Goal: Information Seeking & Learning: Learn about a topic

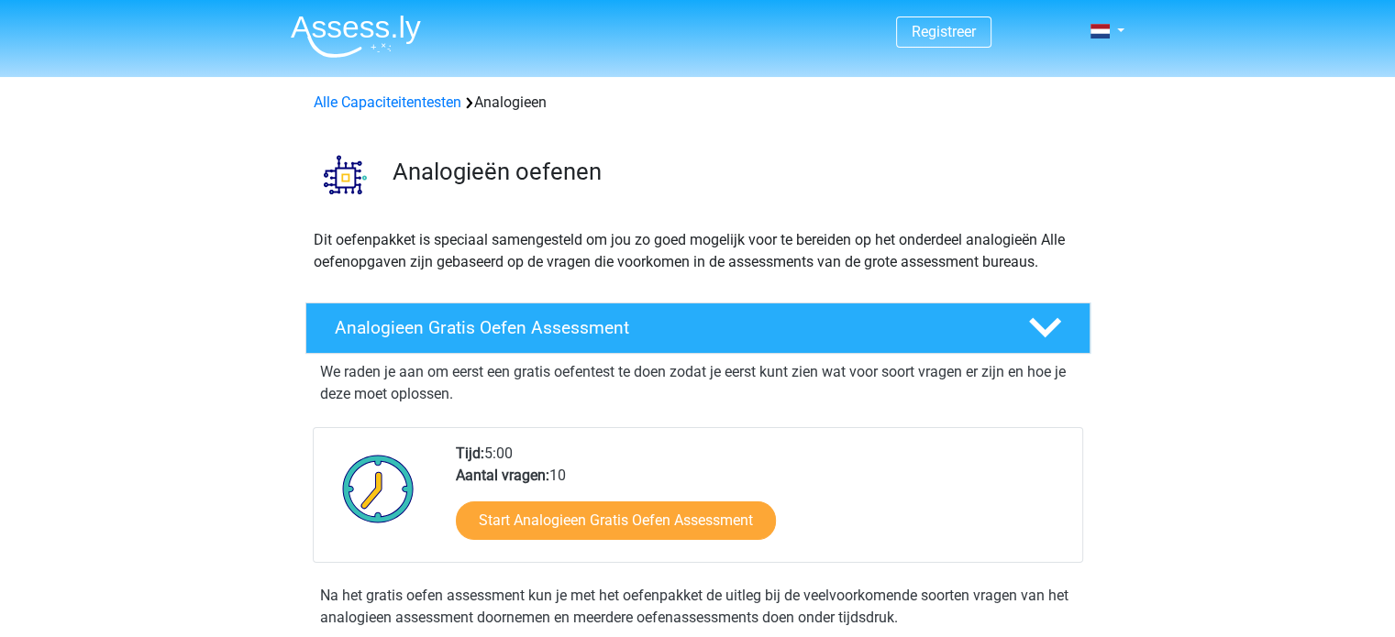
click at [376, 35] on img at bounding box center [356, 36] width 130 height 43
click at [1116, 32] on link at bounding box center [1101, 31] width 37 height 22
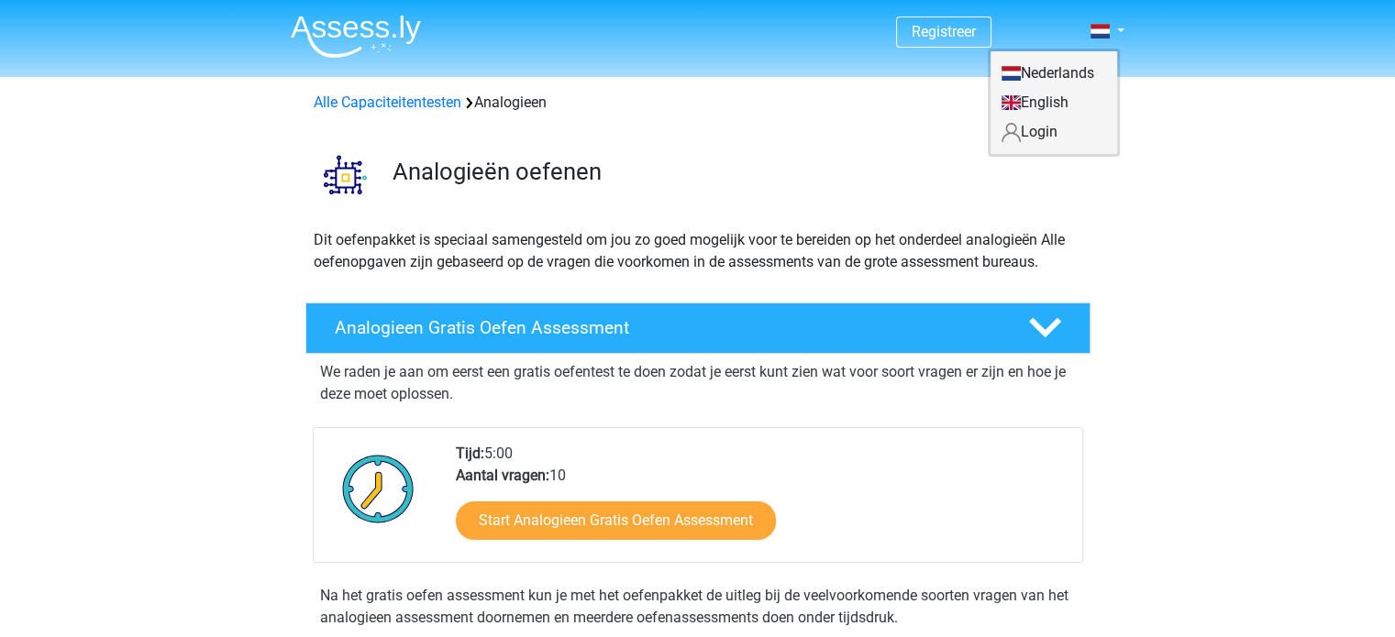
click at [1044, 142] on link "Login" at bounding box center [1053, 131] width 127 height 29
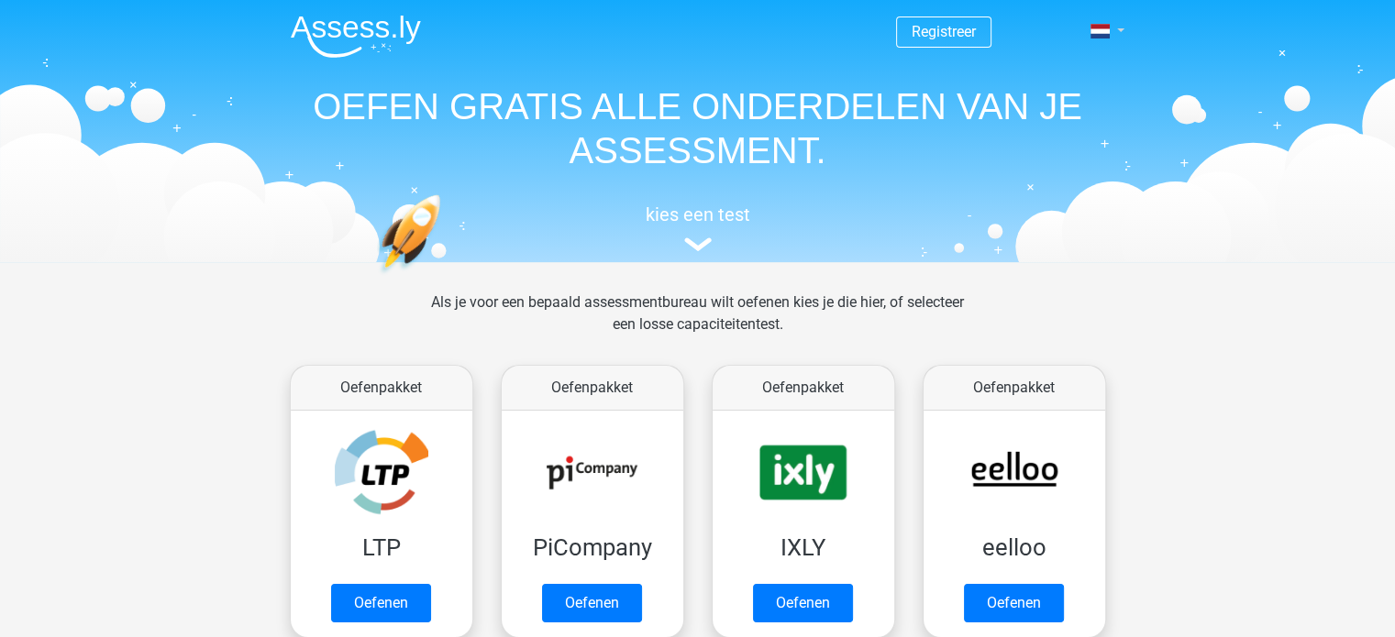
drag, startPoint x: 1141, startPoint y: 15, endPoint x: 1123, endPoint y: 26, distance: 20.6
click at [1127, 22] on header "Registreer Nederlands English" at bounding box center [697, 131] width 1395 height 262
click at [1120, 30] on link at bounding box center [1101, 31] width 37 height 22
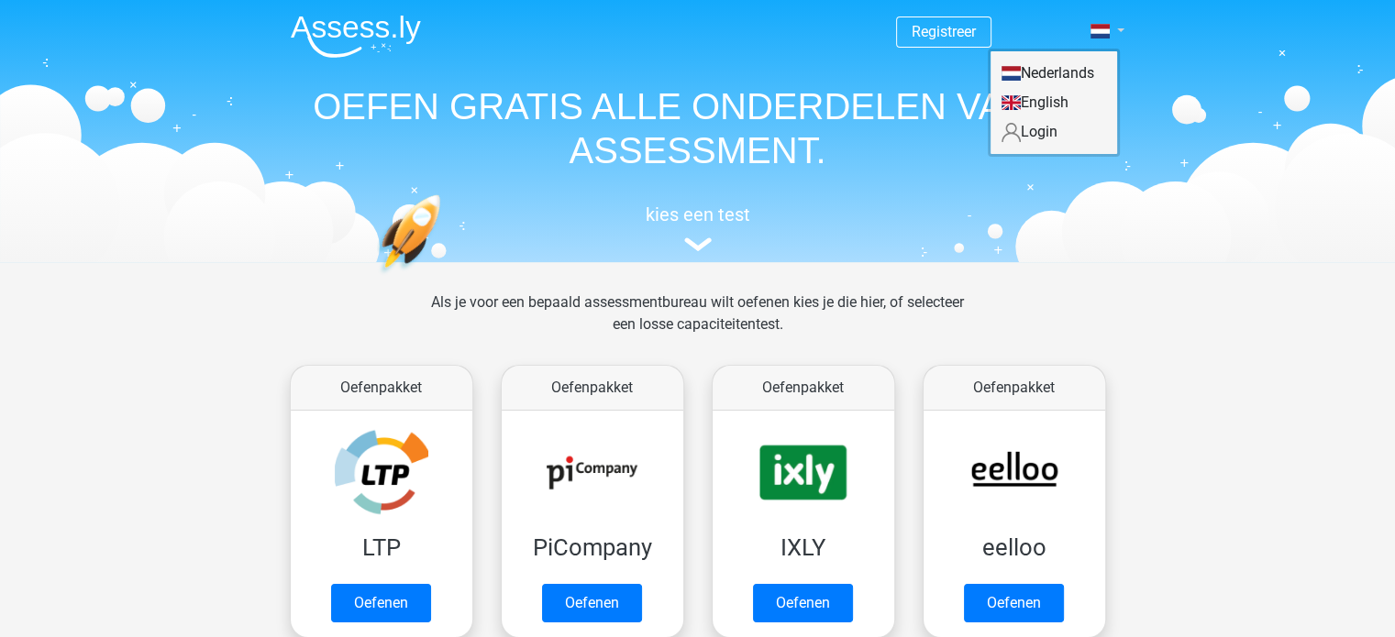
click at [1120, 30] on link at bounding box center [1101, 31] width 37 height 22
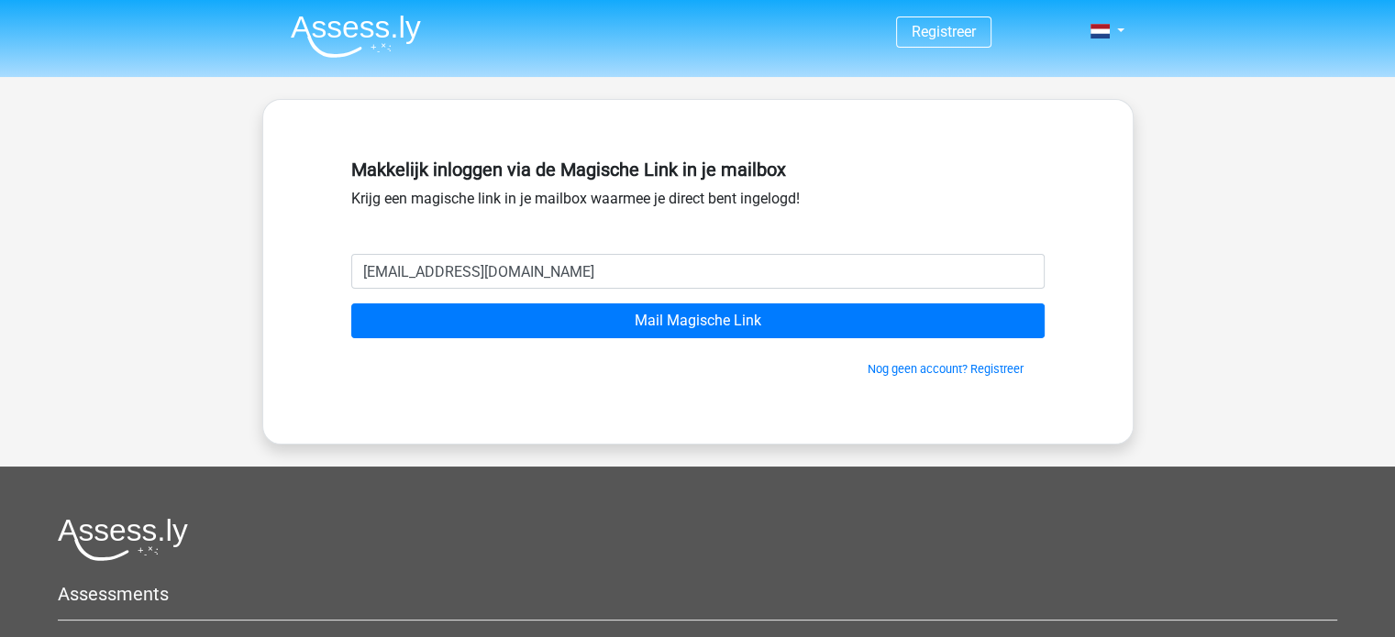
type input "[EMAIL_ADDRESS][DOMAIN_NAME]"
click at [351, 304] on input "Mail Magische Link" at bounding box center [697, 321] width 693 height 35
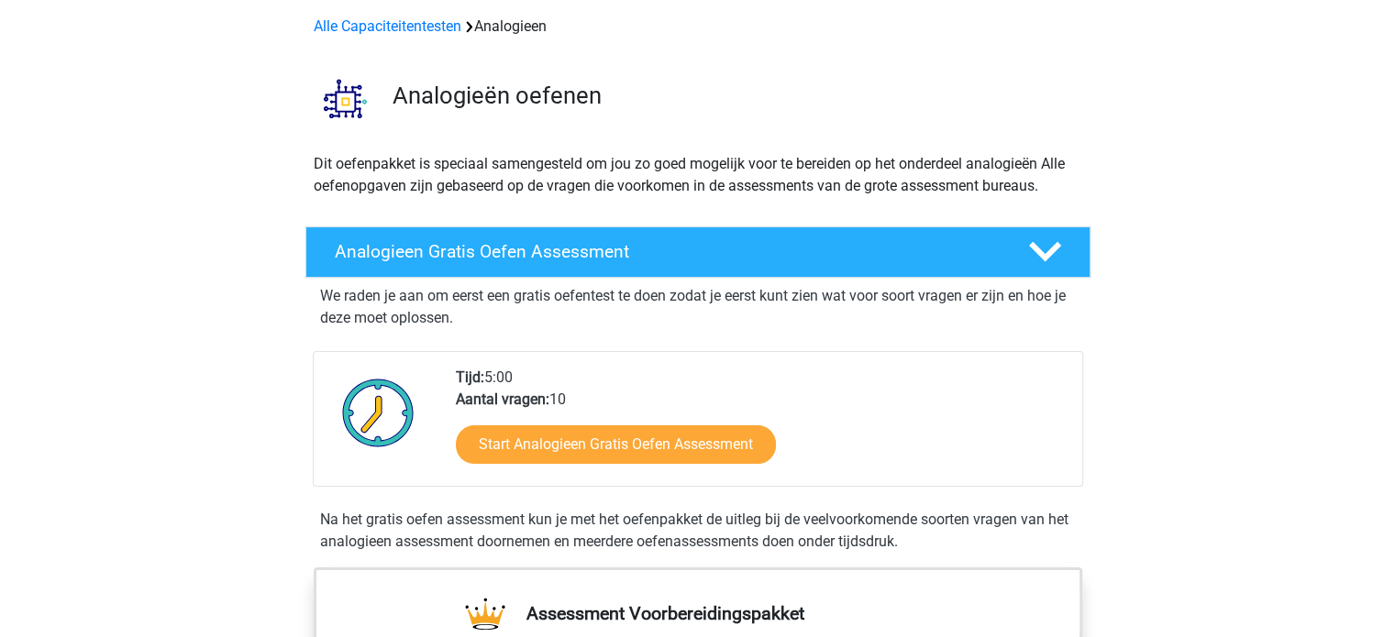
scroll to position [275, 0]
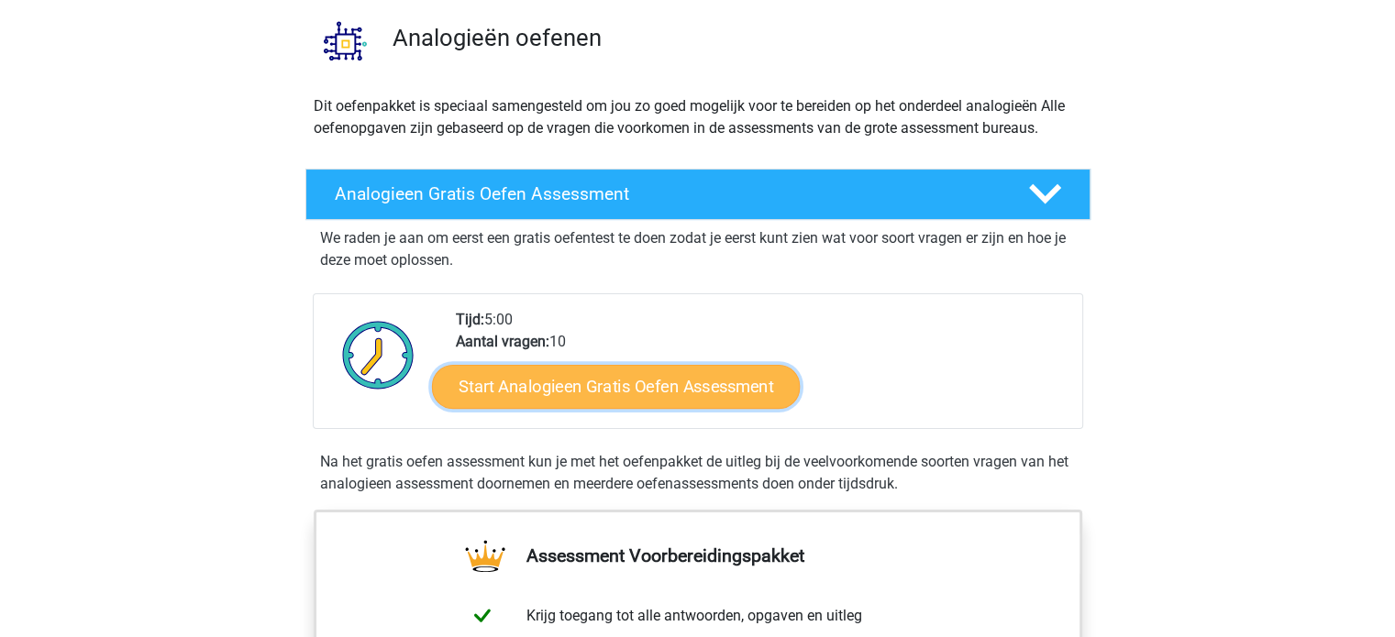
click at [621, 403] on link "Start Analogieen Gratis Oefen Assessment" at bounding box center [616, 386] width 368 height 44
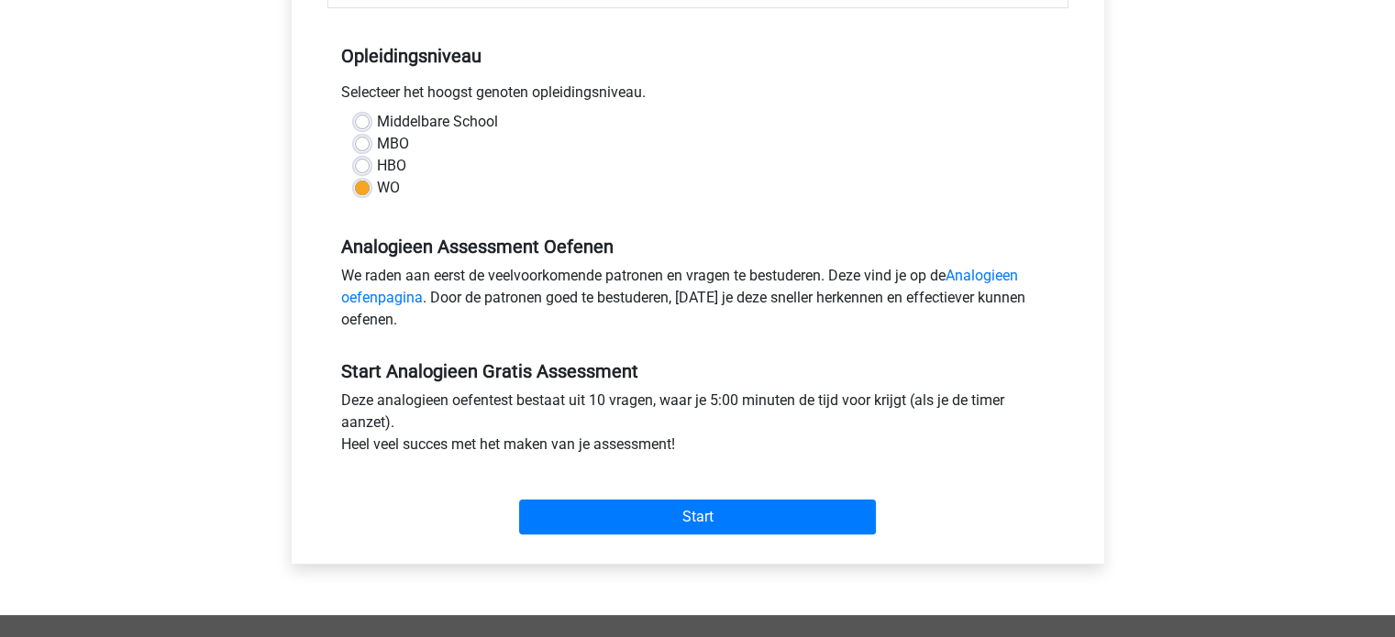
scroll to position [367, 0]
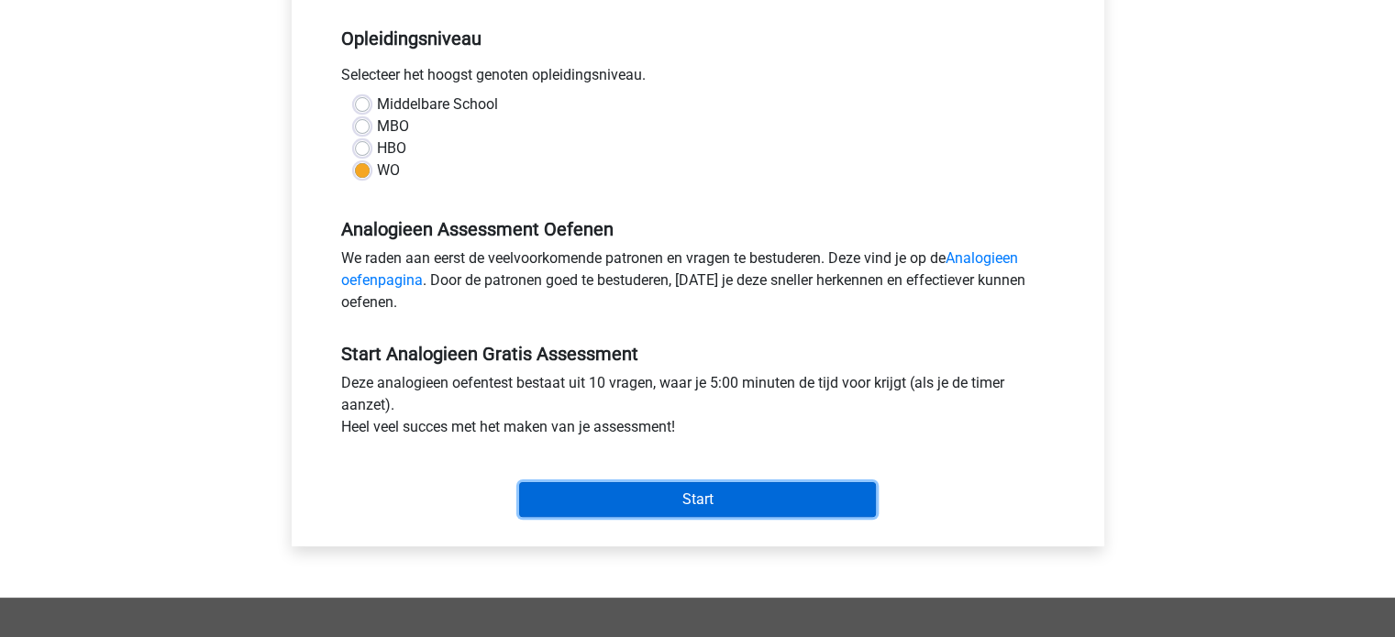
click at [720, 488] on input "Start" at bounding box center [697, 499] width 357 height 35
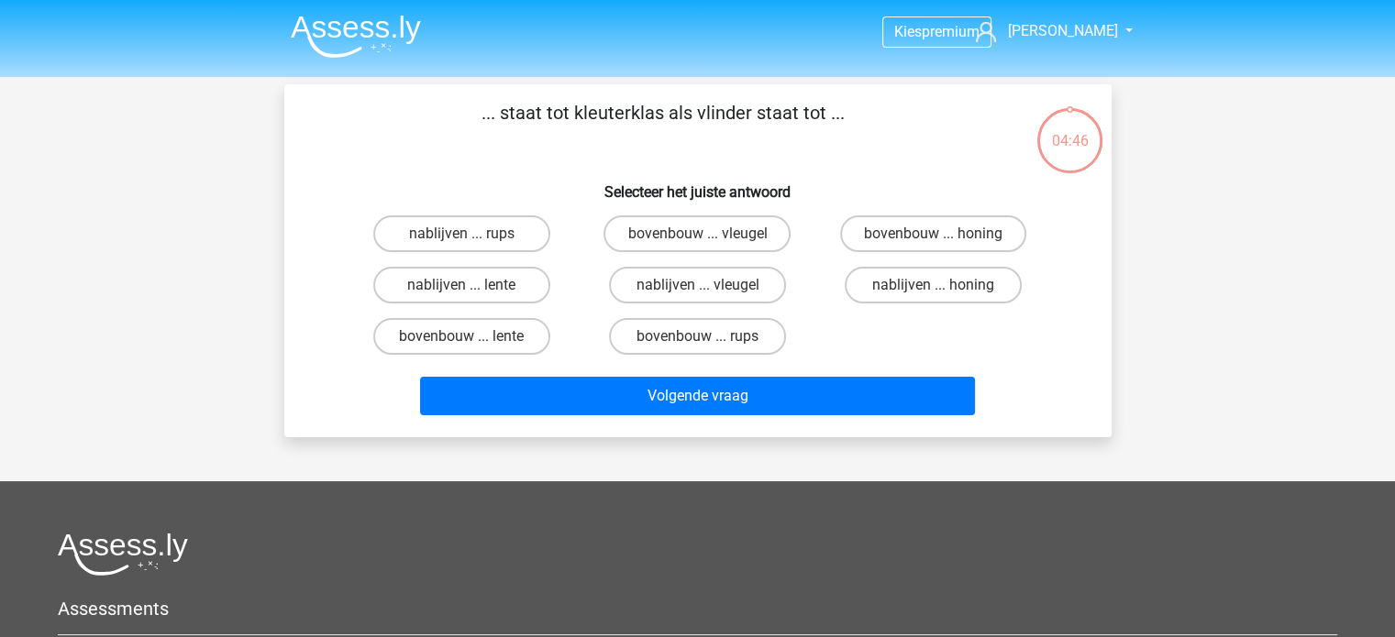
click at [701, 338] on input "bovenbouw ... rups" at bounding box center [703, 343] width 12 height 12
radio input "true"
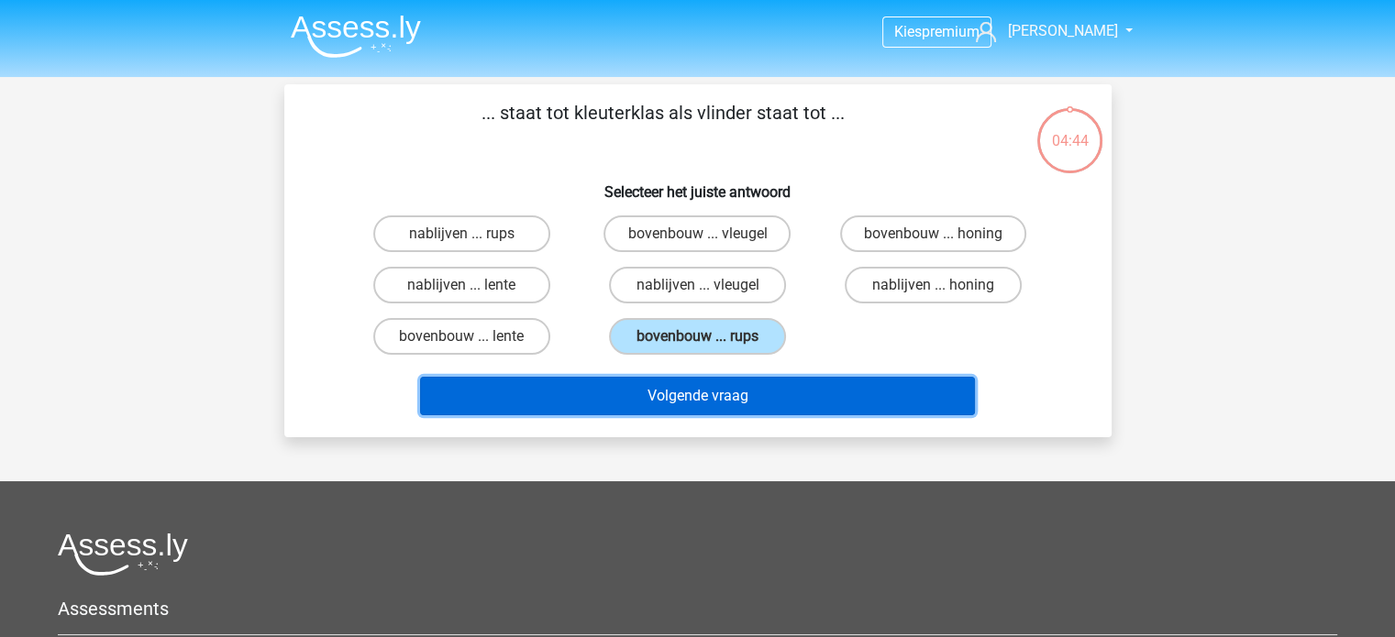
click at [653, 392] on button "Volgende vraag" at bounding box center [697, 396] width 555 height 39
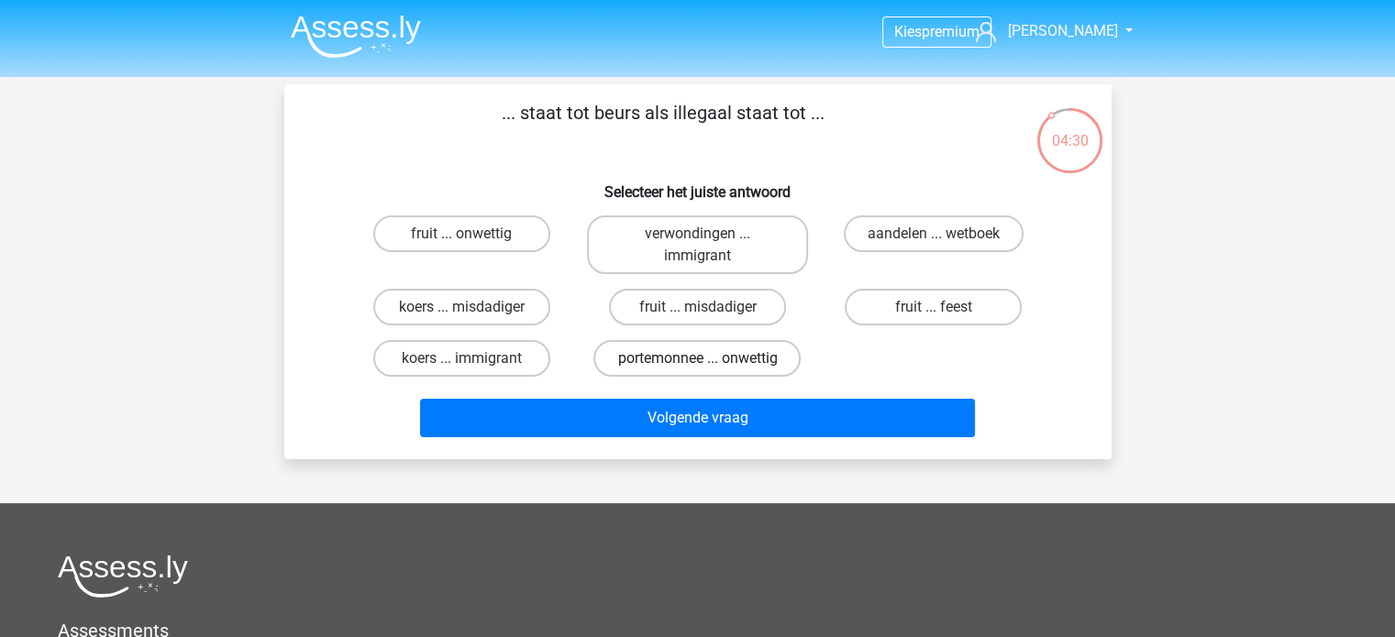
click at [681, 359] on label "portemonnee ... onwettig" at bounding box center [696, 358] width 207 height 37
click at [697, 359] on input "portemonnee ... onwettig" at bounding box center [703, 365] width 12 height 12
radio input "true"
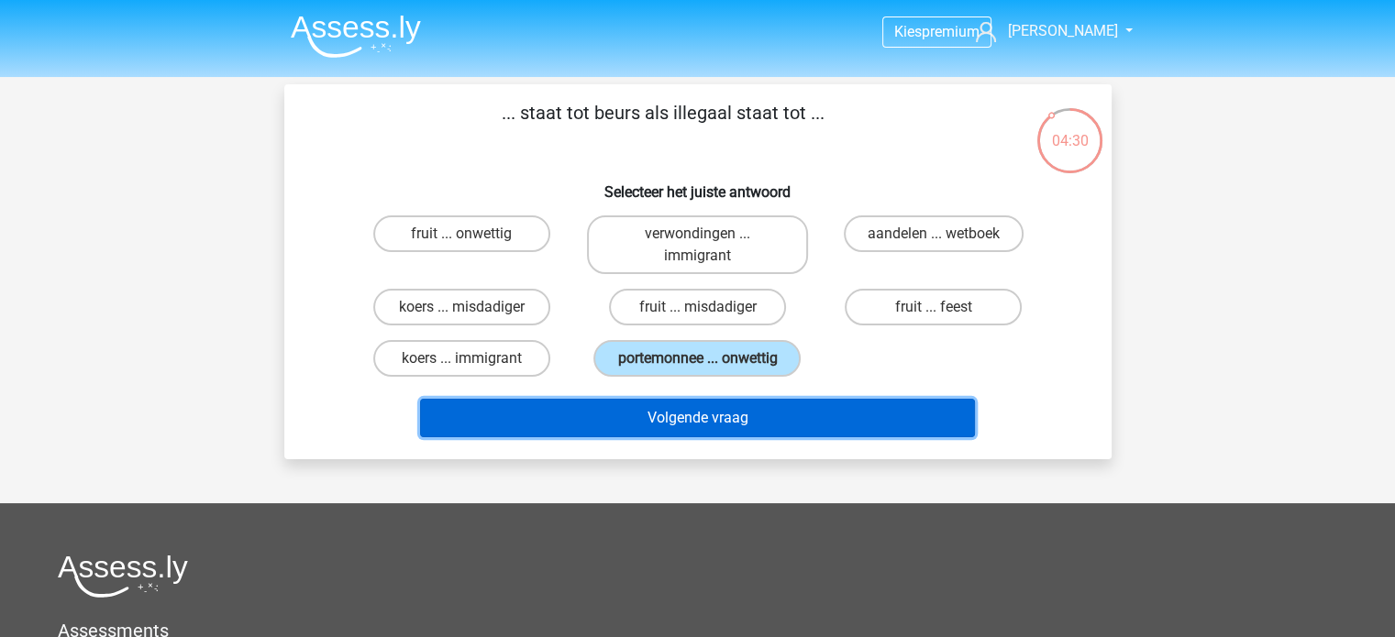
click at [712, 416] on button "Volgende vraag" at bounding box center [697, 418] width 555 height 39
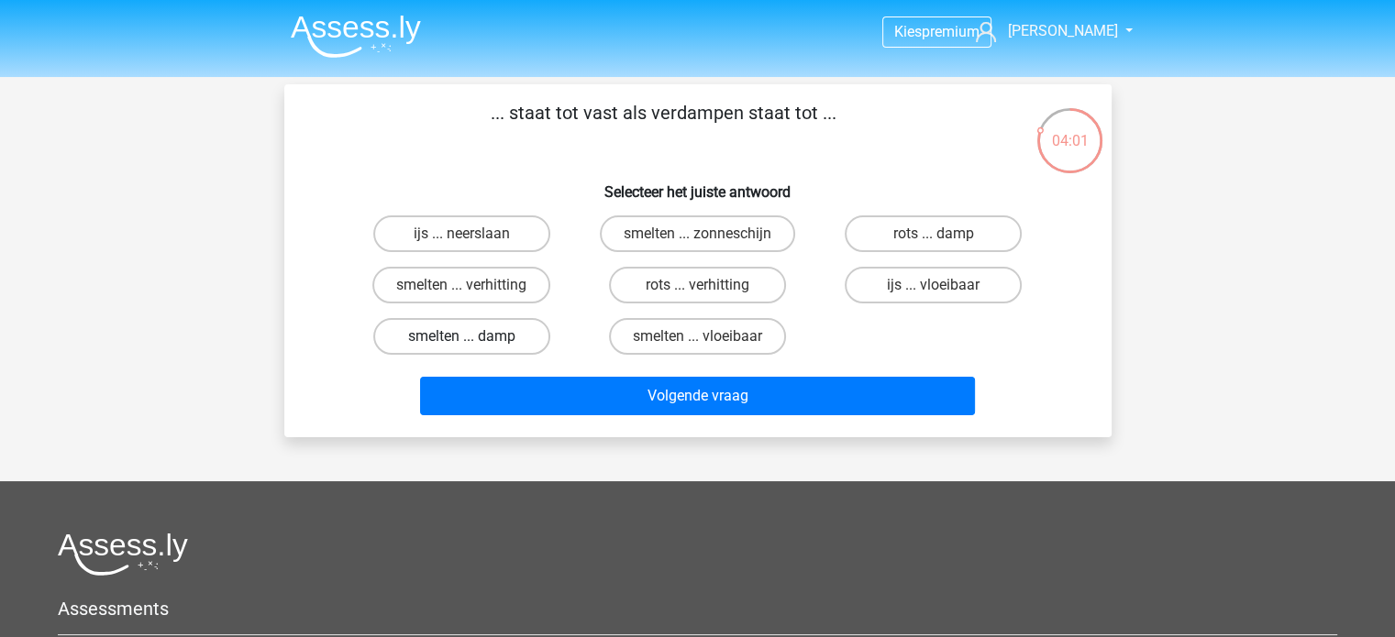
click at [513, 331] on label "smelten ... damp" at bounding box center [461, 336] width 177 height 37
click at [473, 337] on input "smelten ... damp" at bounding box center [467, 343] width 12 height 12
radio input "true"
click at [706, 338] on input "smelten ... vloeibaar" at bounding box center [703, 343] width 12 height 12
radio input "true"
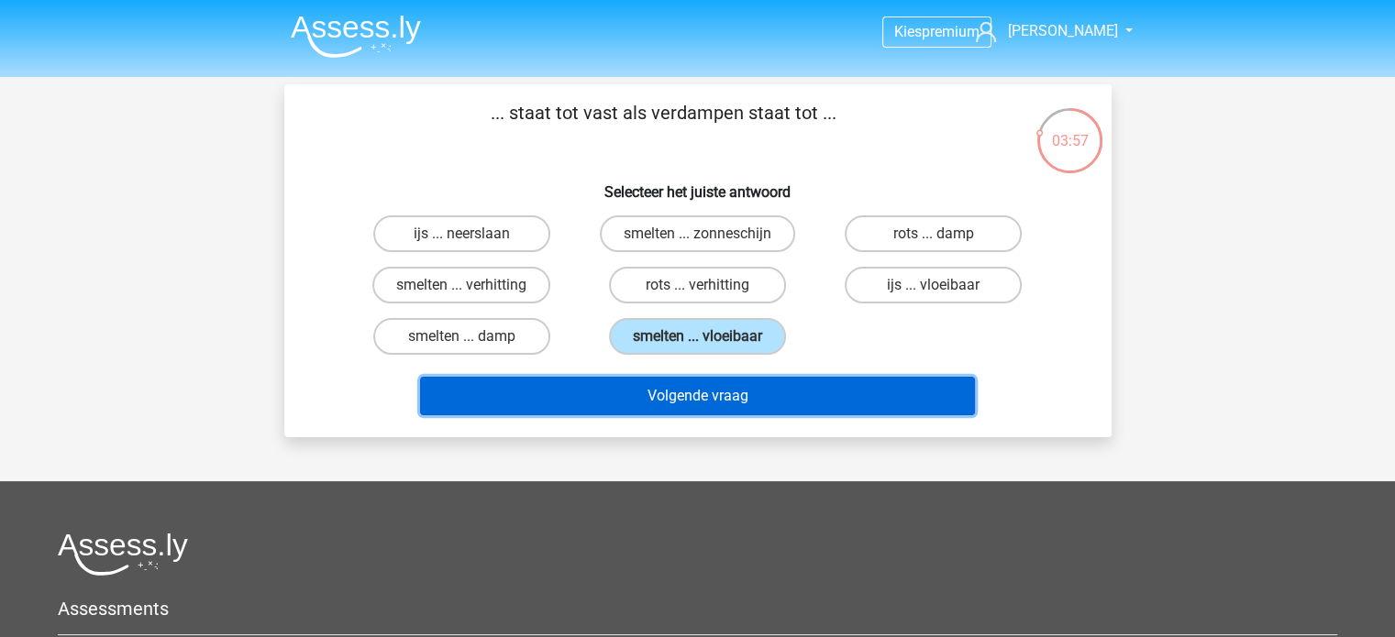
click at [715, 384] on button "Volgende vraag" at bounding box center [697, 396] width 555 height 39
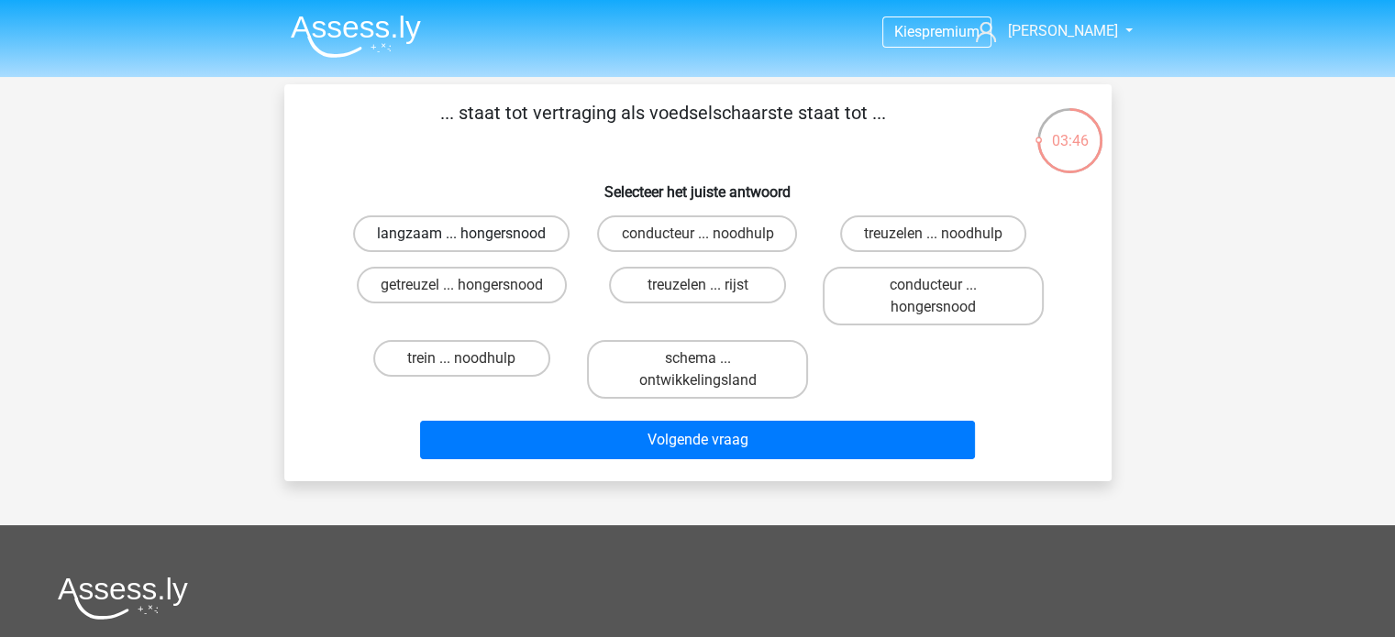
click at [486, 218] on label "langzaam ... hongersnood" at bounding box center [461, 233] width 216 height 37
click at [473, 234] on input "langzaam ... hongersnood" at bounding box center [467, 240] width 12 height 12
radio input "true"
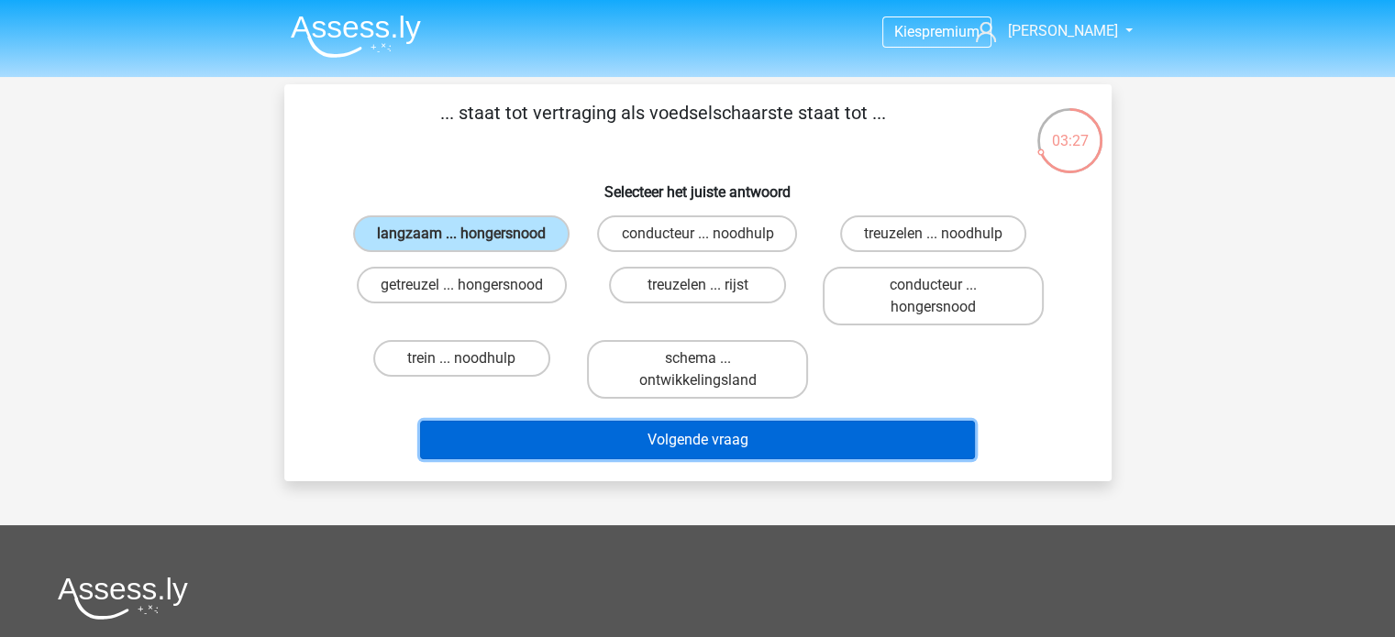
click at [668, 428] on button "Volgende vraag" at bounding box center [697, 440] width 555 height 39
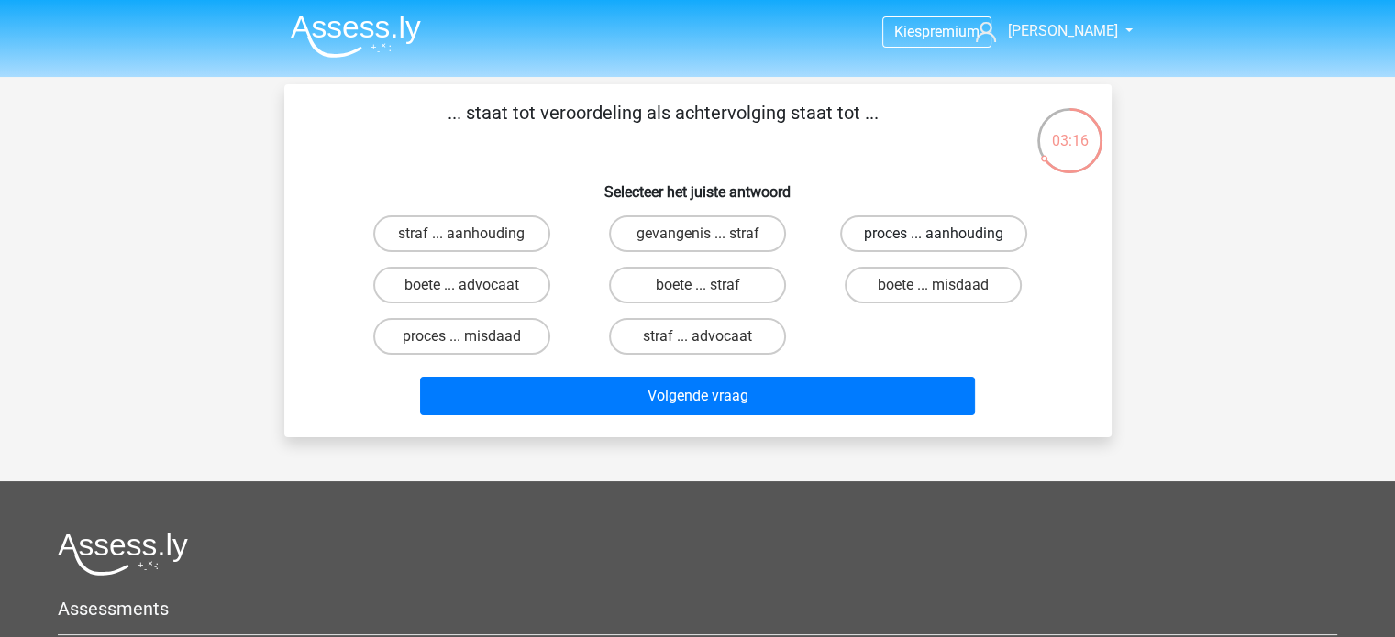
click at [988, 227] on label "proces ... aanhouding" at bounding box center [933, 233] width 187 height 37
click at [945, 234] on input "proces ... aanhouding" at bounding box center [939, 240] width 12 height 12
radio input "true"
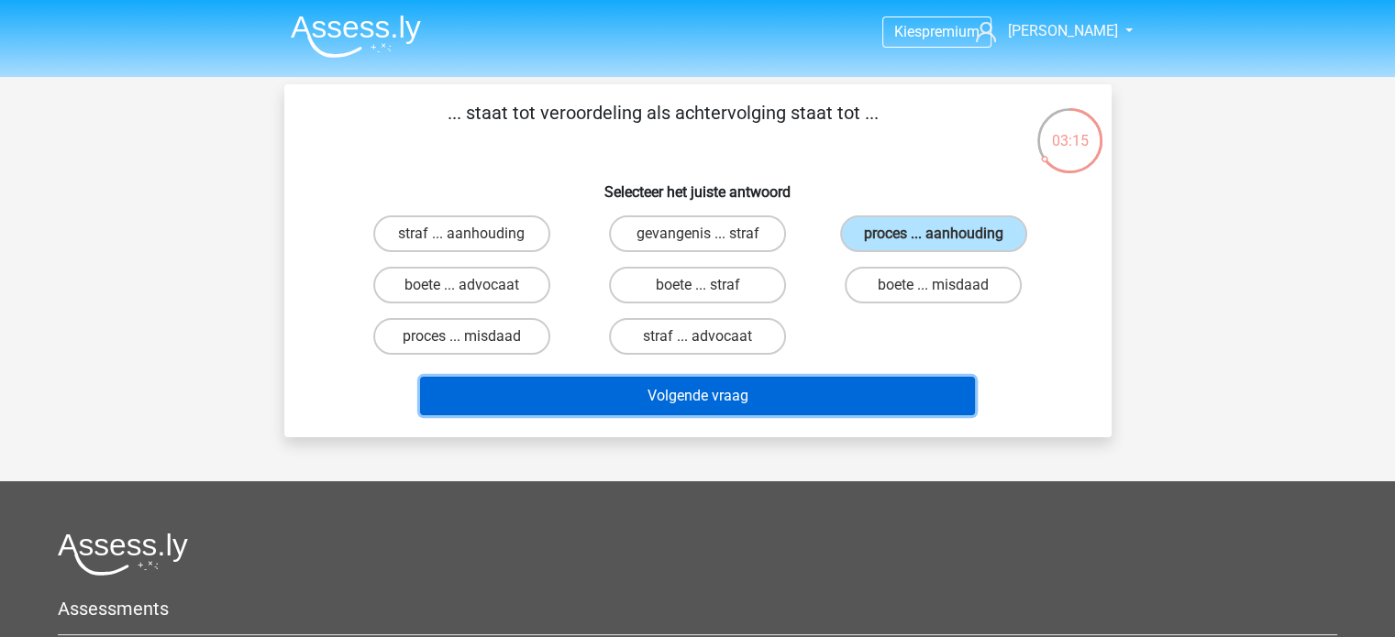
click at [881, 388] on button "Volgende vraag" at bounding box center [697, 396] width 555 height 39
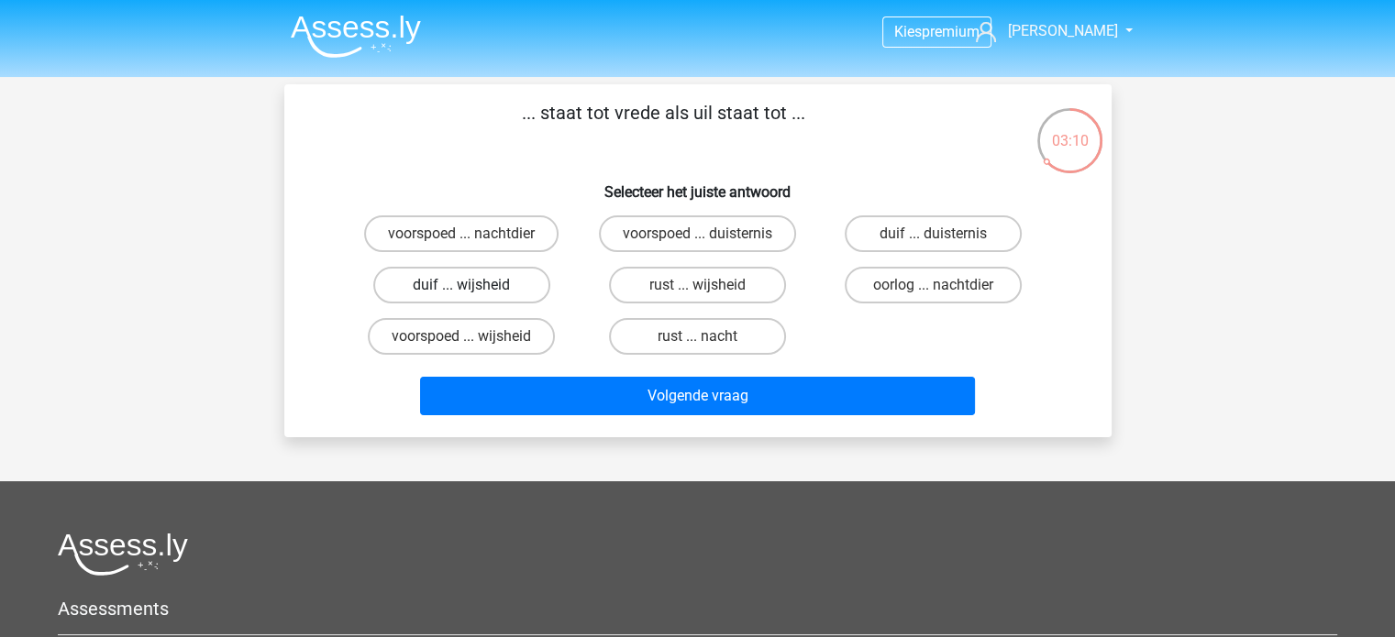
click at [502, 285] on label "duif ... wijsheid" at bounding box center [461, 285] width 177 height 37
click at [473, 285] on input "duif ... wijsheid" at bounding box center [467, 291] width 12 height 12
radio input "true"
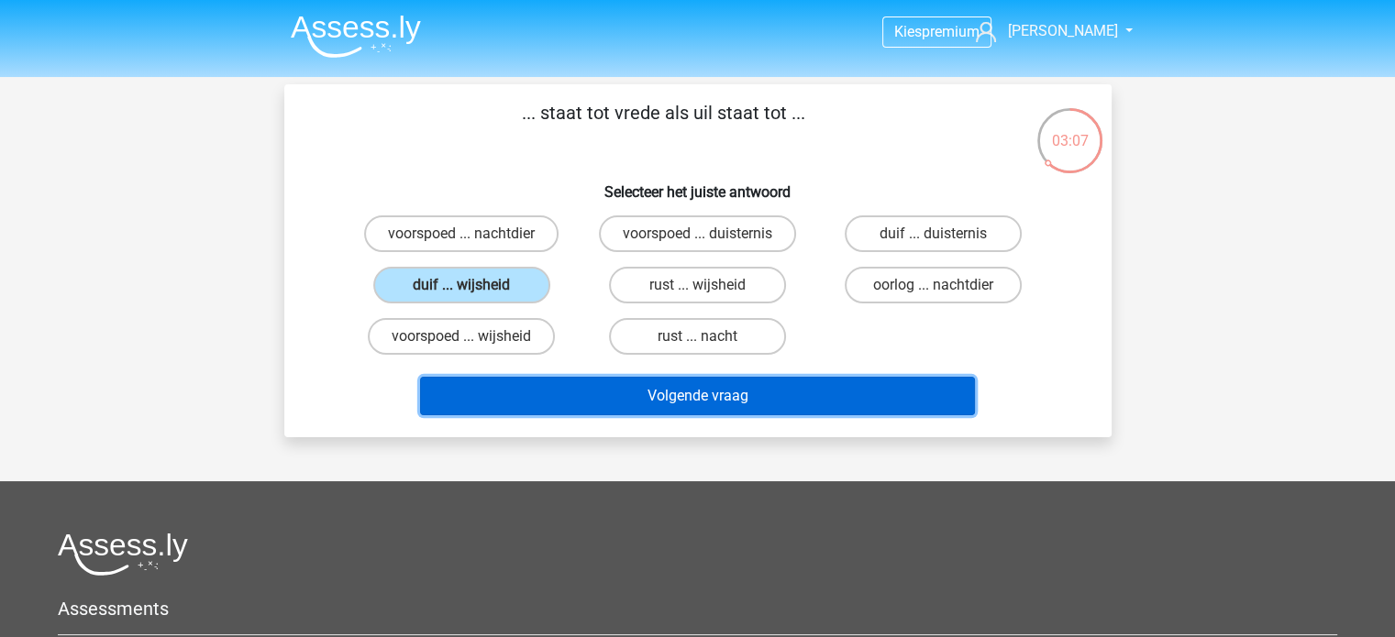
click at [726, 392] on button "Volgende vraag" at bounding box center [697, 396] width 555 height 39
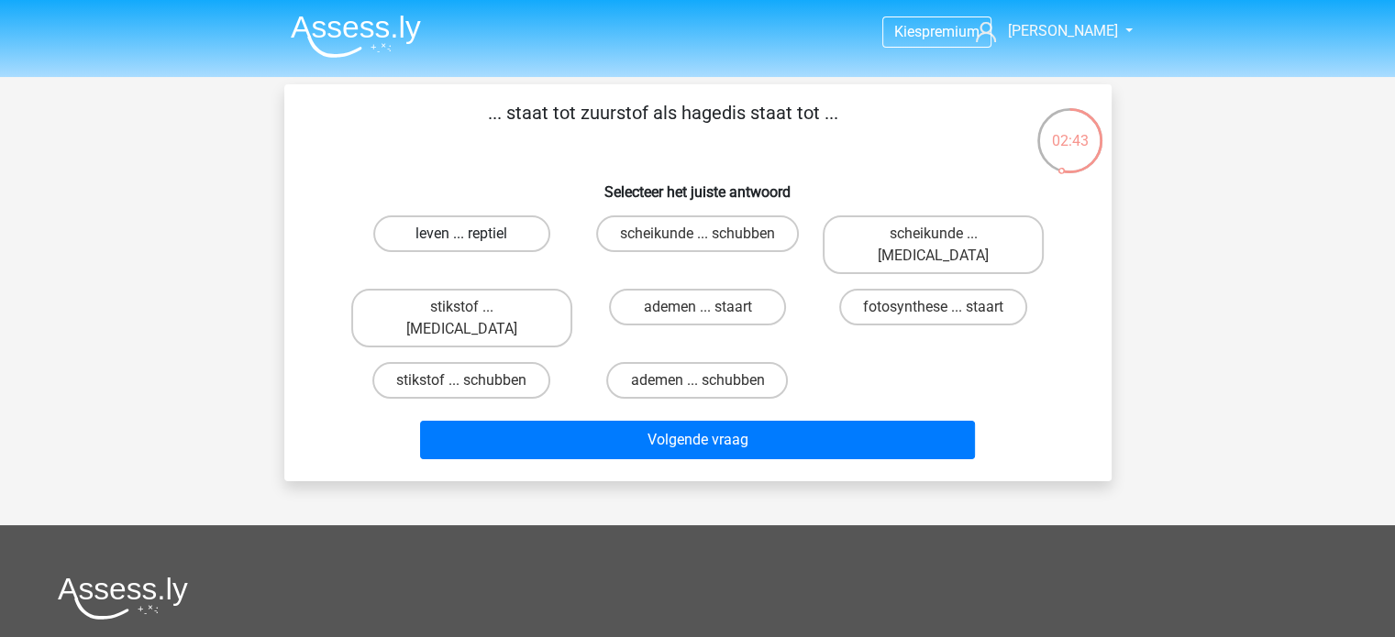
click at [481, 240] on label "leven ... reptiel" at bounding box center [461, 233] width 177 height 37
click at [473, 240] on input "leven ... reptiel" at bounding box center [467, 240] width 12 height 12
radio input "true"
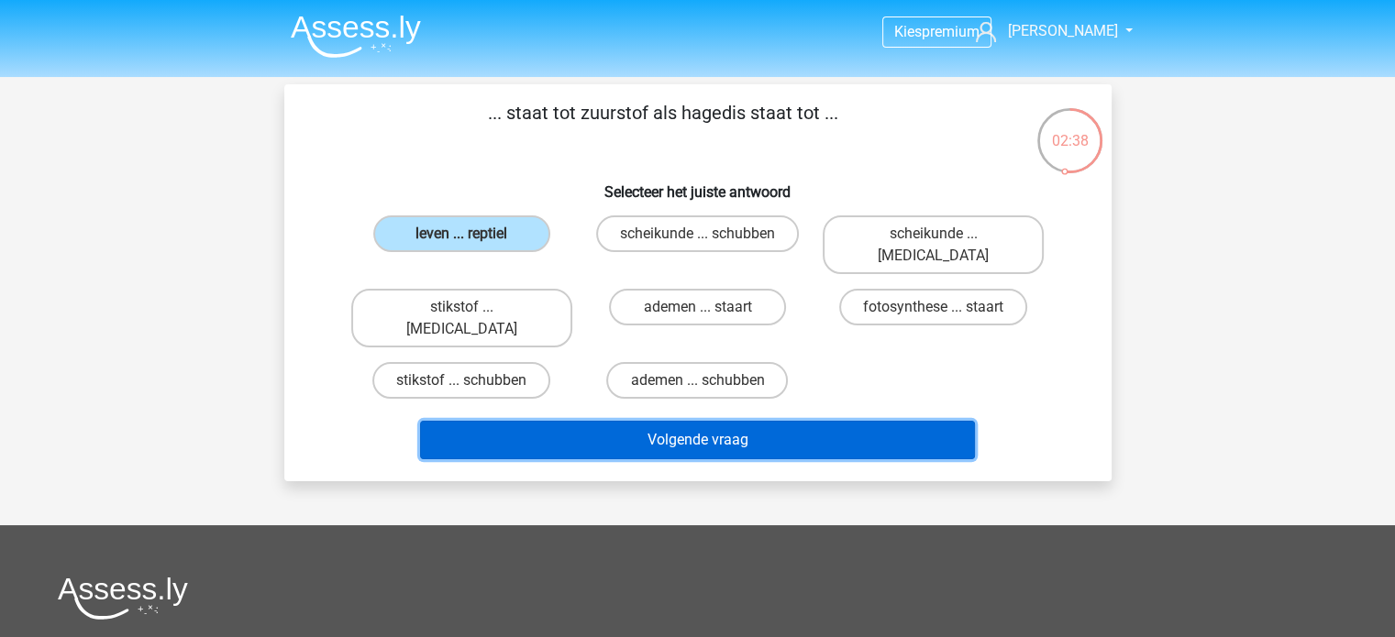
click at [578, 421] on button "Volgende vraag" at bounding box center [697, 440] width 555 height 39
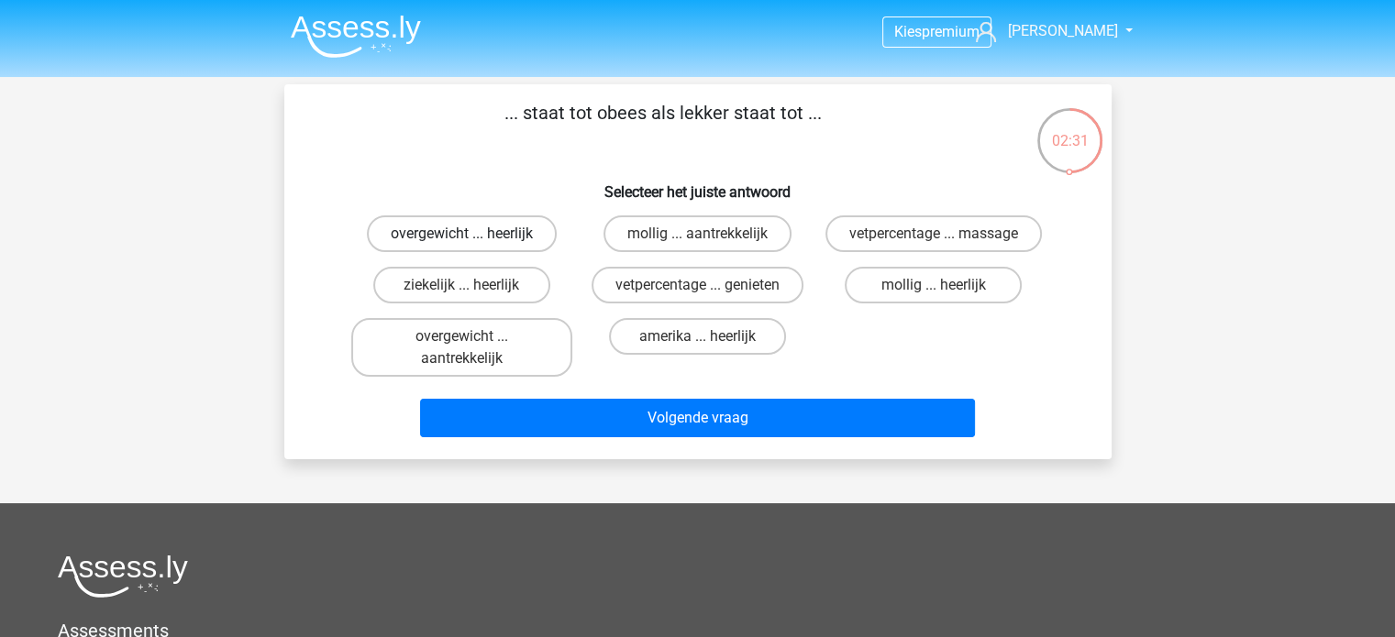
click at [494, 226] on label "overgewicht ... heerlijk" at bounding box center [462, 233] width 190 height 37
click at [473, 234] on input "overgewicht ... heerlijk" at bounding box center [467, 240] width 12 height 12
radio input "true"
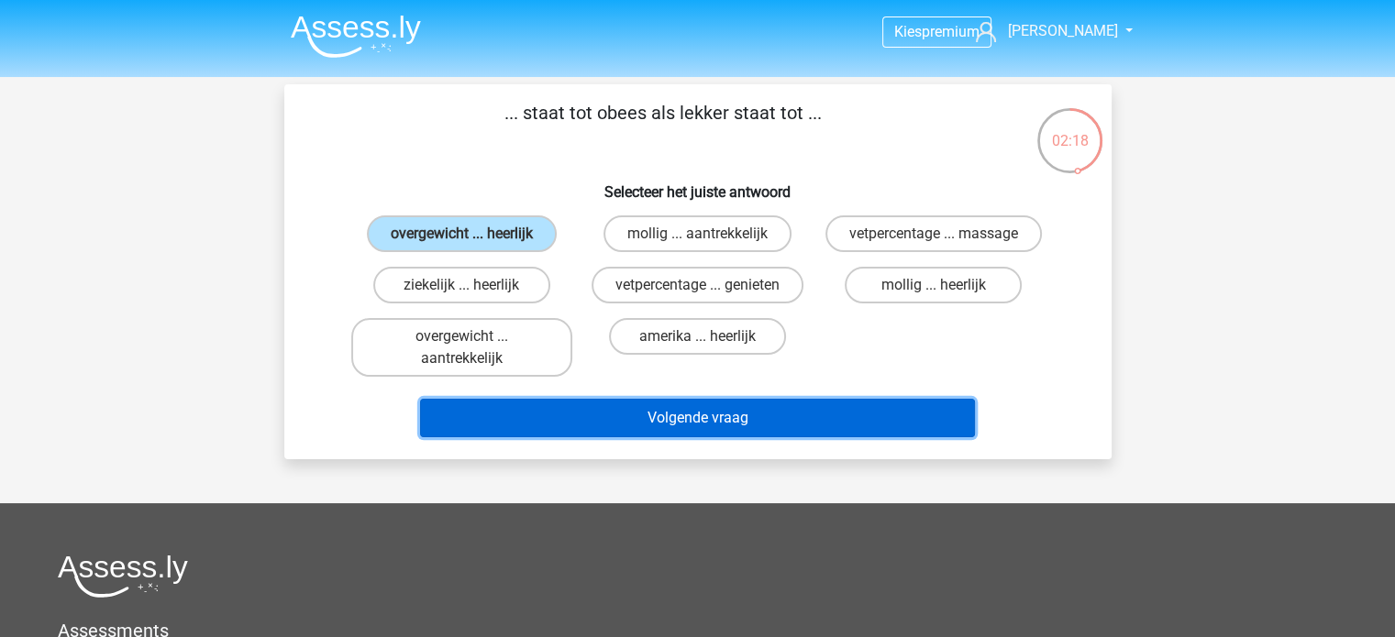
click at [873, 414] on button "Volgende vraag" at bounding box center [697, 418] width 555 height 39
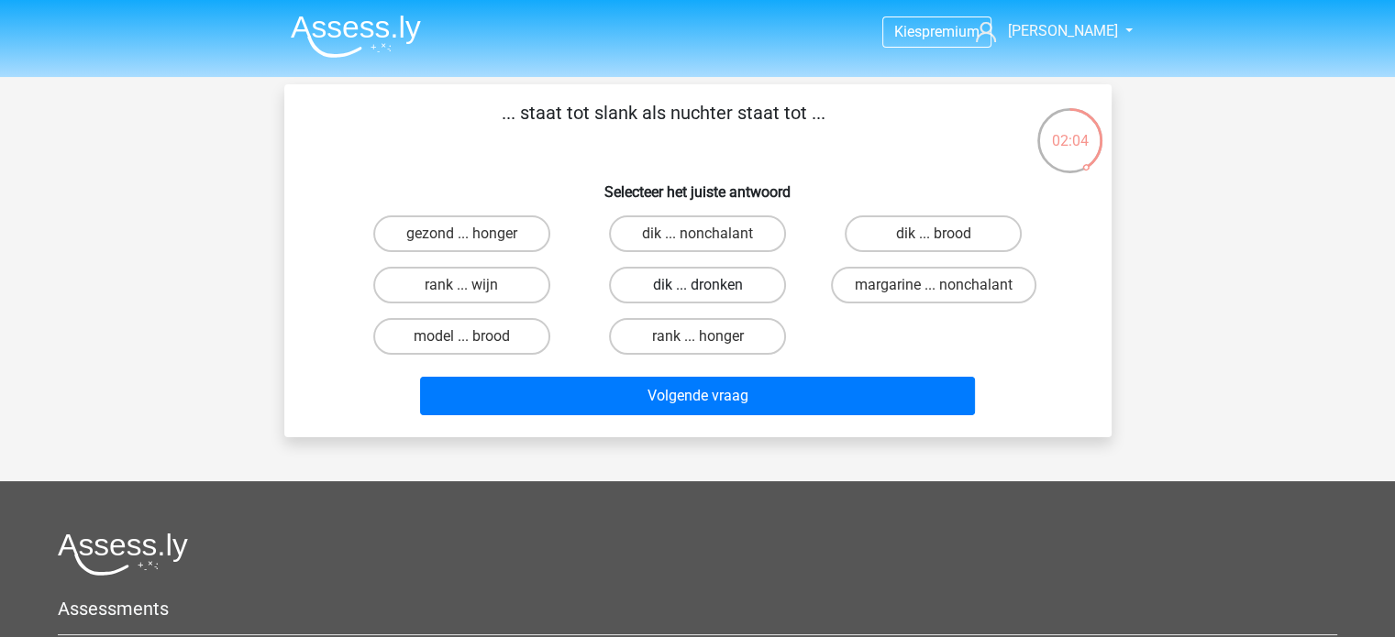
click at [736, 291] on label "dik ... dronken" at bounding box center [697, 285] width 177 height 37
click at [709, 291] on input "dik ... dronken" at bounding box center [703, 291] width 12 height 12
radio input "true"
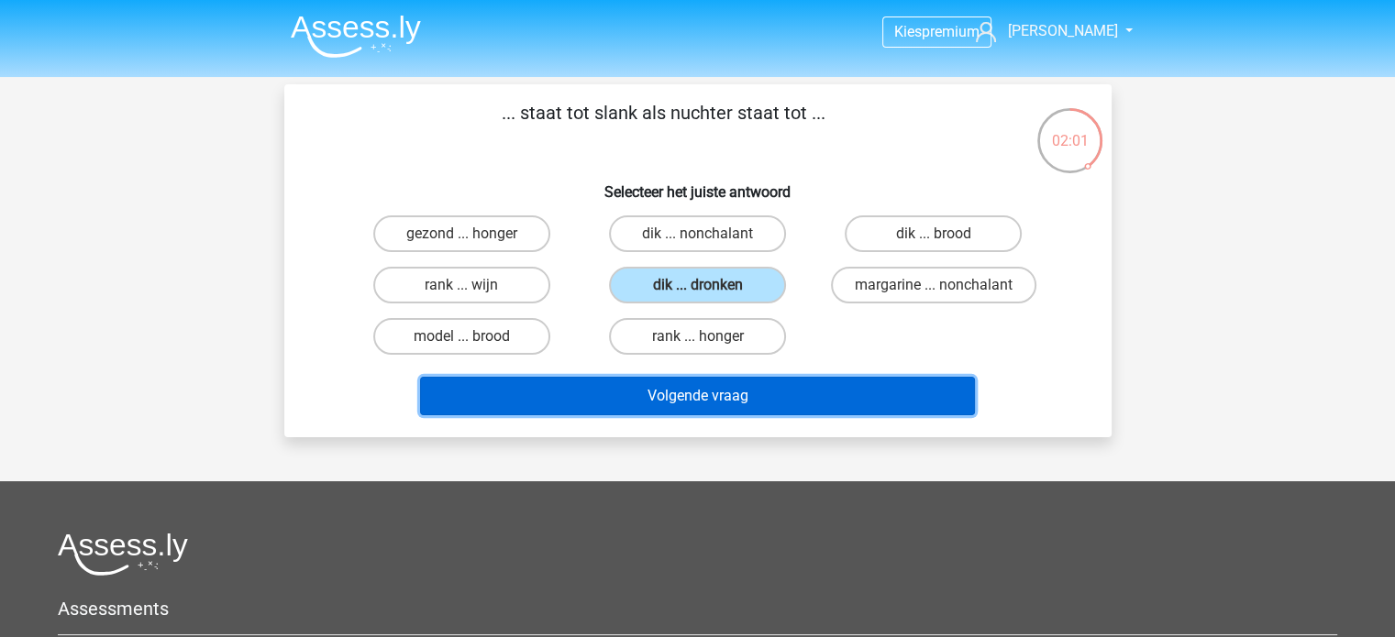
click at [766, 390] on button "Volgende vraag" at bounding box center [697, 396] width 555 height 39
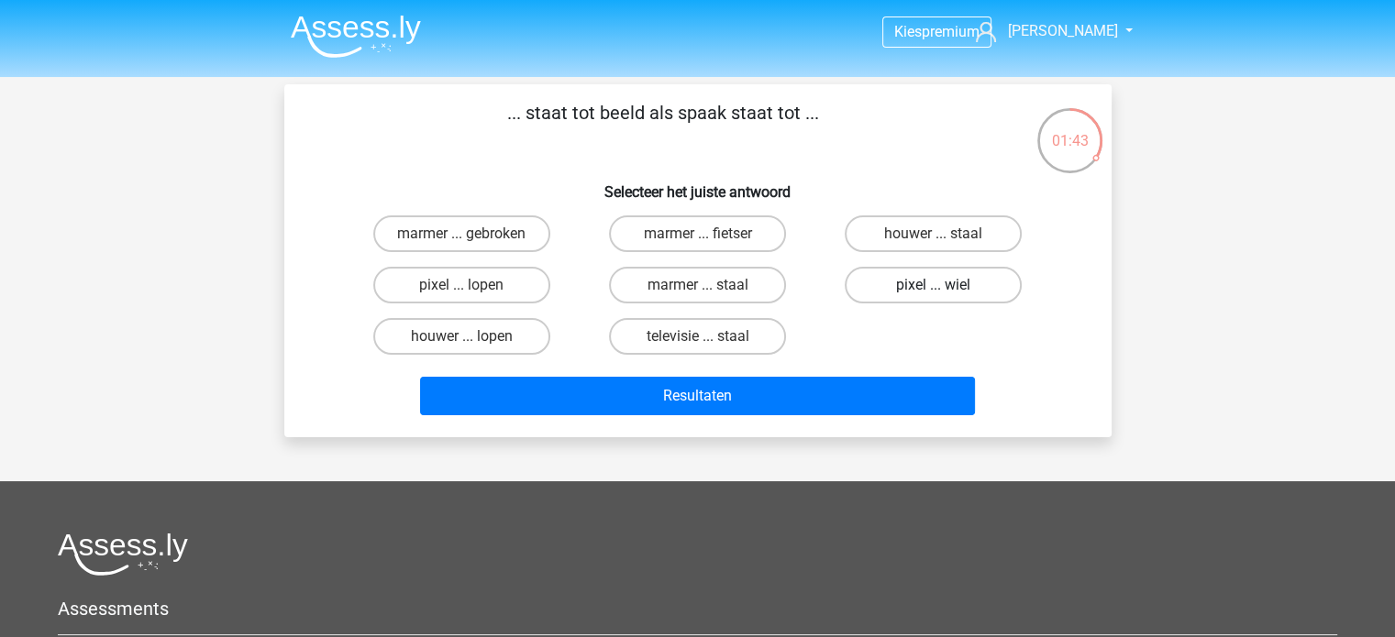
click at [869, 282] on label "pixel ... wiel" at bounding box center [933, 285] width 177 height 37
click at [933, 285] on input "pixel ... wiel" at bounding box center [939, 291] width 12 height 12
radio input "true"
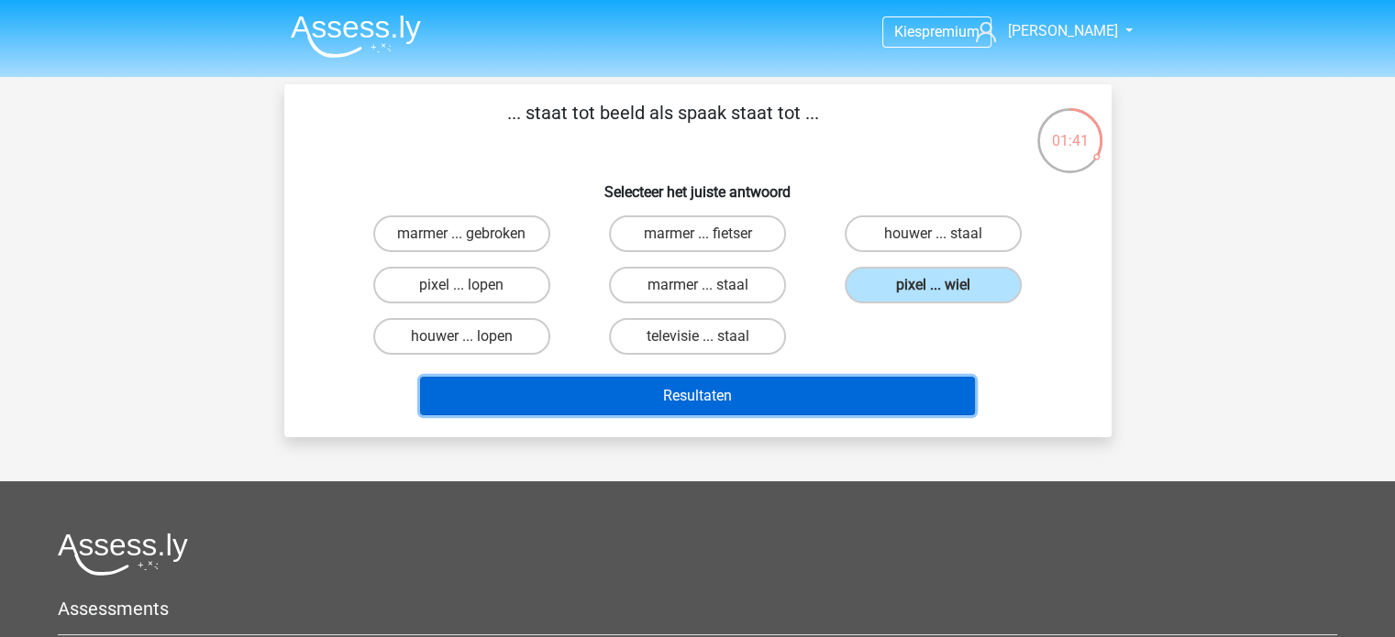
click at [818, 382] on button "Resultaten" at bounding box center [697, 396] width 555 height 39
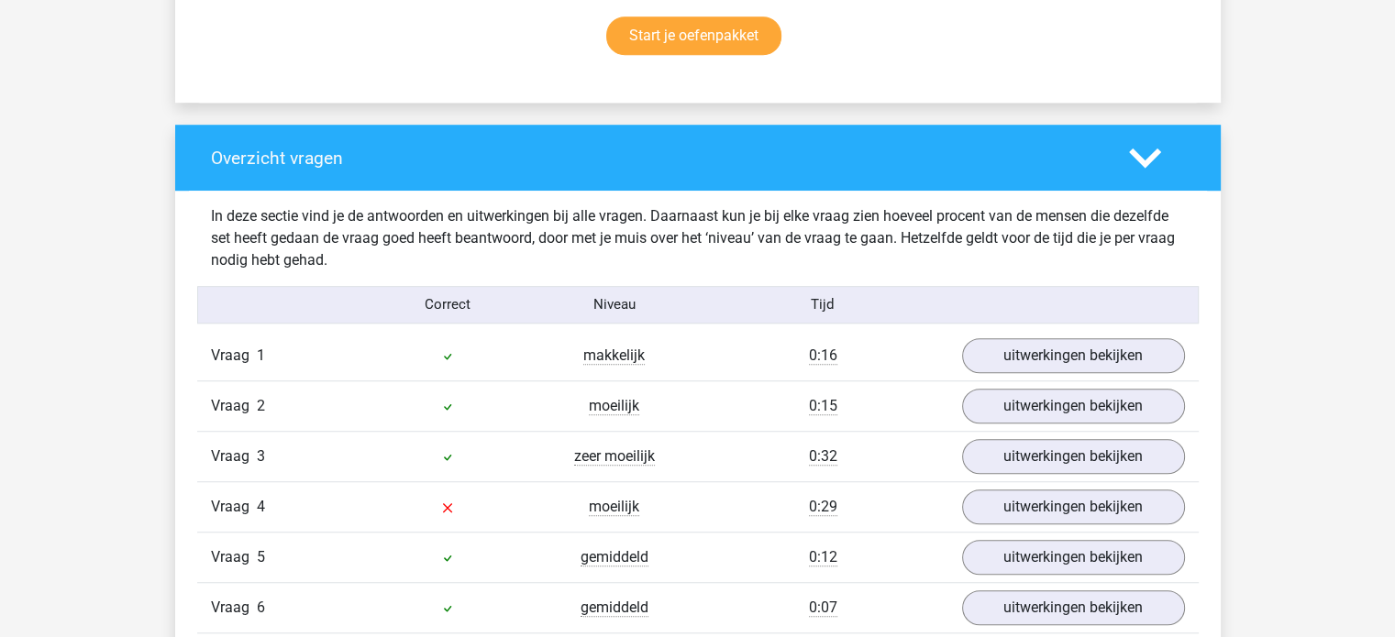
scroll to position [1284, 0]
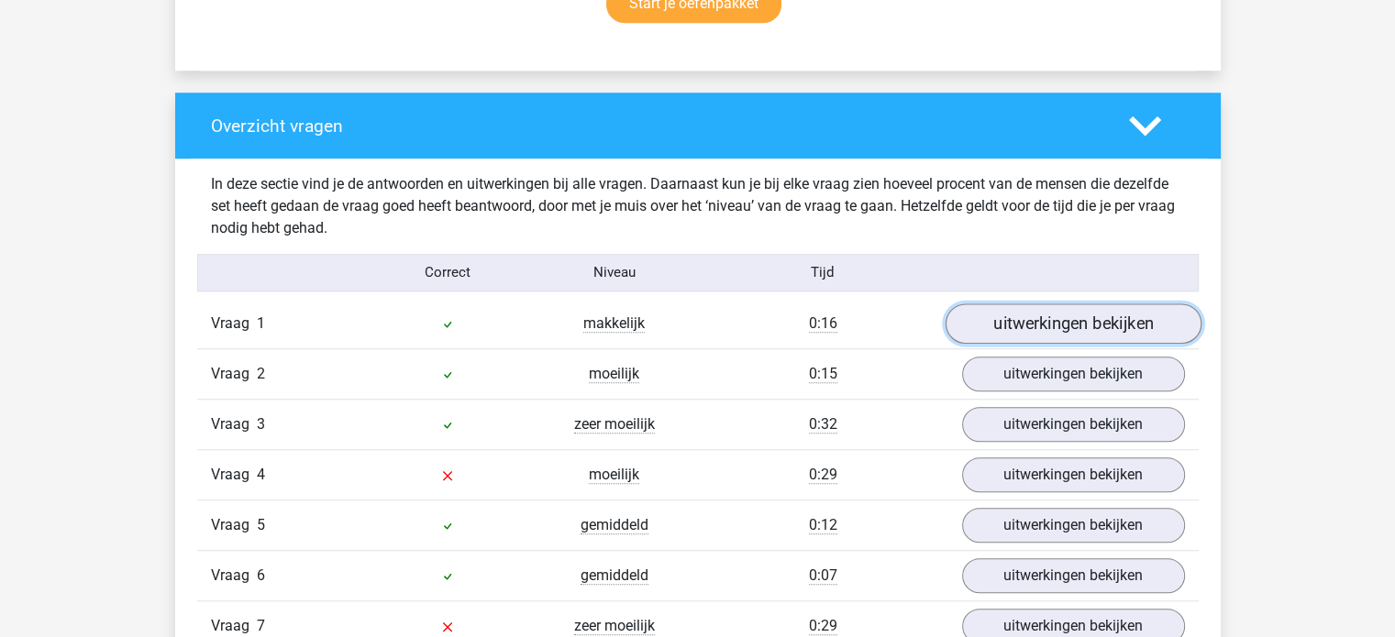
click at [1010, 326] on link "uitwerkingen bekijken" at bounding box center [1072, 324] width 256 height 40
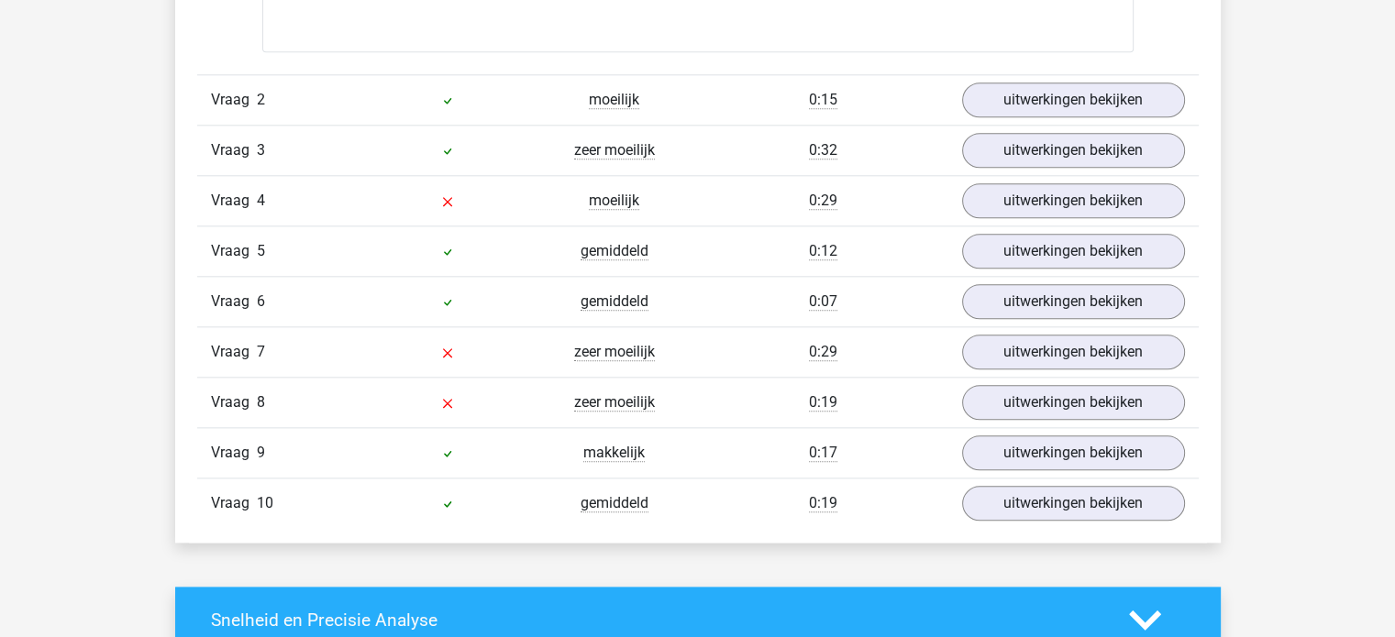
scroll to position [2017, 0]
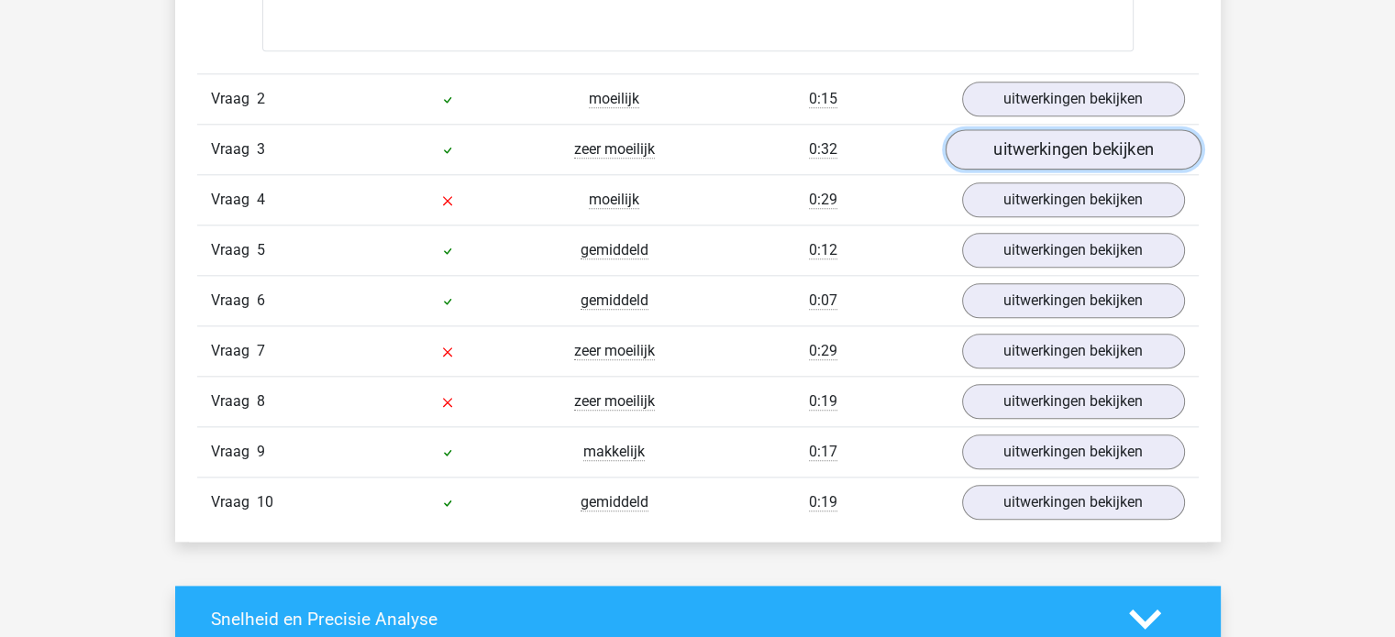
click at [1067, 162] on link "uitwerkingen bekijken" at bounding box center [1072, 149] width 256 height 40
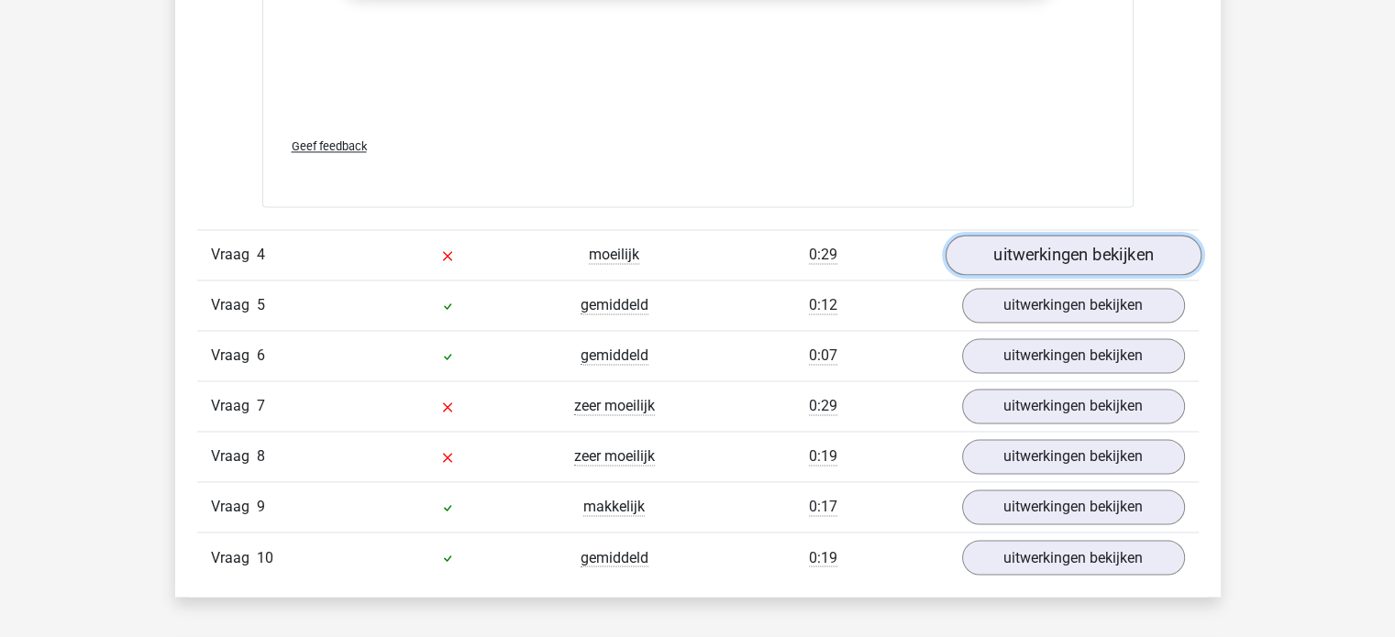
click at [1051, 261] on link "uitwerkingen bekijken" at bounding box center [1072, 255] width 256 height 40
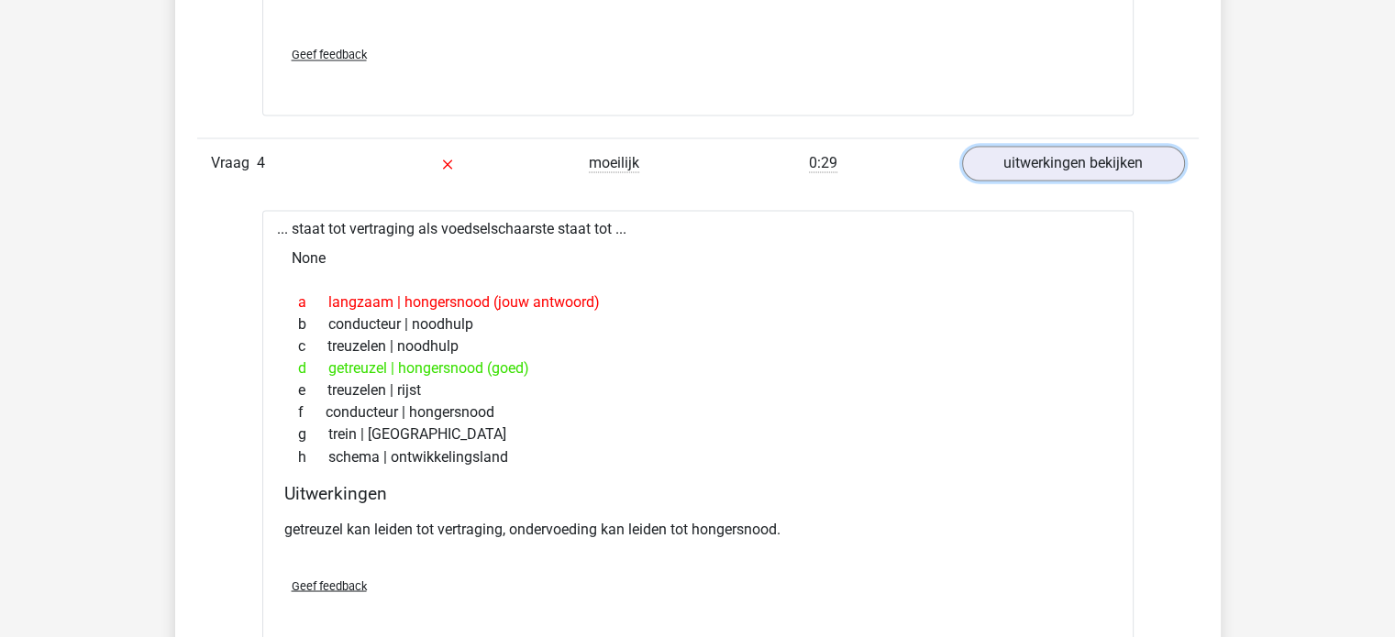
scroll to position [3484, 0]
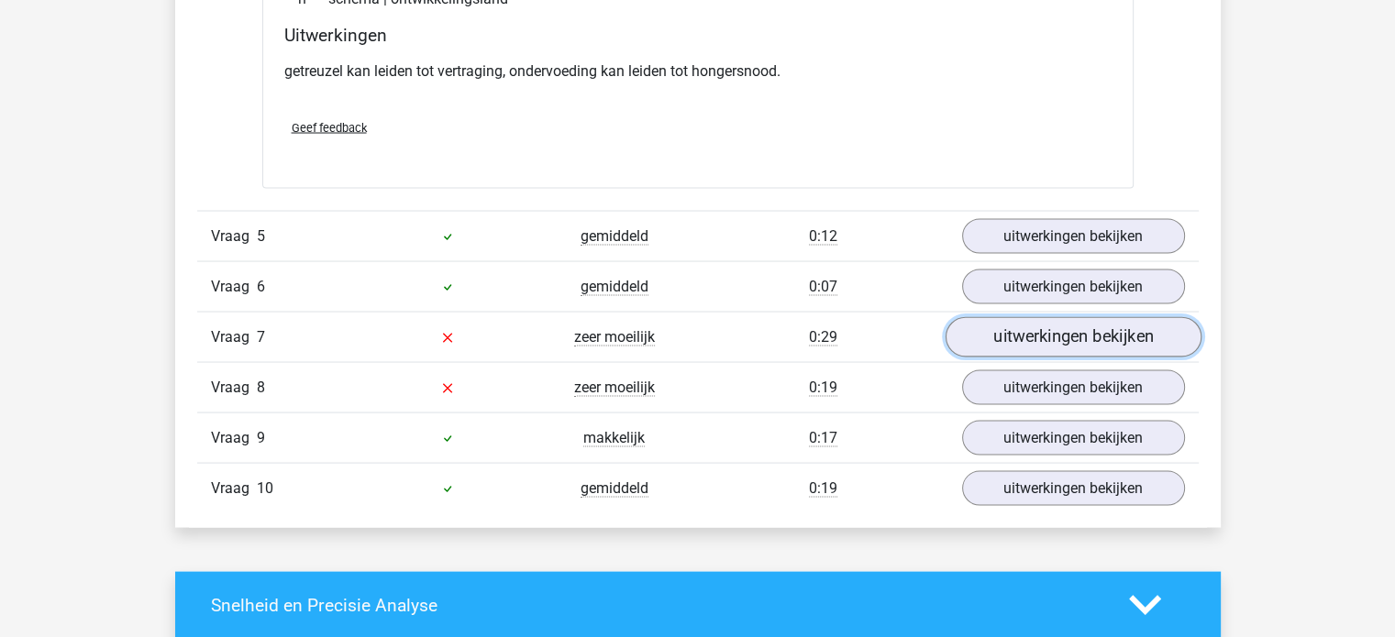
click at [1071, 333] on link "uitwerkingen bekijken" at bounding box center [1072, 337] width 256 height 40
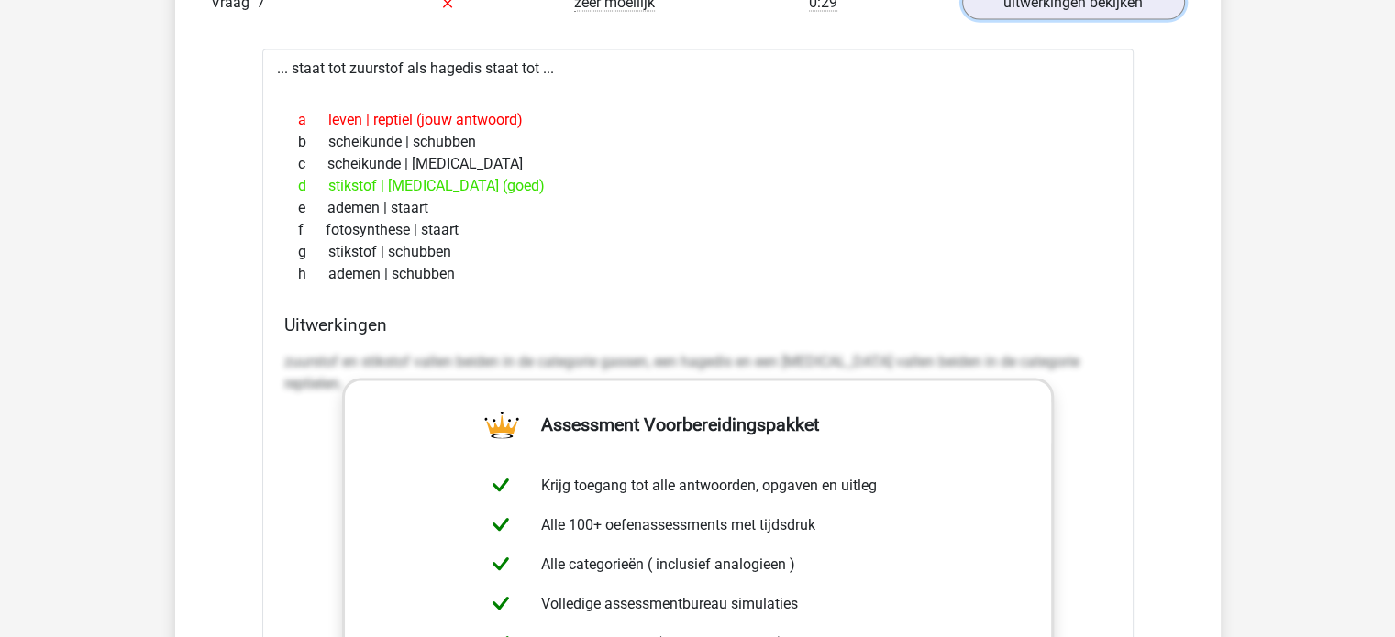
scroll to position [3851, 0]
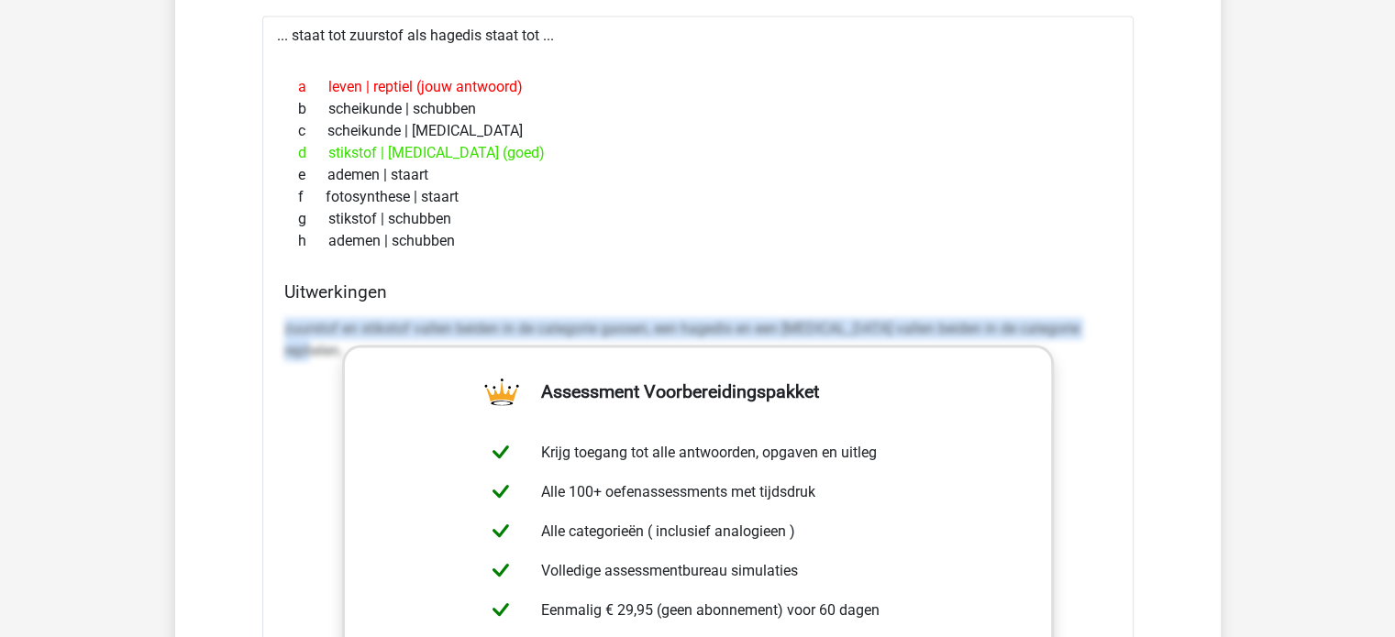
drag, startPoint x: 282, startPoint y: 316, endPoint x: 1176, endPoint y: 346, distance: 893.6
copy p "zuurstof en stikstof vallen beiden in de categorie gassen, een hagedis en een k…"
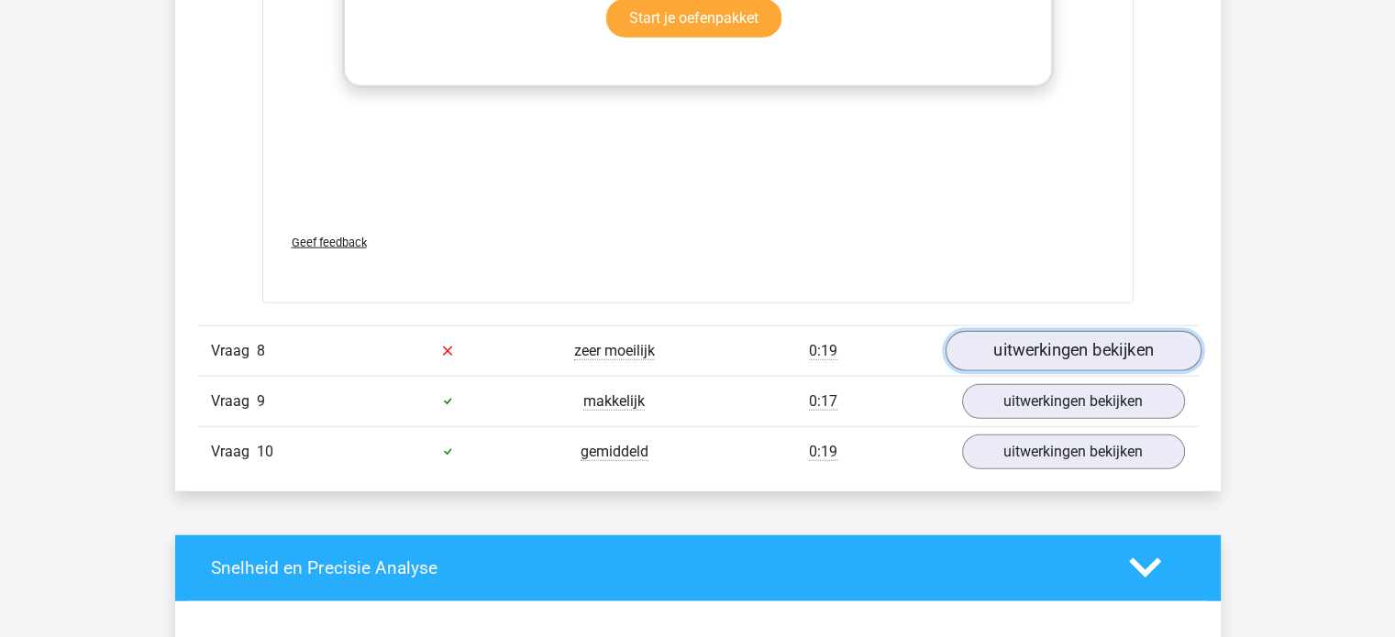
click at [1046, 361] on link "uitwerkingen bekijken" at bounding box center [1072, 351] width 256 height 40
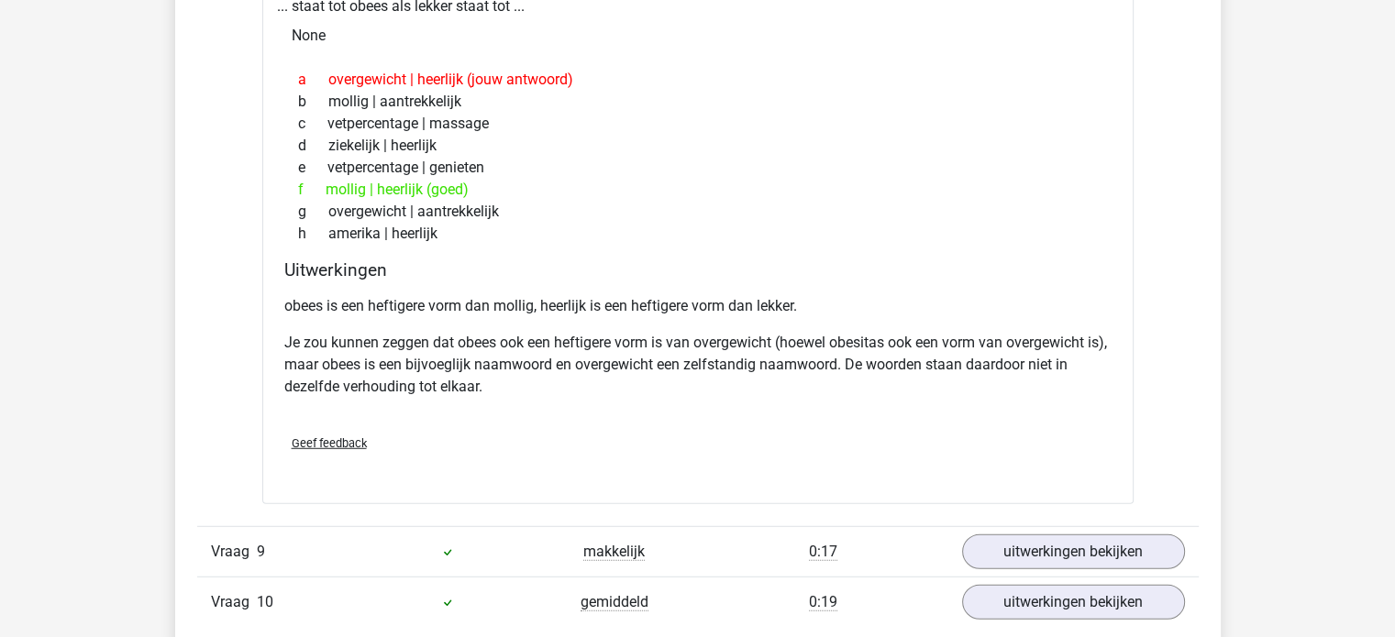
scroll to position [5043, 0]
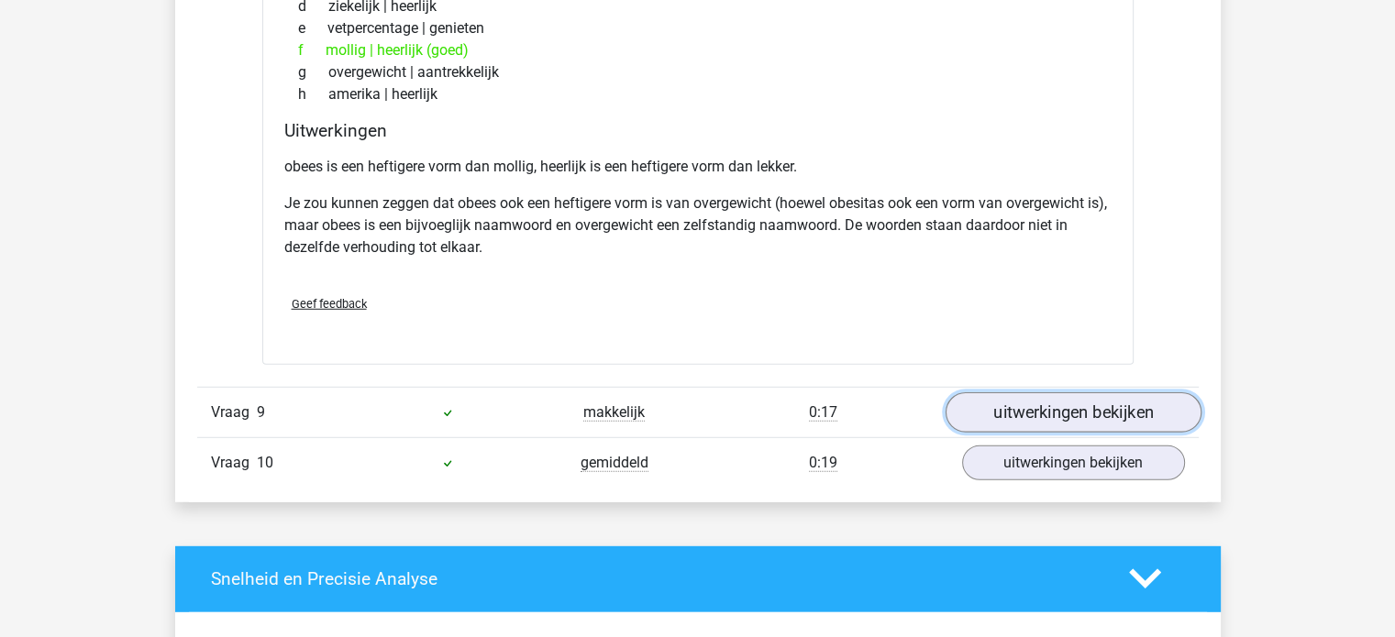
click at [1011, 392] on link "uitwerkingen bekijken" at bounding box center [1072, 412] width 256 height 40
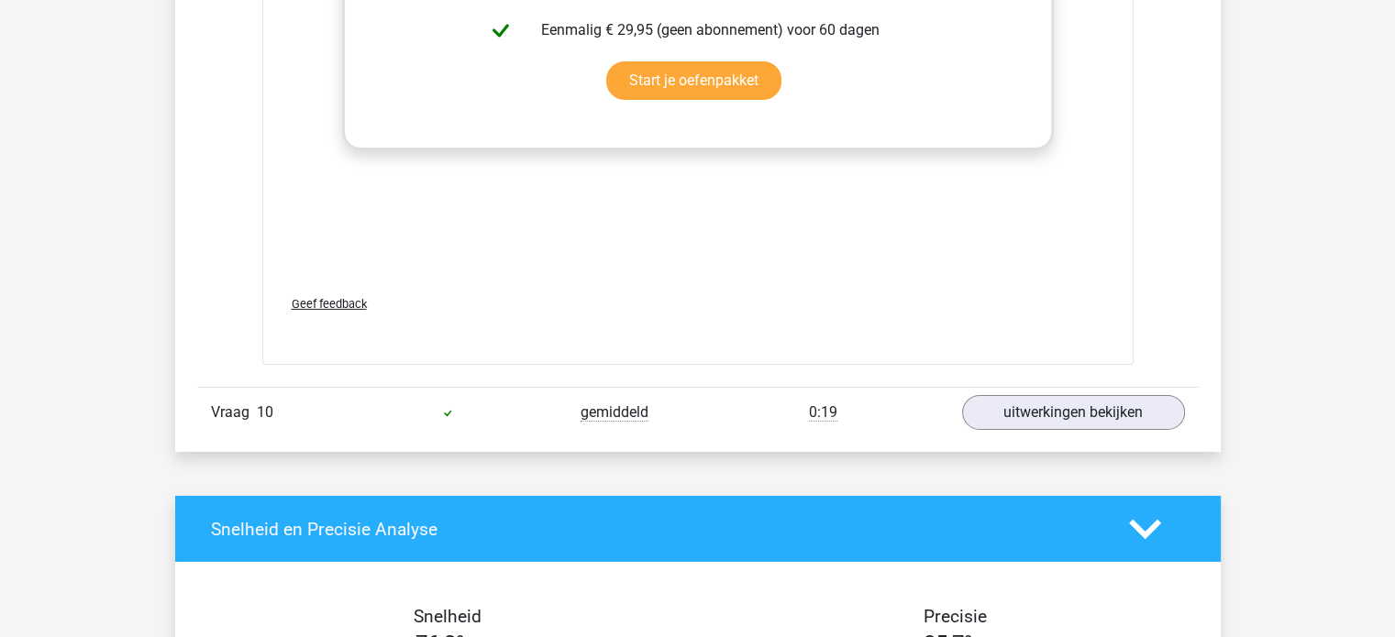
scroll to position [6144, 0]
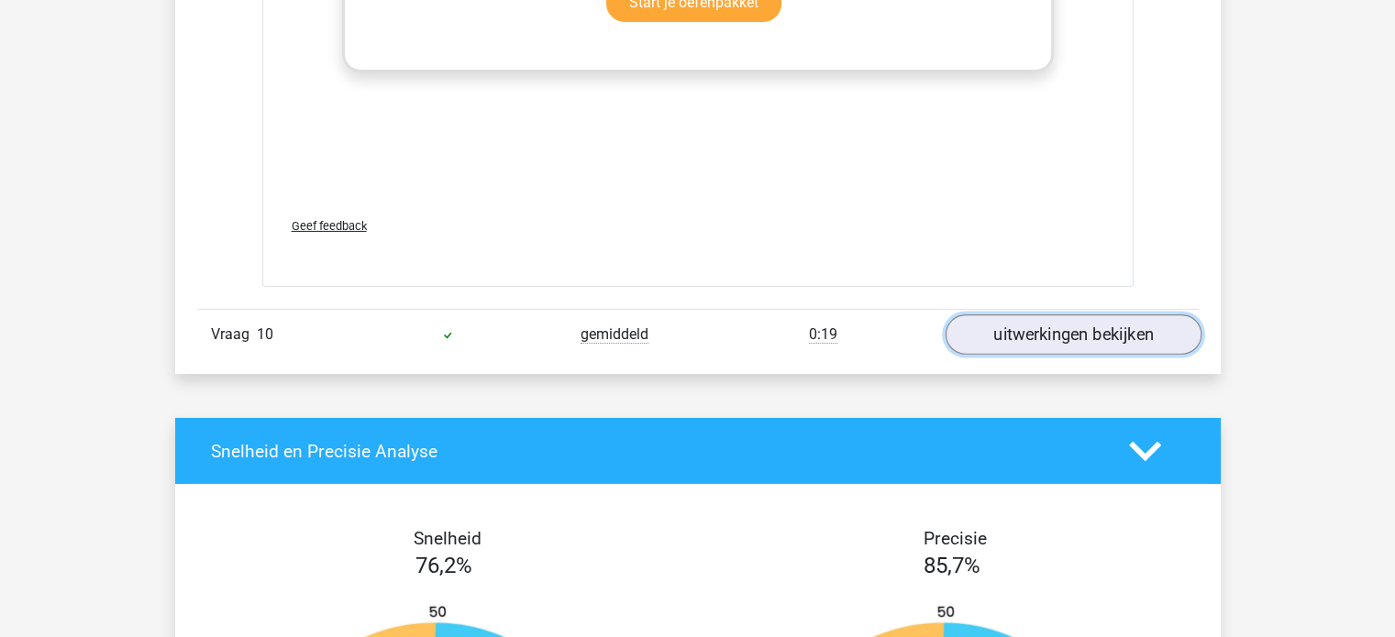
click at [1034, 320] on link "uitwerkingen bekijken" at bounding box center [1072, 335] width 256 height 40
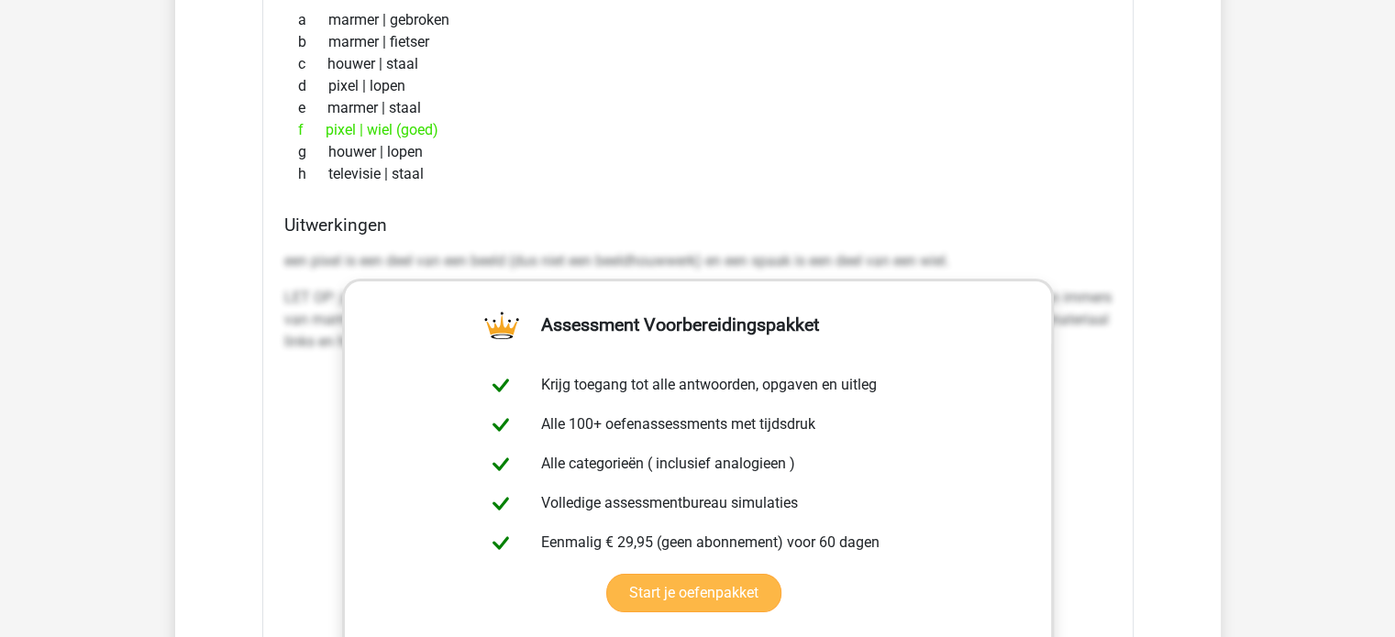
scroll to position [6877, 0]
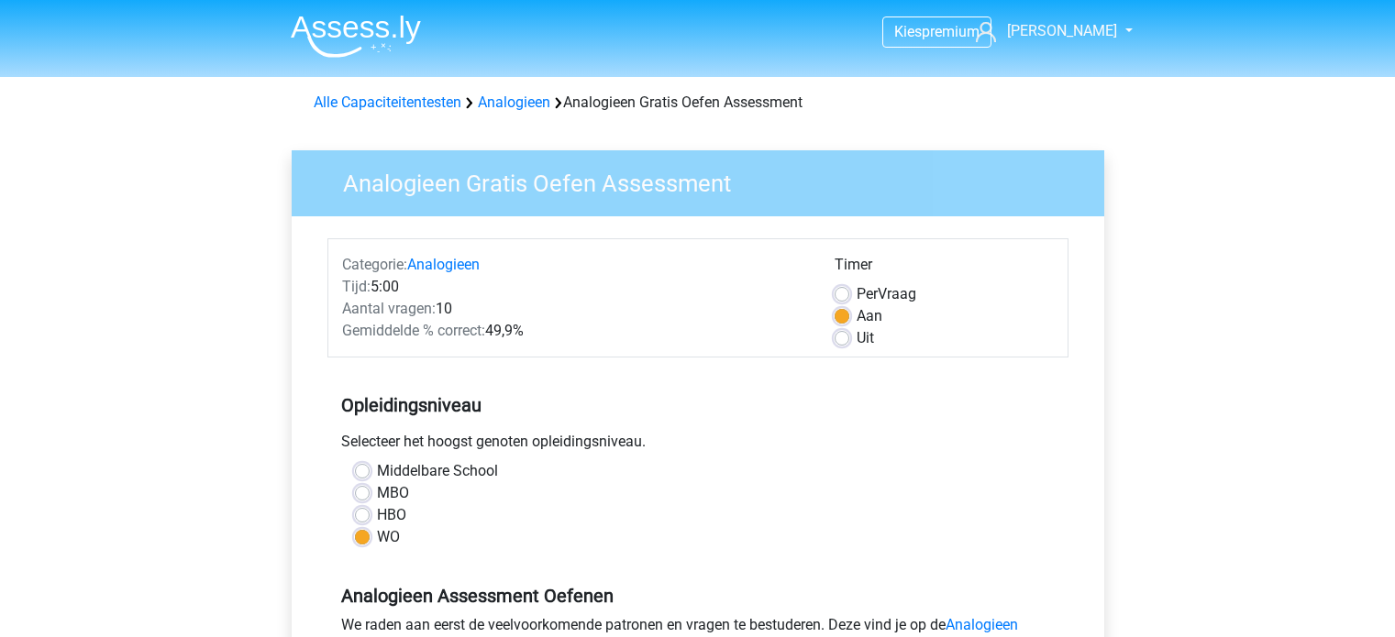
scroll to position [367, 0]
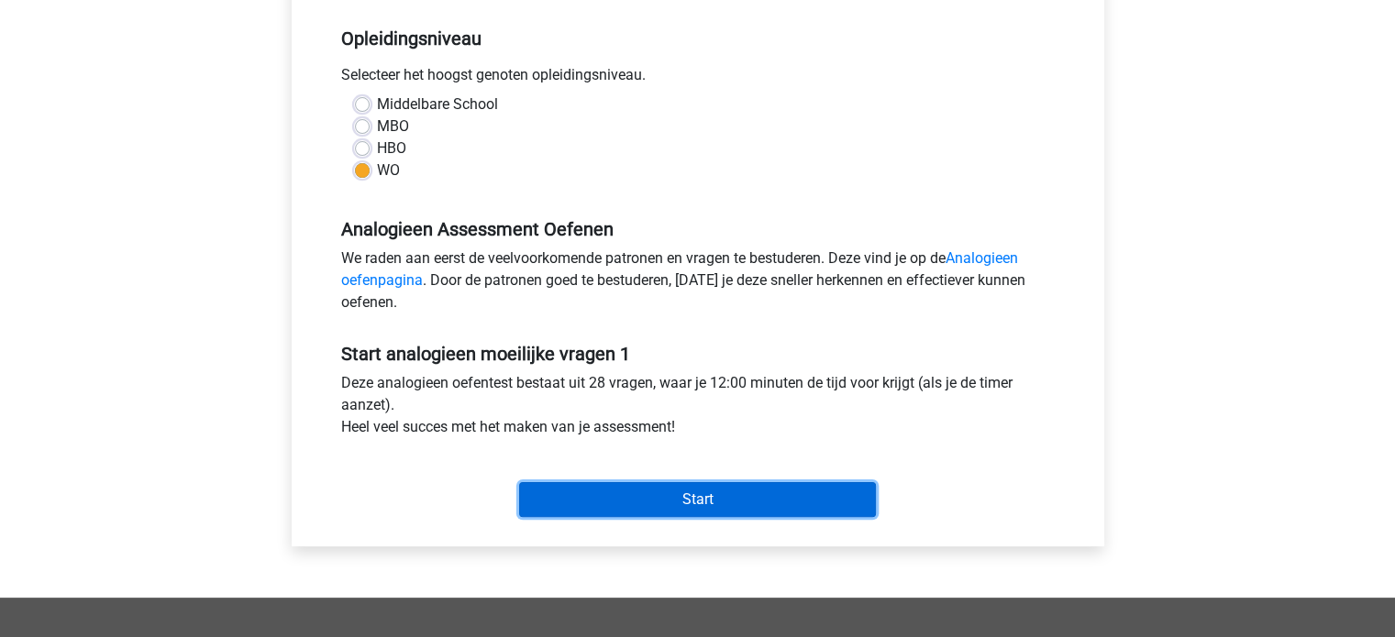
click at [682, 496] on input "Start" at bounding box center [697, 499] width 357 height 35
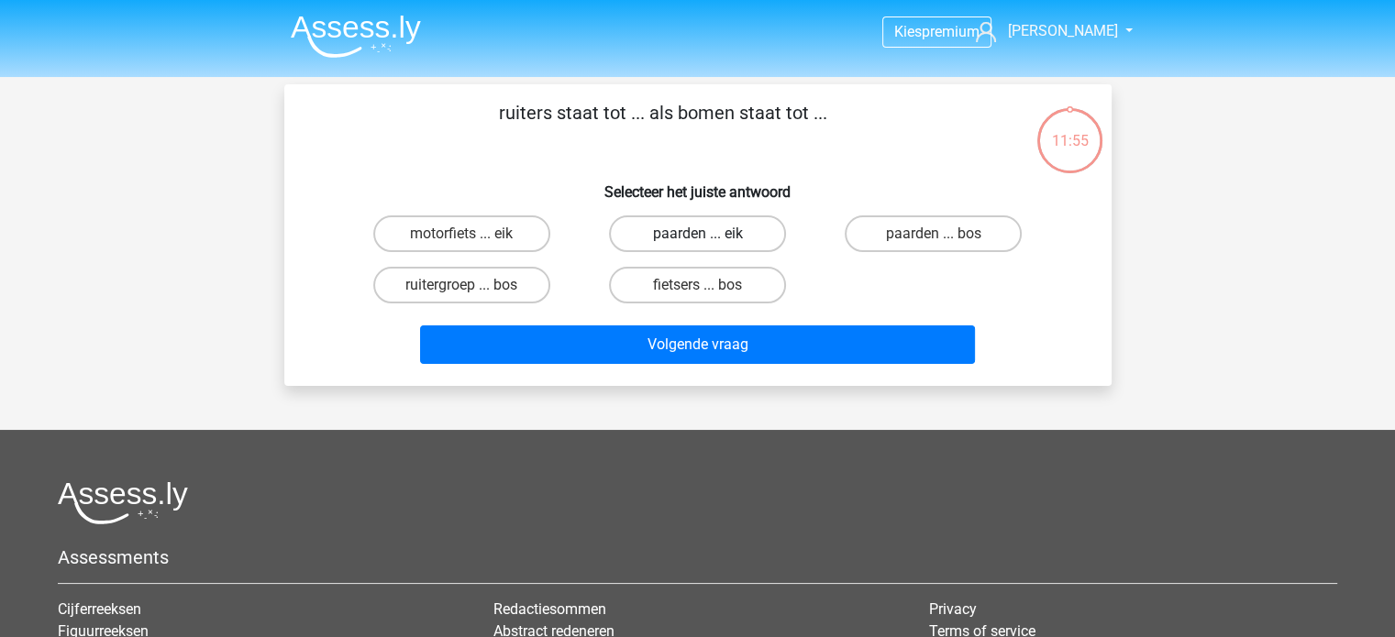
click at [715, 233] on label "paarden ... eik" at bounding box center [697, 233] width 177 height 37
click at [709, 234] on input "paarden ... eik" at bounding box center [703, 240] width 12 height 12
radio input "true"
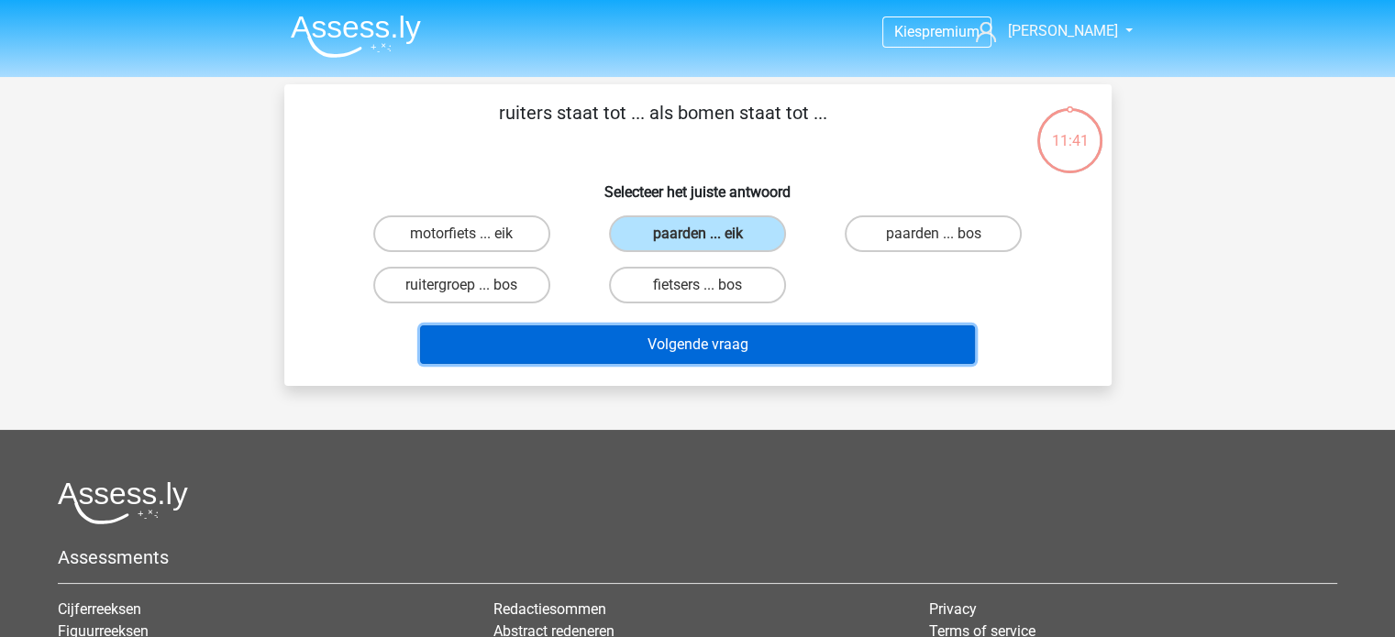
click at [829, 348] on button "Volgende vraag" at bounding box center [697, 345] width 555 height 39
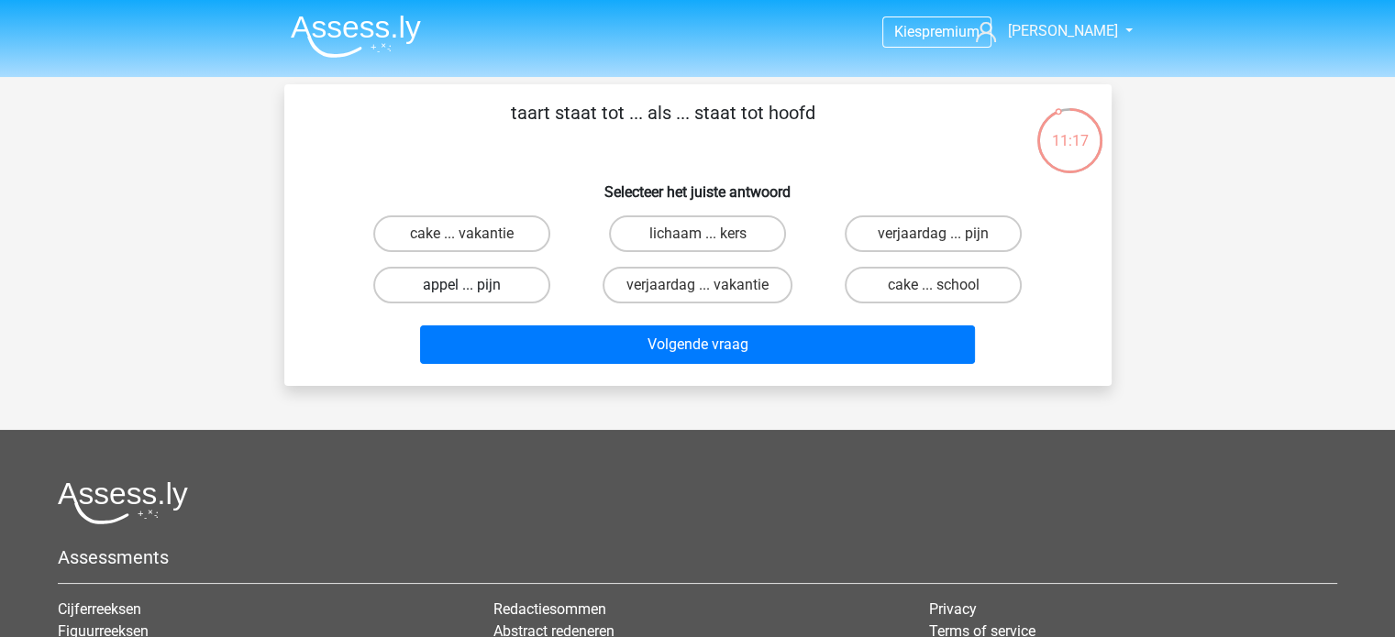
click at [506, 291] on label "appel ... pijn" at bounding box center [461, 285] width 177 height 37
click at [473, 291] on input "appel ... pijn" at bounding box center [467, 291] width 12 height 12
radio input "true"
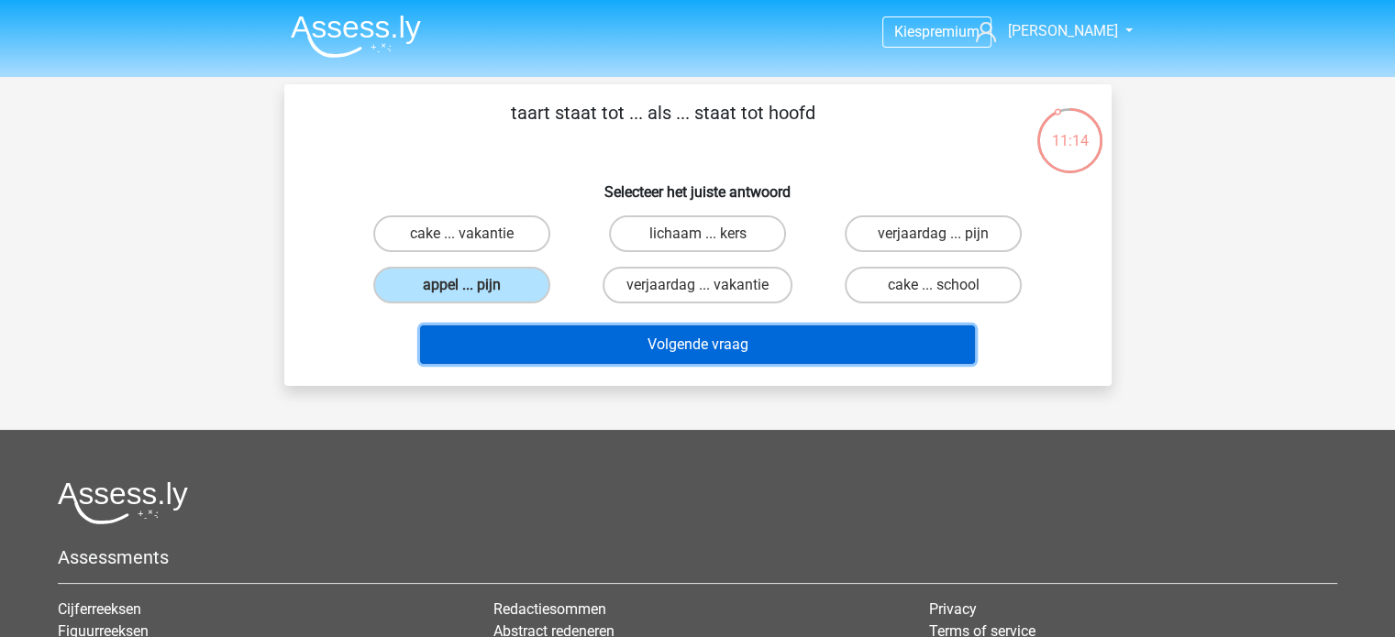
click at [679, 340] on button "Volgende vraag" at bounding box center [697, 345] width 555 height 39
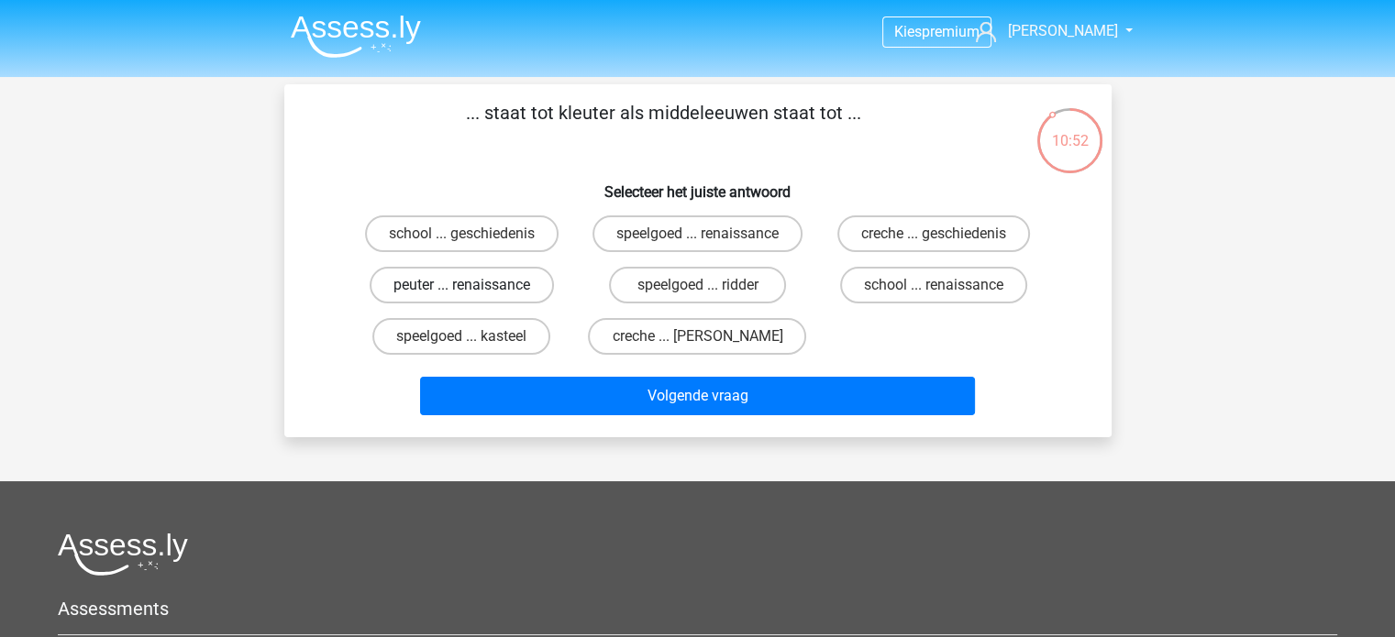
click at [453, 291] on label "peuter ... renaissance" at bounding box center [462, 285] width 184 height 37
click at [461, 291] on input "peuter ... renaissance" at bounding box center [467, 291] width 12 height 12
radio input "true"
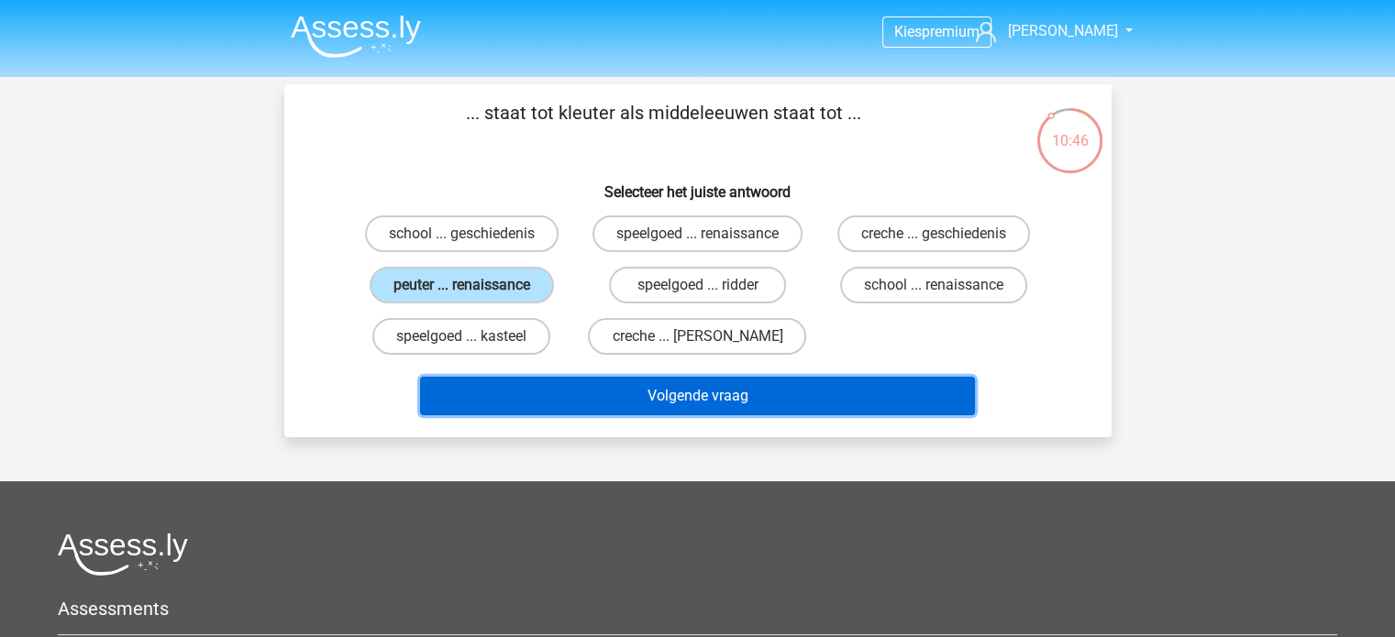
click at [664, 405] on button "Volgende vraag" at bounding box center [697, 396] width 555 height 39
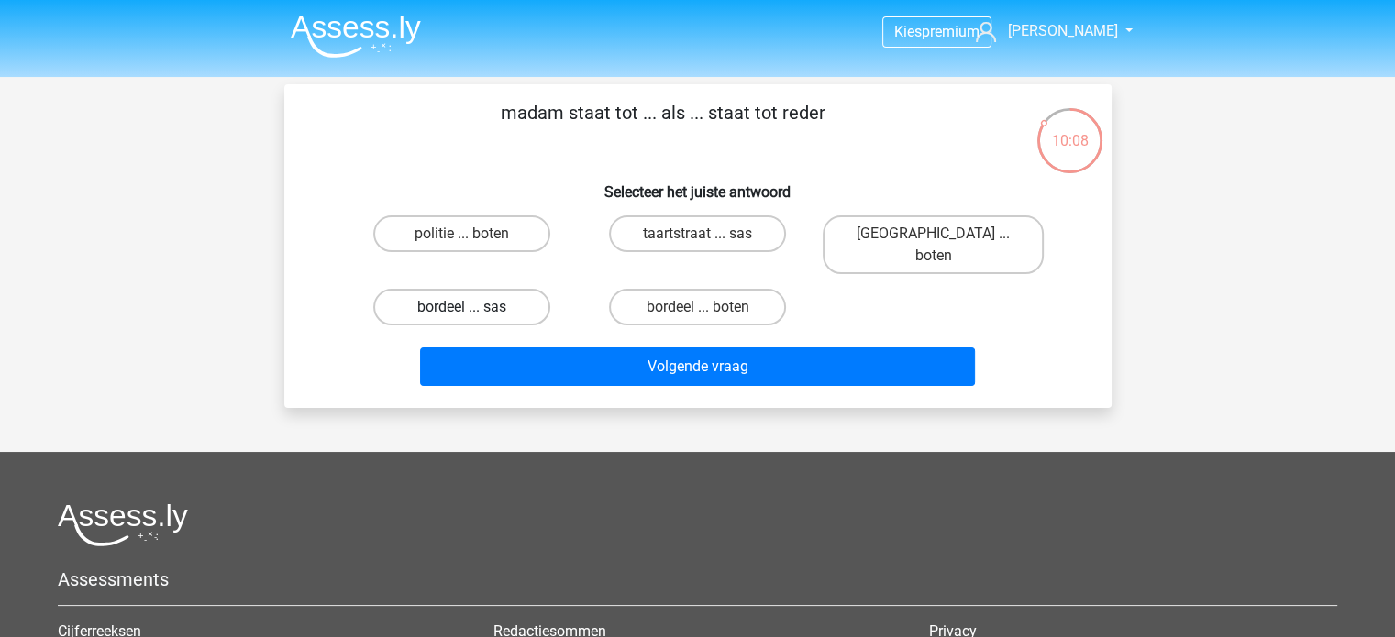
click at [492, 289] on label "bordeel ... sas" at bounding box center [461, 307] width 177 height 37
click at [473, 307] on input "bordeel ... sas" at bounding box center [467, 313] width 12 height 12
radio input "true"
click at [679, 289] on label "bordeel ... boten" at bounding box center [697, 307] width 177 height 37
click at [697, 307] on input "bordeel ... boten" at bounding box center [703, 313] width 12 height 12
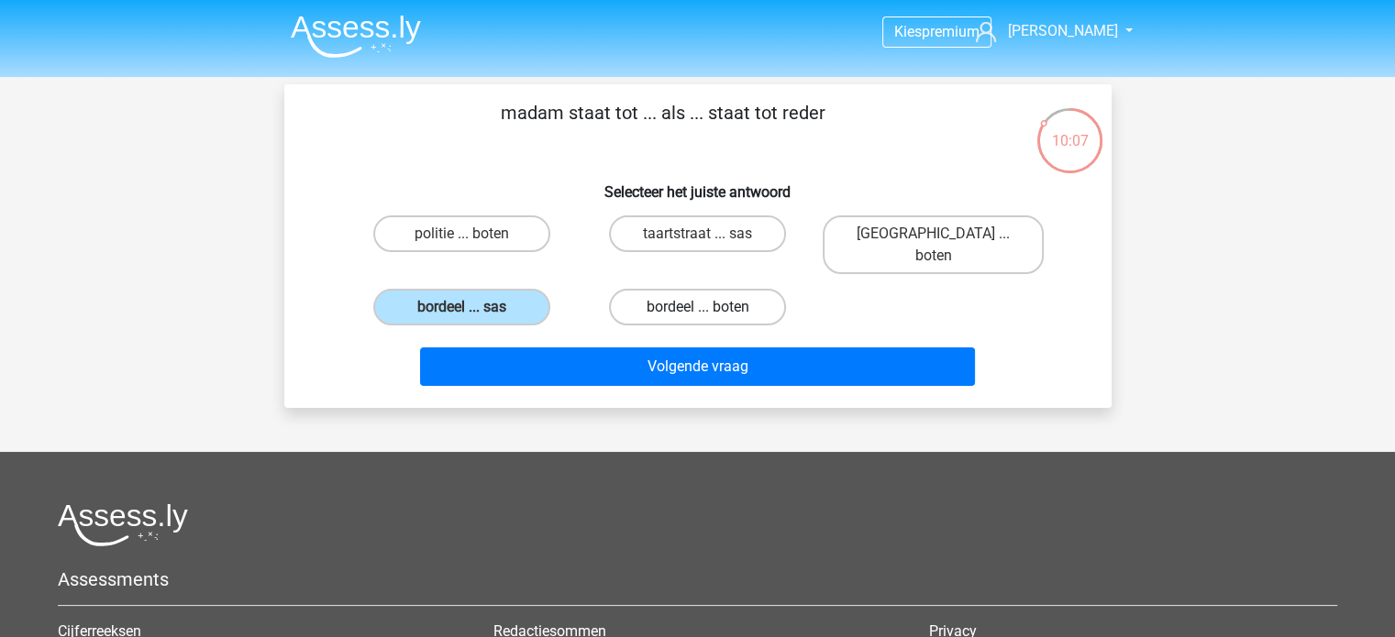
radio input "true"
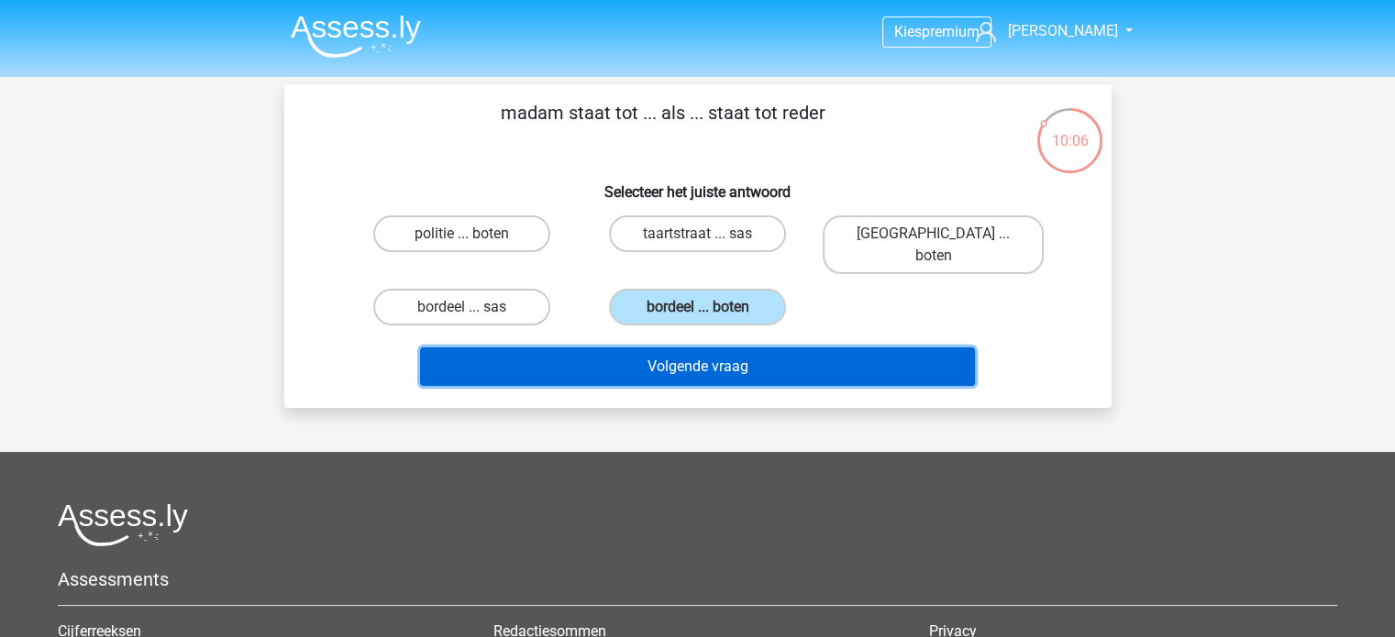
click at [706, 353] on button "Volgende vraag" at bounding box center [697, 367] width 555 height 39
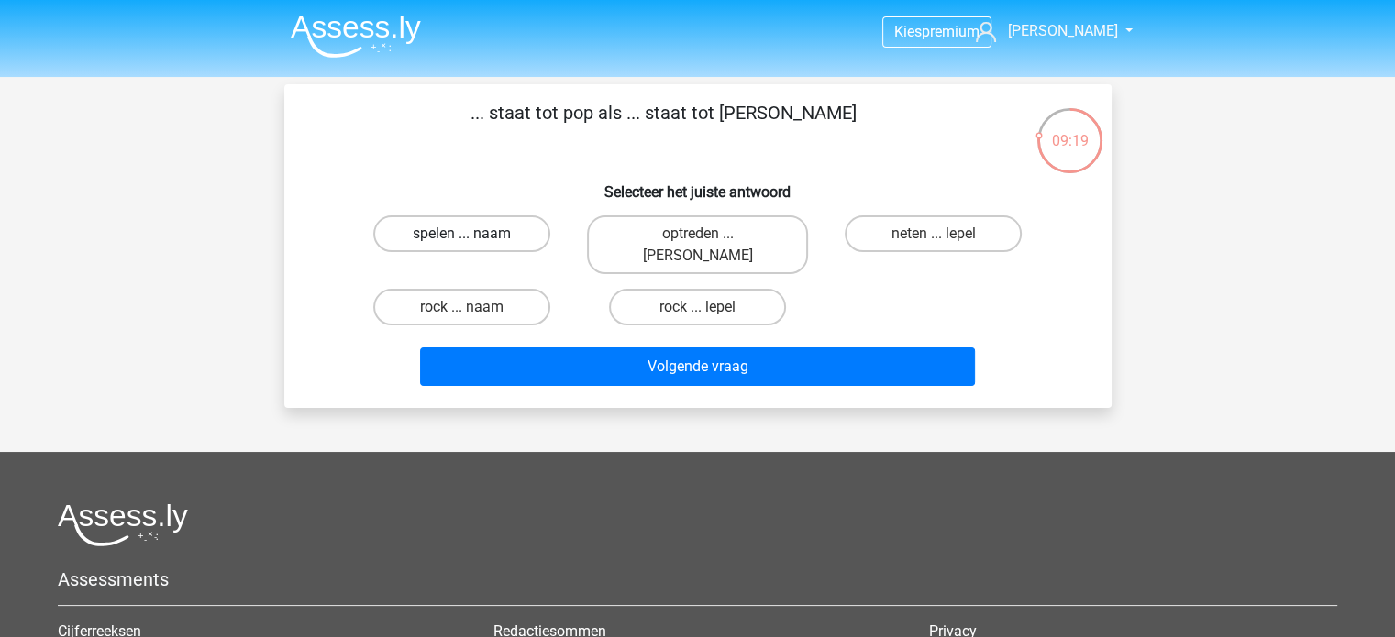
click at [469, 231] on label "spelen ... naam" at bounding box center [461, 233] width 177 height 37
click at [469, 234] on input "spelen ... naam" at bounding box center [467, 240] width 12 height 12
radio input "true"
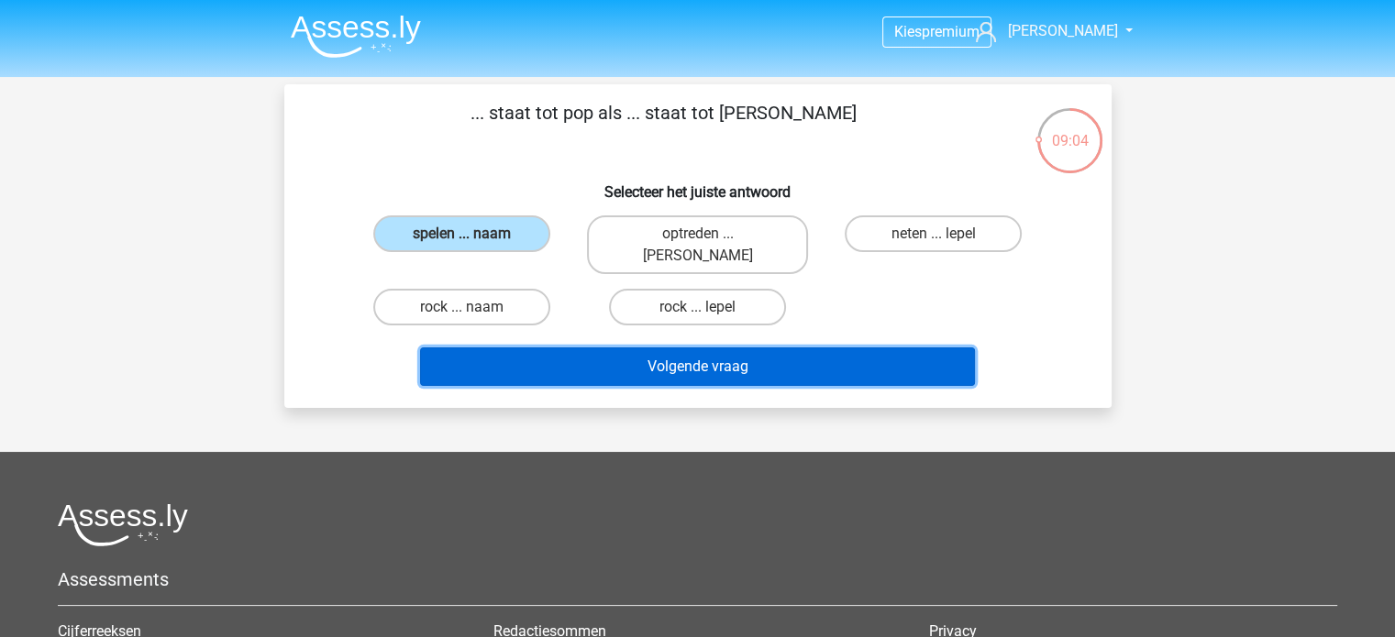
click at [513, 348] on button "Volgende vraag" at bounding box center [697, 367] width 555 height 39
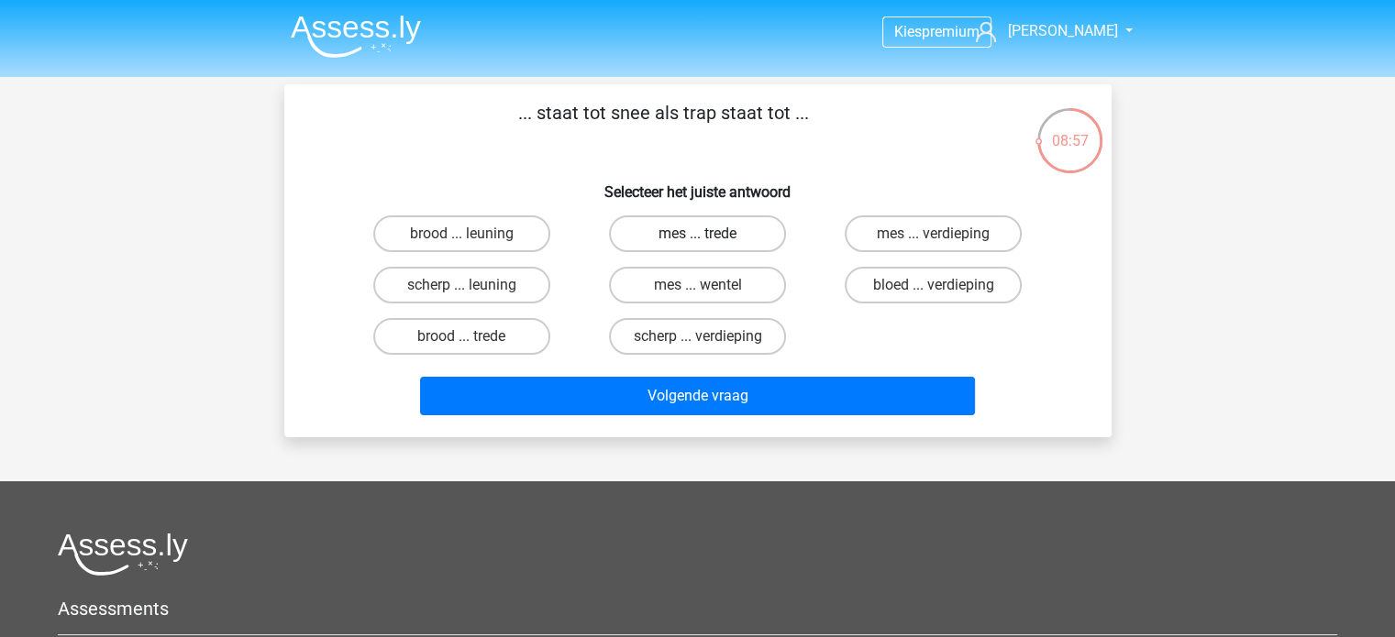
click at [670, 236] on label "mes ... trede" at bounding box center [697, 233] width 177 height 37
click at [697, 236] on input "mes ... trede" at bounding box center [703, 240] width 12 height 12
radio input "true"
click at [939, 227] on label "mes ... verdieping" at bounding box center [933, 233] width 177 height 37
click at [939, 234] on input "mes ... verdieping" at bounding box center [939, 240] width 12 height 12
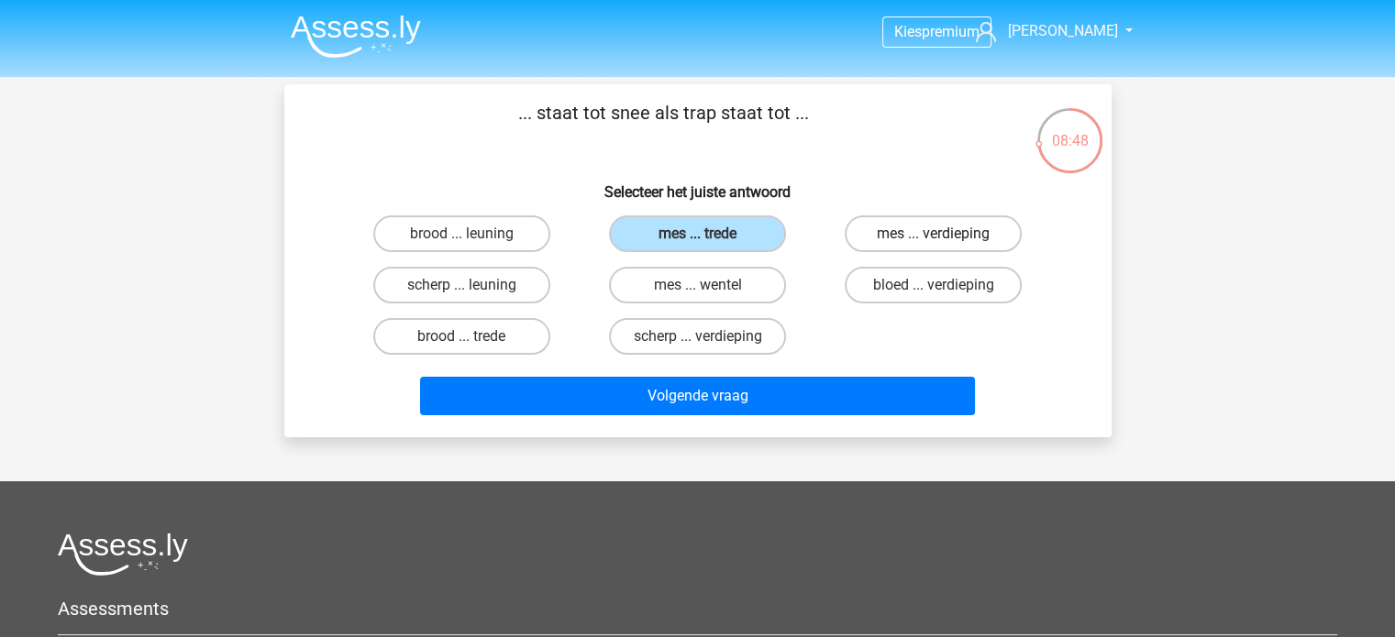
radio input "true"
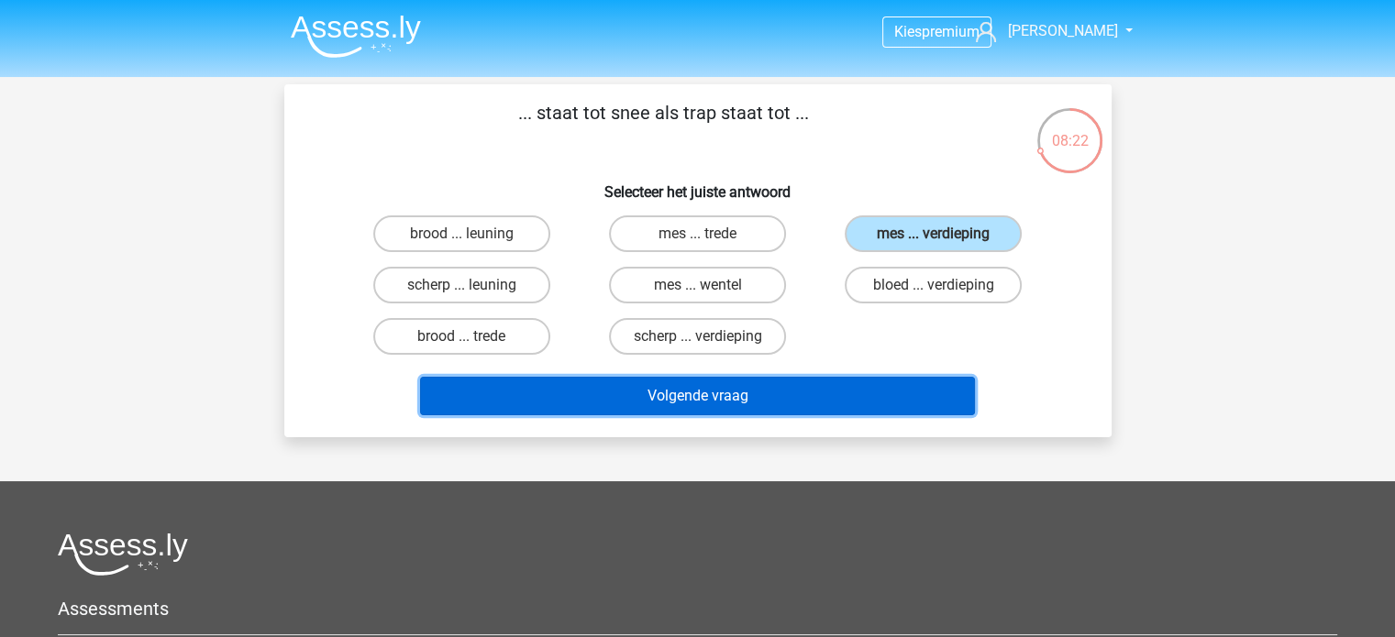
click at [725, 399] on button "Volgende vraag" at bounding box center [697, 396] width 555 height 39
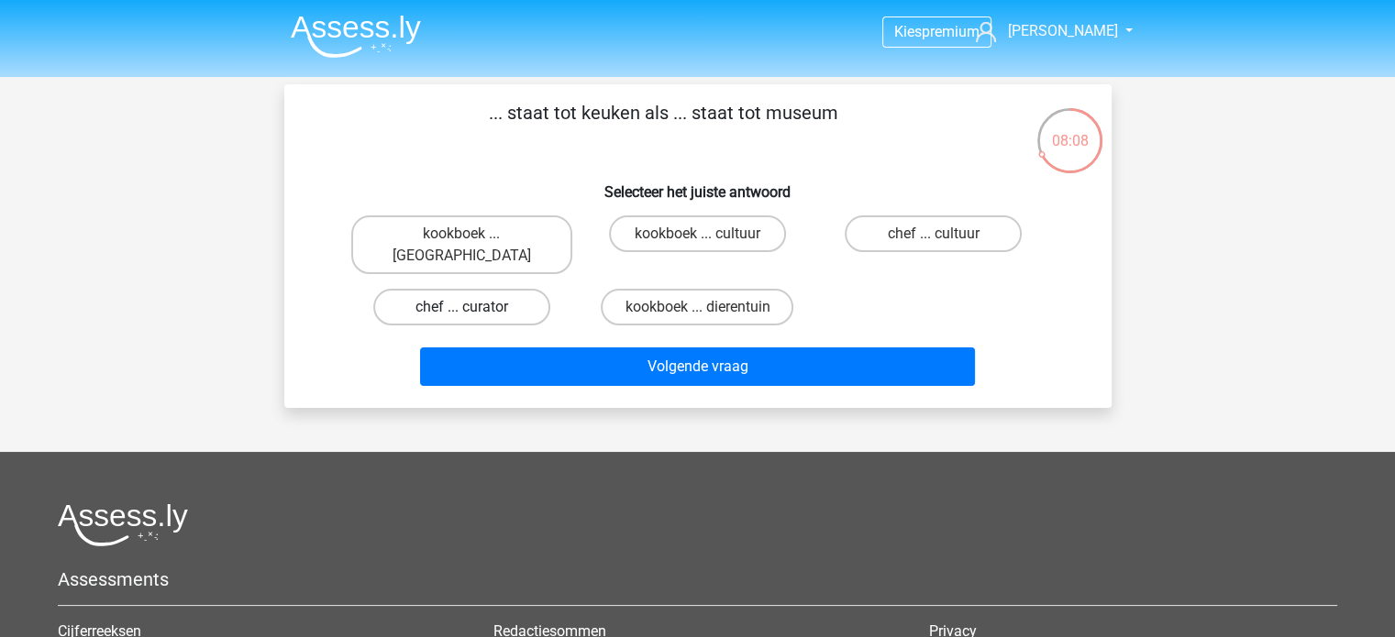
click at [447, 289] on label "chef ... curator" at bounding box center [461, 307] width 177 height 37
click at [461, 307] on input "chef ... curator" at bounding box center [467, 313] width 12 height 12
radio input "true"
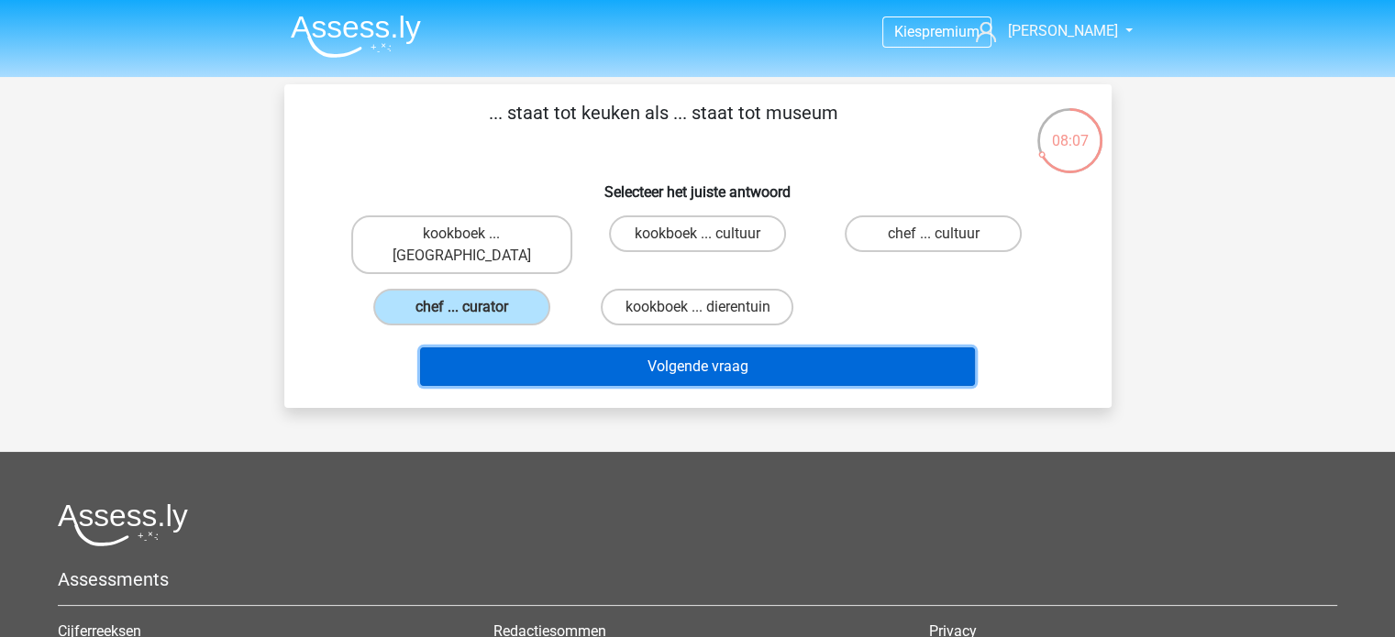
click at [627, 349] on button "Volgende vraag" at bounding box center [697, 367] width 555 height 39
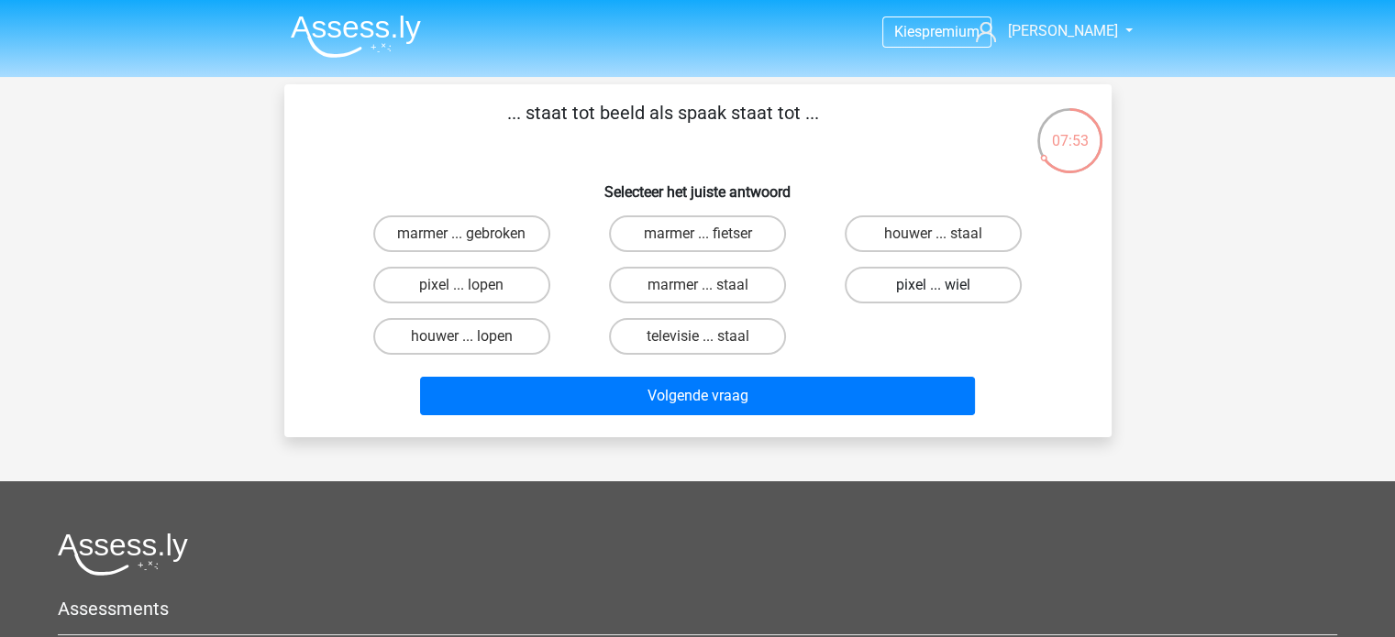
click at [983, 296] on label "pixel ... wiel" at bounding box center [933, 285] width 177 height 37
click at [945, 296] on input "pixel ... wiel" at bounding box center [939, 291] width 12 height 12
radio input "true"
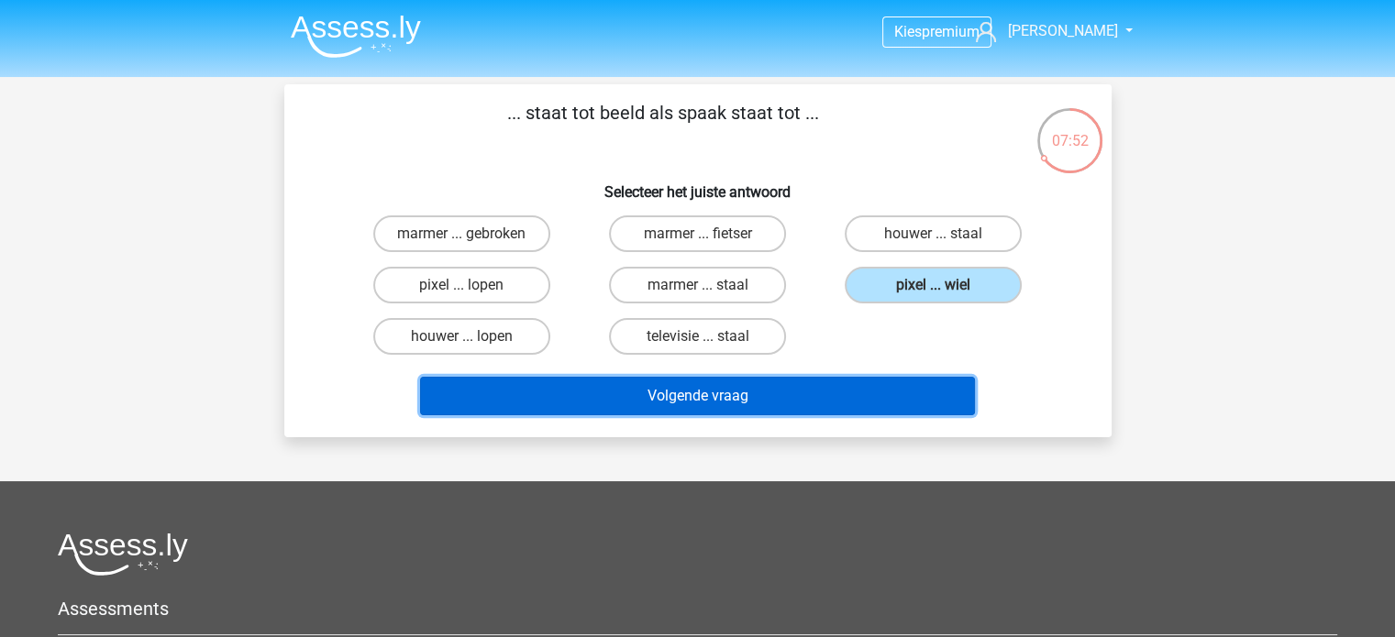
click at [868, 399] on button "Volgende vraag" at bounding box center [697, 396] width 555 height 39
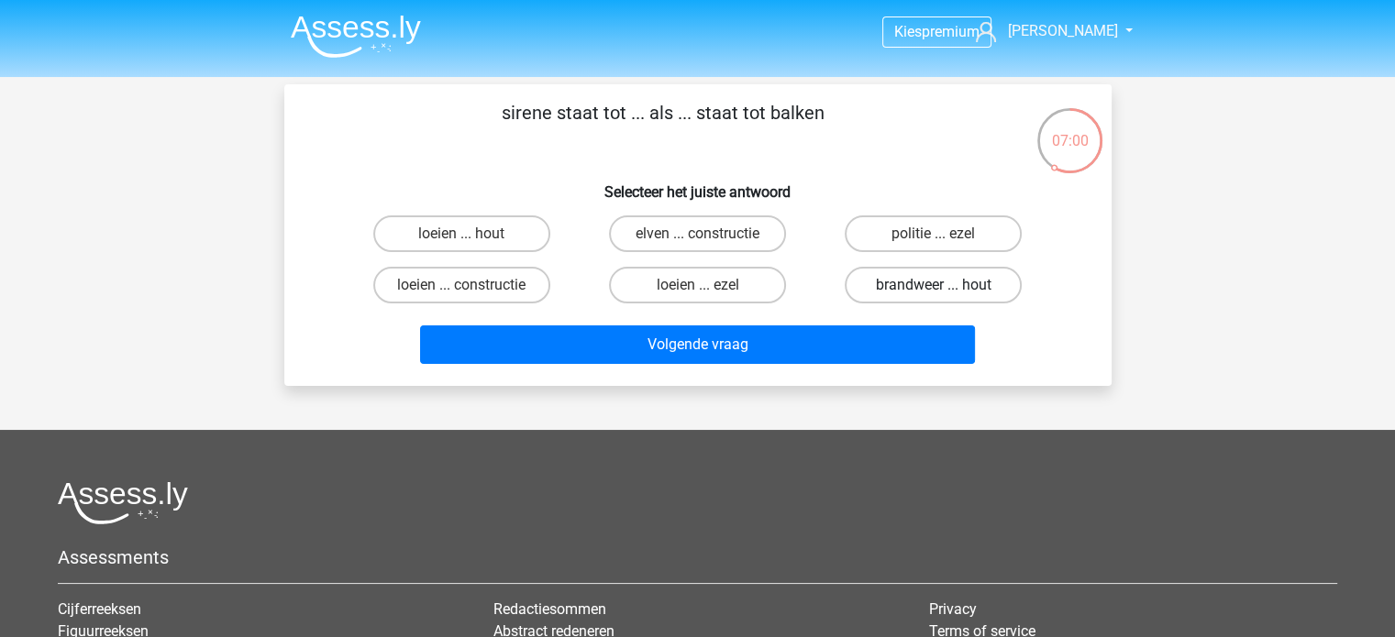
click at [893, 293] on label "brandweer ... hout" at bounding box center [933, 285] width 177 height 37
click at [933, 293] on input "brandweer ... hout" at bounding box center [939, 291] width 12 height 12
radio input "true"
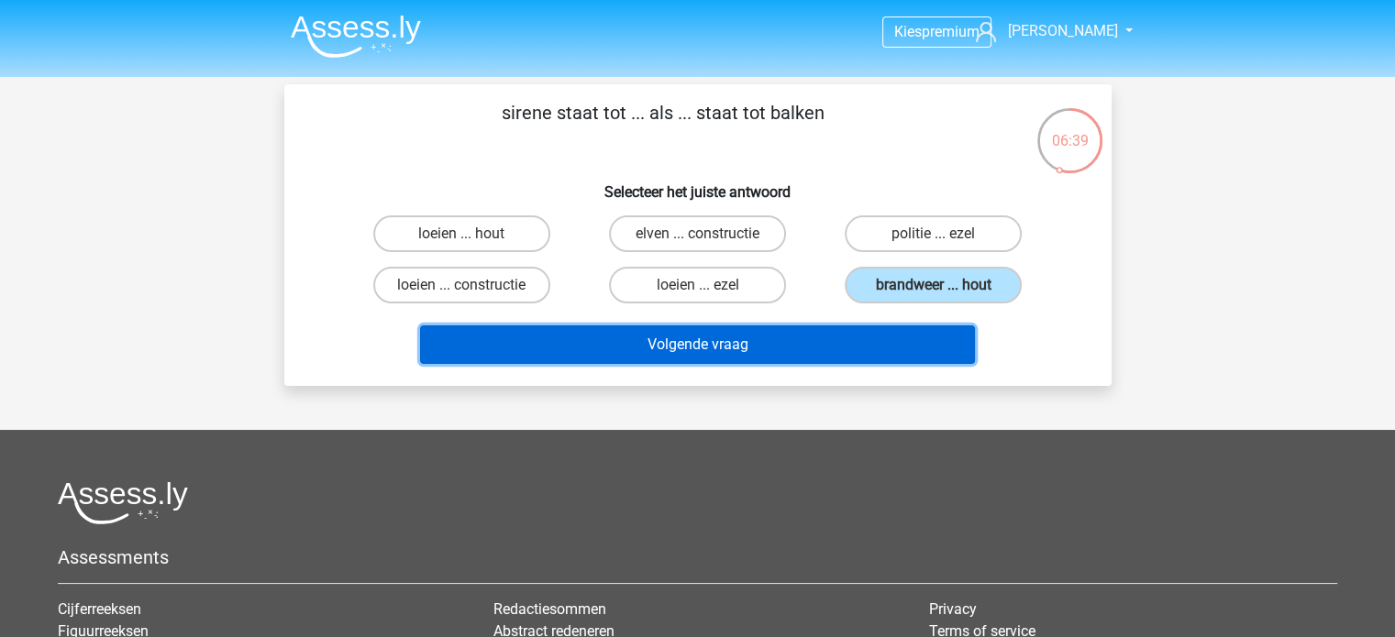
click at [767, 340] on button "Volgende vraag" at bounding box center [697, 345] width 555 height 39
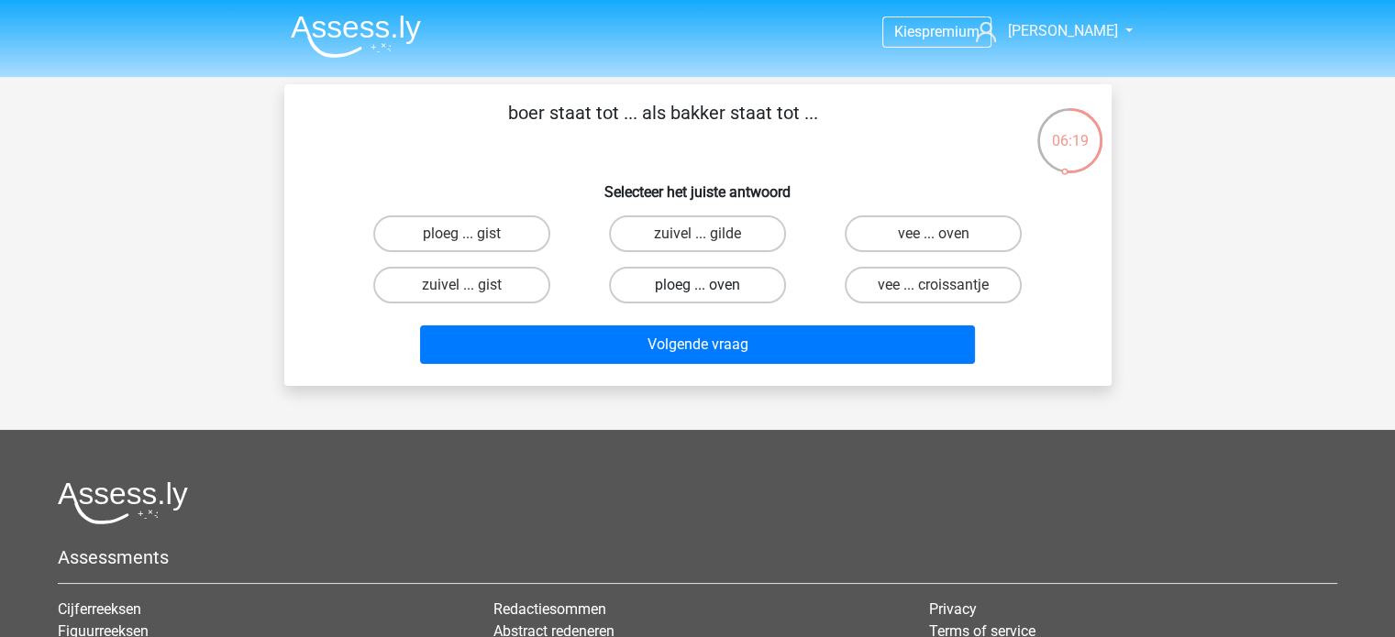
click at [662, 290] on label "ploeg ... oven" at bounding box center [697, 285] width 177 height 37
click at [697, 290] on input "ploeg ... oven" at bounding box center [703, 291] width 12 height 12
radio input "true"
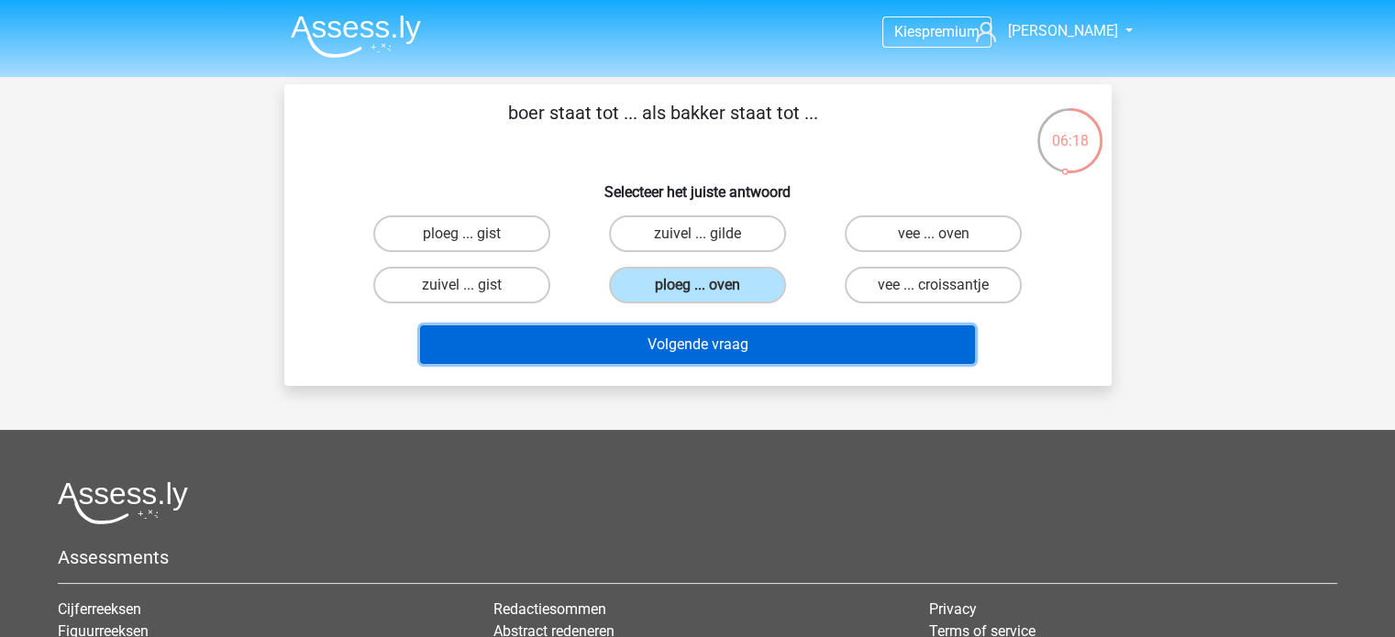
click at [734, 351] on button "Volgende vraag" at bounding box center [697, 345] width 555 height 39
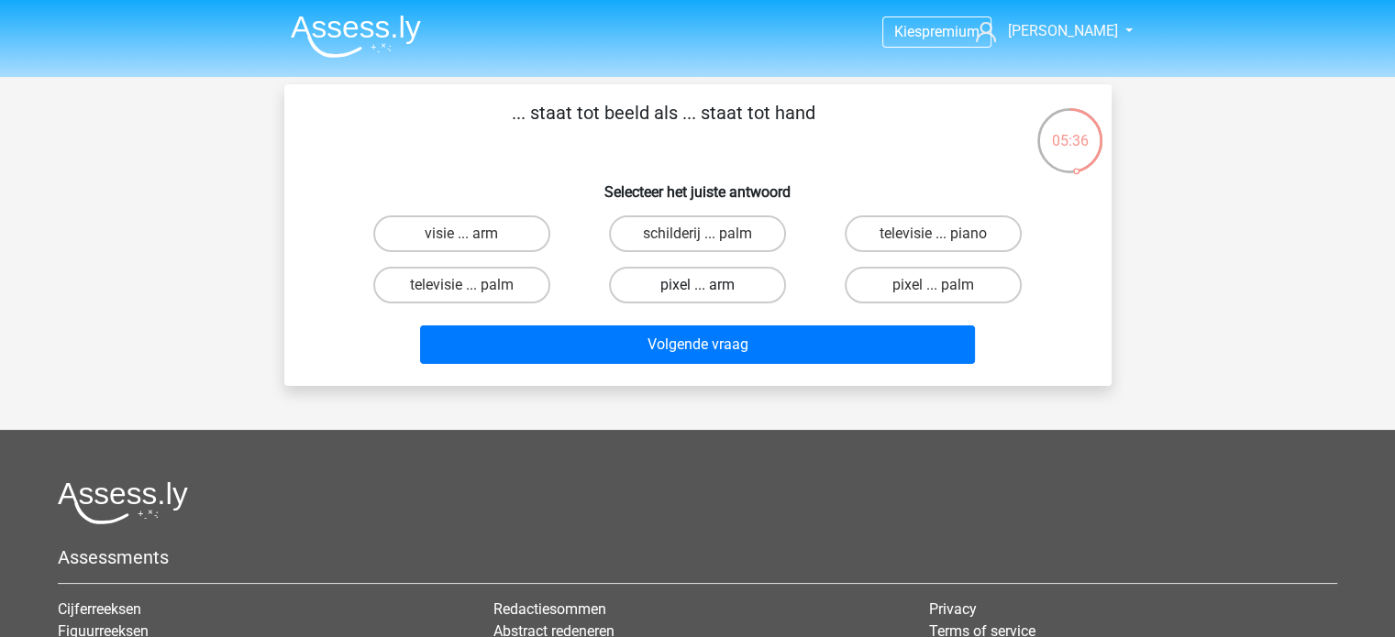
click at [648, 279] on label "pixel ... arm" at bounding box center [697, 285] width 177 height 37
click at [697, 285] on input "pixel ... arm" at bounding box center [703, 291] width 12 height 12
radio input "true"
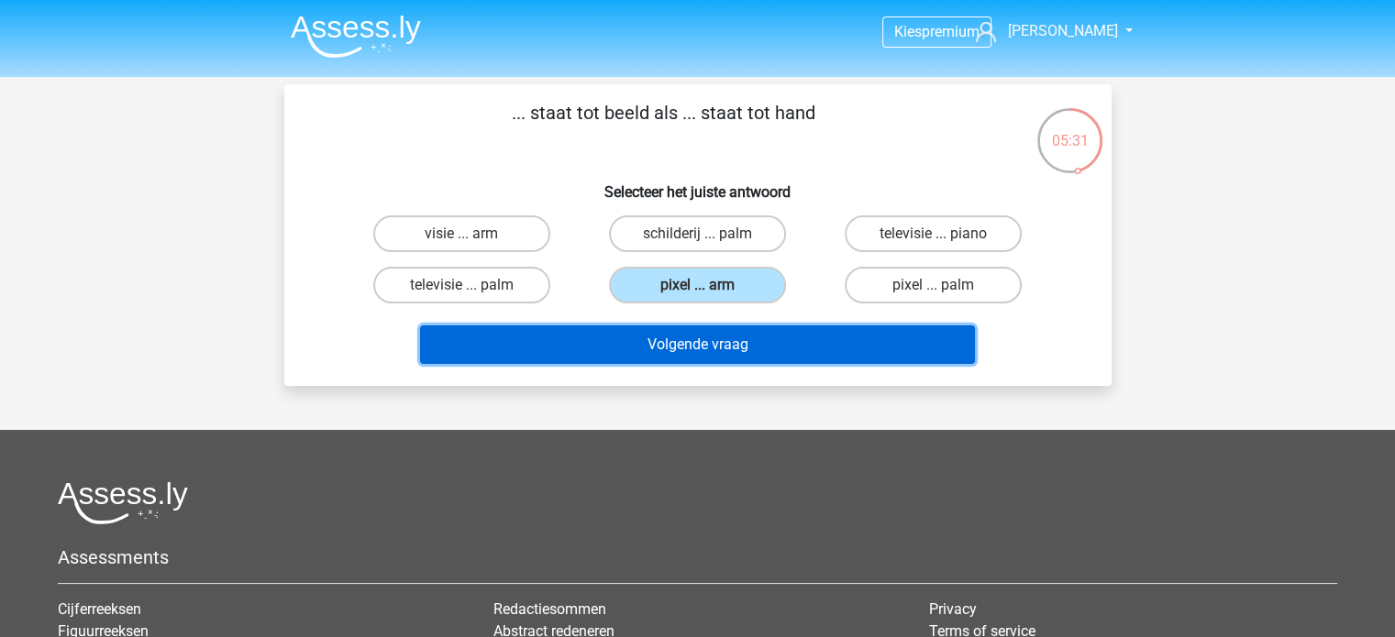
click at [677, 345] on button "Volgende vraag" at bounding box center [697, 345] width 555 height 39
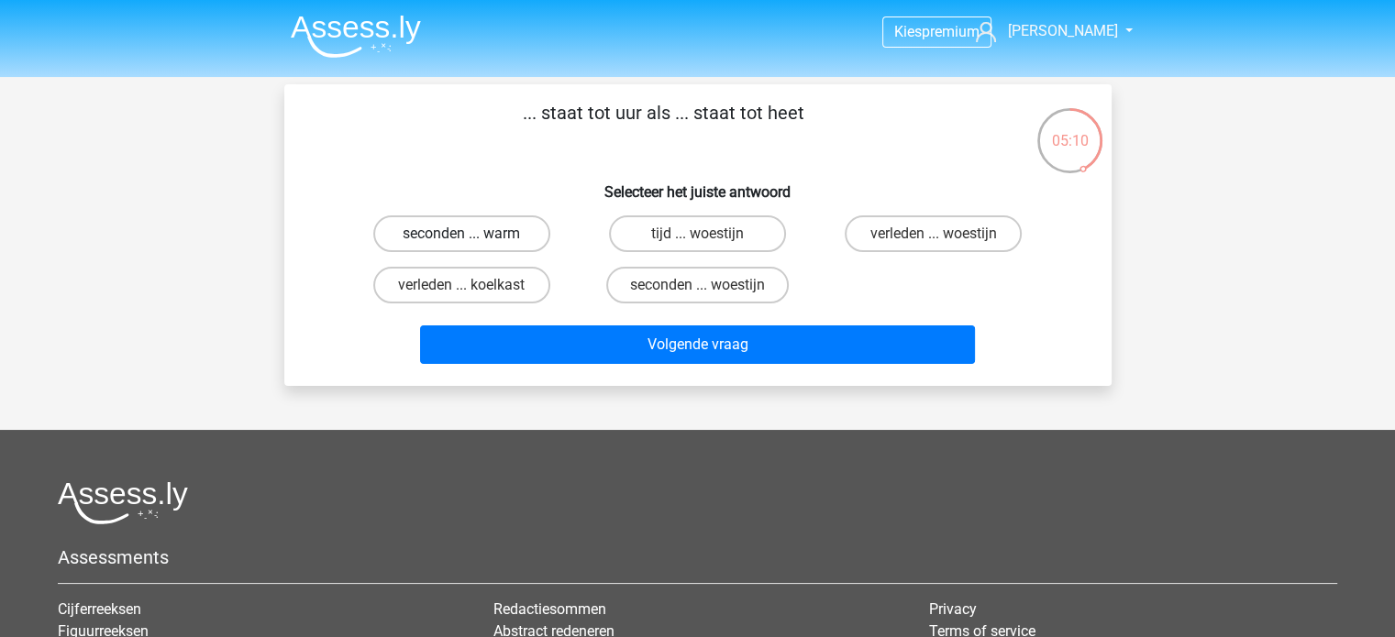
click at [502, 233] on label "seconden ... warm" at bounding box center [461, 233] width 177 height 37
click at [473, 234] on input "seconden ... warm" at bounding box center [467, 240] width 12 height 12
radio input "true"
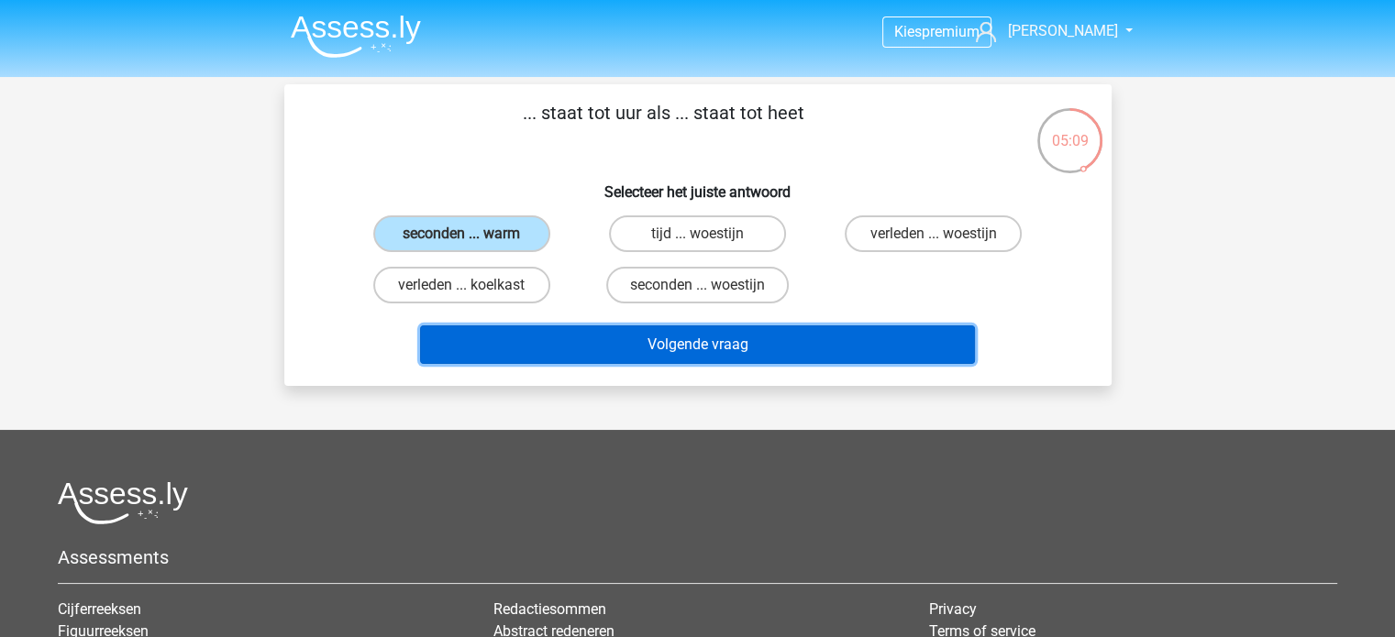
click at [611, 331] on button "Volgende vraag" at bounding box center [697, 345] width 555 height 39
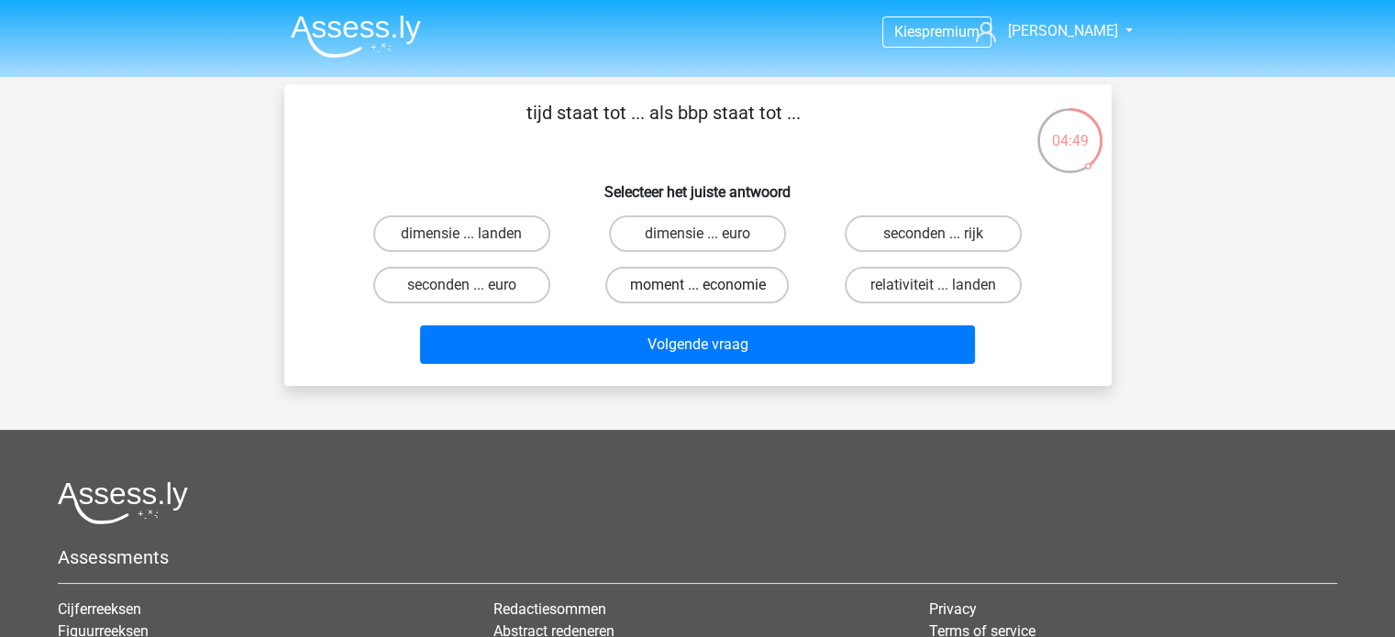
click at [690, 291] on label "moment ... economie" at bounding box center [696, 285] width 183 height 37
click at [697, 291] on input "moment ... economie" at bounding box center [703, 291] width 12 height 12
radio input "true"
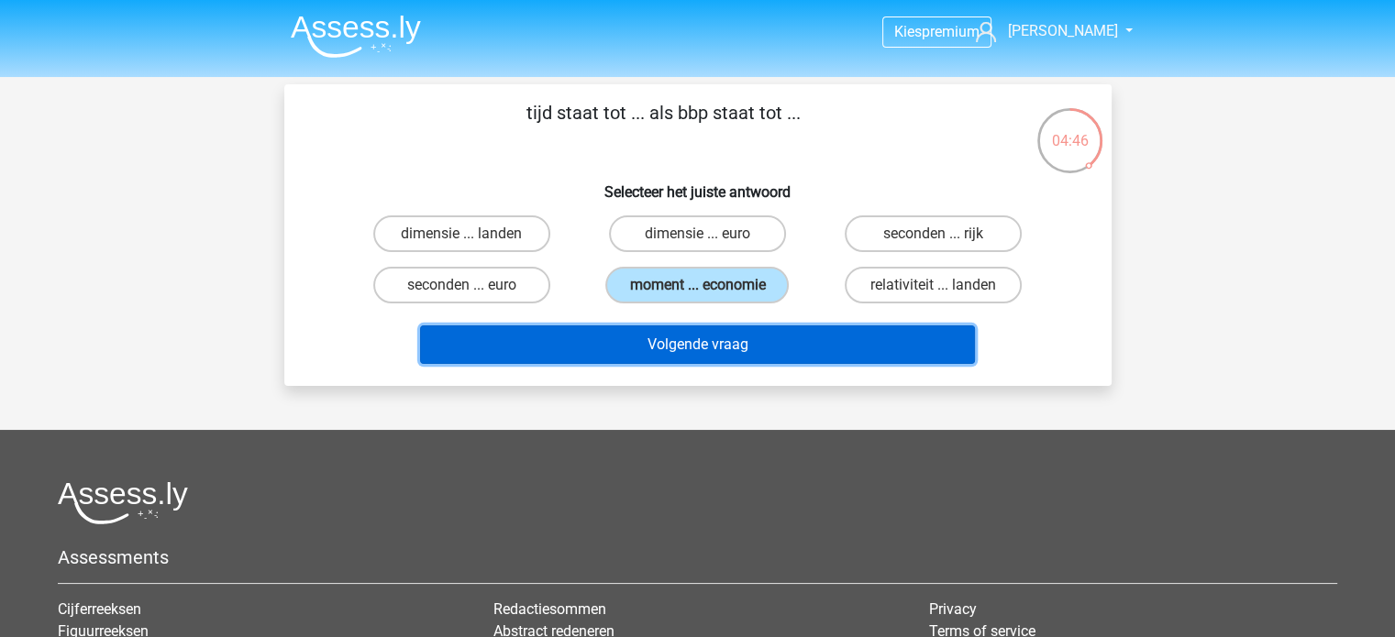
click at [701, 340] on button "Volgende vraag" at bounding box center [697, 345] width 555 height 39
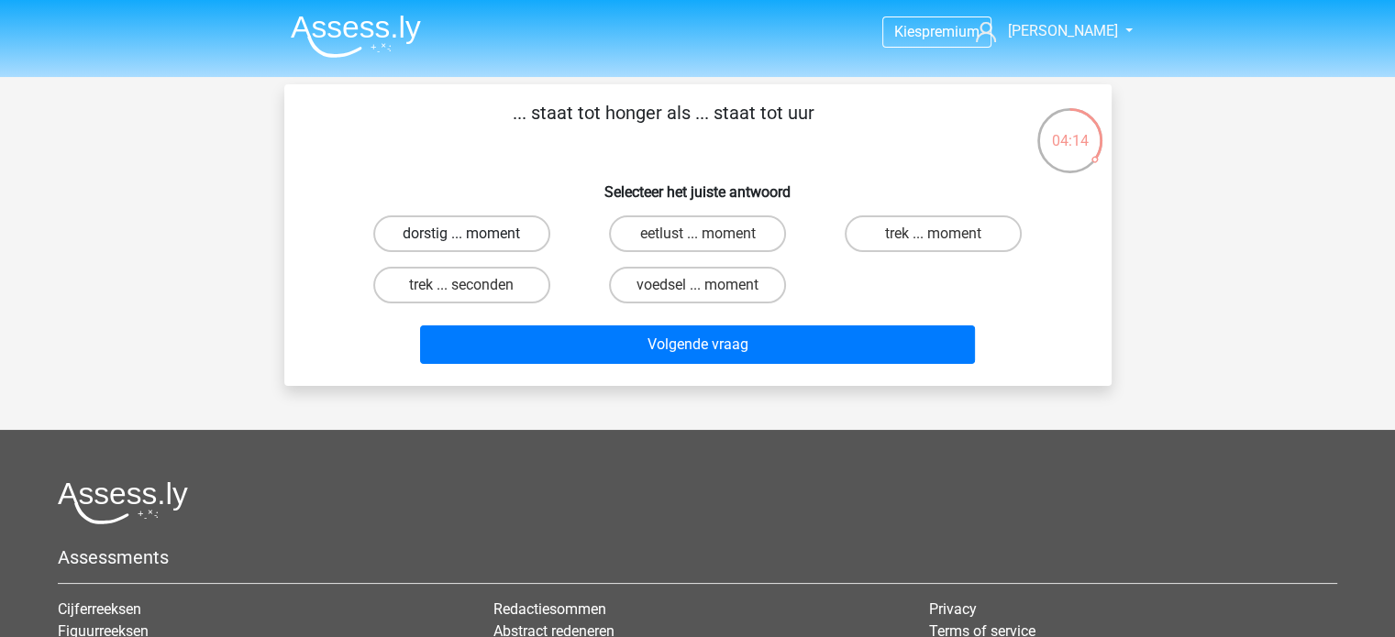
click at [518, 232] on label "dorstig ... moment" at bounding box center [461, 233] width 177 height 37
click at [473, 234] on input "dorstig ... moment" at bounding box center [467, 240] width 12 height 12
radio input "true"
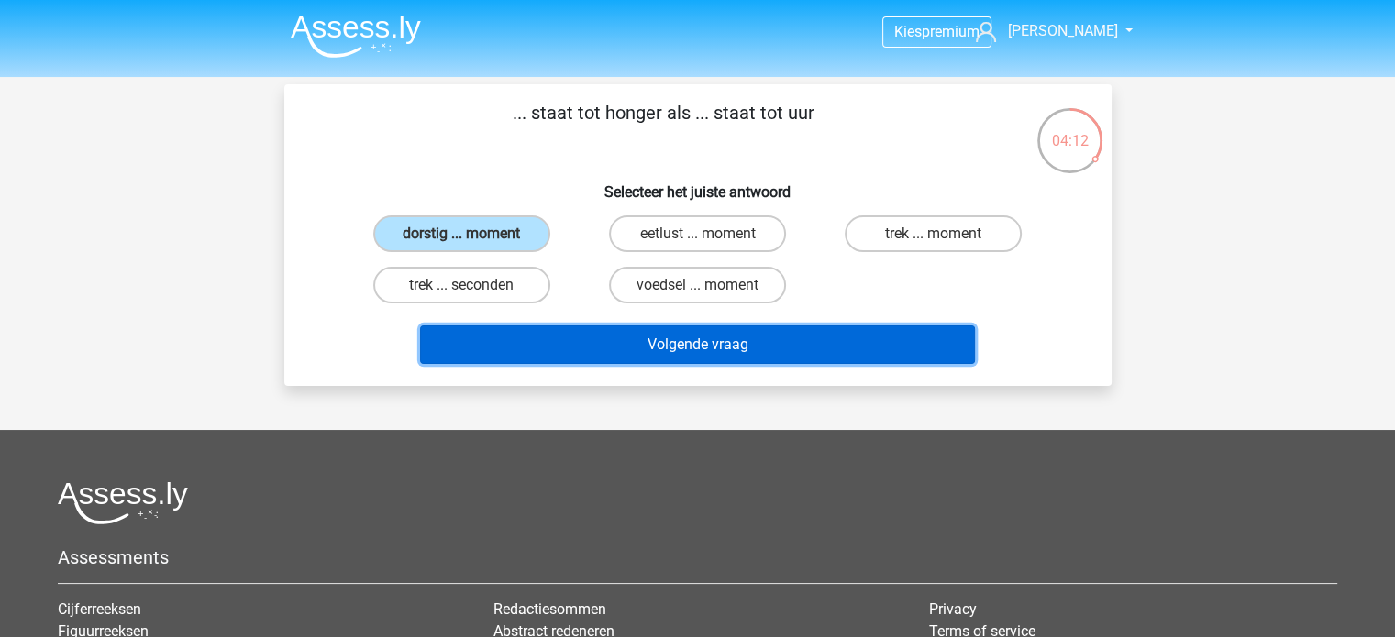
click at [879, 337] on button "Volgende vraag" at bounding box center [697, 345] width 555 height 39
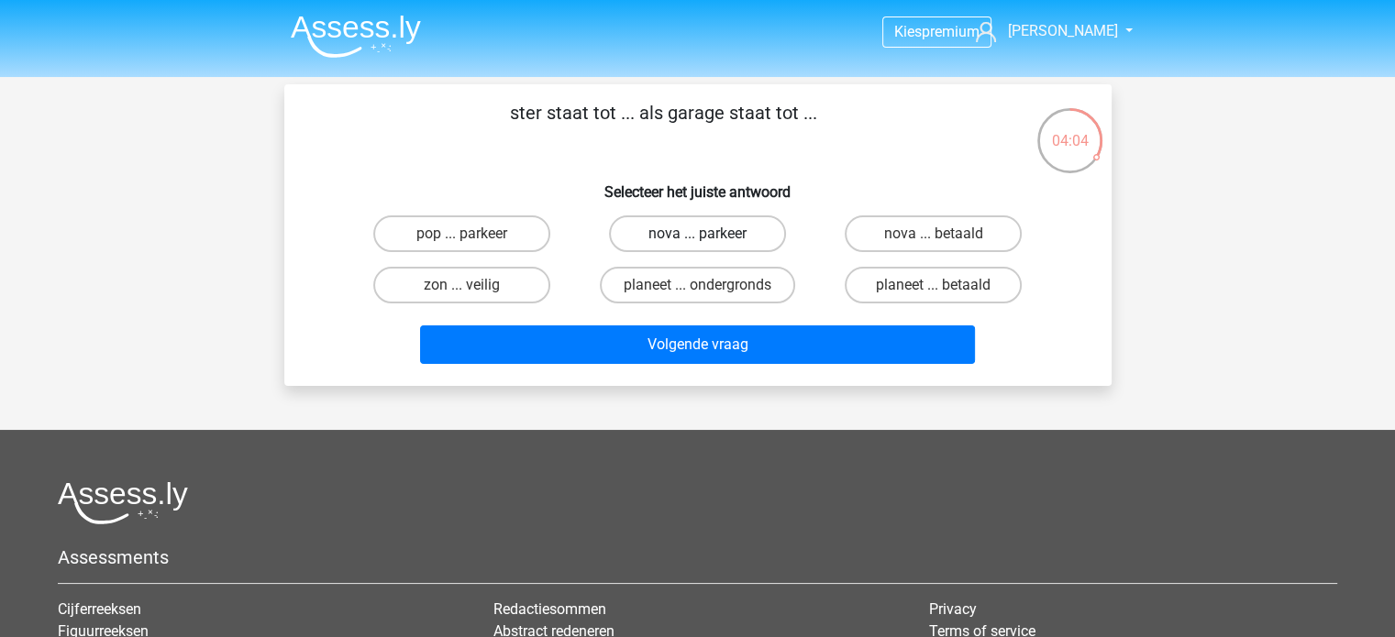
click at [736, 235] on label "nova ... parkeer" at bounding box center [697, 233] width 177 height 37
click at [709, 235] on input "nova ... parkeer" at bounding box center [703, 240] width 12 height 12
radio input "true"
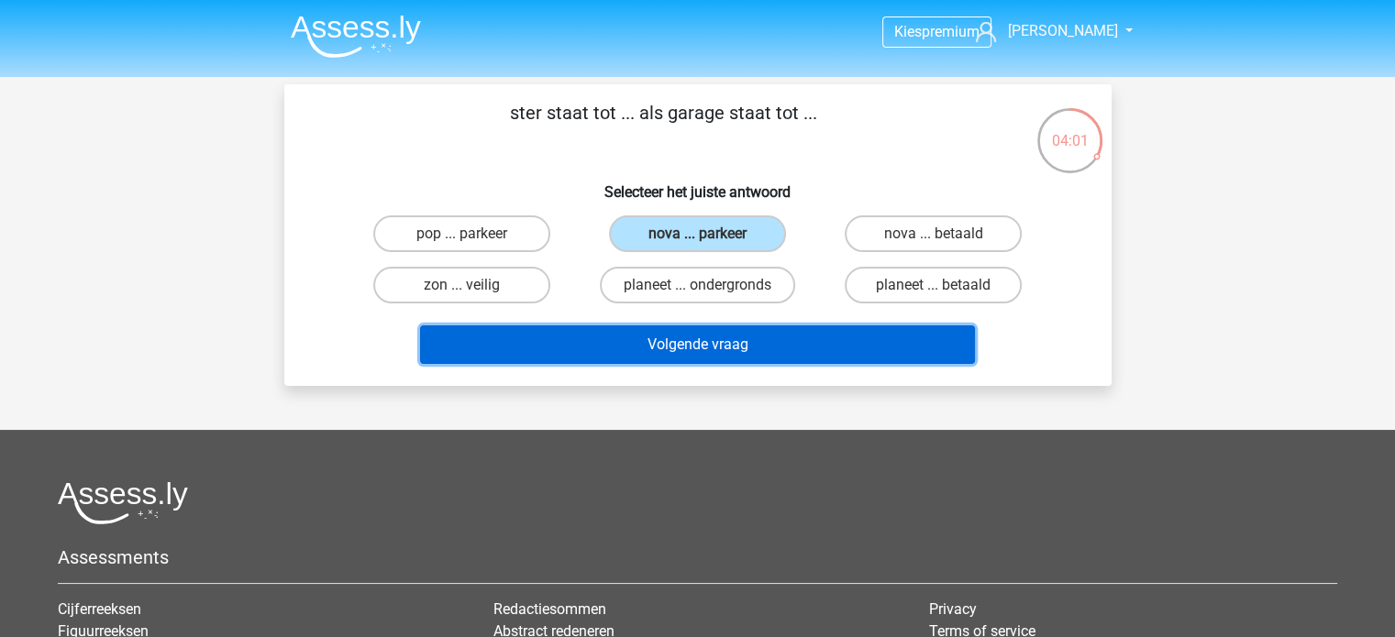
click at [693, 355] on button "Volgende vraag" at bounding box center [697, 345] width 555 height 39
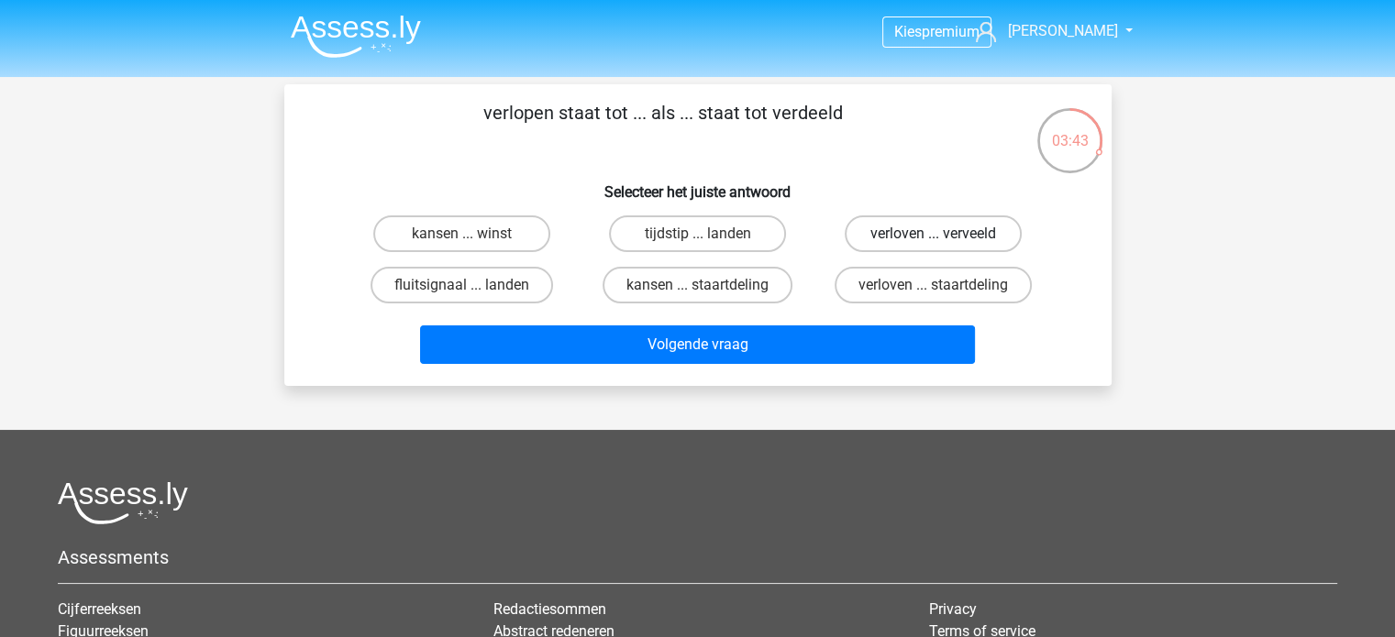
click at [935, 248] on label "verloven ... verveeld" at bounding box center [933, 233] width 177 height 37
click at [935, 246] on input "verloven ... verveeld" at bounding box center [939, 240] width 12 height 12
radio input "true"
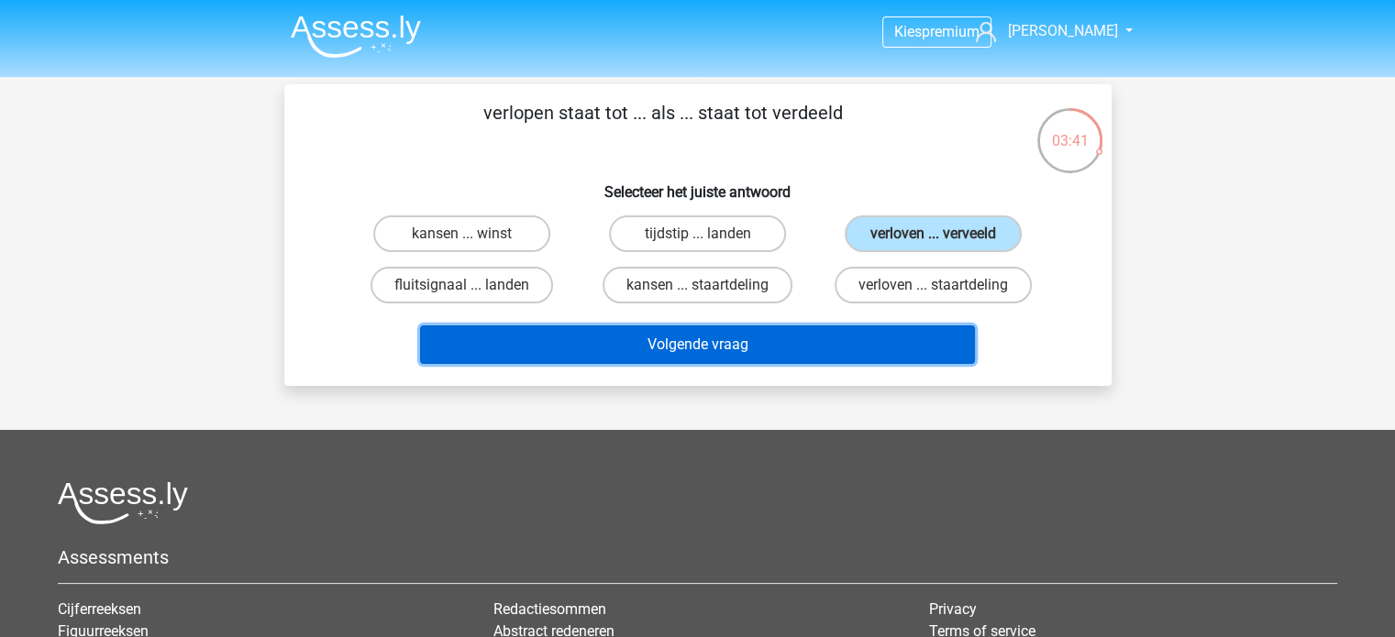
click at [891, 348] on button "Volgende vraag" at bounding box center [697, 345] width 555 height 39
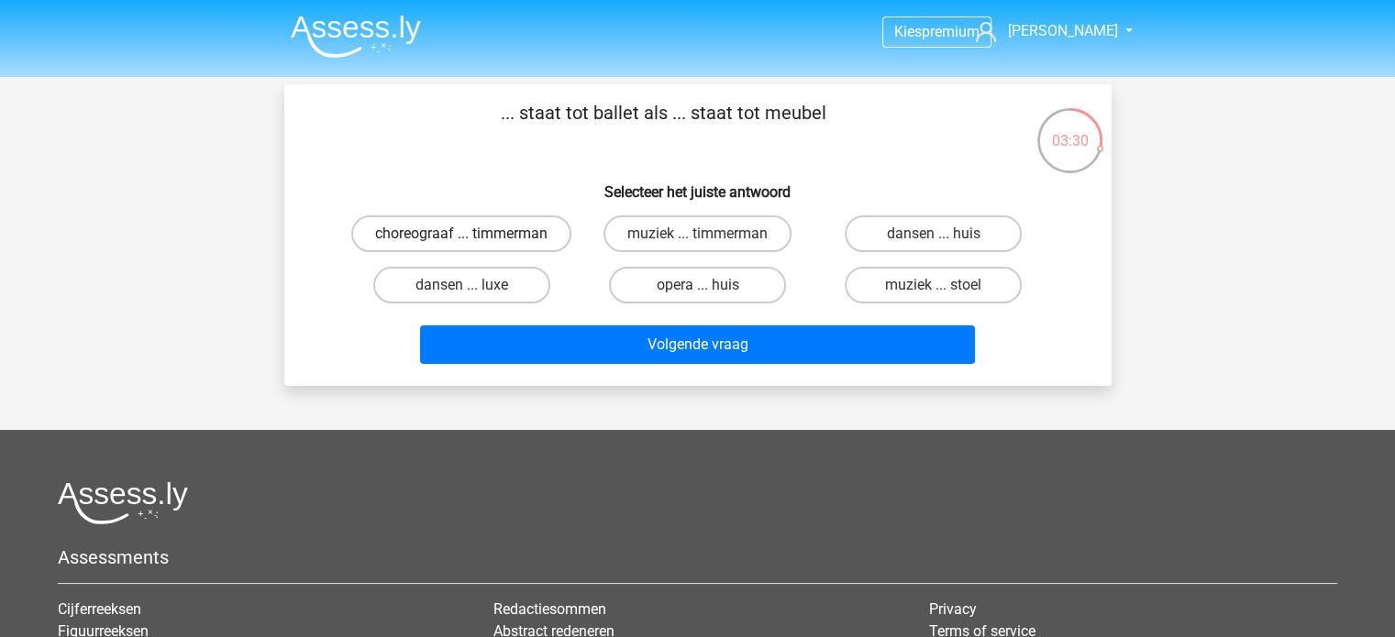
click at [502, 236] on label "choreograaf ... timmerman" at bounding box center [461, 233] width 220 height 37
click at [473, 236] on input "choreograaf ... timmerman" at bounding box center [467, 240] width 12 height 12
radio input "true"
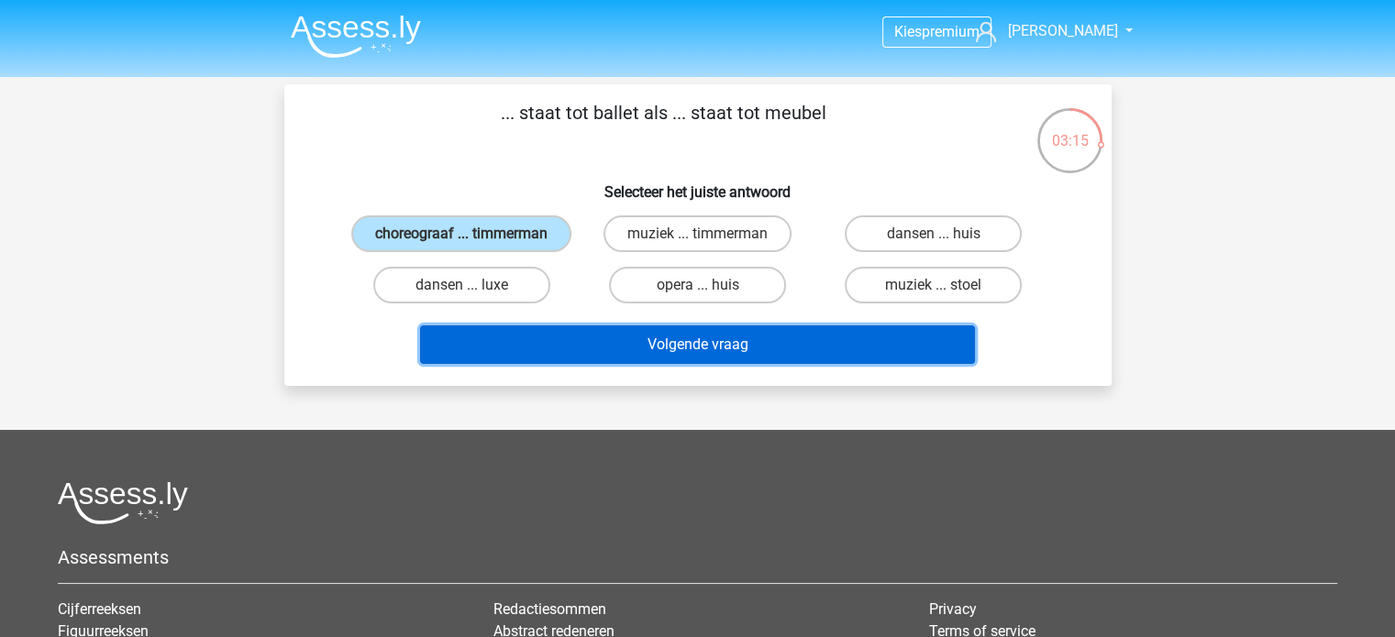
click at [686, 342] on button "Volgende vraag" at bounding box center [697, 345] width 555 height 39
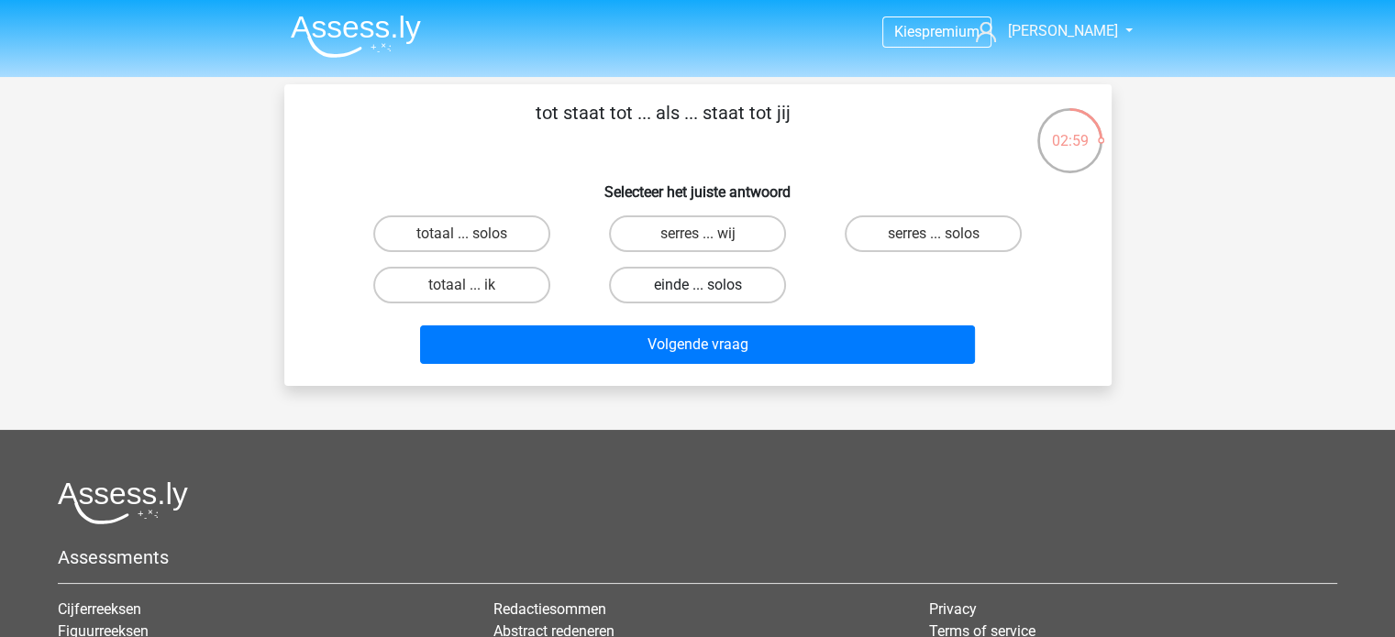
click at [660, 285] on label "einde ... solos" at bounding box center [697, 285] width 177 height 37
click at [697, 285] on input "einde ... solos" at bounding box center [703, 291] width 12 height 12
radio input "true"
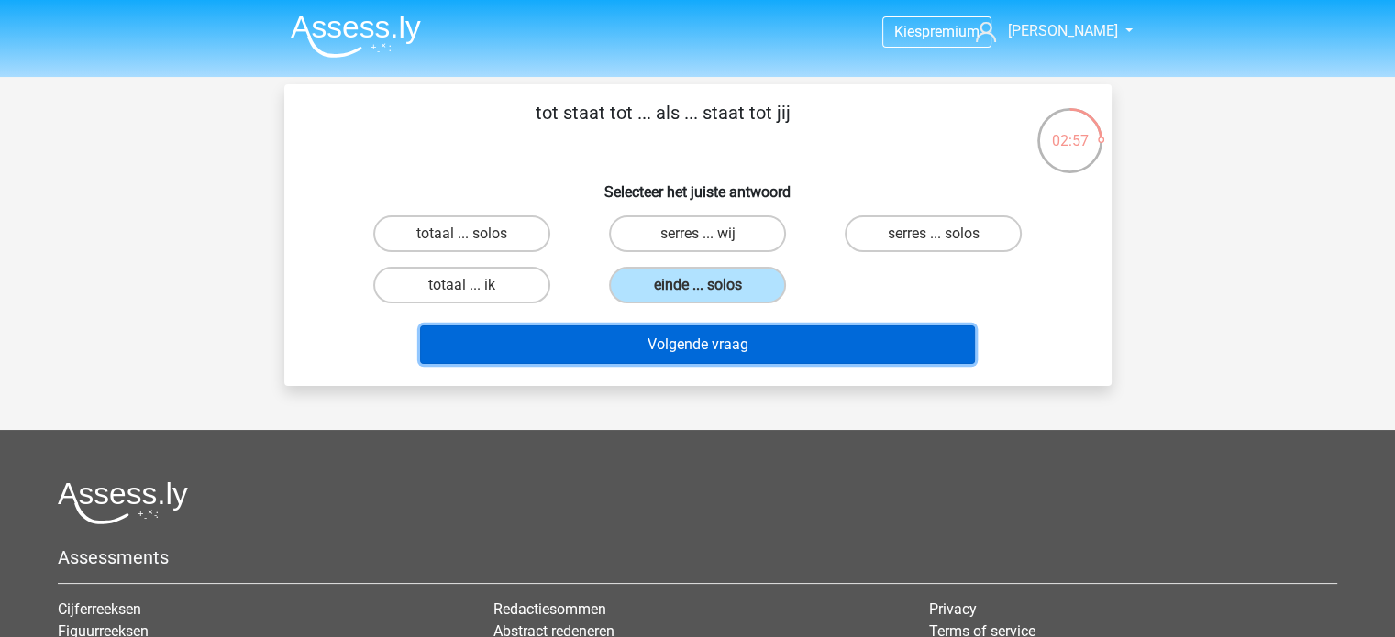
click at [696, 345] on button "Volgende vraag" at bounding box center [697, 345] width 555 height 39
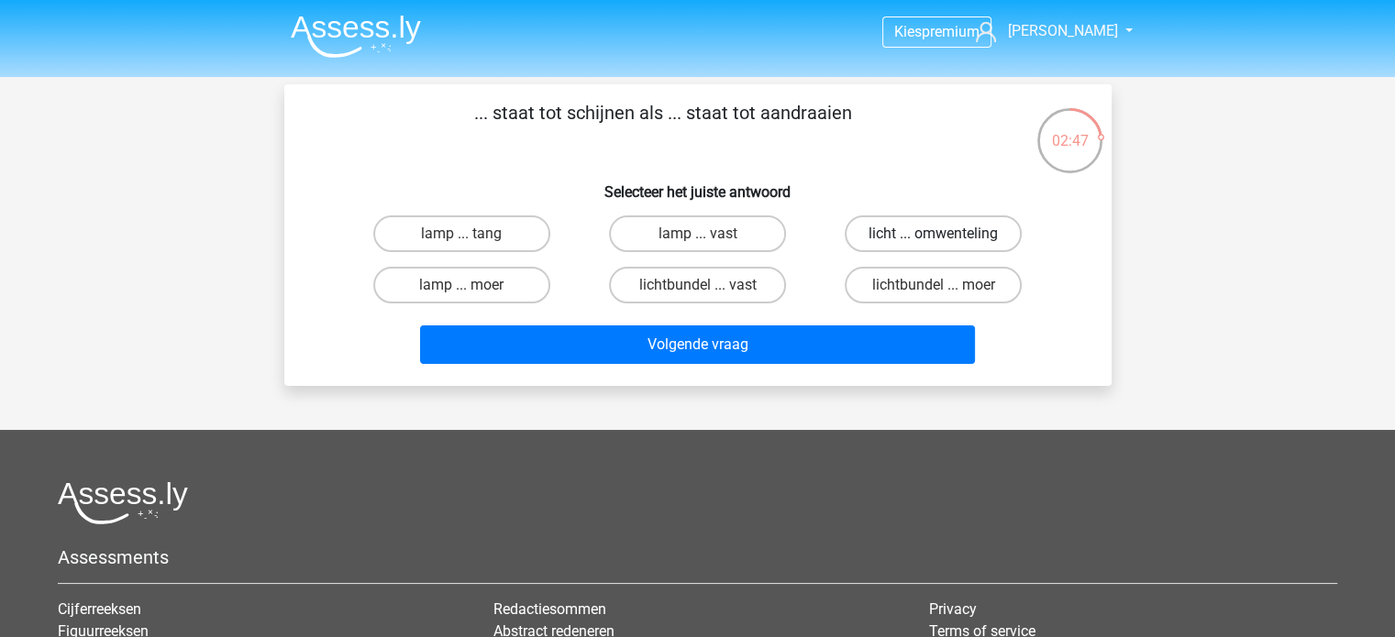
click at [908, 235] on label "licht ... omwenteling" at bounding box center [933, 233] width 177 height 37
click at [933, 235] on input "licht ... omwenteling" at bounding box center [939, 240] width 12 height 12
radio input "true"
click at [976, 295] on label "lichtbundel ... moer" at bounding box center [933, 285] width 177 height 37
click at [945, 295] on input "lichtbundel ... moer" at bounding box center [939, 291] width 12 height 12
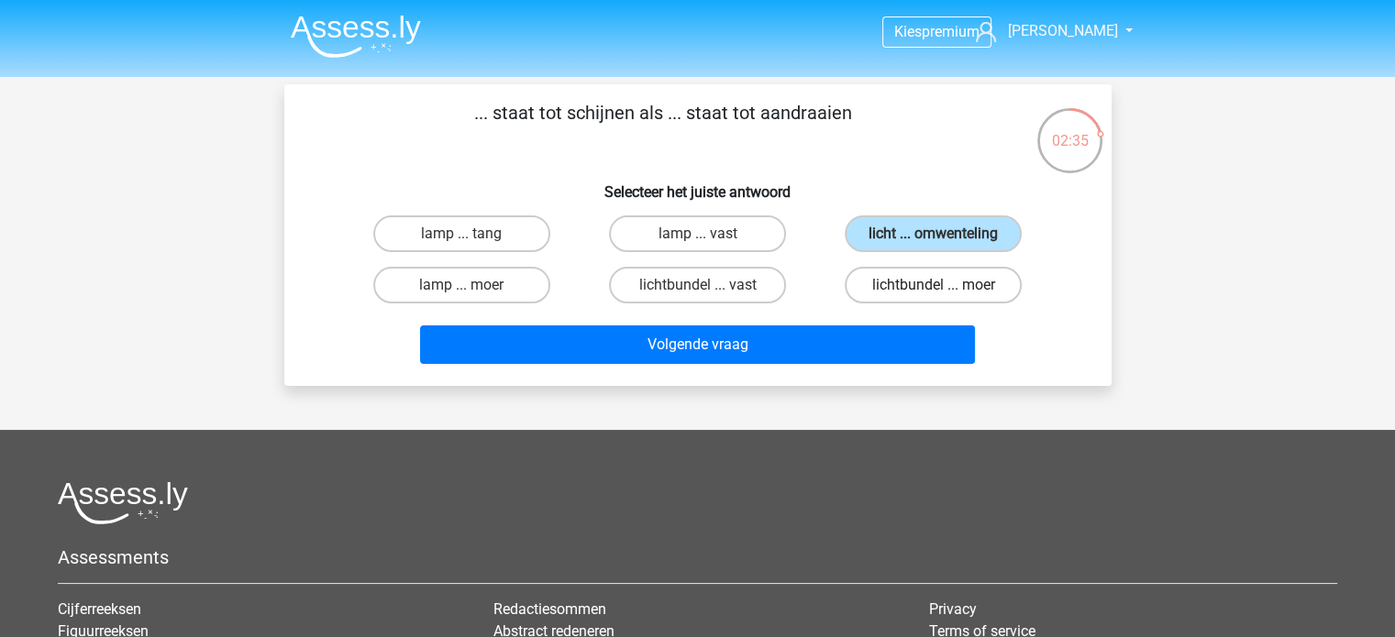
radio input "true"
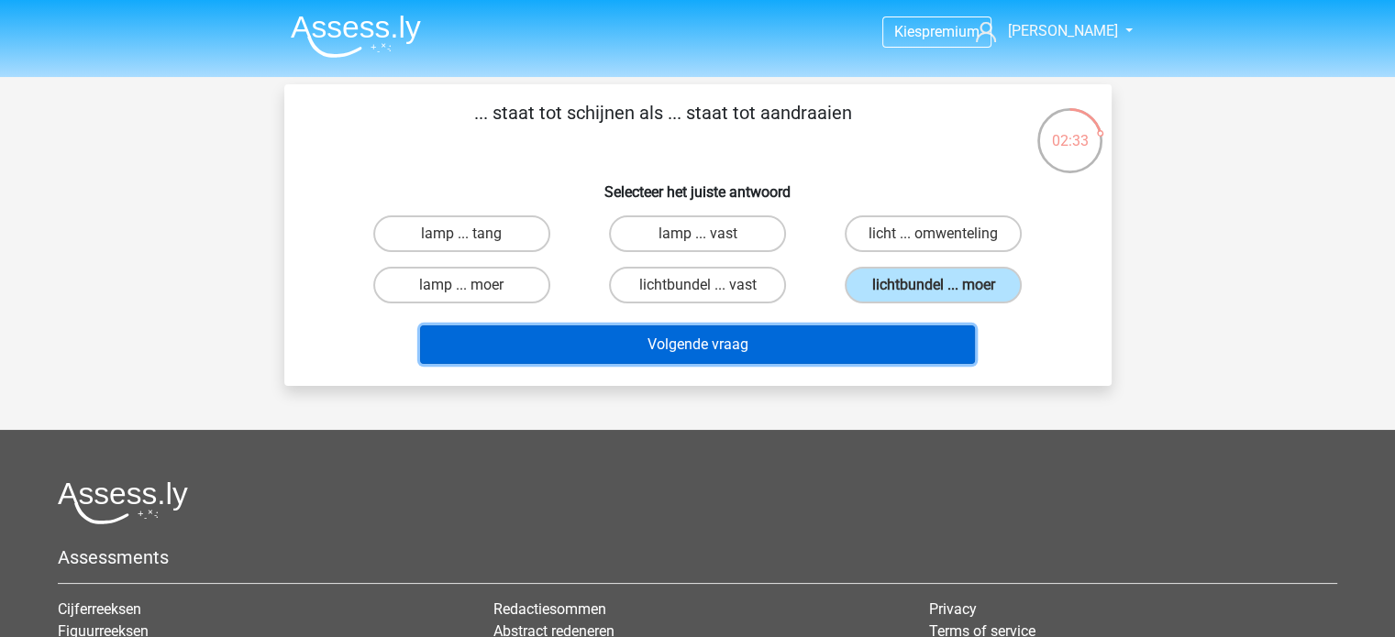
click at [856, 339] on button "Volgende vraag" at bounding box center [697, 345] width 555 height 39
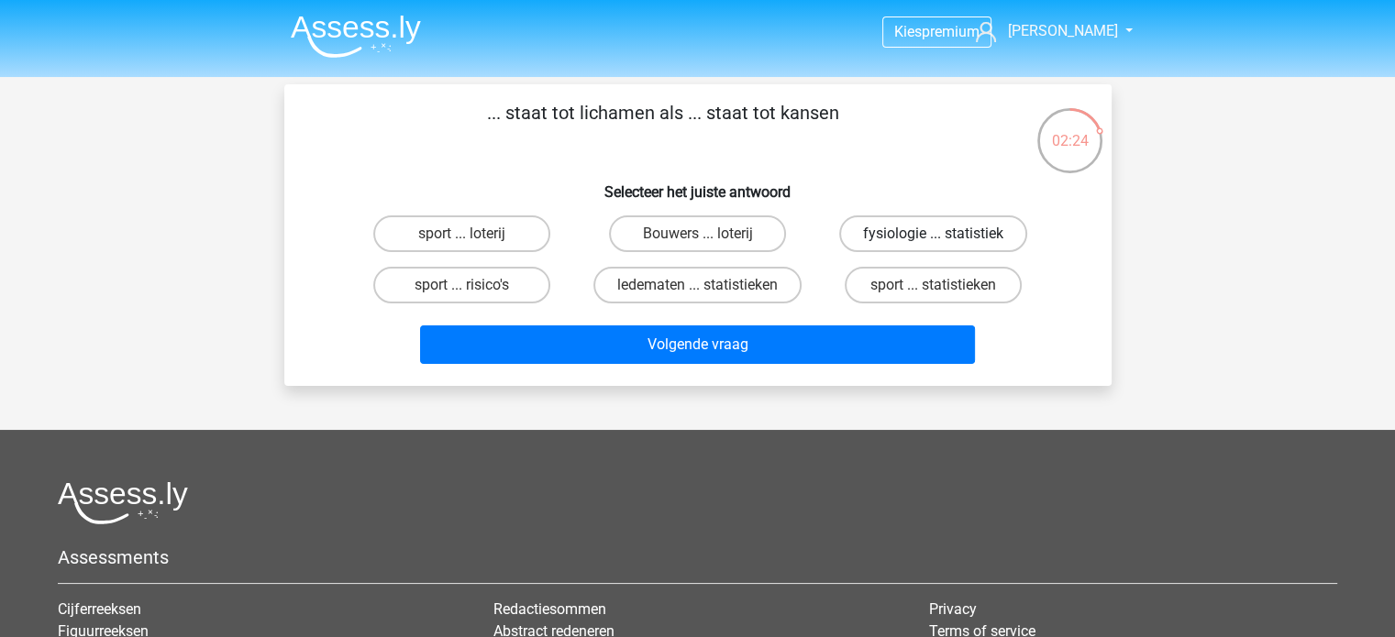
click at [911, 247] on label "fysiologie ... statistiek" at bounding box center [933, 233] width 188 height 37
click at [933, 246] on input "fysiologie ... statistiek" at bounding box center [939, 240] width 12 height 12
radio input "true"
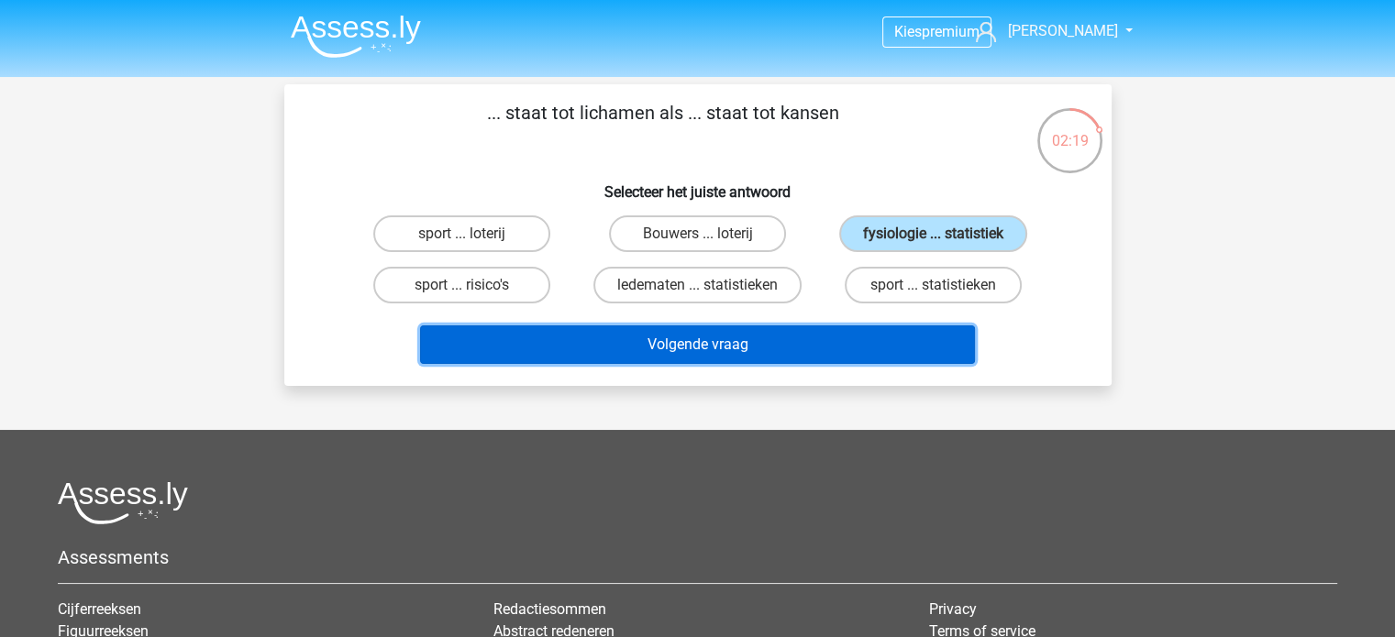
click at [803, 343] on button "Volgende vraag" at bounding box center [697, 345] width 555 height 39
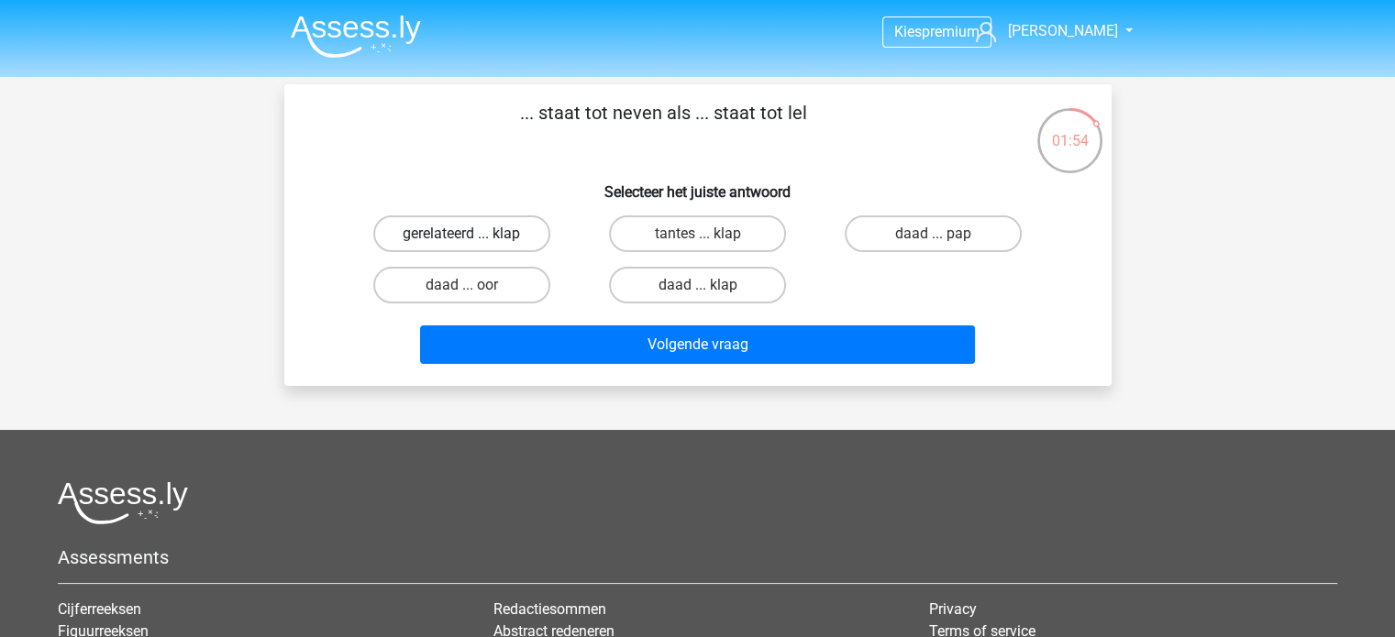
click at [523, 241] on label "gerelateerd ... klap" at bounding box center [461, 233] width 177 height 37
click at [473, 241] on input "gerelateerd ... klap" at bounding box center [467, 240] width 12 height 12
radio input "true"
click at [673, 241] on label "tantes ... klap" at bounding box center [697, 233] width 177 height 37
click at [697, 241] on input "tantes ... klap" at bounding box center [703, 240] width 12 height 12
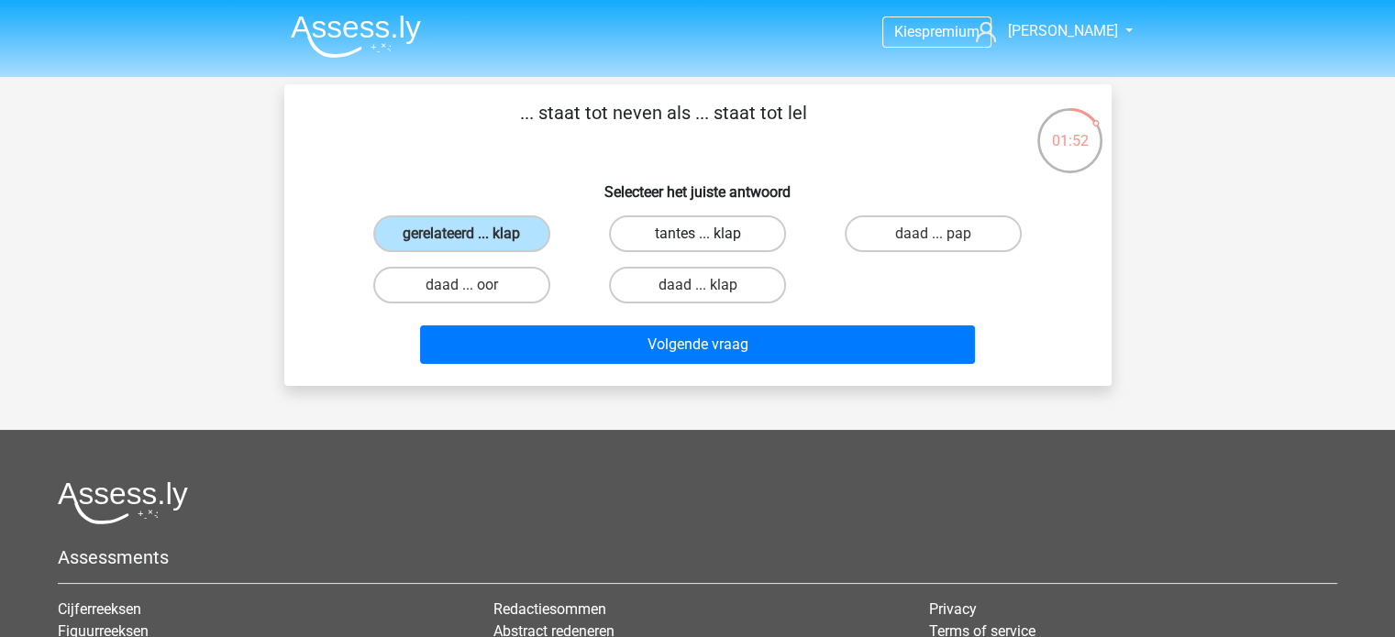
radio input "true"
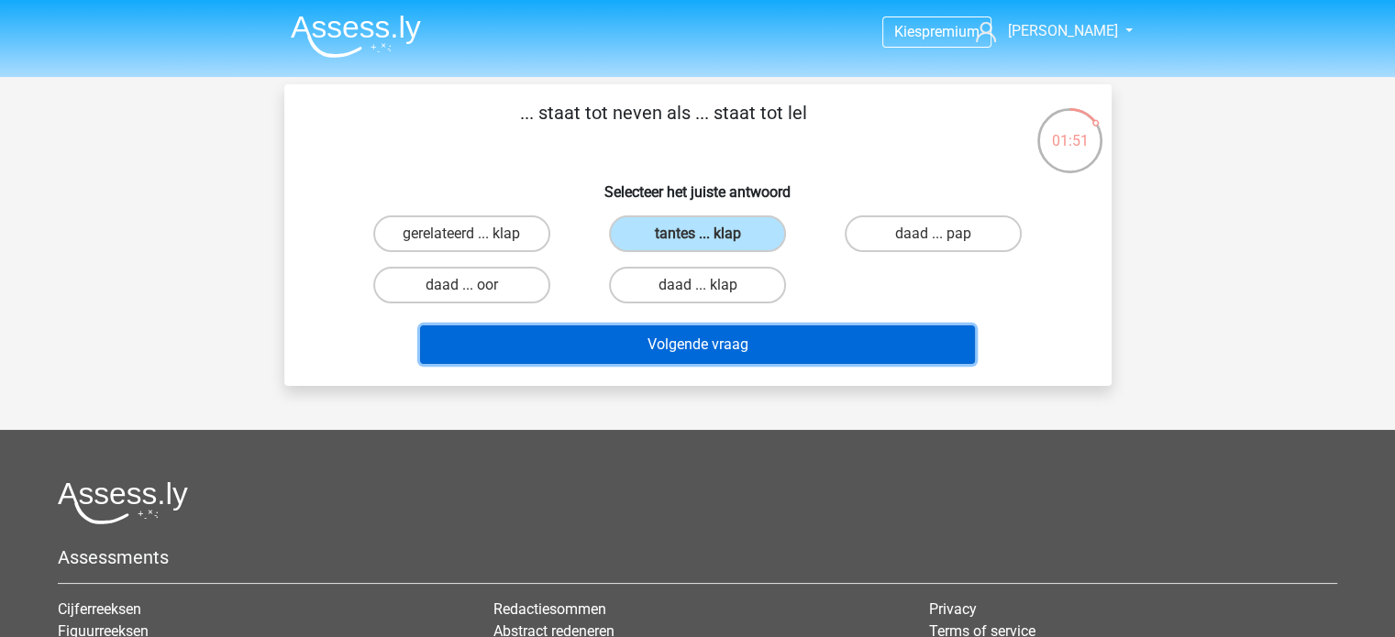
click at [749, 339] on button "Volgende vraag" at bounding box center [697, 345] width 555 height 39
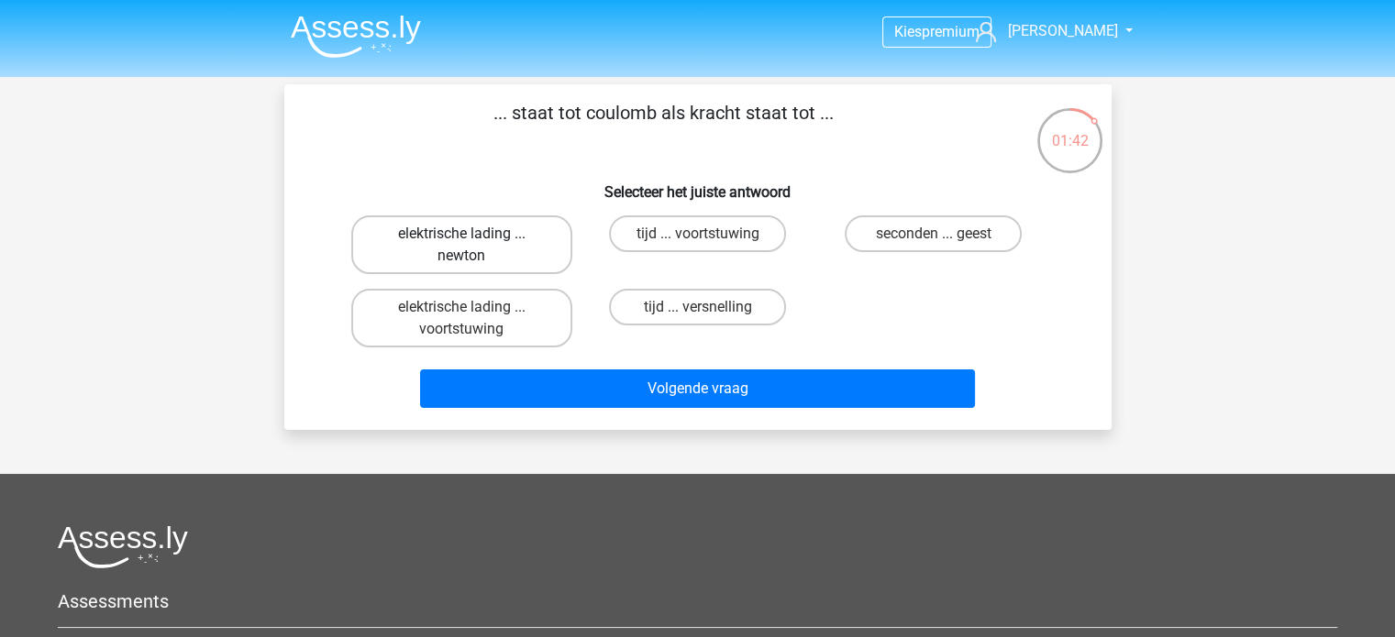
click at [491, 270] on label "elektrische lading ... newton" at bounding box center [461, 244] width 221 height 59
click at [473, 246] on input "elektrische lading ... newton" at bounding box center [467, 240] width 12 height 12
radio input "true"
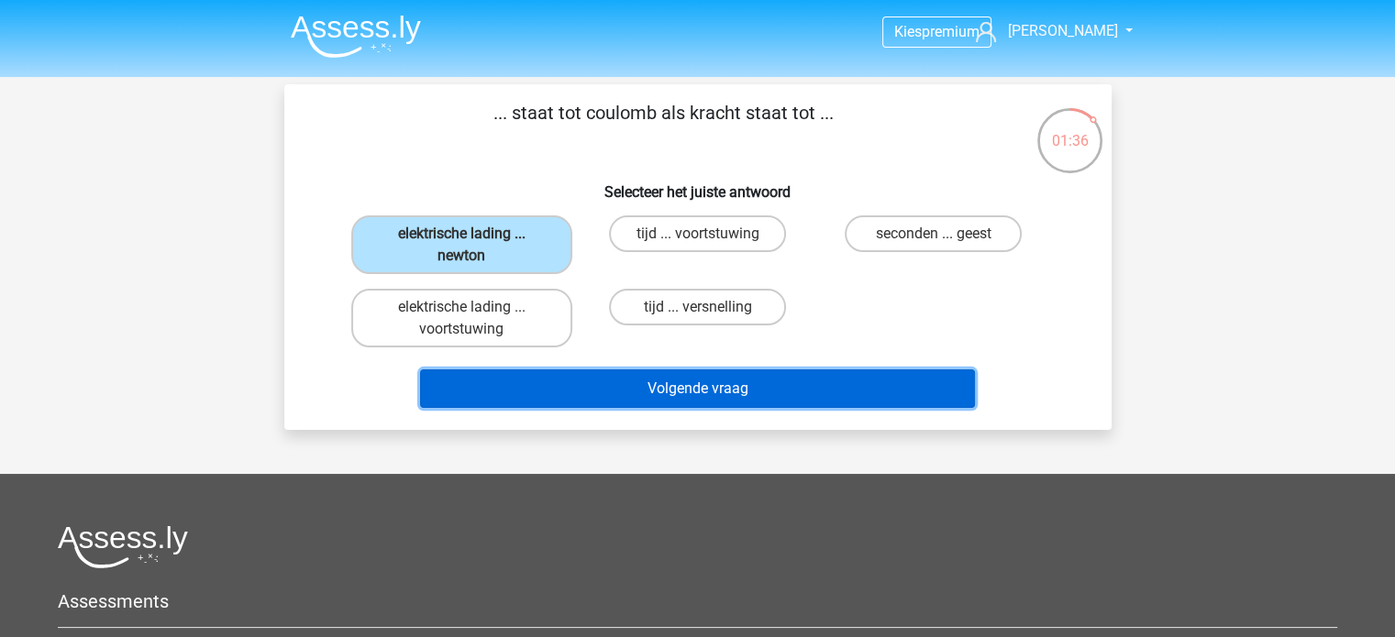
click at [550, 378] on button "Volgende vraag" at bounding box center [697, 389] width 555 height 39
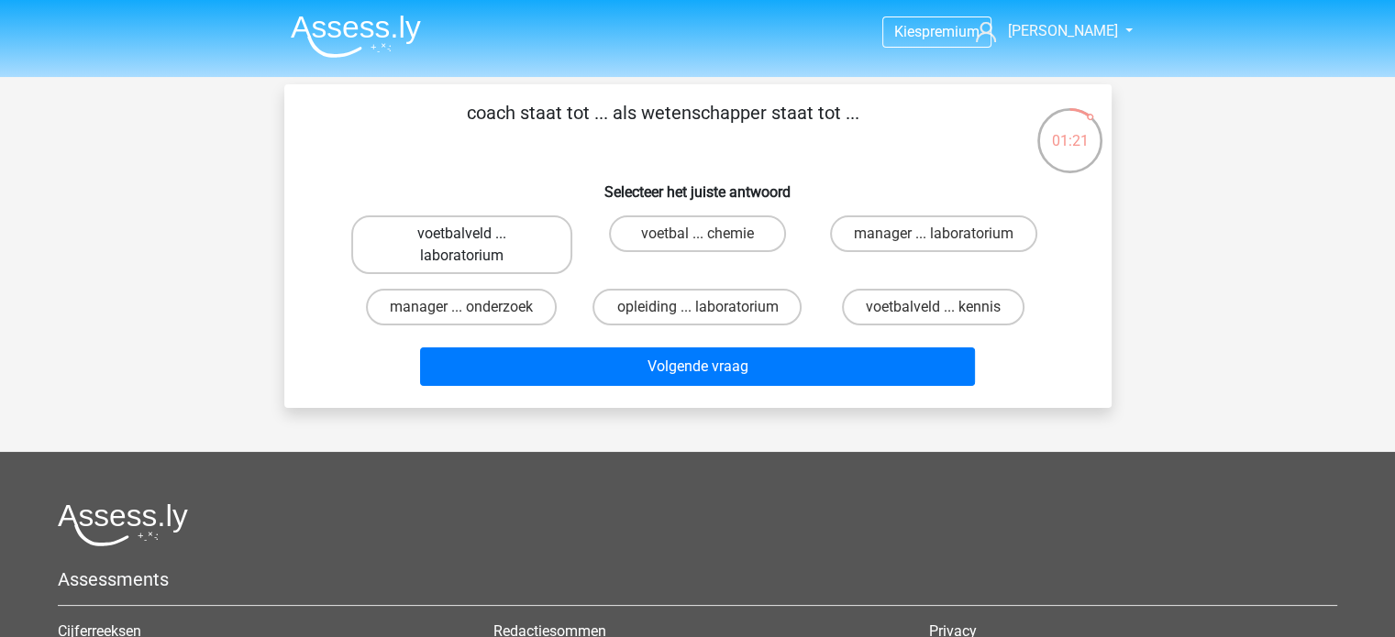
click at [509, 244] on label "voetbalveld ... laboratorium" at bounding box center [461, 244] width 221 height 59
click at [473, 244] on input "voetbalveld ... laboratorium" at bounding box center [467, 240] width 12 height 12
radio input "true"
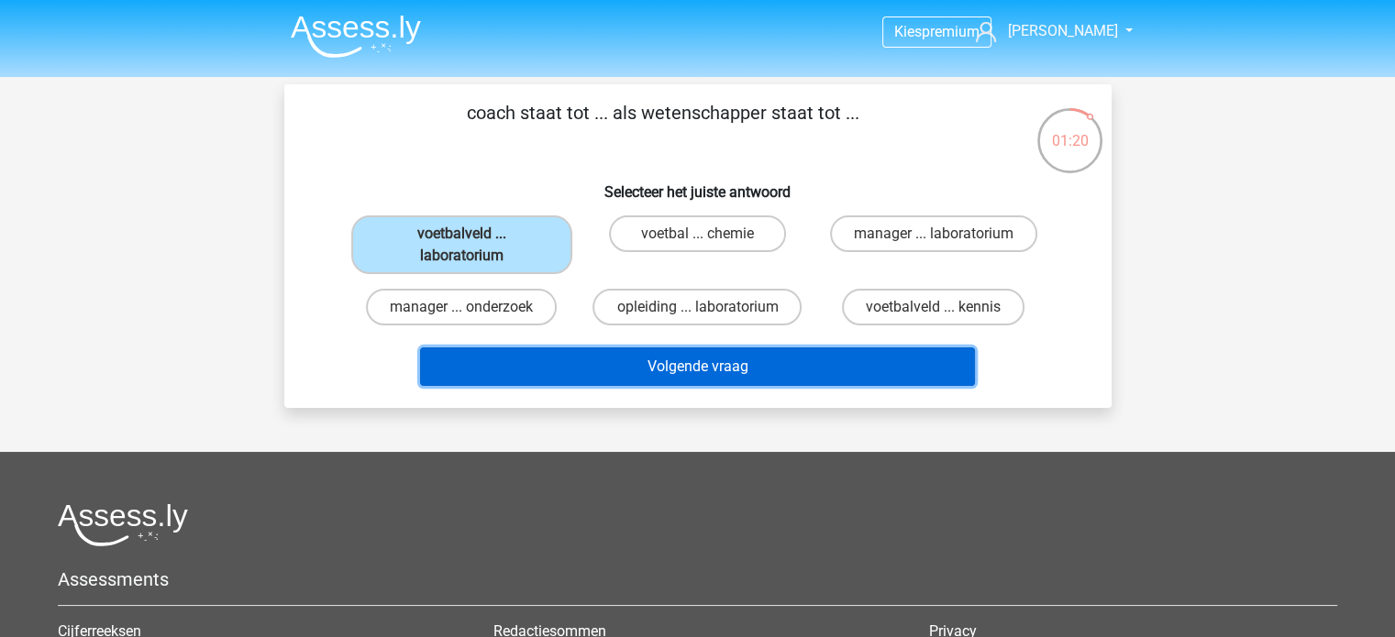
click at [579, 361] on button "Volgende vraag" at bounding box center [697, 367] width 555 height 39
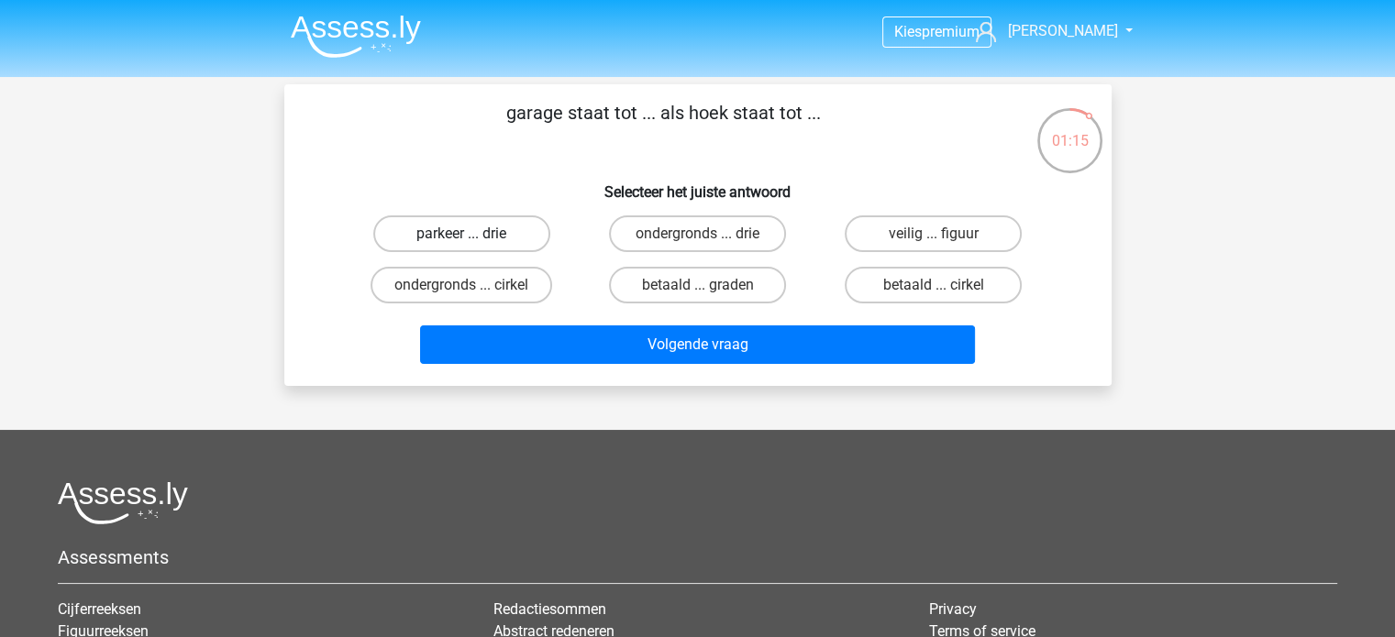
click at [490, 239] on label "parkeer ... drie" at bounding box center [461, 233] width 177 height 37
click at [473, 239] on input "parkeer ... drie" at bounding box center [467, 240] width 12 height 12
radio input "true"
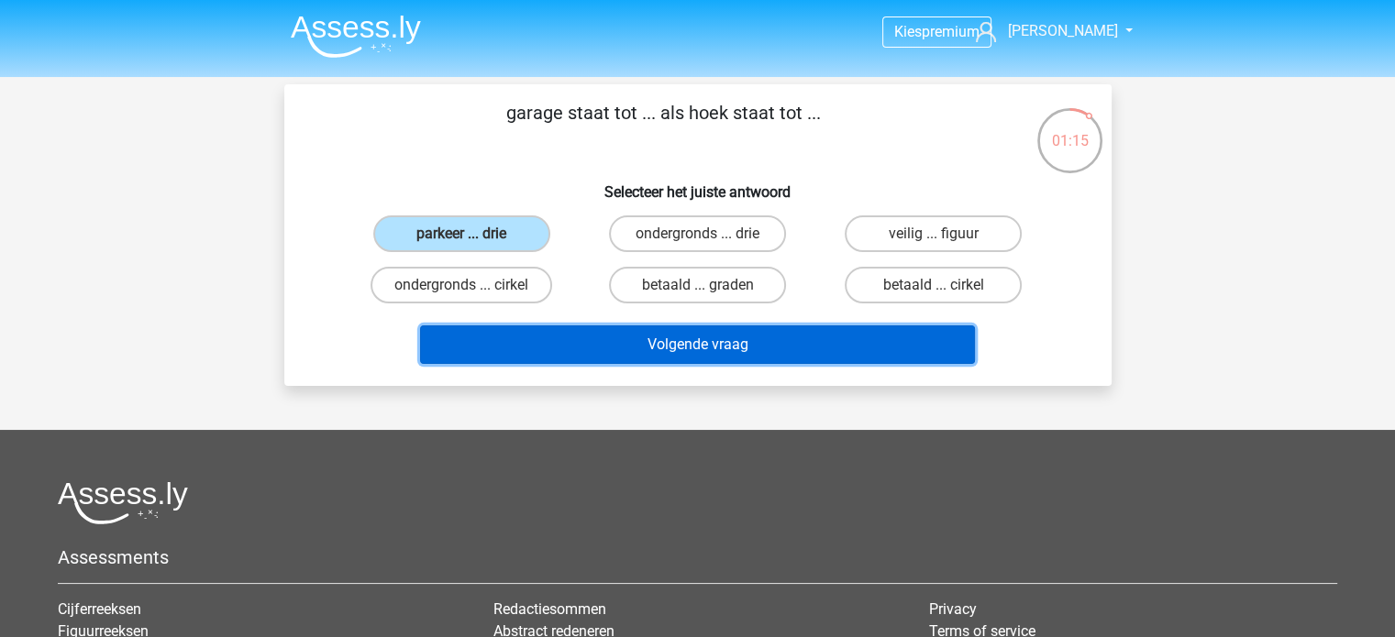
click at [612, 342] on button "Volgende vraag" at bounding box center [697, 345] width 555 height 39
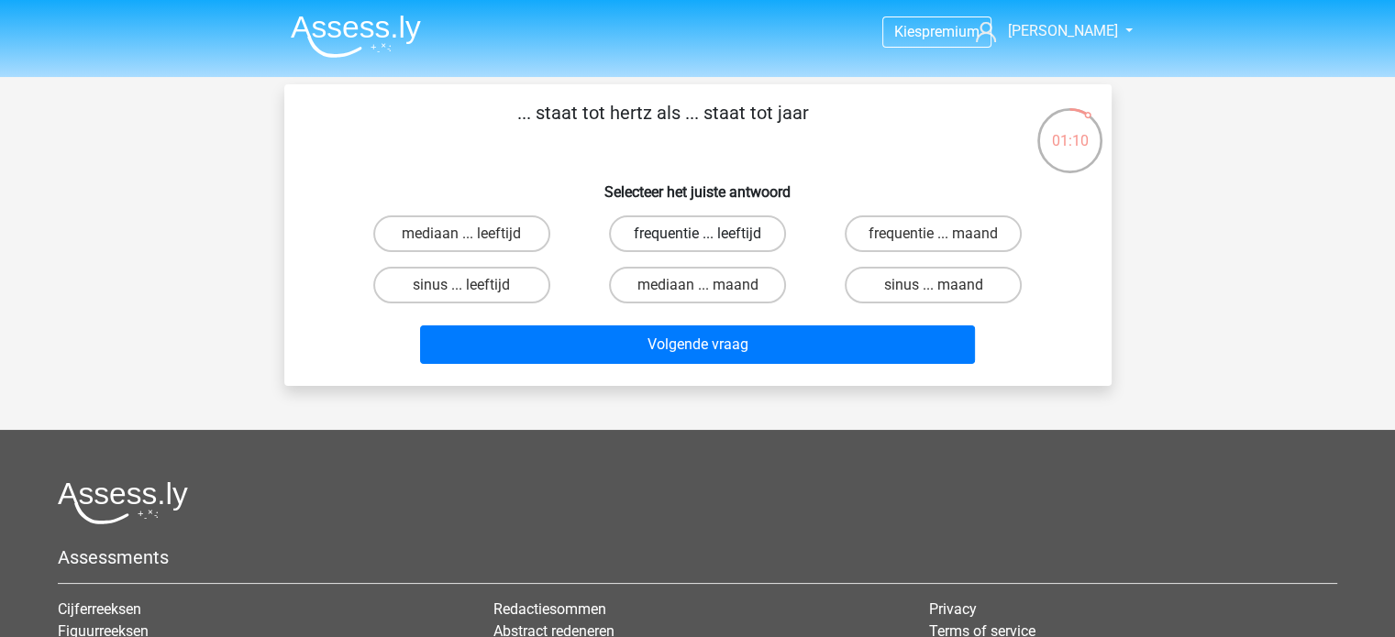
click at [719, 237] on label "frequentie ... leeftijd" at bounding box center [697, 233] width 177 height 37
click at [709, 237] on input "frequentie ... leeftijd" at bounding box center [703, 240] width 12 height 12
radio input "true"
click at [925, 241] on label "frequentie ... maand" at bounding box center [933, 233] width 177 height 37
click at [933, 241] on input "frequentie ... maand" at bounding box center [939, 240] width 12 height 12
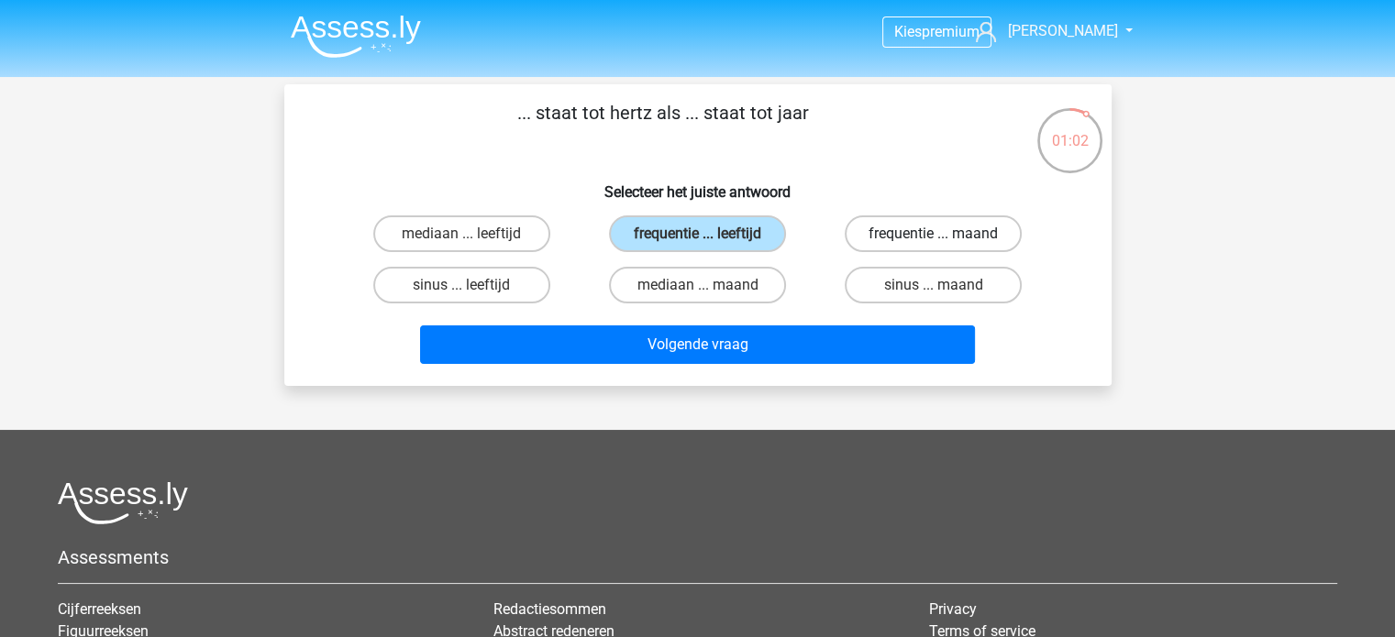
radio input "true"
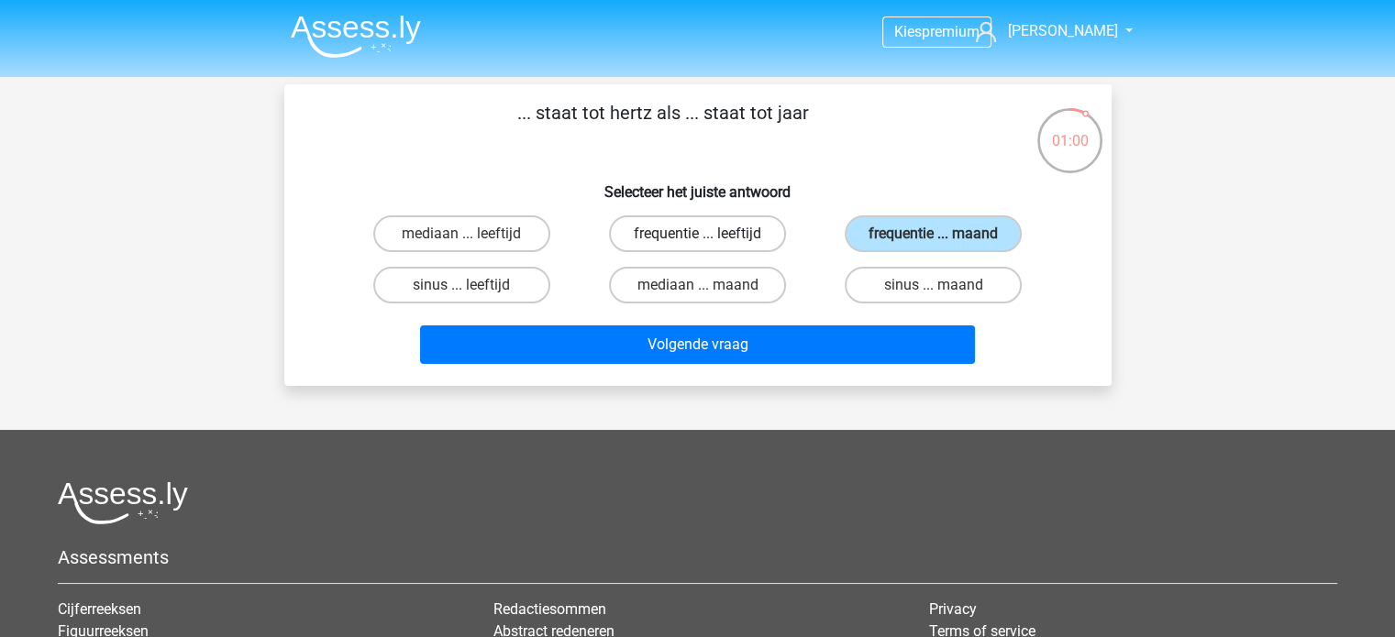
click at [724, 237] on label "frequentie ... leeftijd" at bounding box center [697, 233] width 177 height 37
click at [709, 237] on input "frequentie ... leeftijd" at bounding box center [703, 240] width 12 height 12
radio input "true"
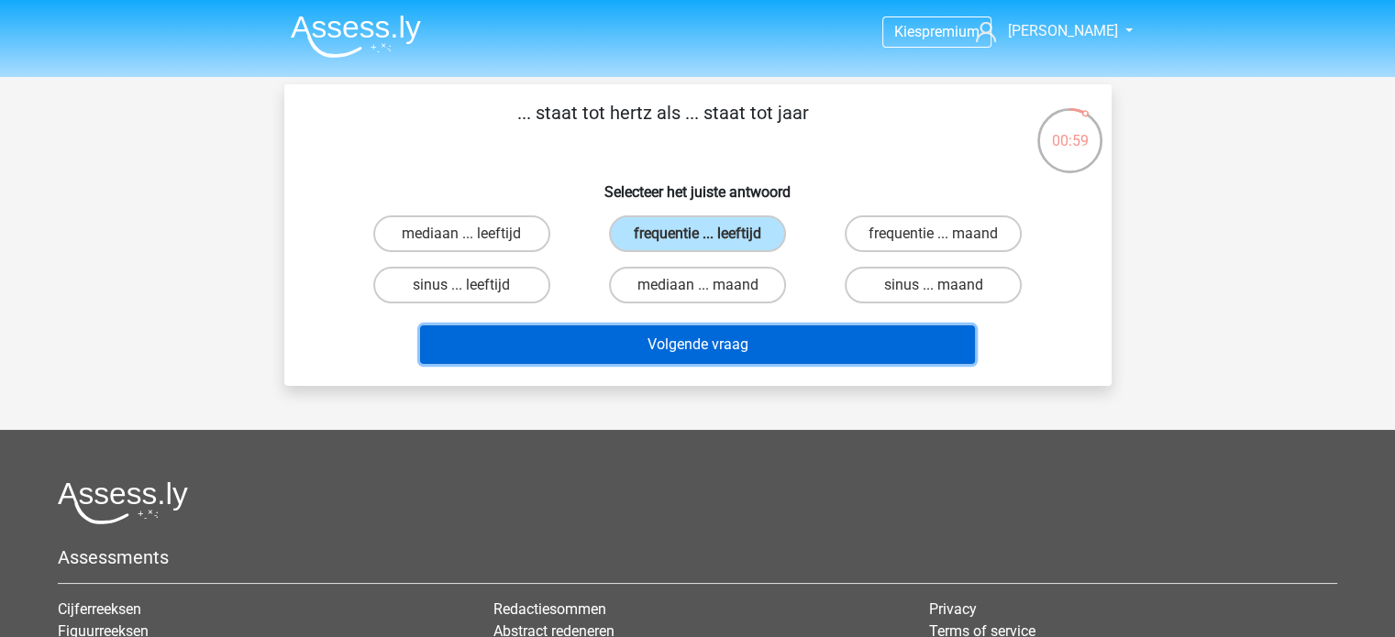
click at [726, 355] on button "Volgende vraag" at bounding box center [697, 345] width 555 height 39
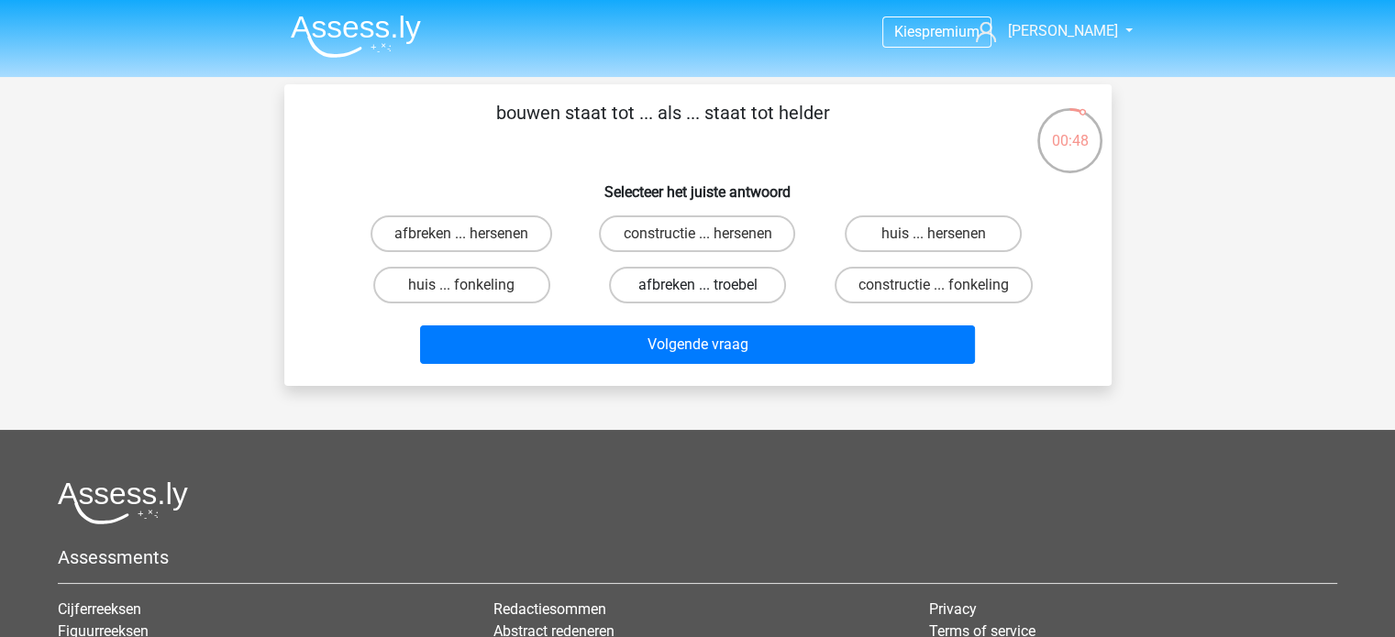
click at [713, 290] on label "afbreken ... troebel" at bounding box center [697, 285] width 177 height 37
click at [709, 290] on input "afbreken ... troebel" at bounding box center [703, 291] width 12 height 12
radio input "true"
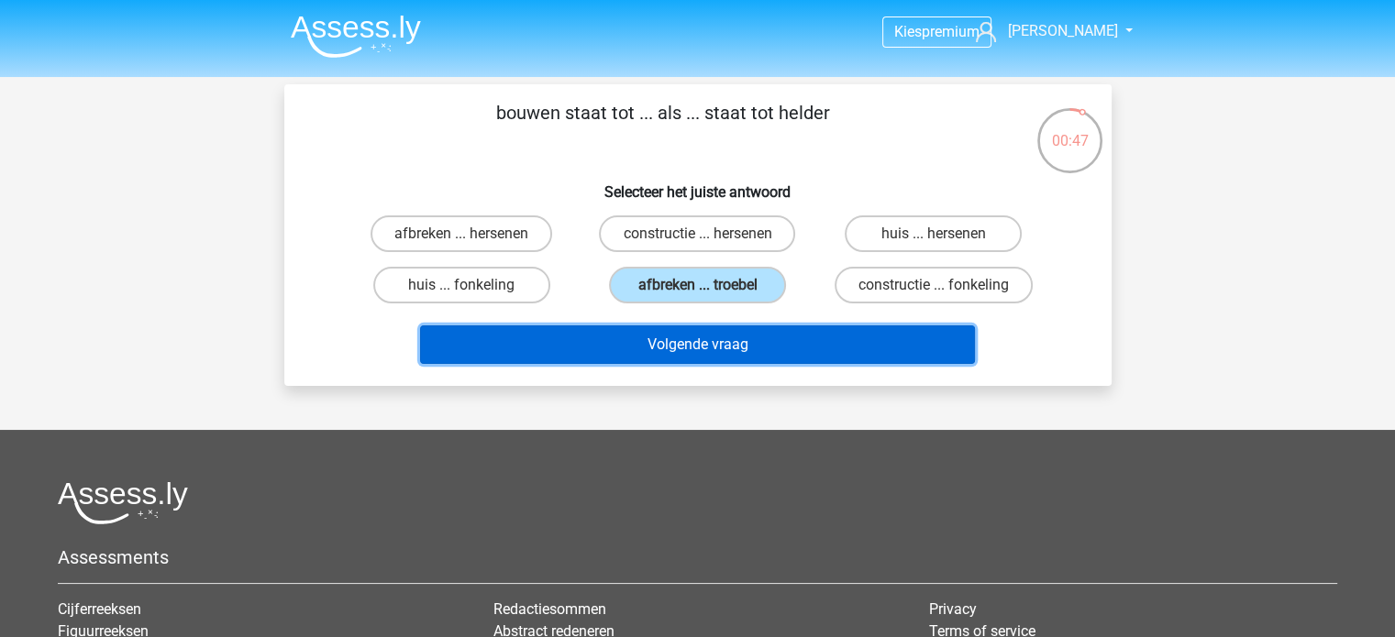
click at [713, 347] on button "Volgende vraag" at bounding box center [697, 345] width 555 height 39
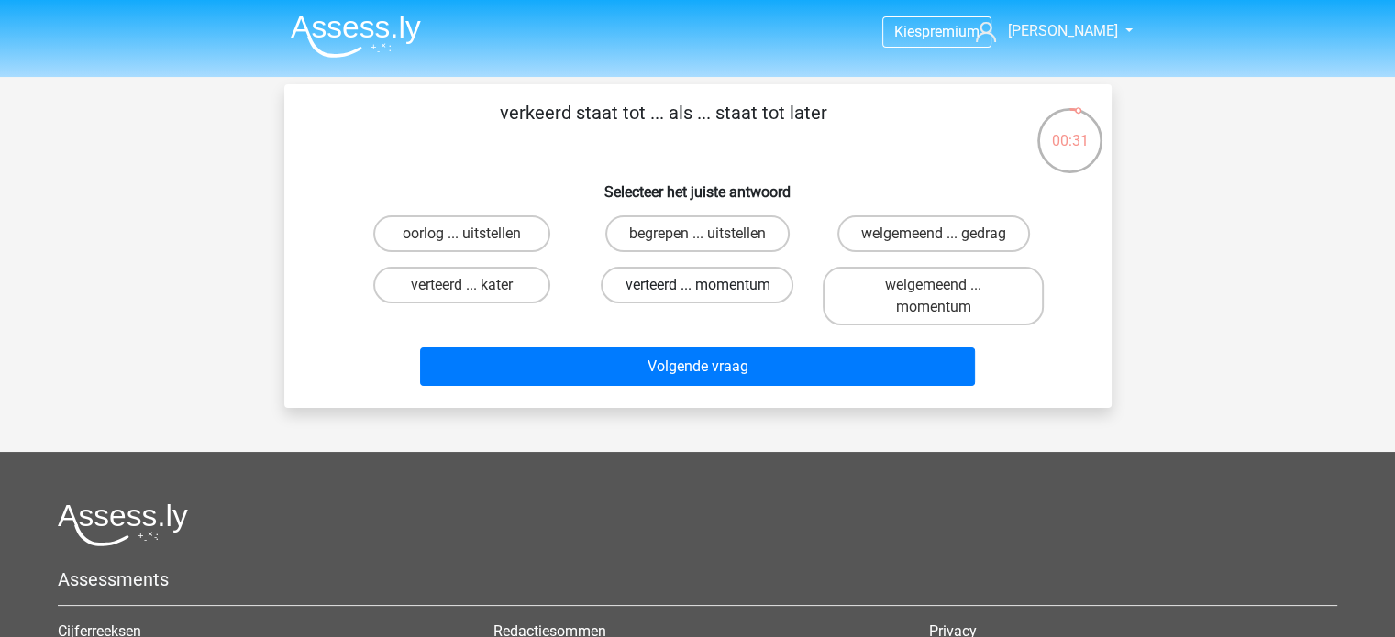
click at [752, 291] on label "verteerd ... momentum" at bounding box center [697, 285] width 193 height 37
click at [709, 291] on input "verteerd ... momentum" at bounding box center [703, 291] width 12 height 12
radio input "true"
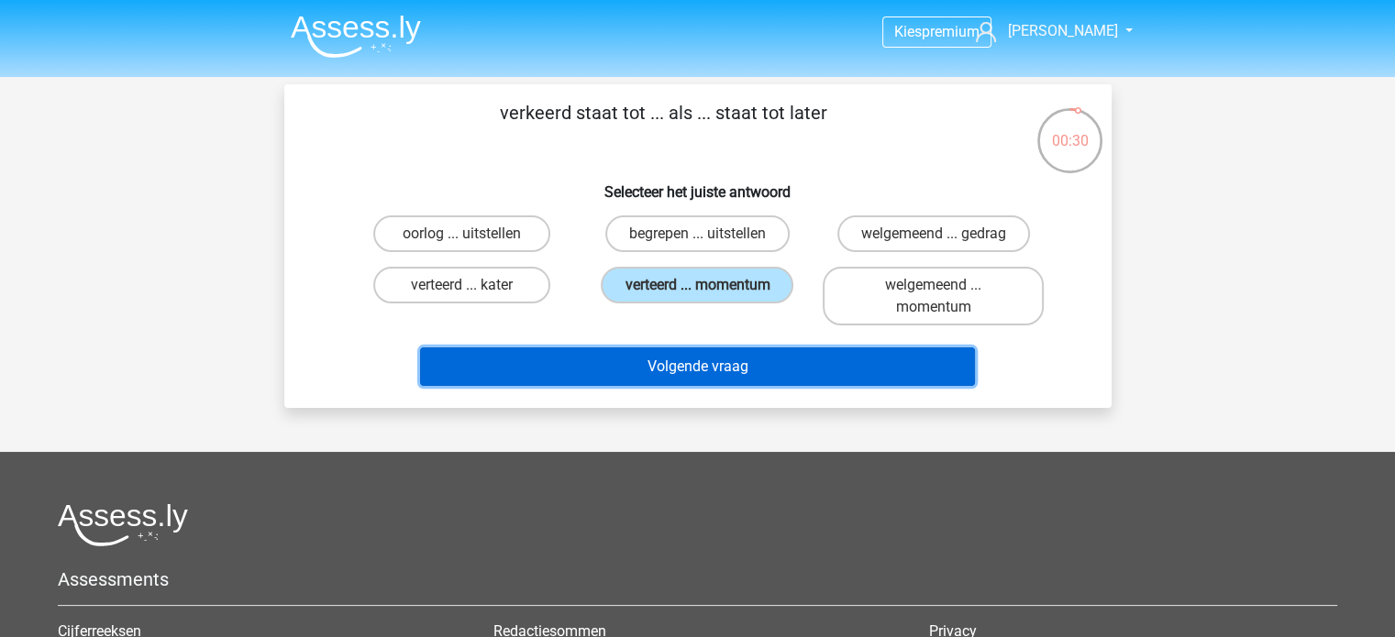
click at [693, 359] on button "Volgende vraag" at bounding box center [697, 367] width 555 height 39
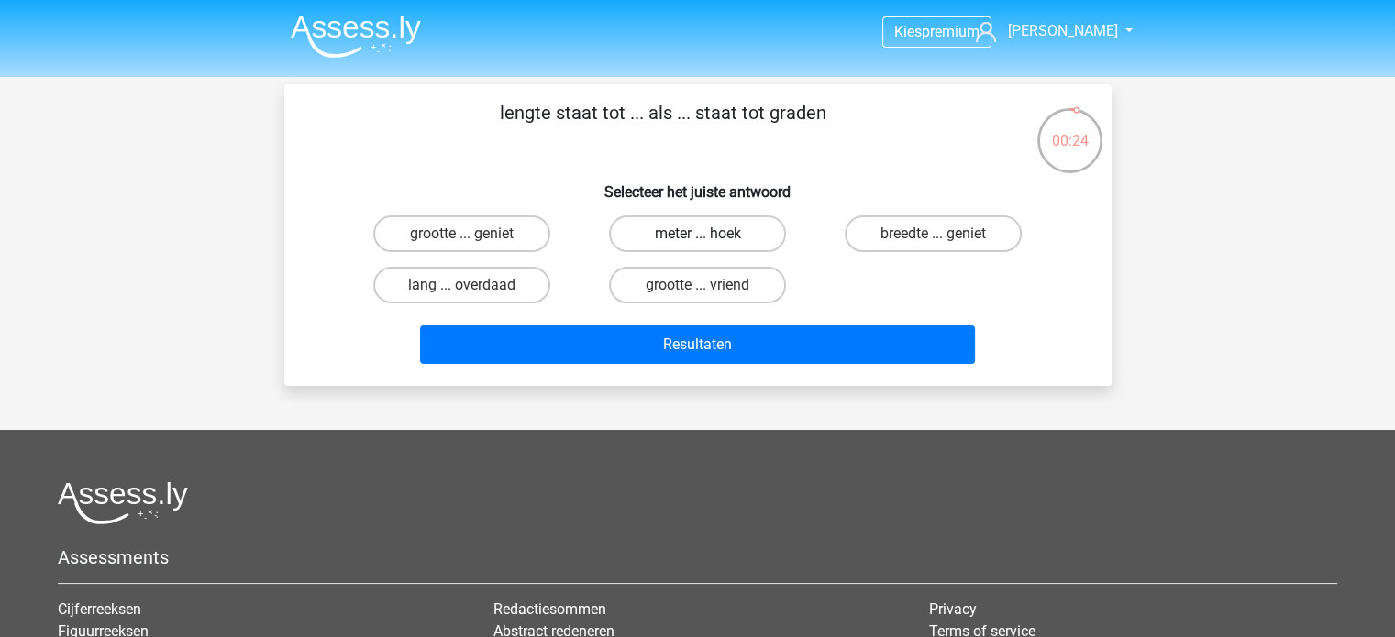
click at [717, 237] on label "meter ... hoek" at bounding box center [697, 233] width 177 height 37
click at [709, 237] on input "meter ... hoek" at bounding box center [703, 240] width 12 height 12
radio input "true"
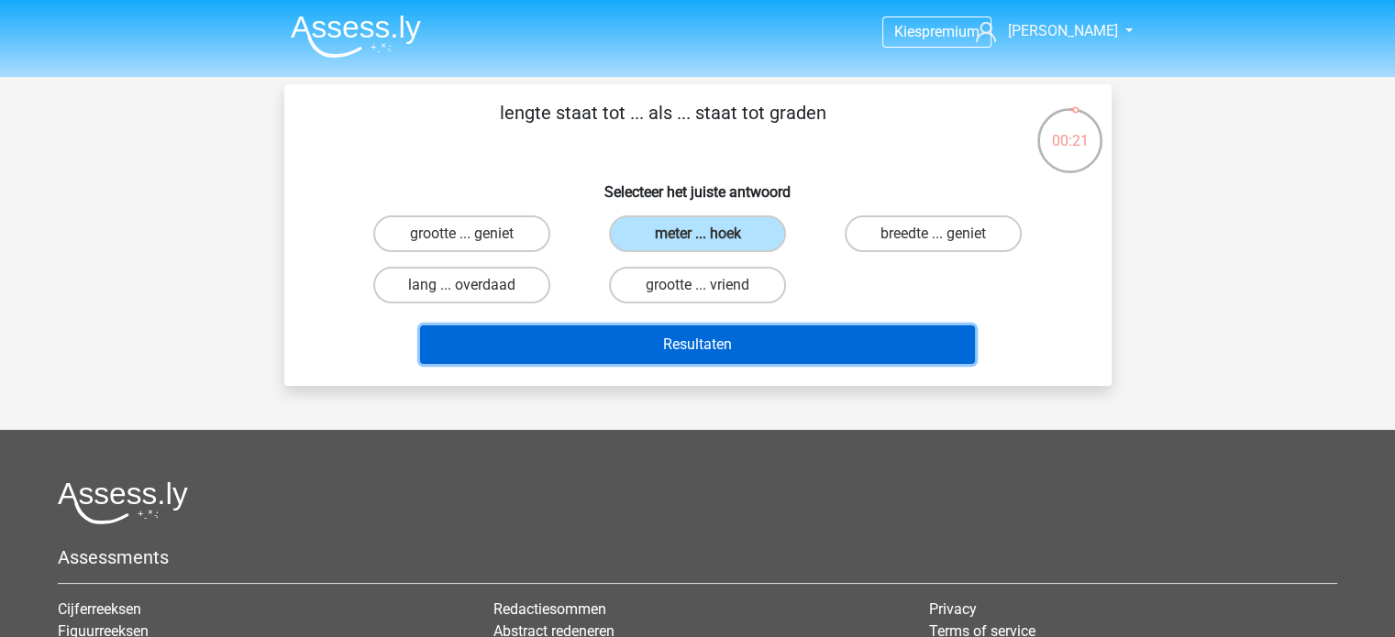
click at [751, 337] on button "Resultaten" at bounding box center [697, 345] width 555 height 39
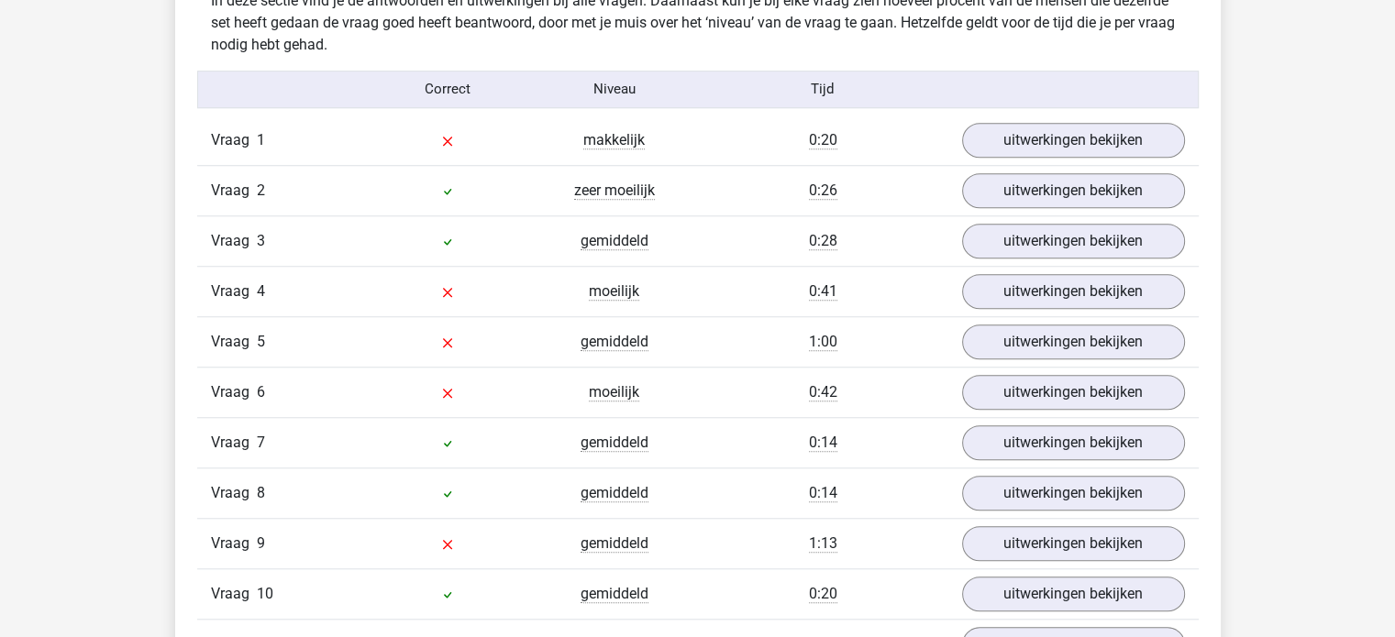
scroll to position [1284, 0]
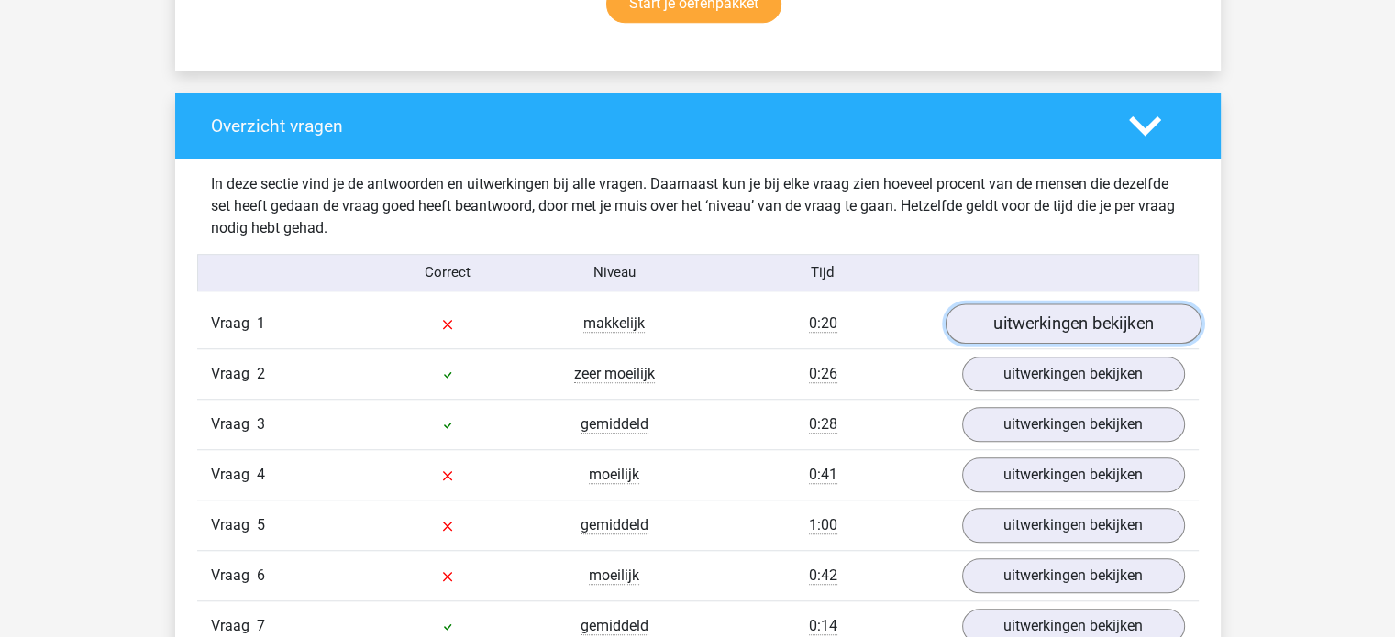
click at [1045, 325] on link "uitwerkingen bekijken" at bounding box center [1072, 324] width 256 height 40
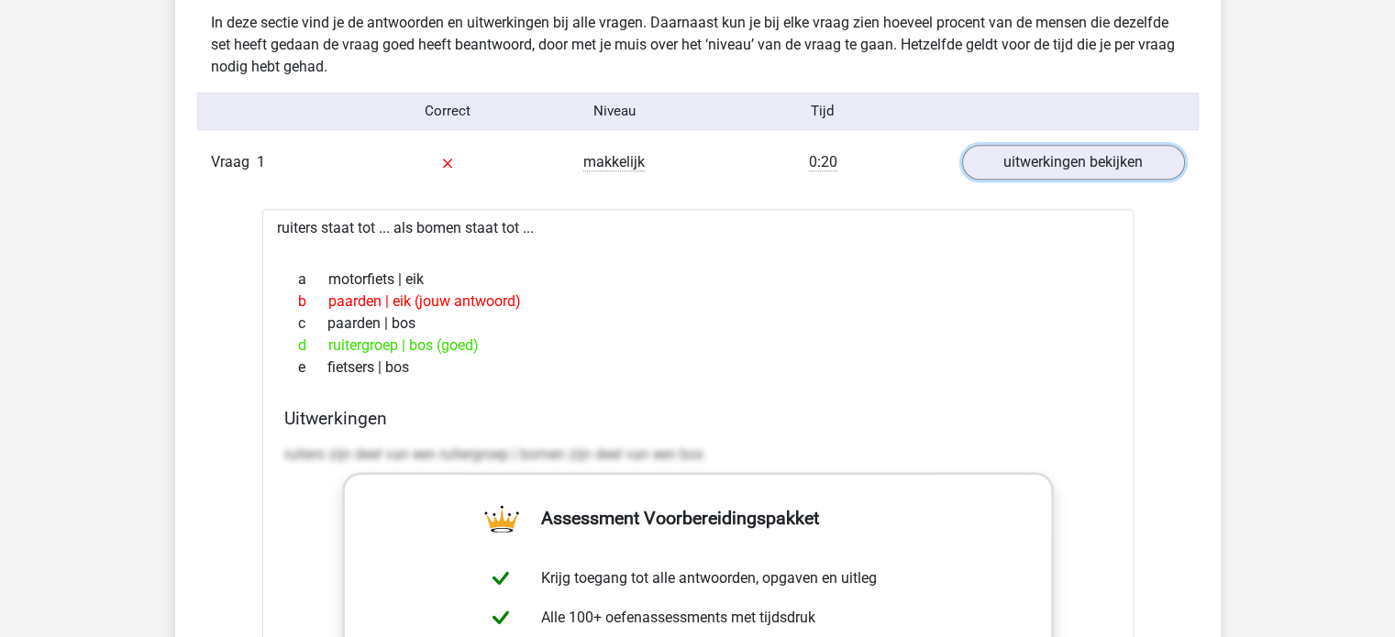
scroll to position [1559, 0]
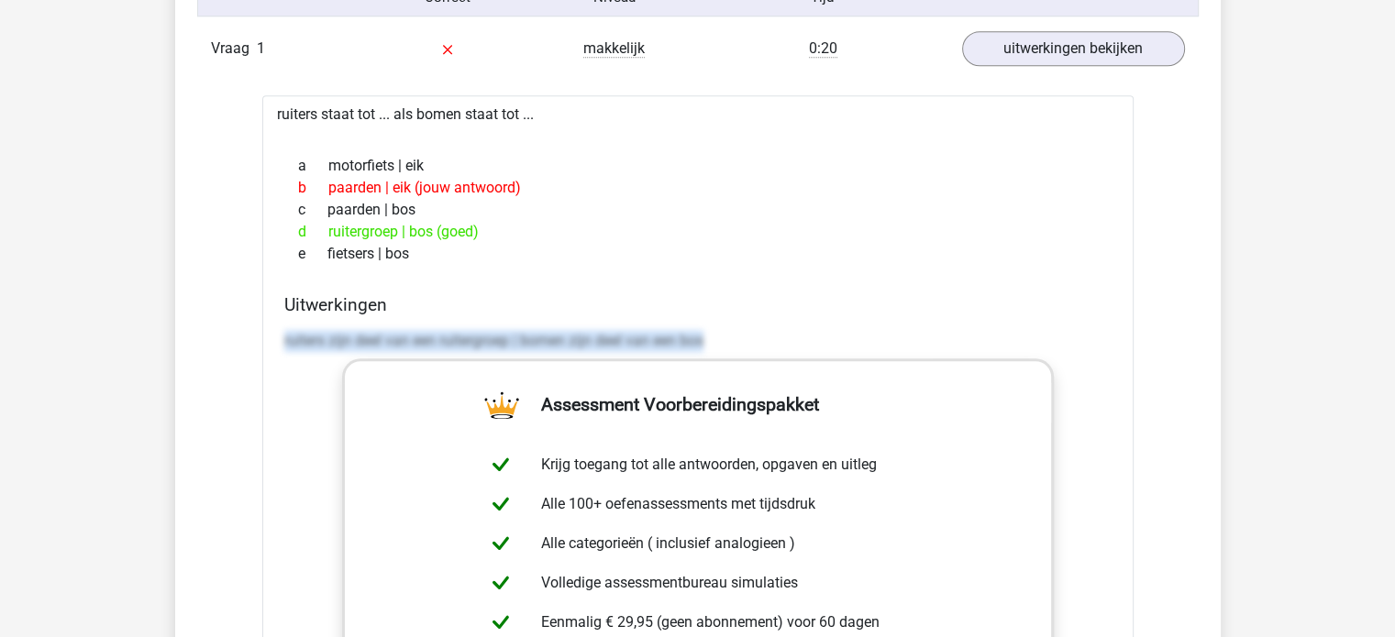
drag, startPoint x: 715, startPoint y: 348, endPoint x: 326, endPoint y: 328, distance: 390.2
click at [279, 326] on div "Uitwerkingen ruiters zijn deel van een ruitergroep | bomen zijn deel van een bos" at bounding box center [698, 583] width 842 height 579
copy p "ruiters zijn deel van een ruitergroep | bomen zijn deel van een bos"
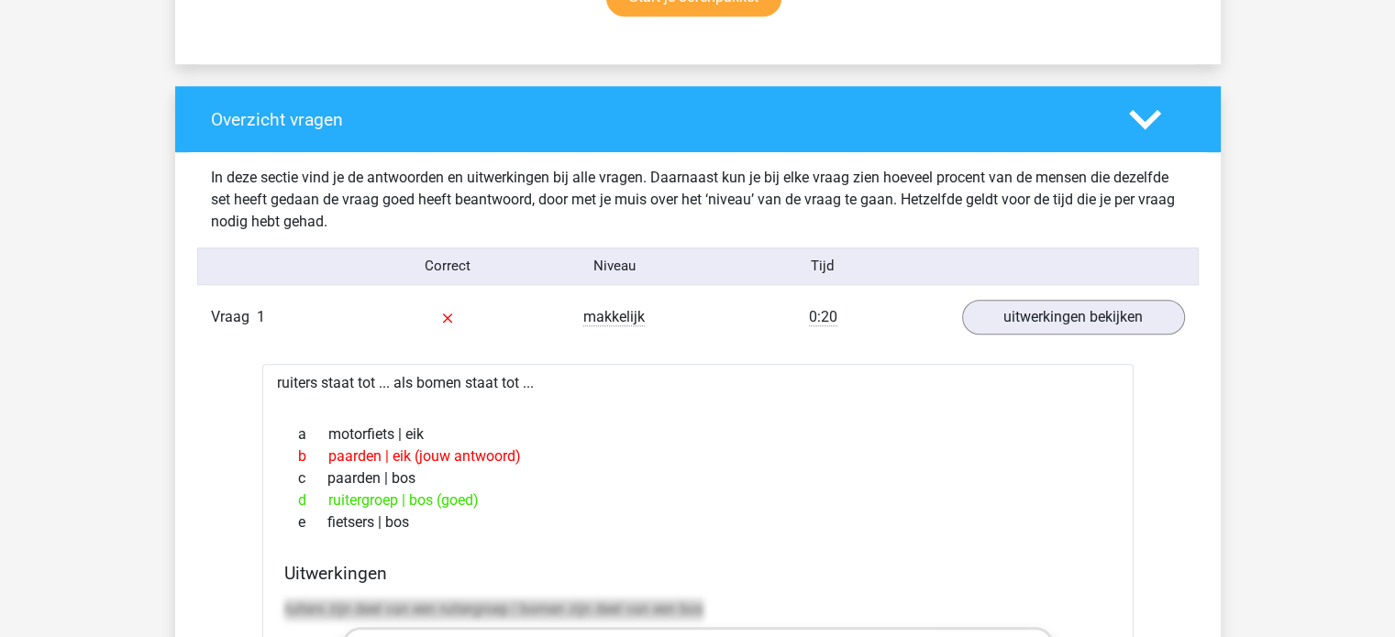
scroll to position [1284, 0]
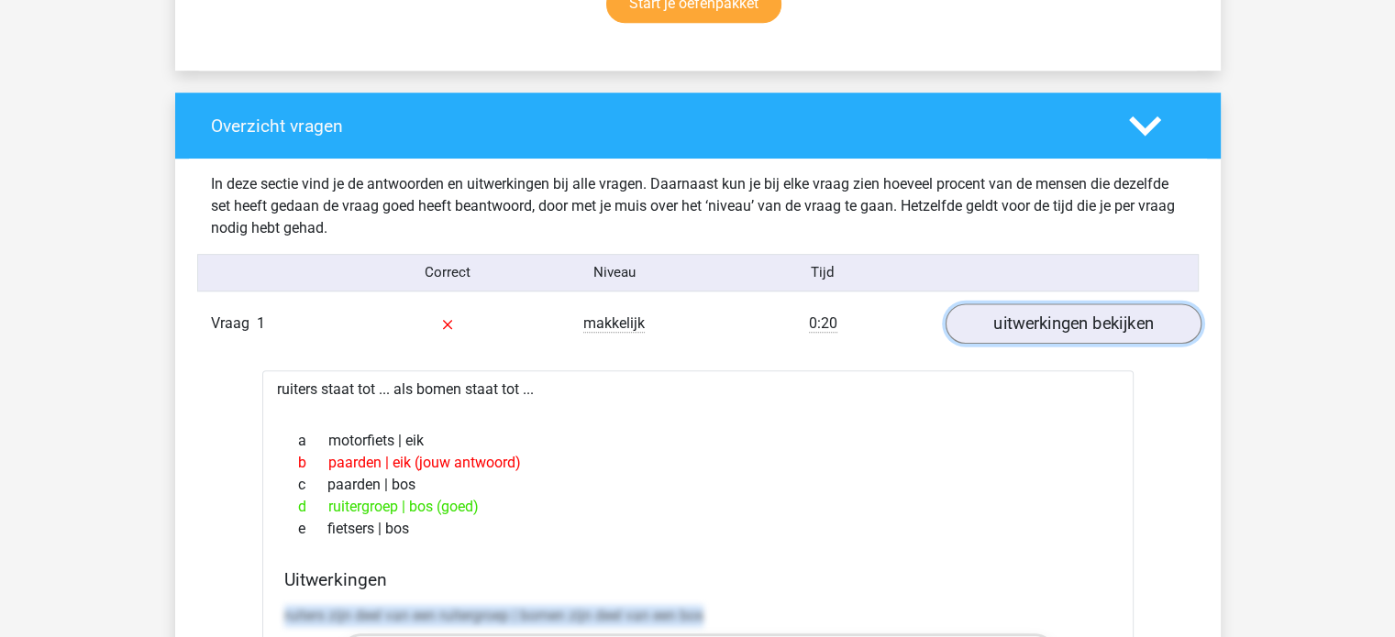
click at [1088, 315] on link "uitwerkingen bekijken" at bounding box center [1072, 324] width 256 height 40
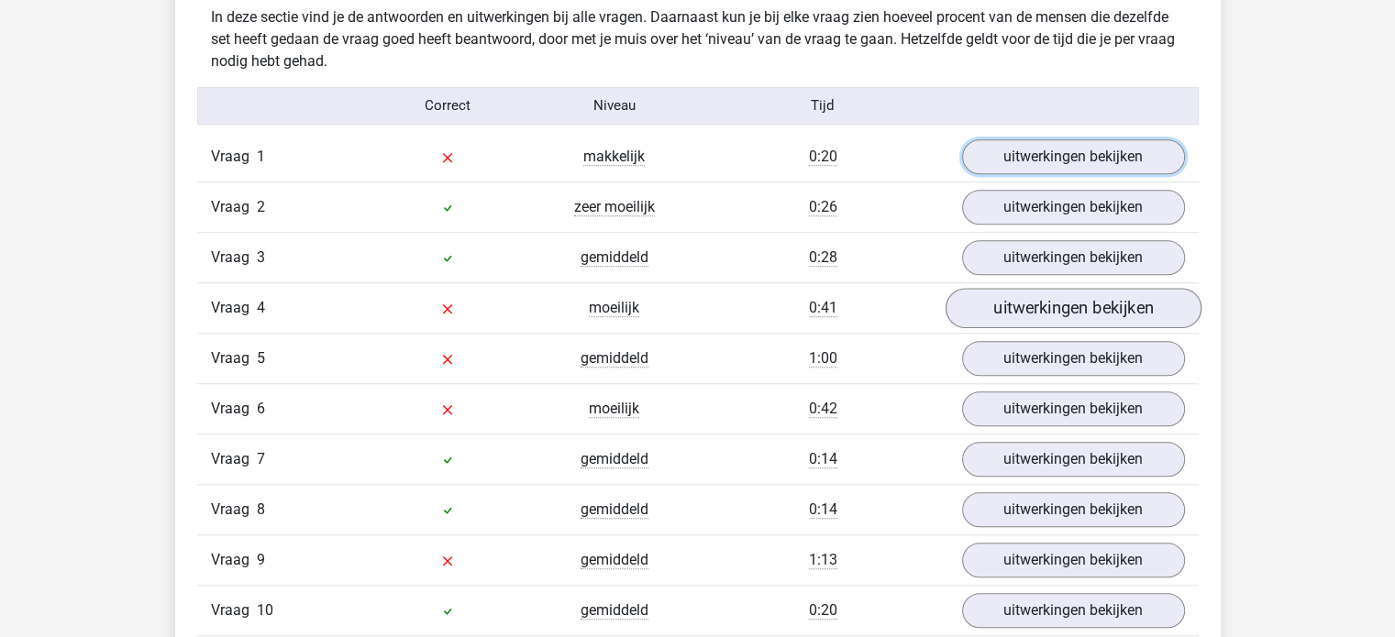
scroll to position [1467, 0]
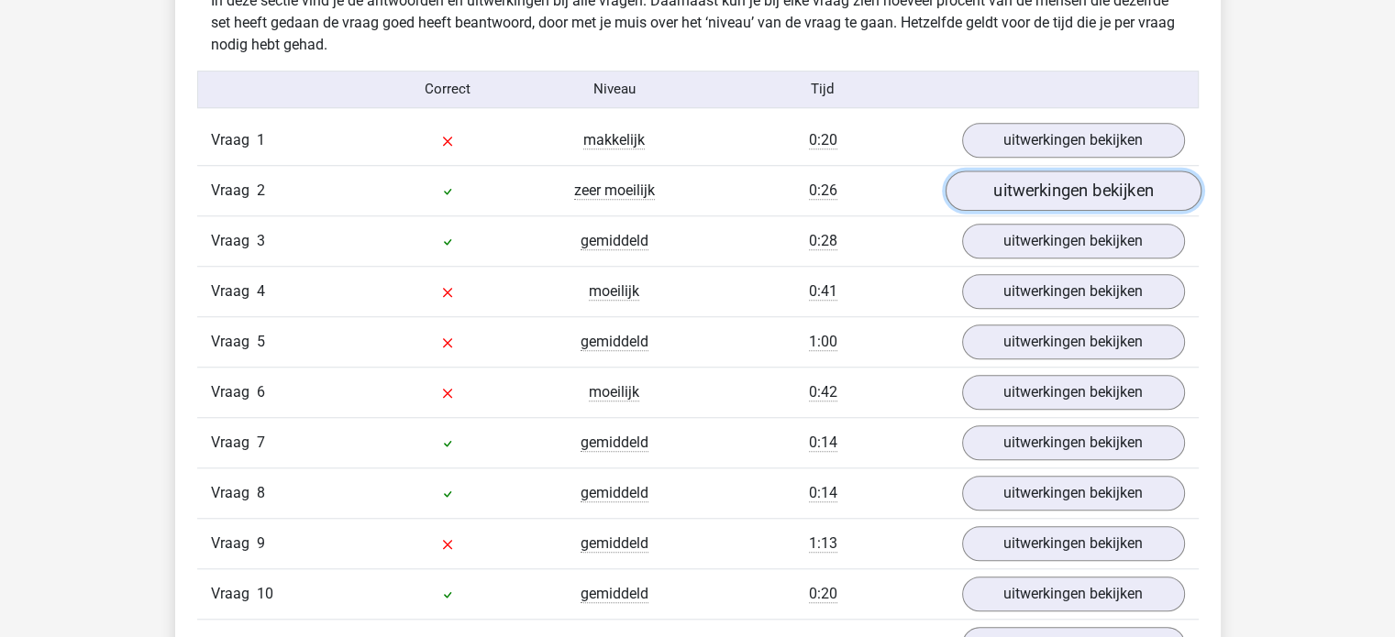
click at [1068, 182] on link "uitwerkingen bekijken" at bounding box center [1072, 191] width 256 height 40
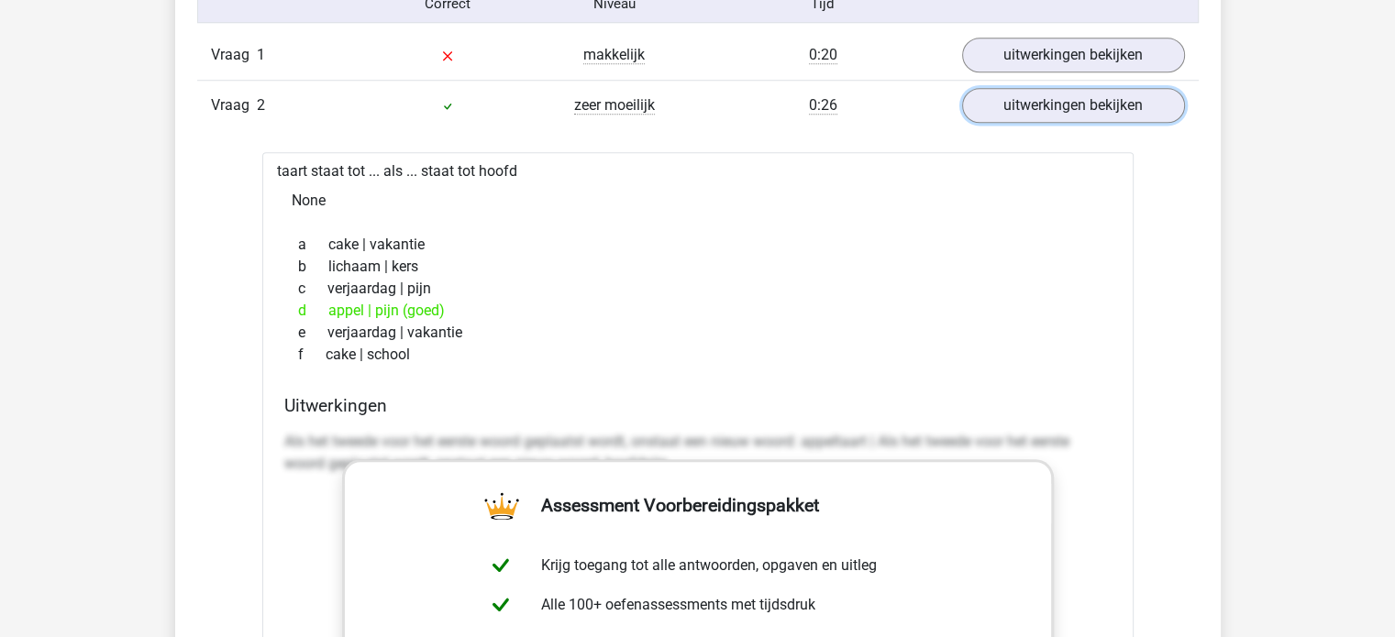
scroll to position [1651, 0]
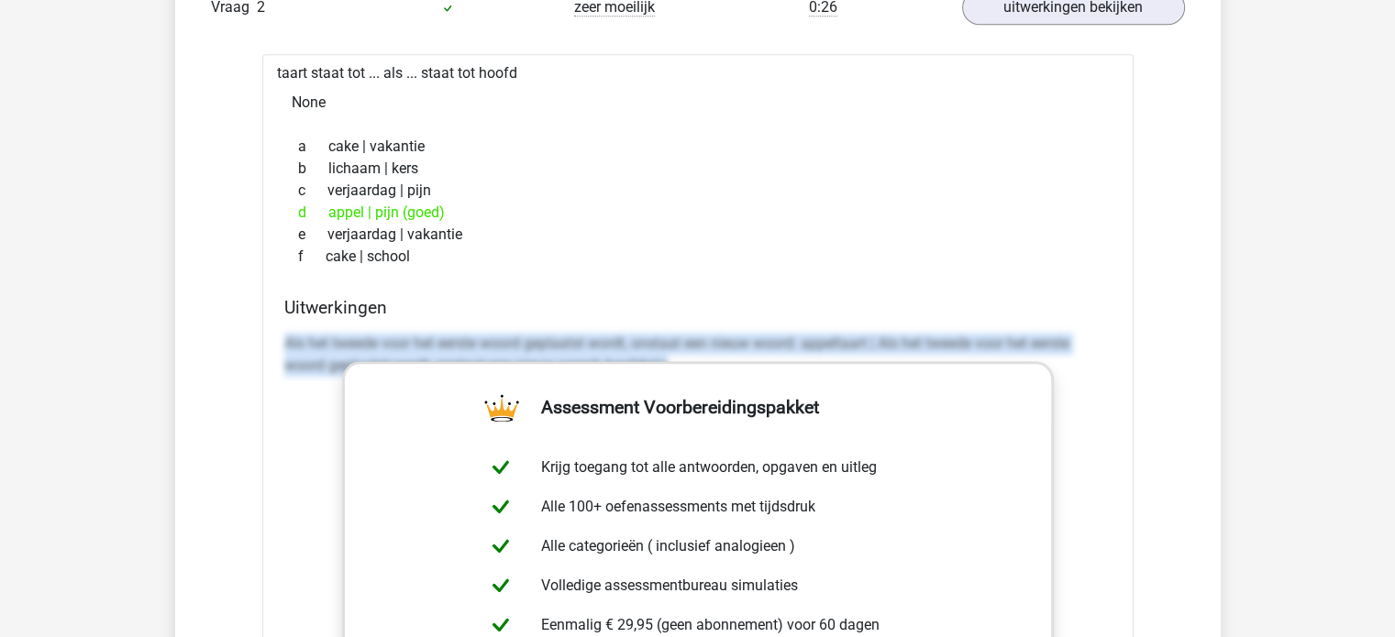
drag, startPoint x: 278, startPoint y: 336, endPoint x: 1081, endPoint y: 388, distance: 805.0
click at [1081, 388] on div "Uitwerkingen Als het tweede voor het eerste woord geplaatst wordt, onstaat een …" at bounding box center [698, 586] width 842 height 579
copy p "Als het tweede voor het eerste woord geplaatst wordt, onstaat een nieuw woord: …"
click at [1032, 14] on link "uitwerkingen bekijken" at bounding box center [1072, 7] width 256 height 40
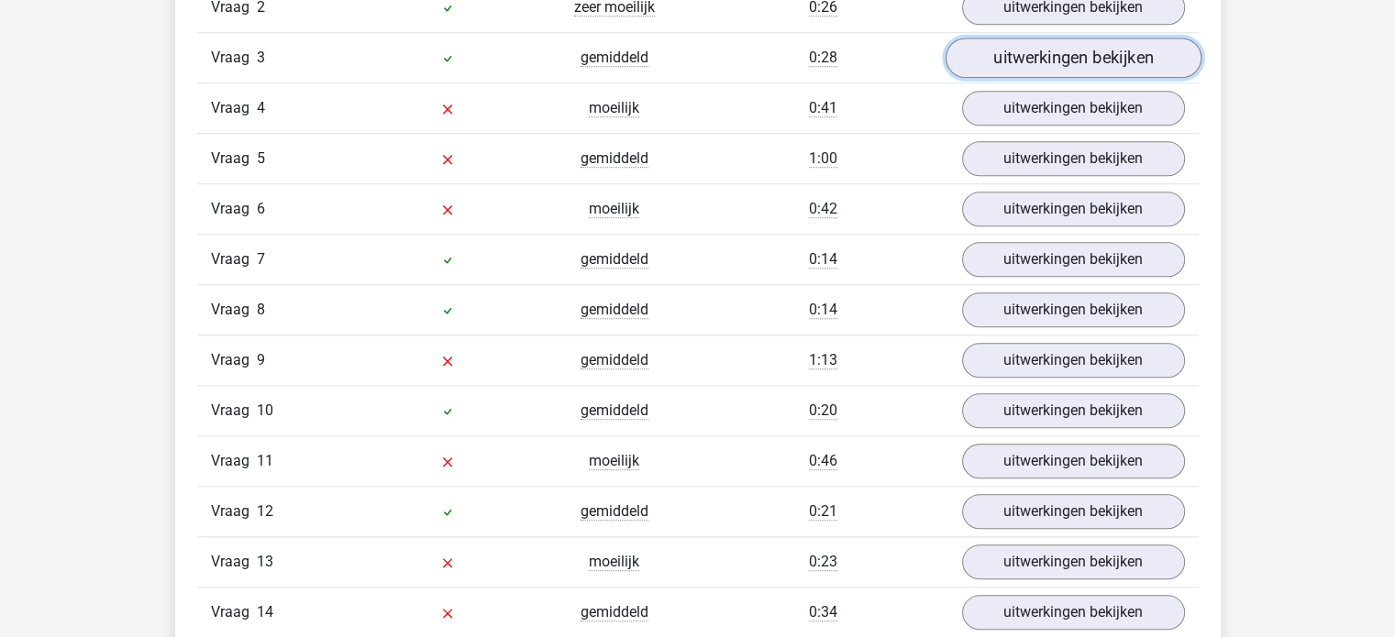
click at [1020, 64] on link "uitwerkingen bekijken" at bounding box center [1072, 58] width 256 height 40
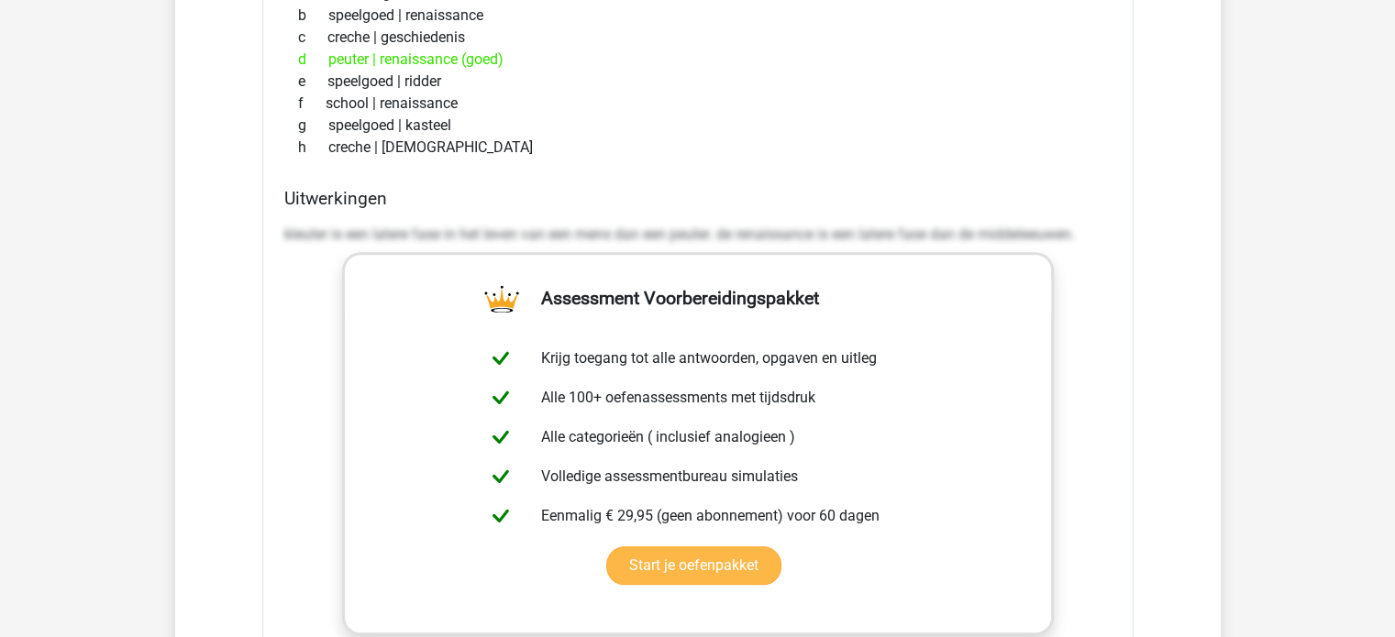
scroll to position [1834, 0]
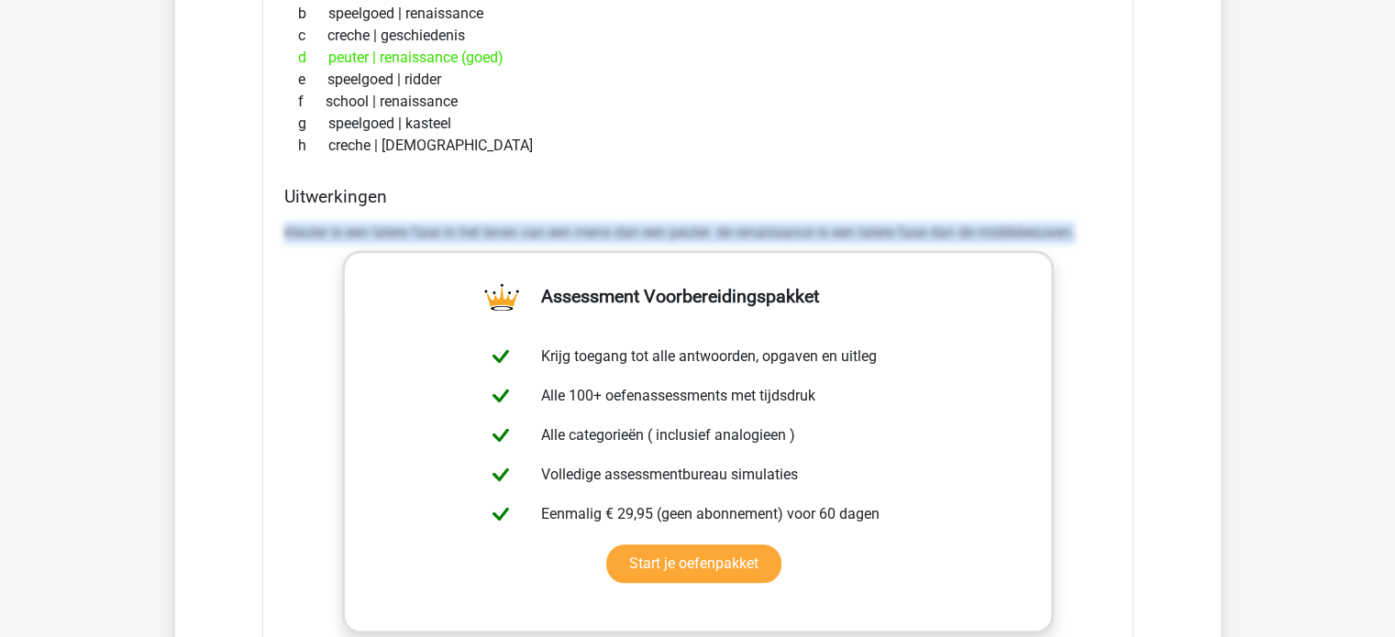
drag, startPoint x: 282, startPoint y: 235, endPoint x: 1115, endPoint y: 234, distance: 832.6
click at [1115, 234] on div "Uitwerkingen kleuter is een latere fase in het leven van een mens dan een peute…" at bounding box center [698, 475] width 842 height 579
copy p "kleuter is een latere fase in het leven van een mens dan een peuter. de renaiss…"
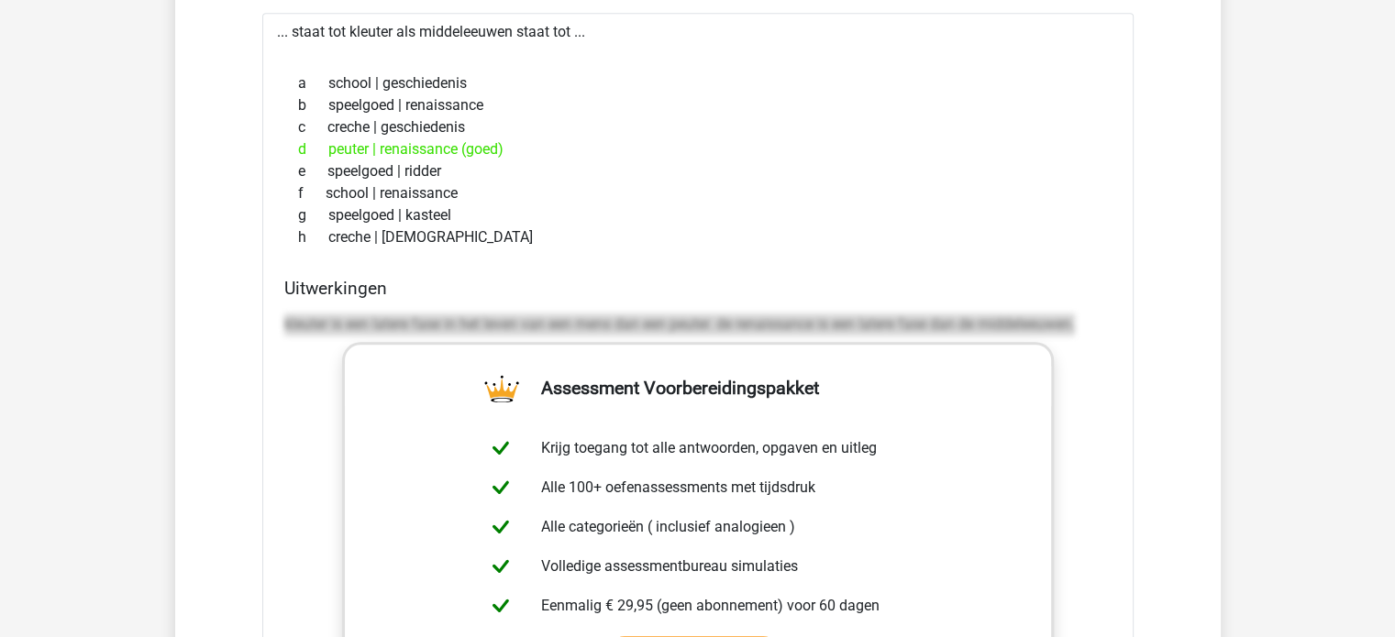
scroll to position [1651, 0]
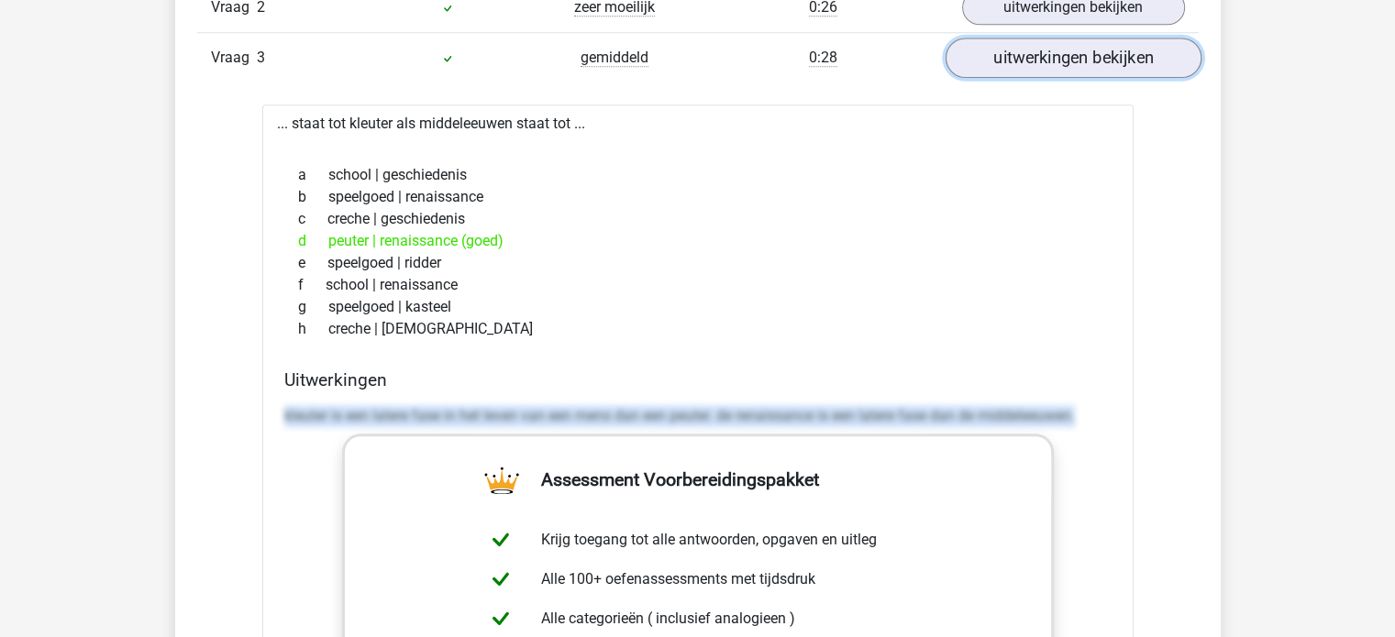
click at [1059, 59] on link "uitwerkingen bekijken" at bounding box center [1072, 58] width 256 height 40
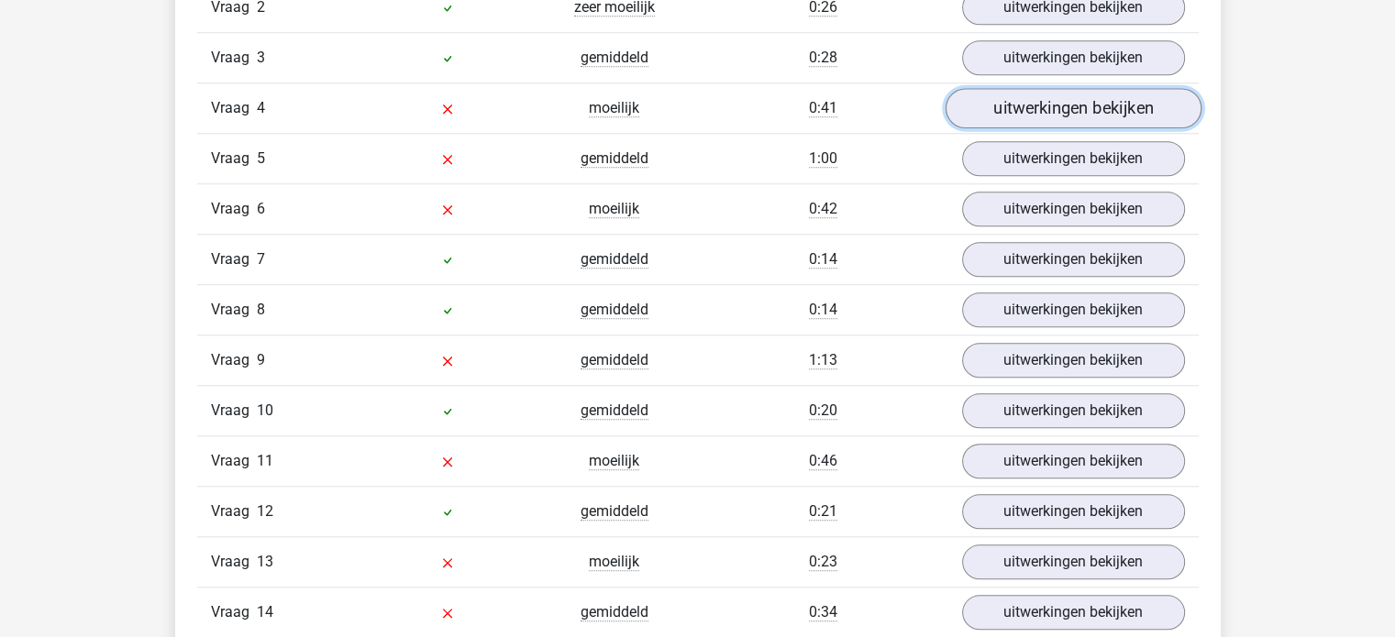
click at [1053, 94] on link "uitwerkingen bekijken" at bounding box center [1072, 108] width 256 height 40
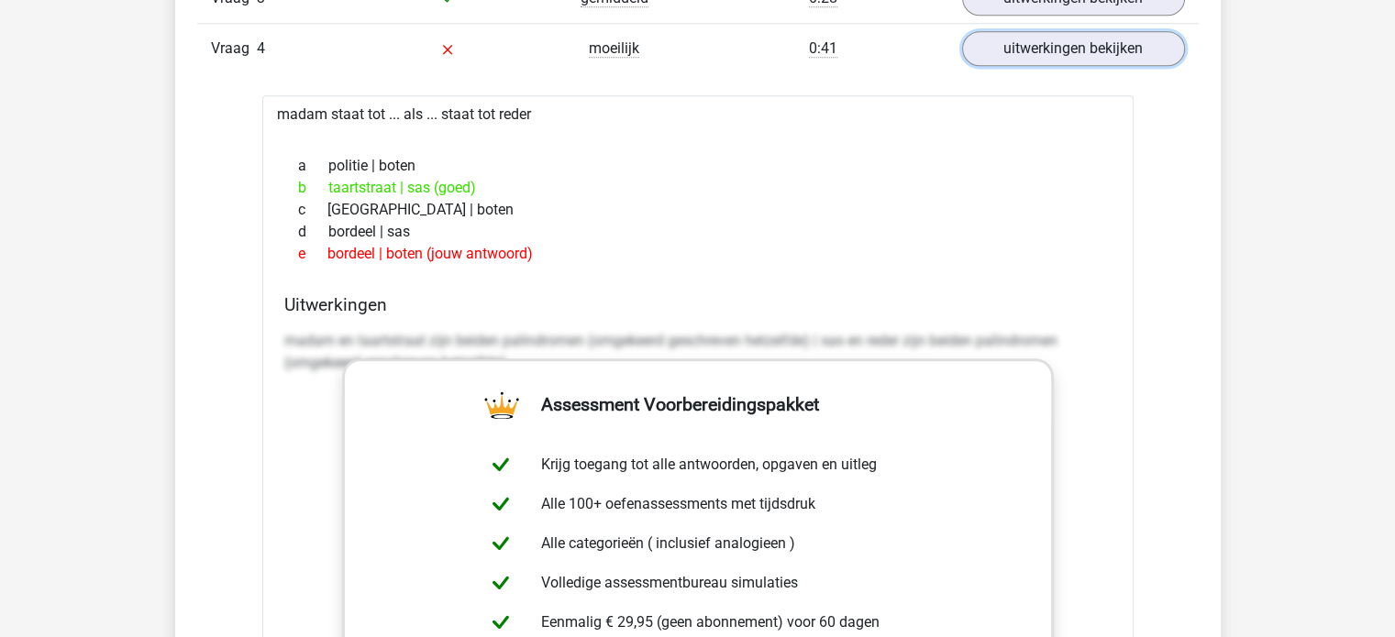
scroll to position [1742, 0]
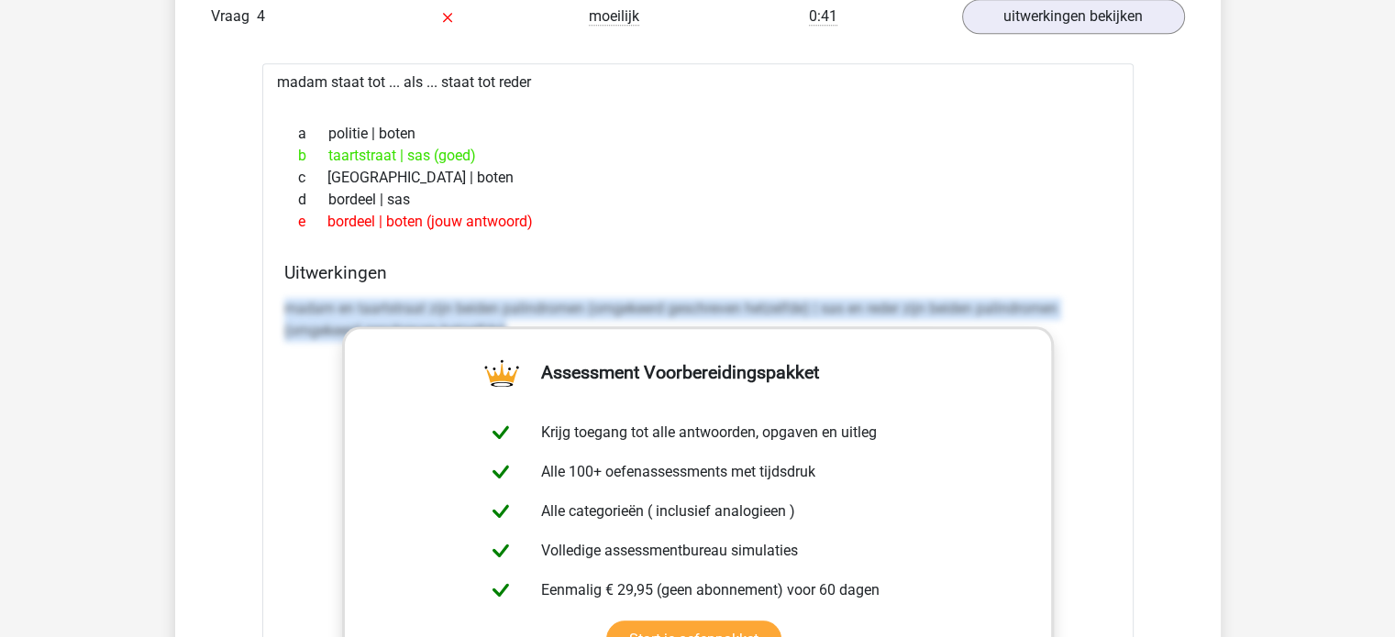
drag, startPoint x: 282, startPoint y: 306, endPoint x: 1155, endPoint y: 395, distance: 878.4
drag, startPoint x: 994, startPoint y: 295, endPoint x: 1002, endPoint y: 303, distance: 11.0
drag, startPoint x: 1002, startPoint y: 303, endPoint x: 1012, endPoint y: 304, distance: 10.3
copy p "madam en taartstraat zijn beiden palindromen (omgekeerd geschreven hetzelfde) |…"
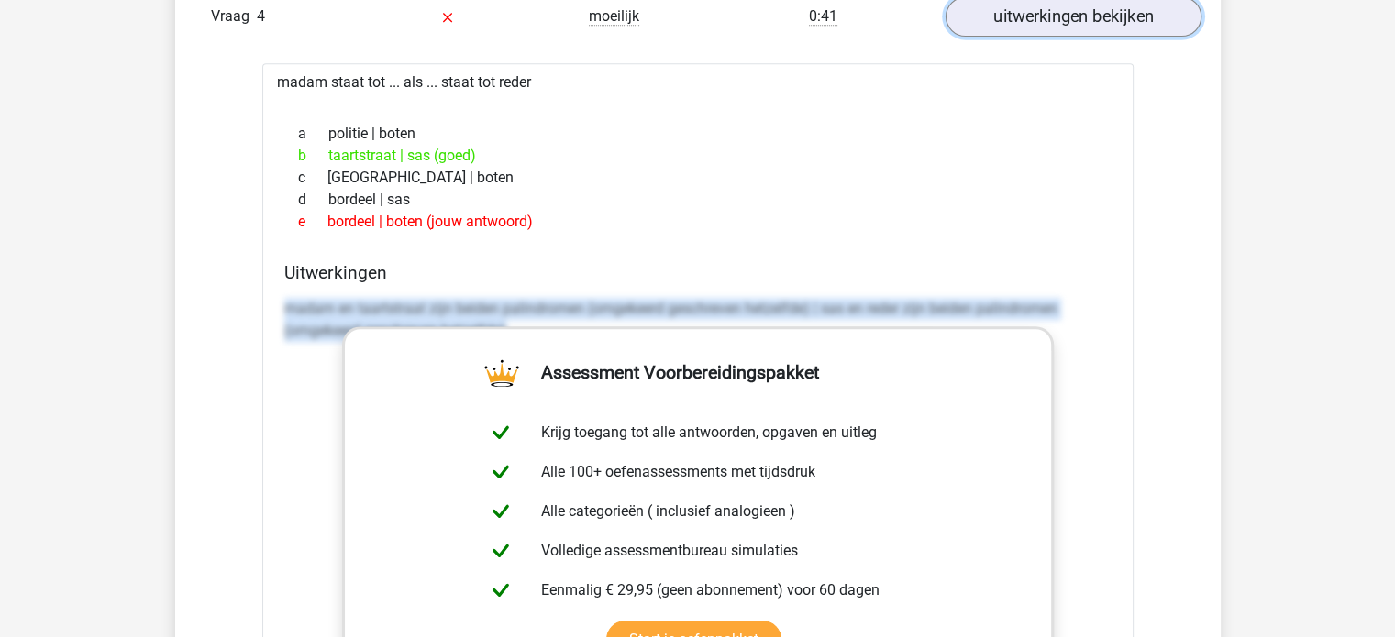
click at [1144, 17] on link "uitwerkingen bekijken" at bounding box center [1072, 16] width 256 height 40
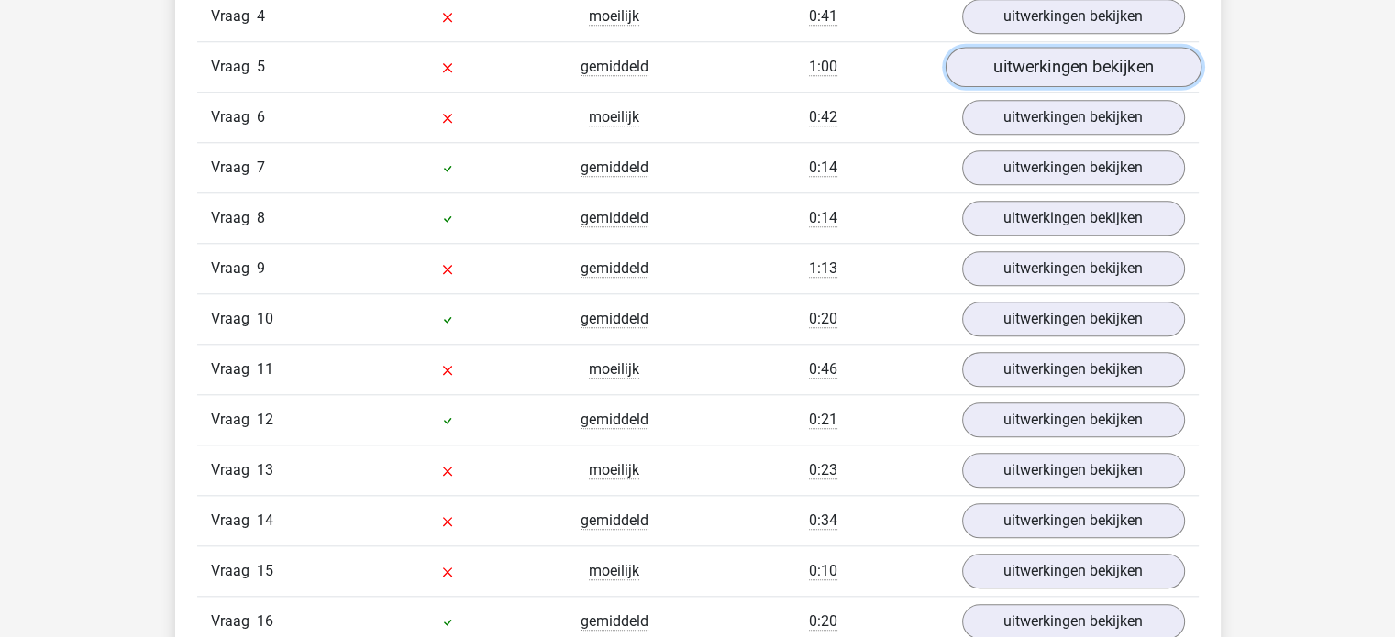
click at [1119, 54] on link "uitwerkingen bekijken" at bounding box center [1072, 67] width 256 height 40
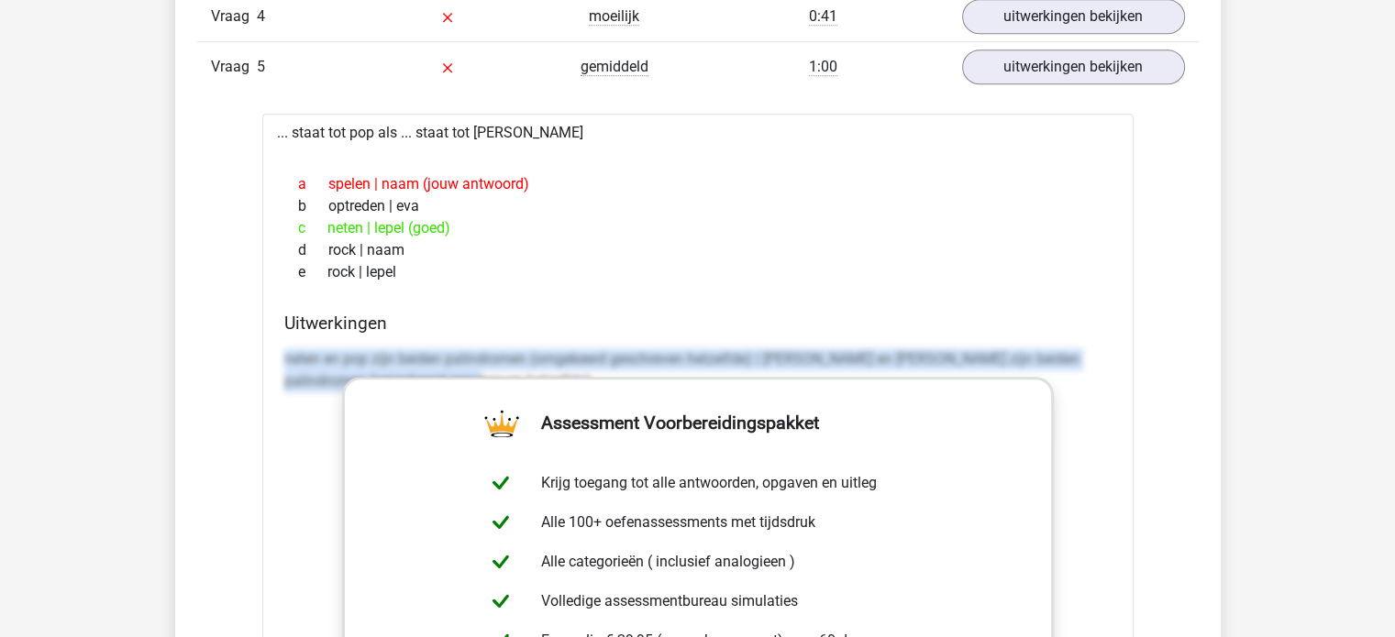
drag, startPoint x: 282, startPoint y: 353, endPoint x: 1252, endPoint y: 388, distance: 970.8
copy p "neten en pop zijn beiden palindromen (omgekeerd geschreven hetzelfde) | lepel e…"
click at [1090, 69] on link "uitwerkingen bekijken" at bounding box center [1072, 67] width 256 height 40
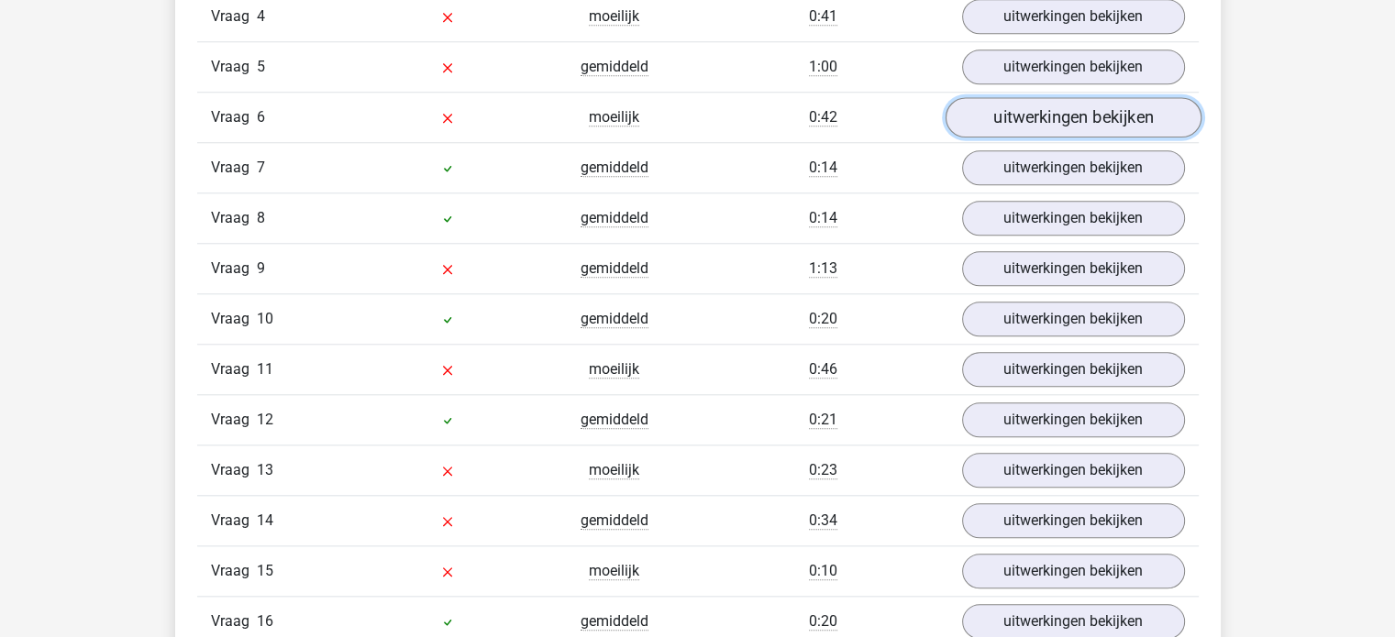
click at [1078, 112] on link "uitwerkingen bekijken" at bounding box center [1072, 117] width 256 height 40
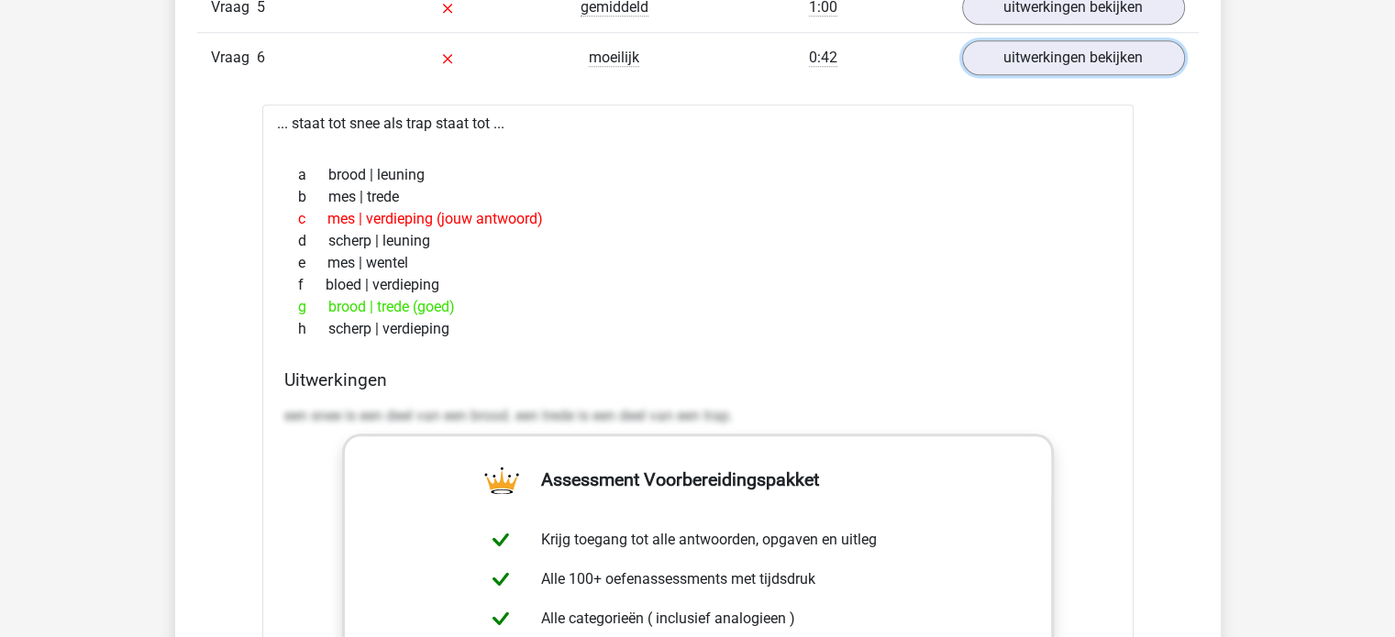
scroll to position [1834, 0]
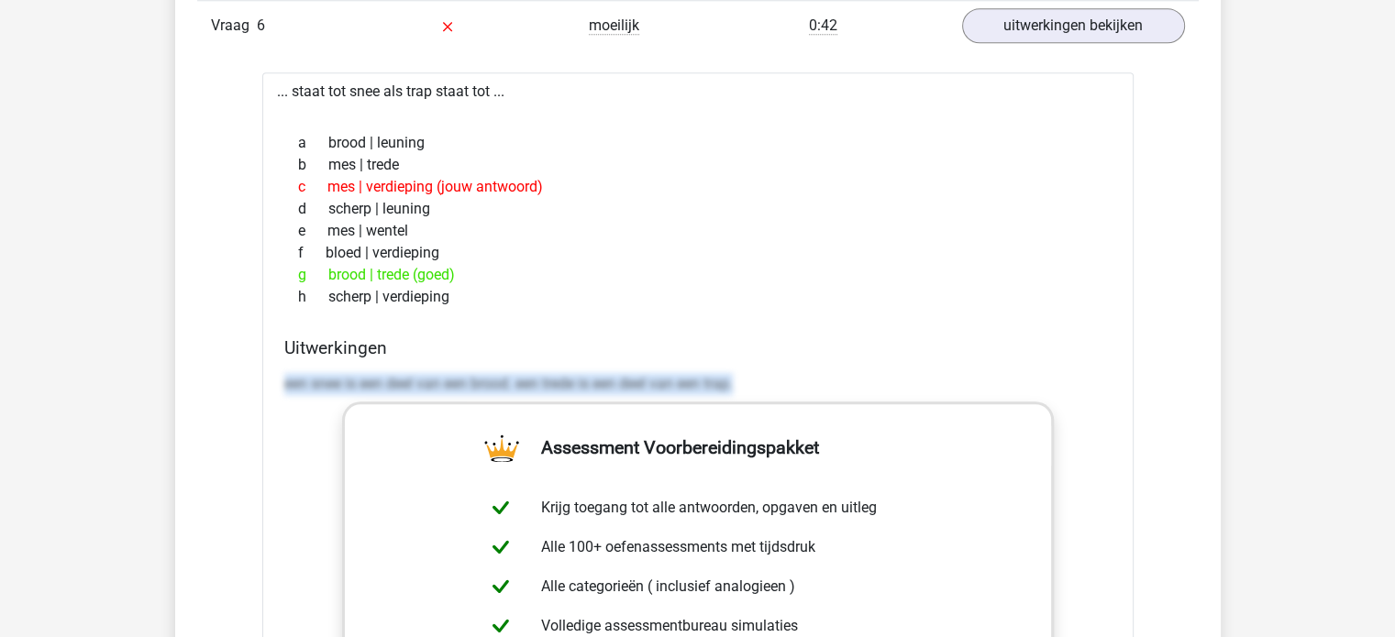
drag, startPoint x: 744, startPoint y: 392, endPoint x: 260, endPoint y: 373, distance: 483.6
copy p "een snee is een deel van een brood. een trede is een deel van een trap."
click at [1080, 7] on link "uitwerkingen bekijken" at bounding box center [1072, 26] width 256 height 40
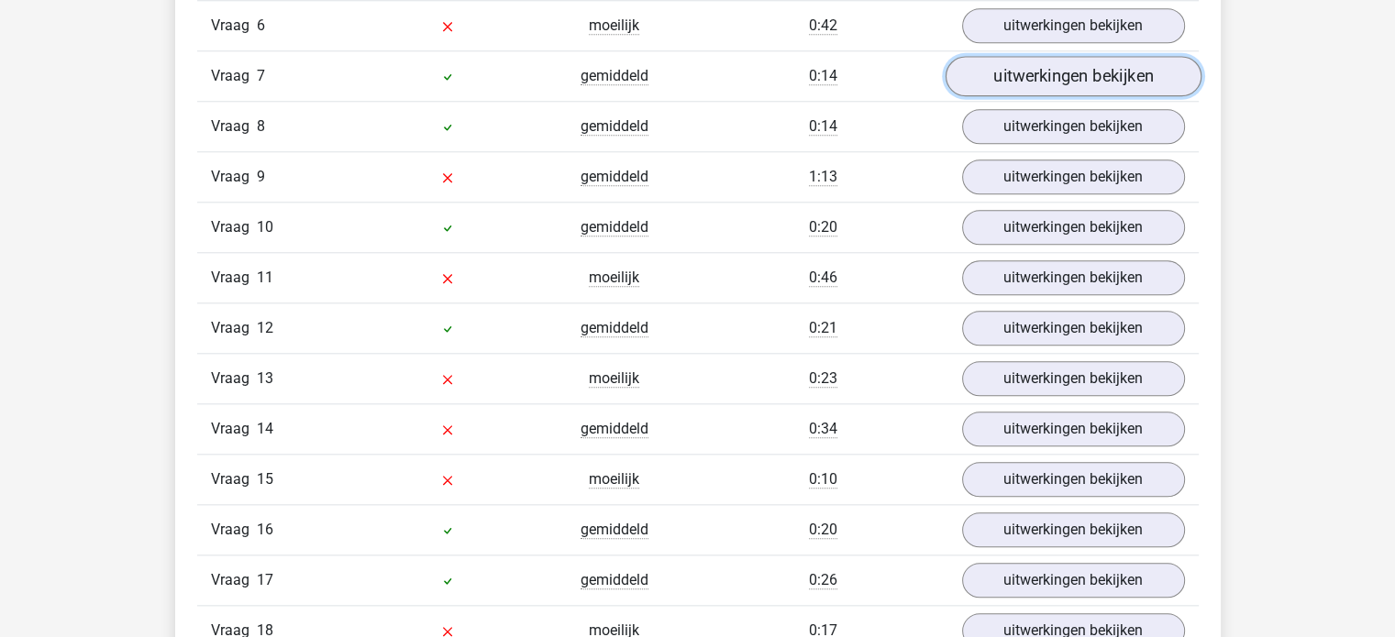
click at [1062, 71] on link "uitwerkingen bekijken" at bounding box center [1072, 76] width 256 height 40
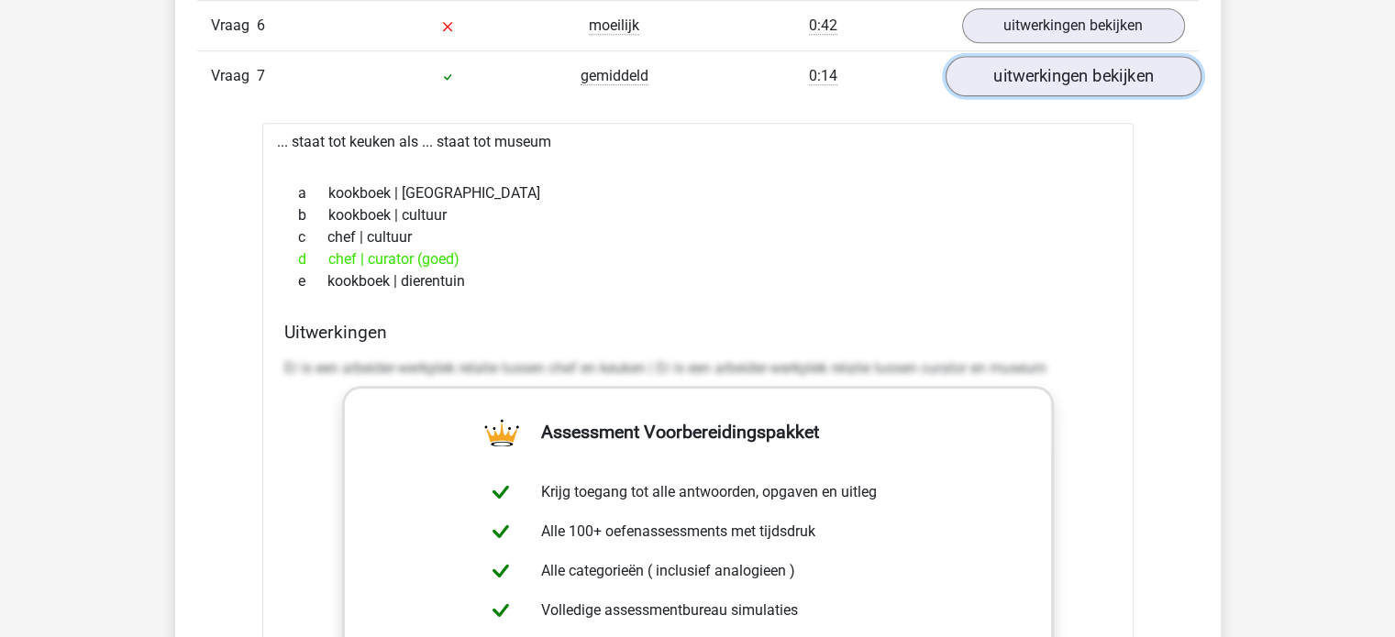
click at [1062, 71] on link "uitwerkingen bekijken" at bounding box center [1072, 76] width 256 height 40
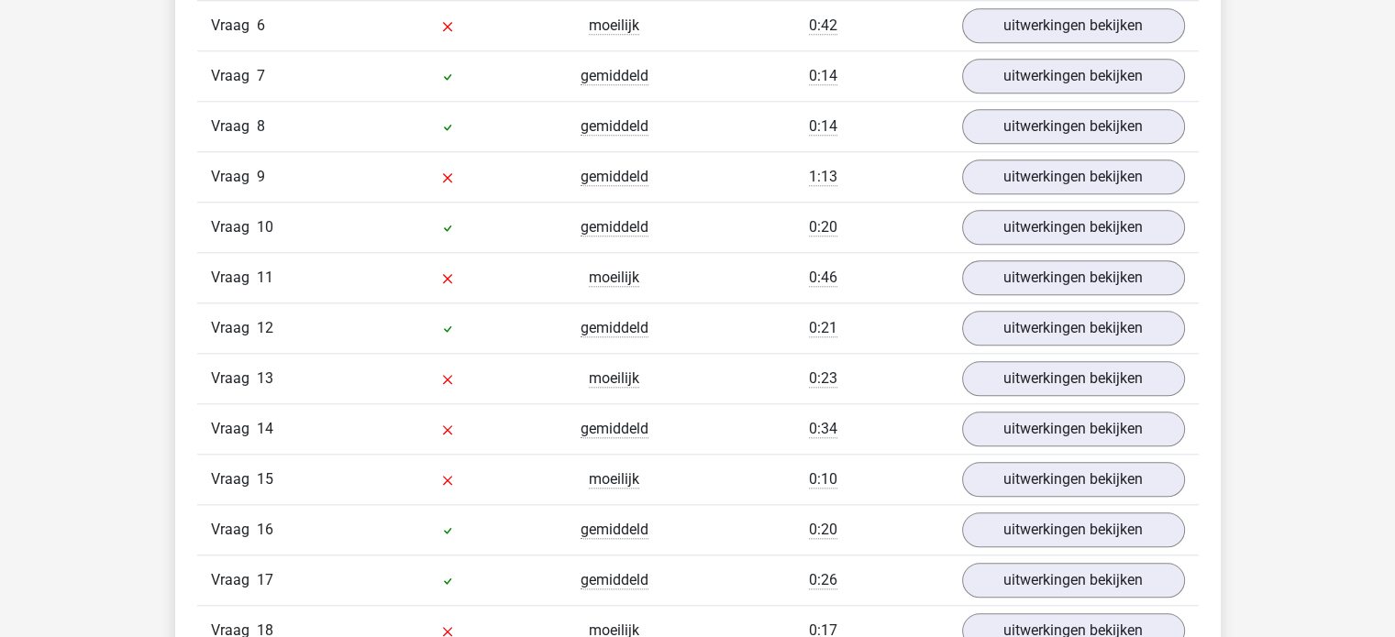
click at [1035, 151] on div "Vraag 9 gemiddeld 1:13 uitwerkingen bekijken" at bounding box center [697, 176] width 1001 height 50
click at [1046, 110] on link "uitwerkingen bekijken" at bounding box center [1072, 126] width 256 height 40
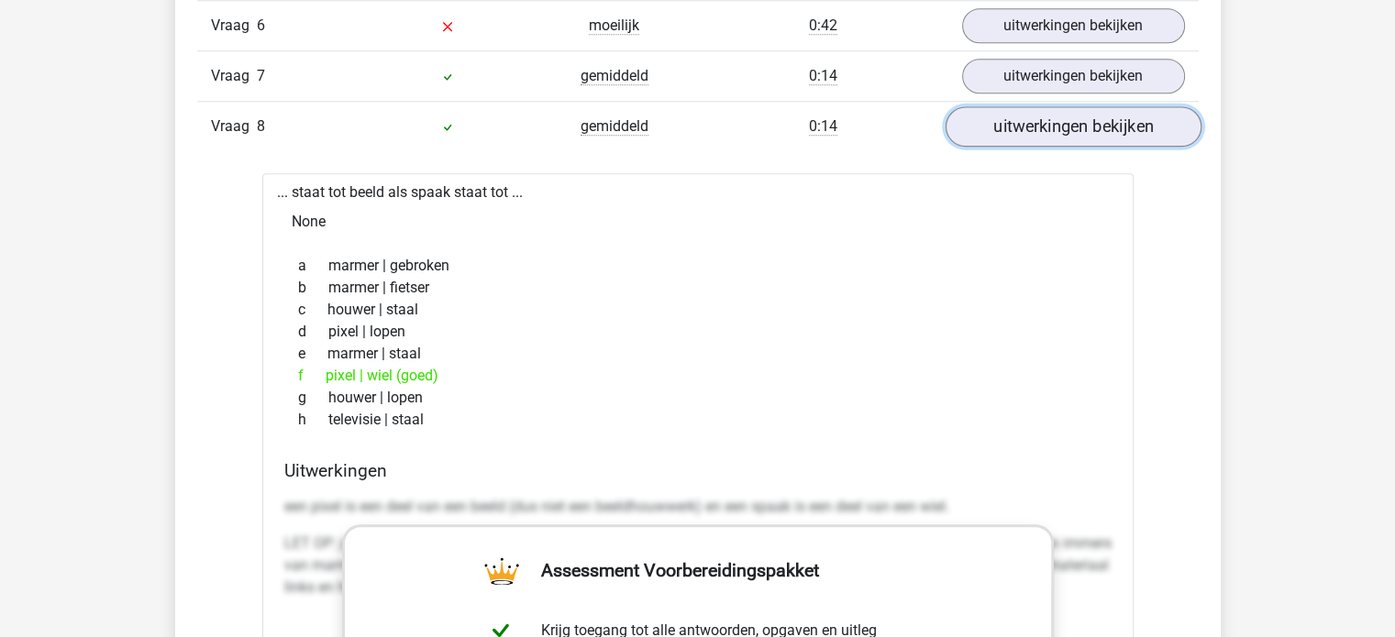
click at [1046, 110] on link "uitwerkingen bekijken" at bounding box center [1072, 126] width 256 height 40
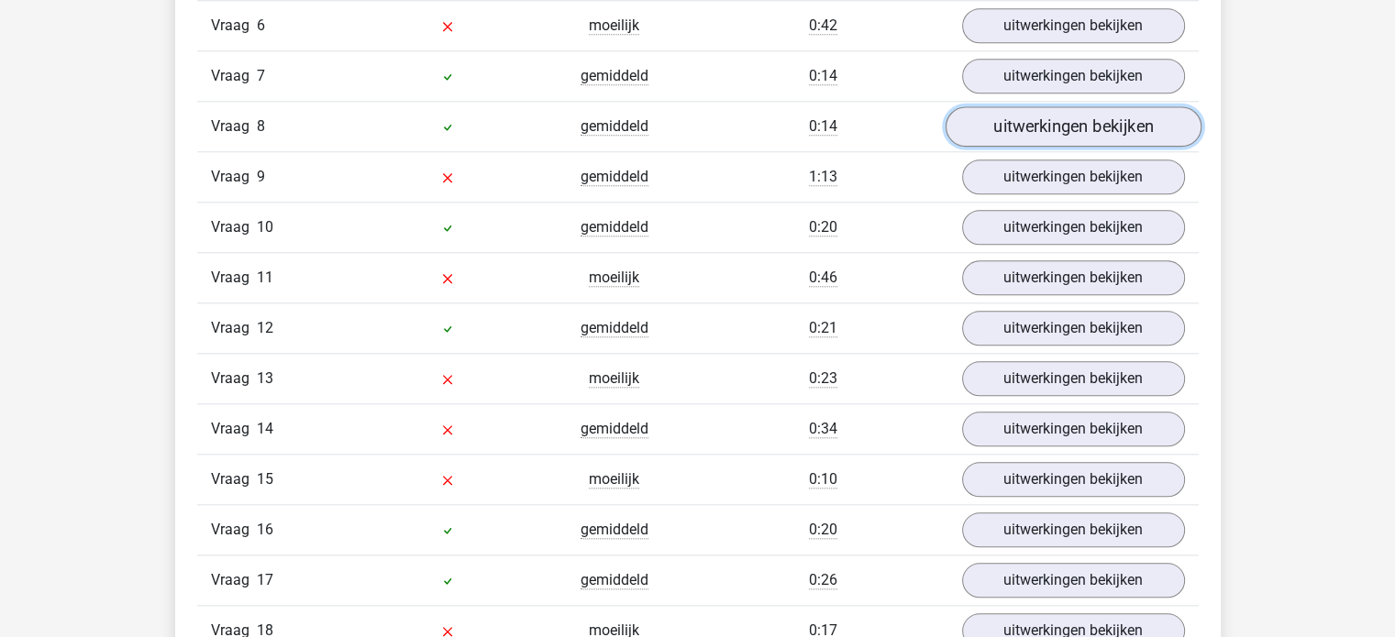
scroll to position [1926, 0]
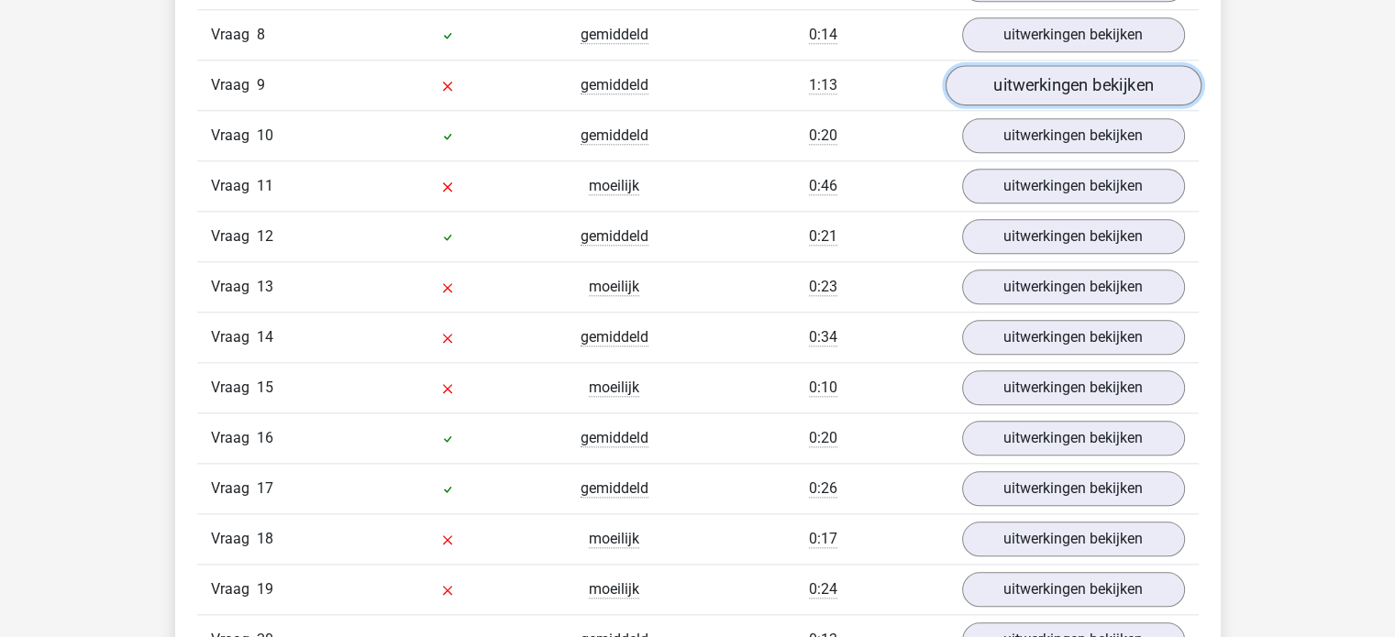
click at [1032, 77] on link "uitwerkingen bekijken" at bounding box center [1072, 85] width 256 height 40
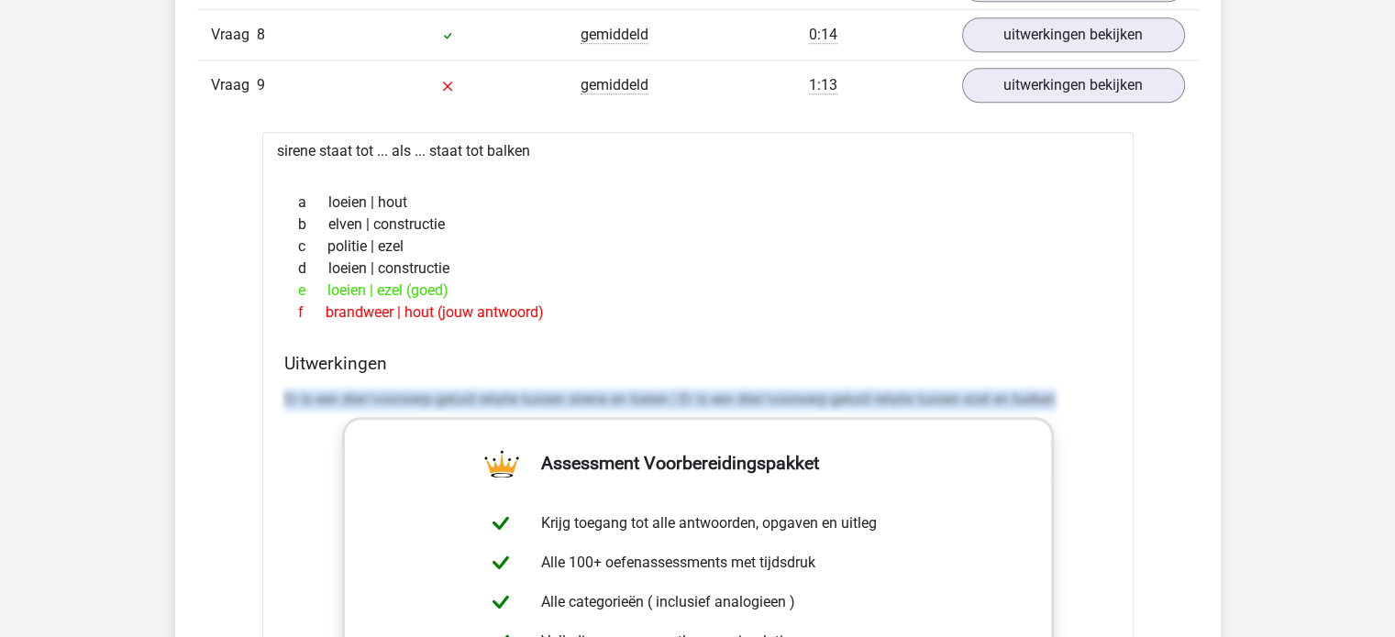
drag, startPoint x: 1040, startPoint y: 395, endPoint x: 254, endPoint y: 377, distance: 786.0
copy p "Er is een dier/voorwerp-geluid relatie tussen sirene en loeien | Er is een dier…"
click at [1060, 83] on link "uitwerkingen bekijken" at bounding box center [1072, 85] width 256 height 40
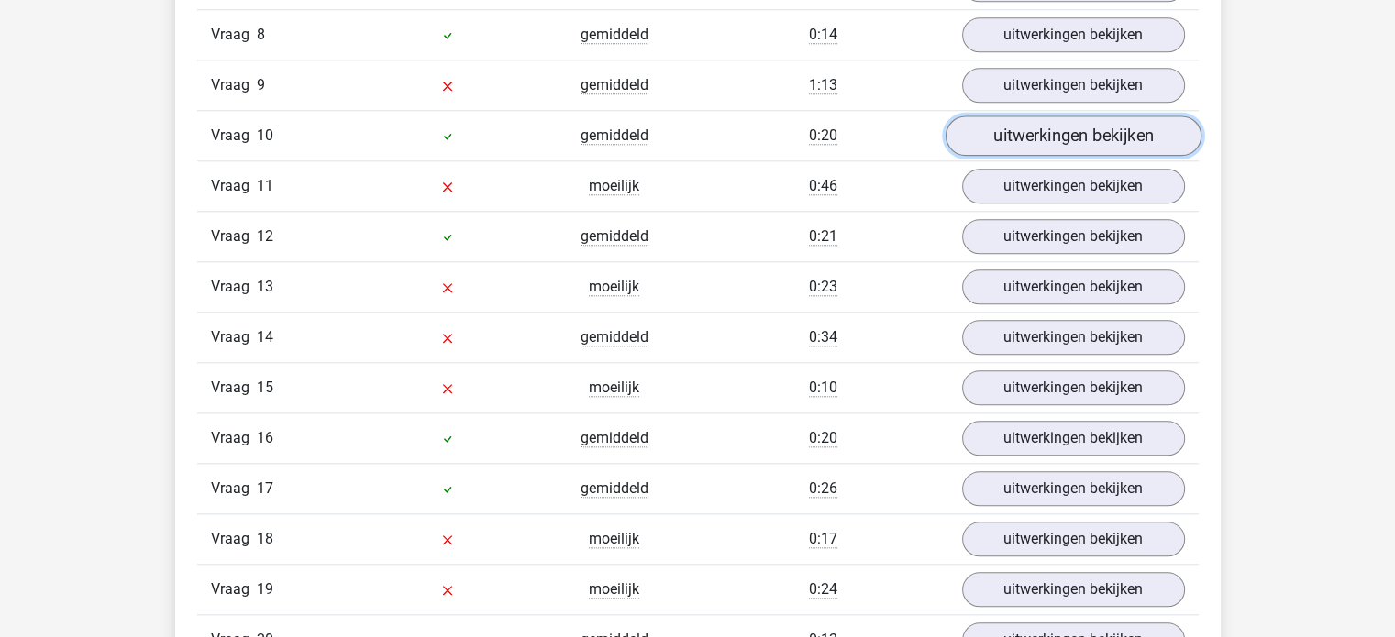
click at [1056, 124] on link "uitwerkingen bekijken" at bounding box center [1072, 136] width 256 height 40
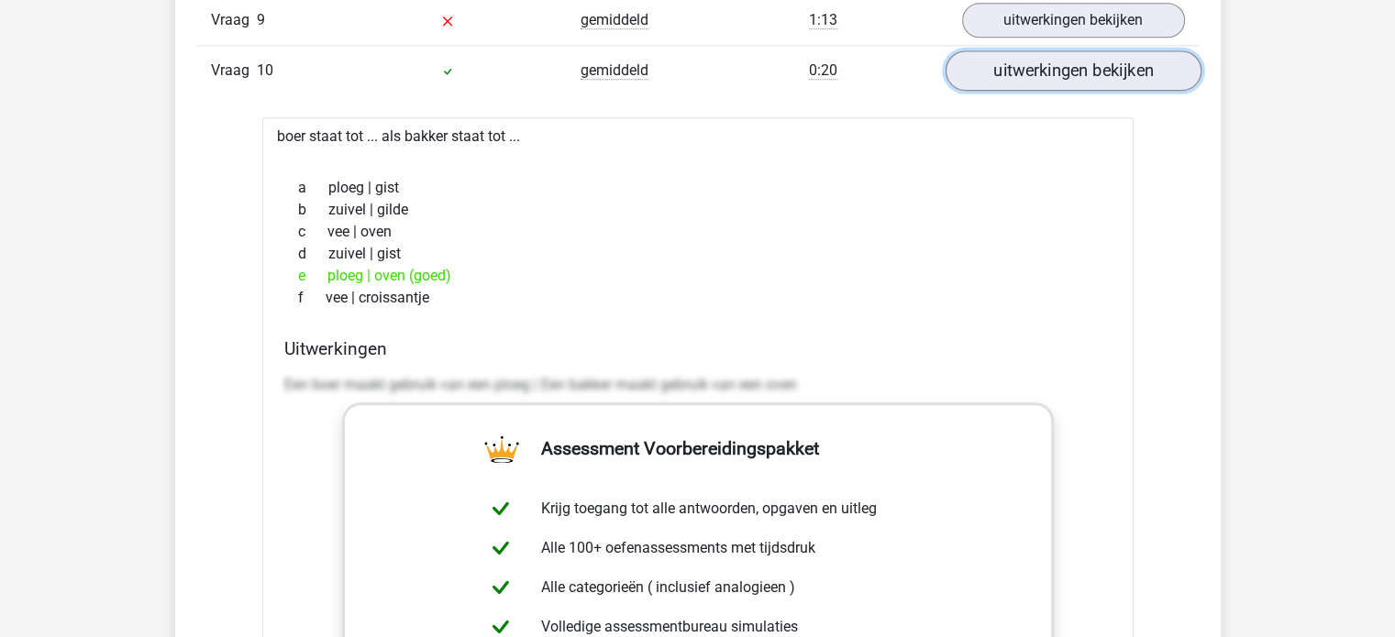
scroll to position [2017, 0]
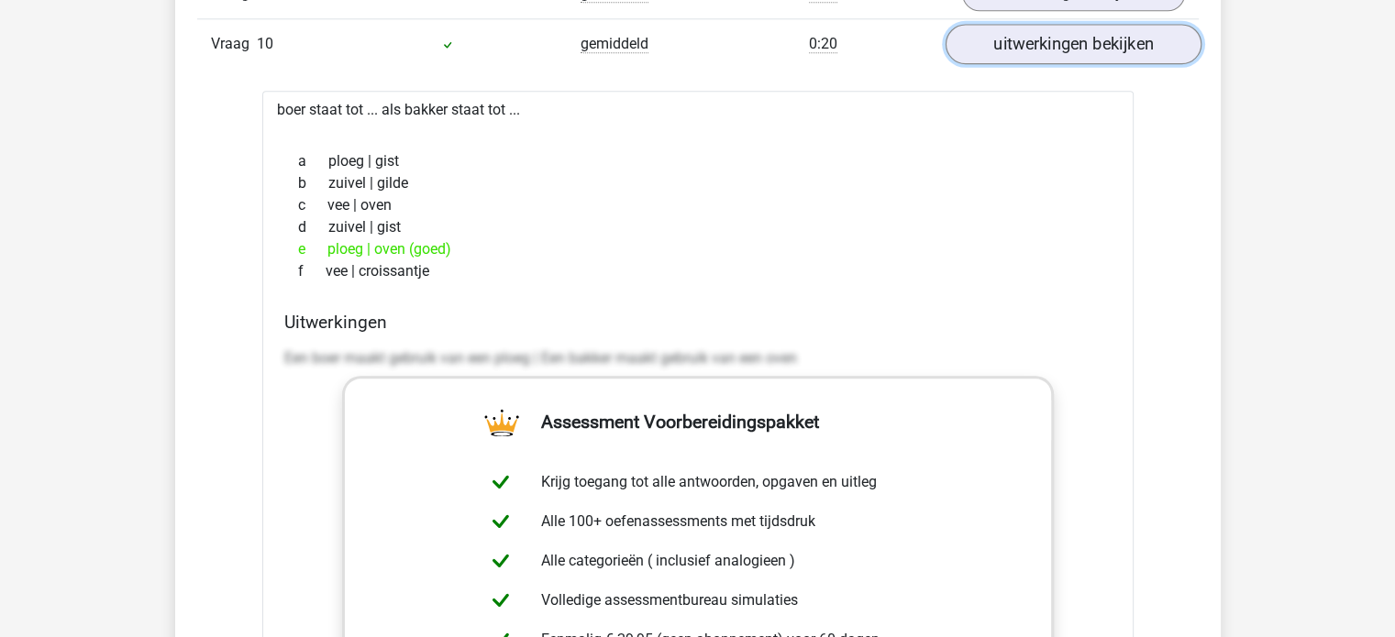
click at [1093, 35] on link "uitwerkingen bekijken" at bounding box center [1072, 44] width 256 height 40
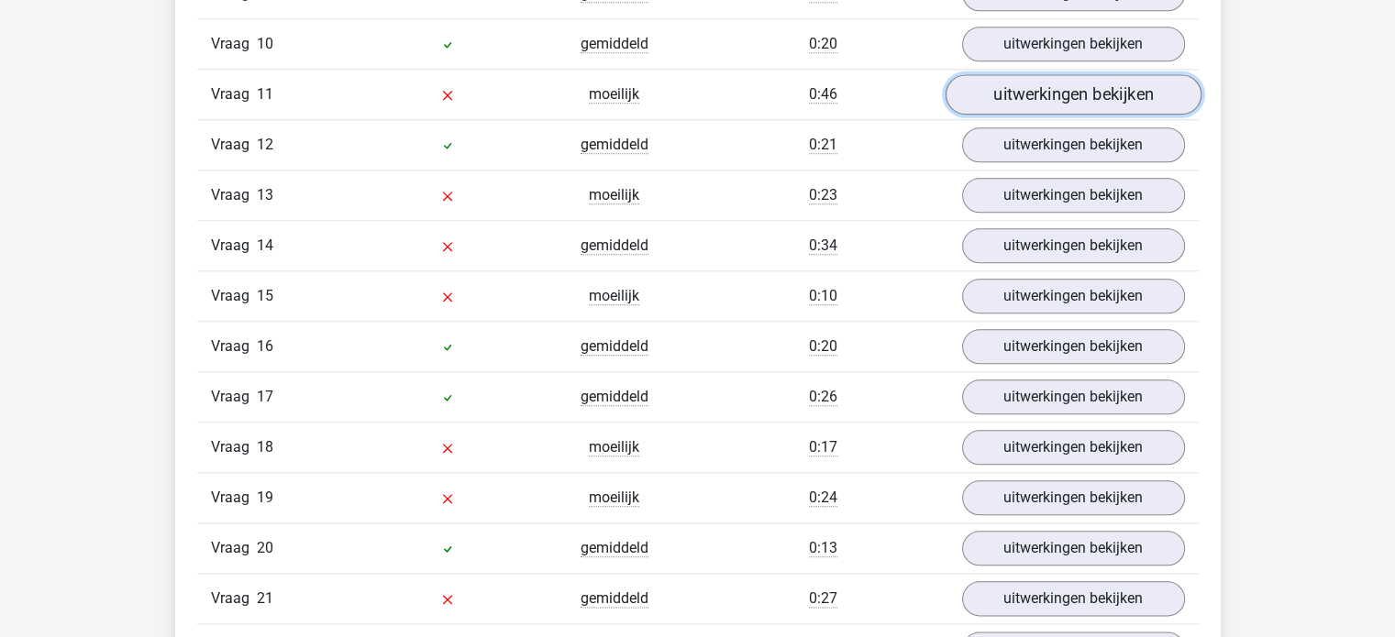
click at [1100, 74] on link "uitwerkingen bekijken" at bounding box center [1072, 94] width 256 height 40
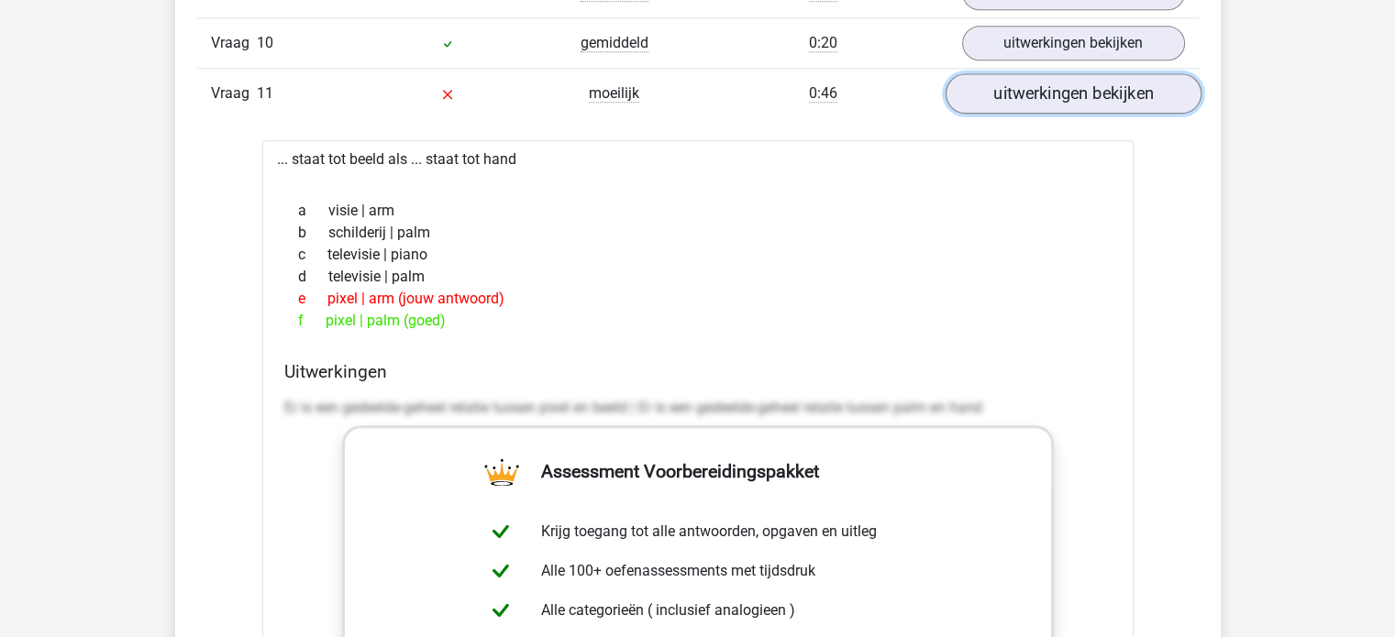
scroll to position [2109, 0]
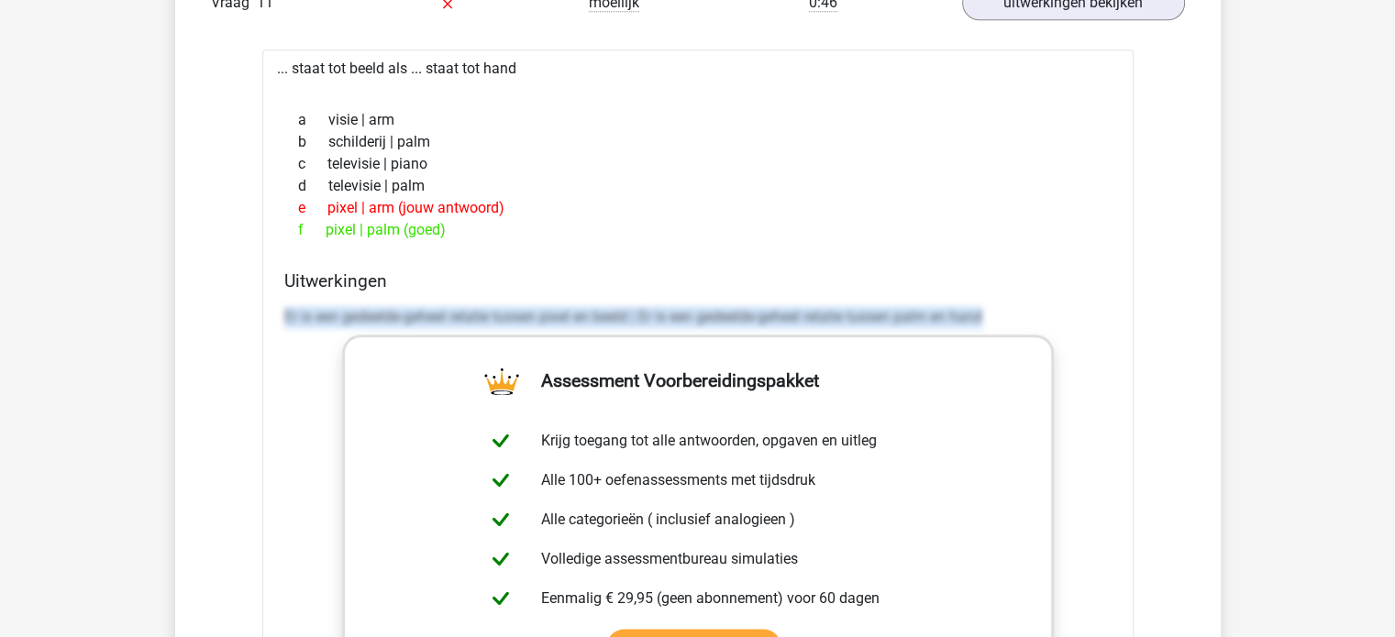
drag, startPoint x: 285, startPoint y: 307, endPoint x: 1040, endPoint y: 318, distance: 754.7
click at [1040, 318] on div "Uitwerkingen Er is een gedeelde-geheel relatie tussen pixel en beeld | Er is ee…" at bounding box center [698, 560] width 842 height 579
copy p "Er is een gedeelde-geheel relatie tussen pixel en beeld | Er is een gedeelde-ge…"
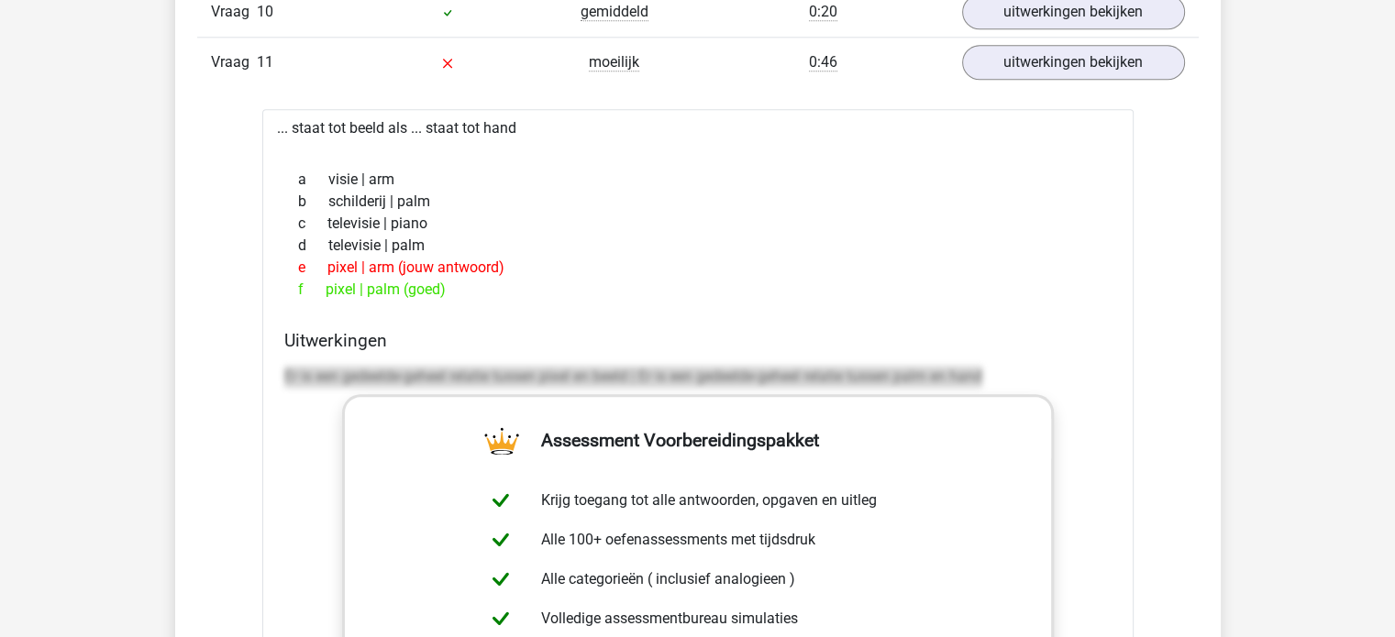
scroll to position [2017, 0]
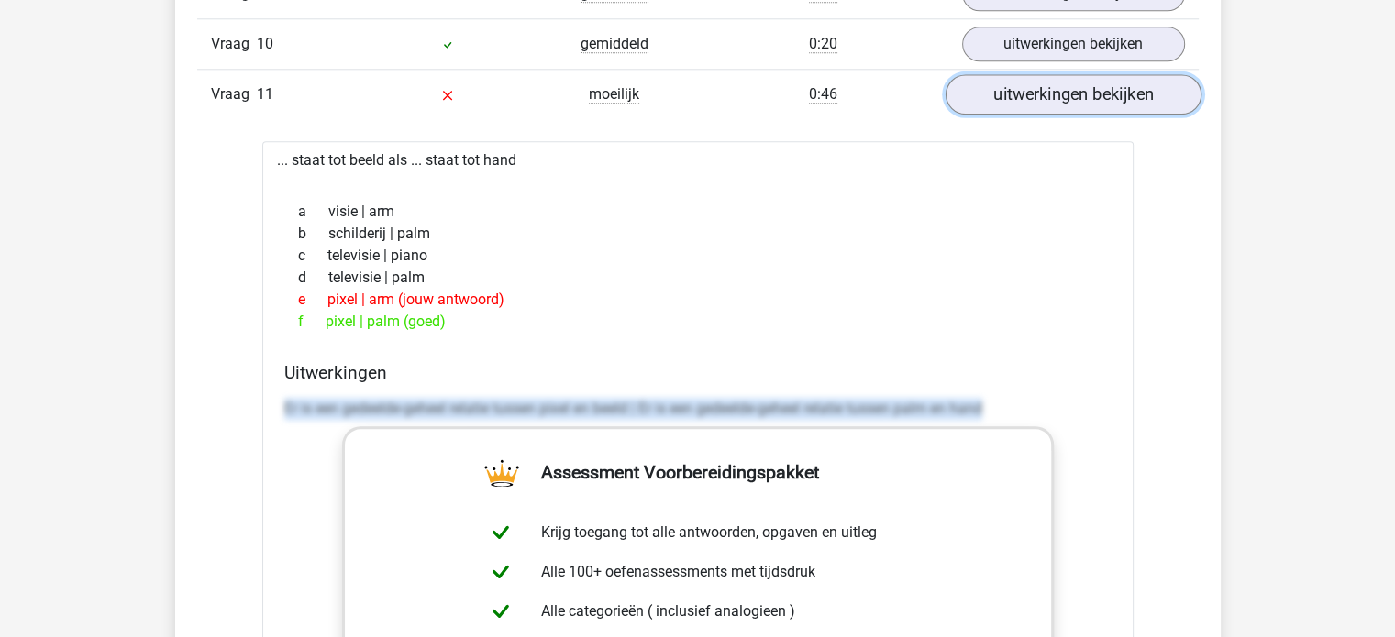
click at [1103, 91] on link "uitwerkingen bekijken" at bounding box center [1072, 94] width 256 height 40
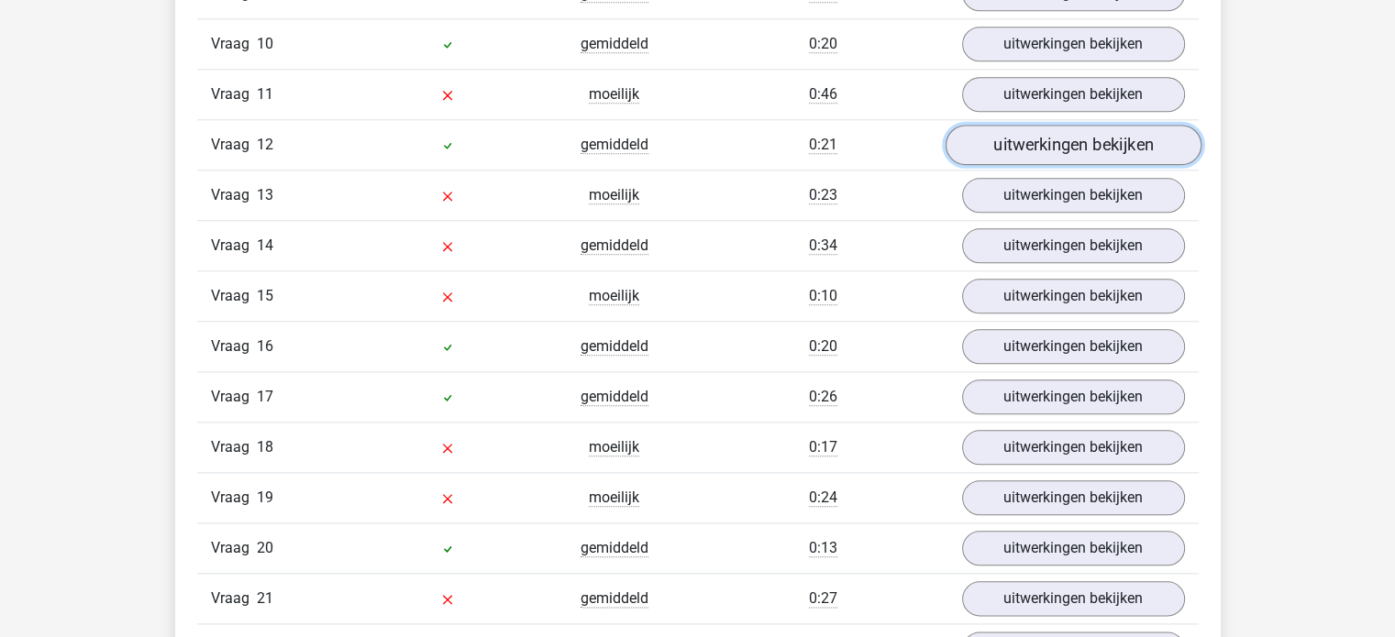
click at [1096, 136] on link "uitwerkingen bekijken" at bounding box center [1072, 145] width 256 height 40
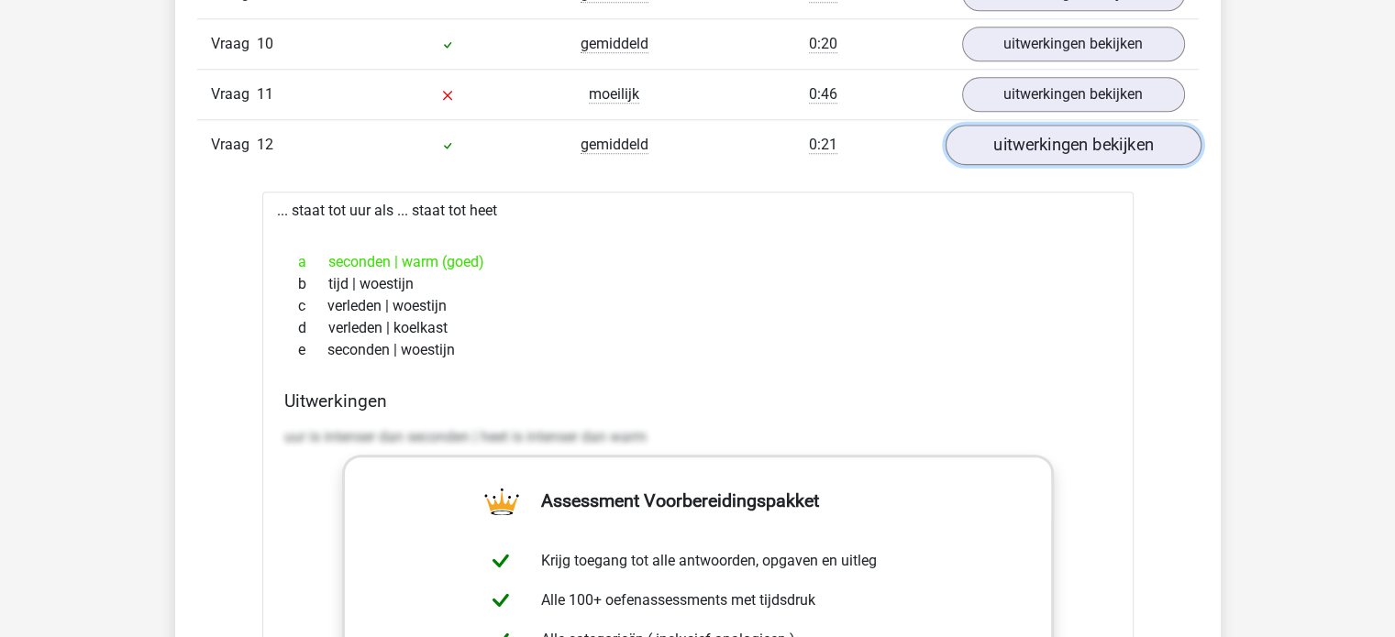
click at [1096, 136] on link "uitwerkingen bekijken" at bounding box center [1072, 145] width 256 height 40
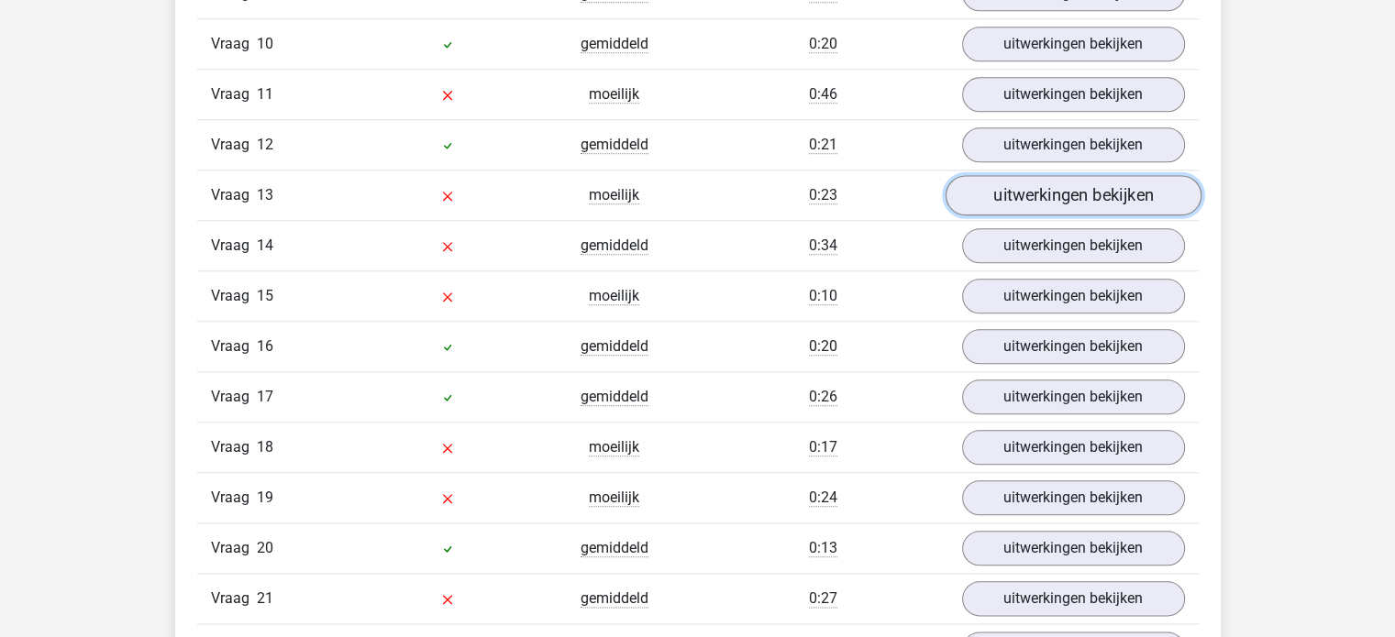
click at [1093, 175] on link "uitwerkingen bekijken" at bounding box center [1072, 195] width 256 height 40
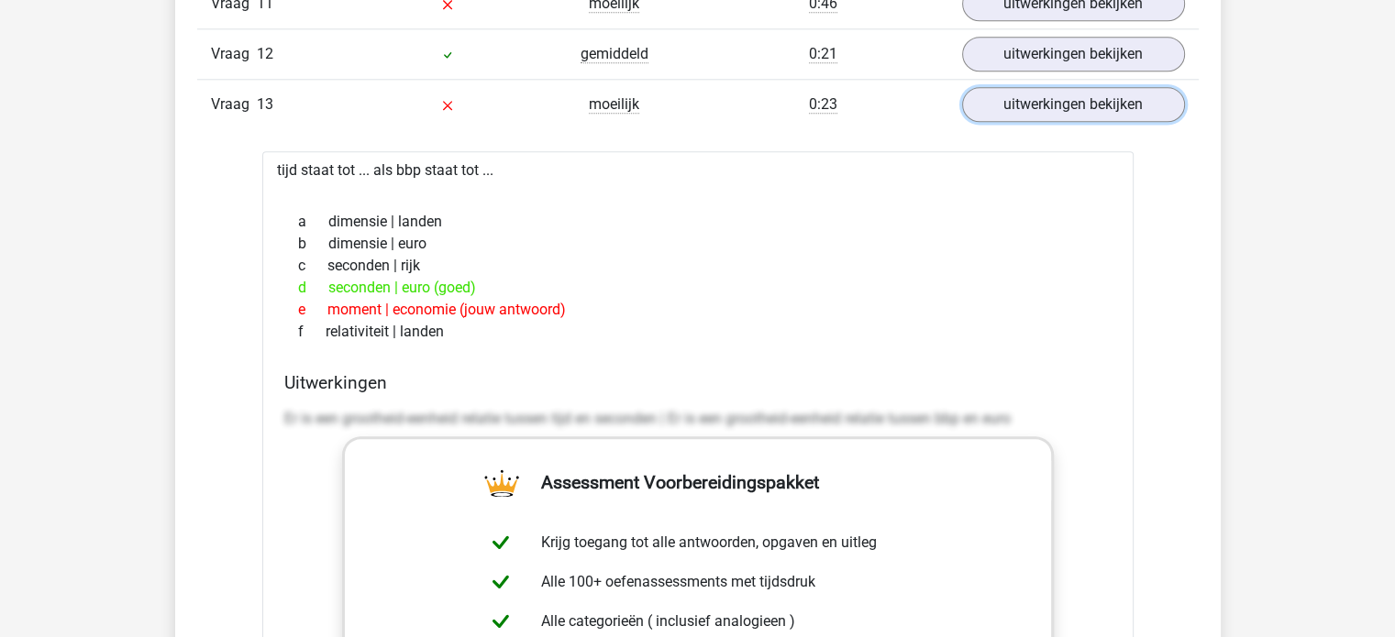
scroll to position [2109, 0]
click at [1097, 102] on link "uitwerkingen bekijken" at bounding box center [1072, 103] width 256 height 40
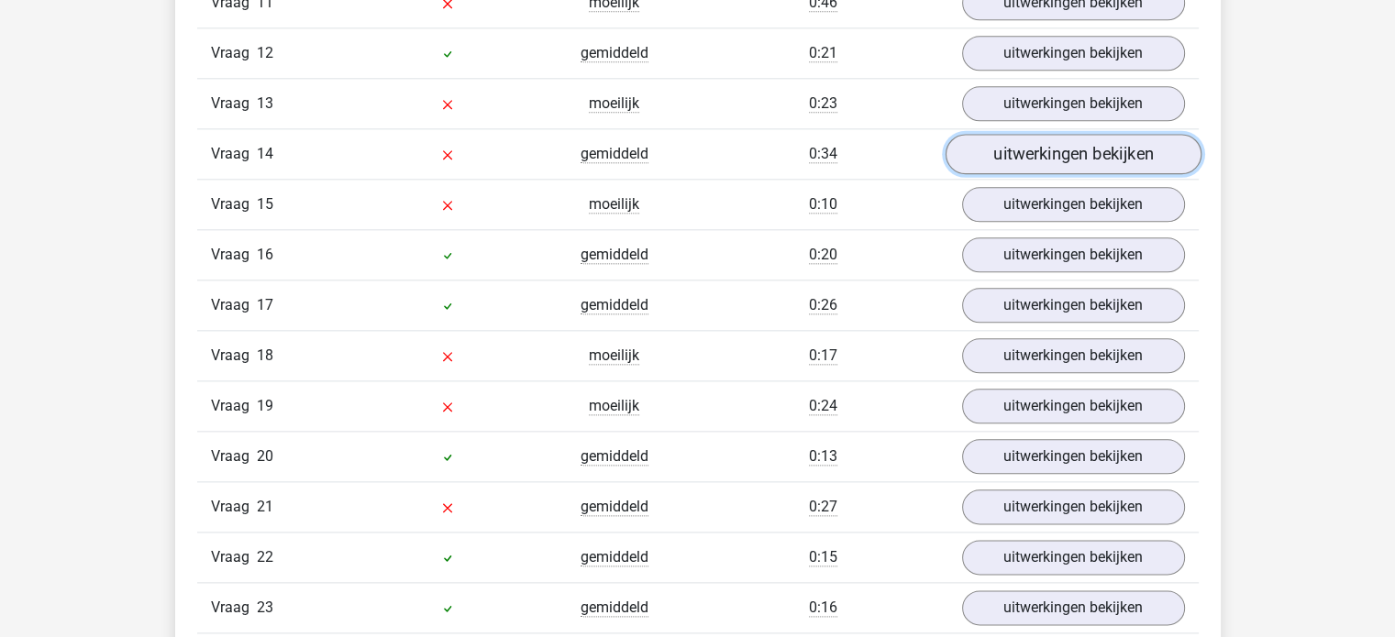
click at [1096, 140] on link "uitwerkingen bekijken" at bounding box center [1072, 154] width 256 height 40
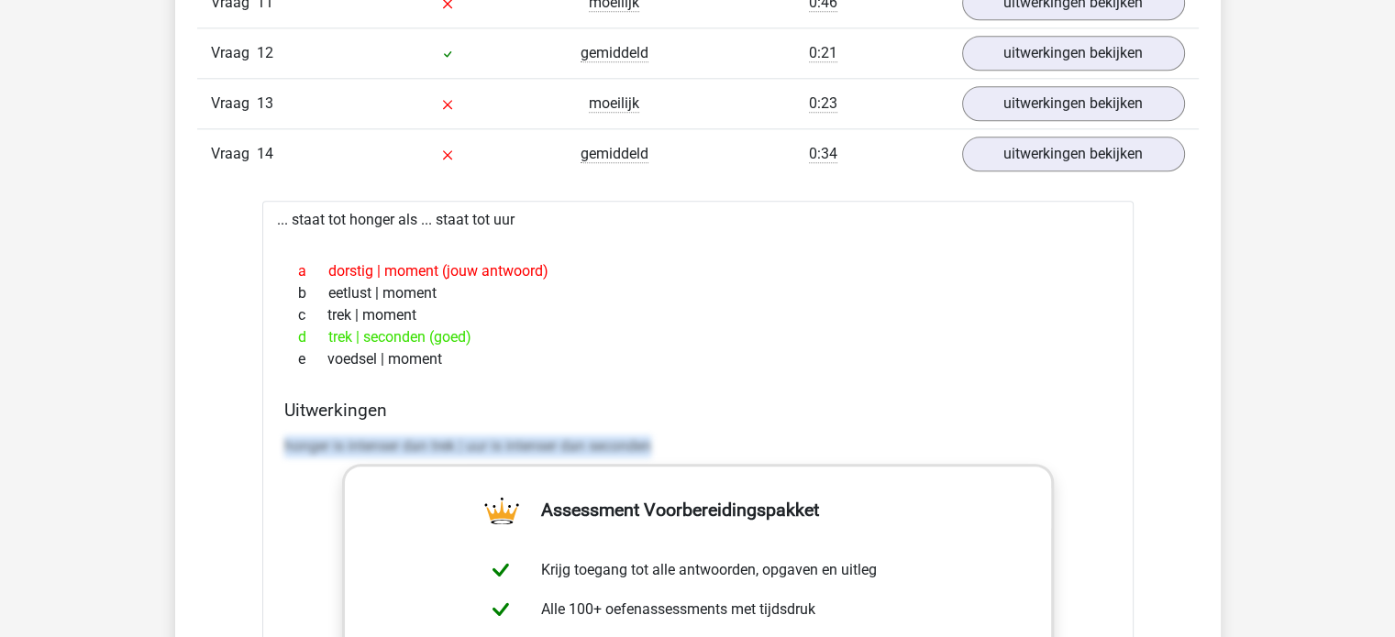
drag, startPoint x: 669, startPoint y: 435, endPoint x: 264, endPoint y: 480, distance: 407.8
click at [264, 480] on div "... staat tot honger als ... staat tot uur a dorstig | moment (jouw antwoord) b…" at bounding box center [697, 632] width 871 height 862
copy p "honger is intenser dan trek | uur is intenser dan seconden"
click at [1049, 146] on link "uitwerkingen bekijken" at bounding box center [1072, 154] width 256 height 40
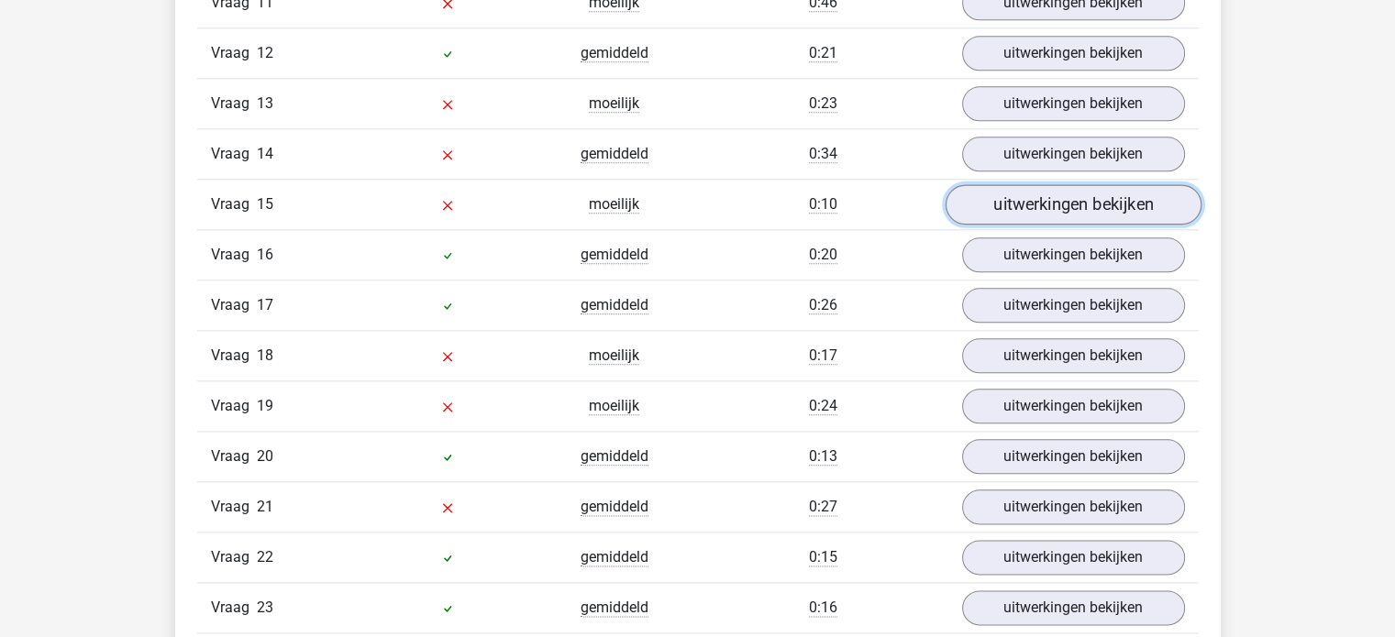
click at [1024, 199] on link "uitwerkingen bekijken" at bounding box center [1072, 204] width 256 height 40
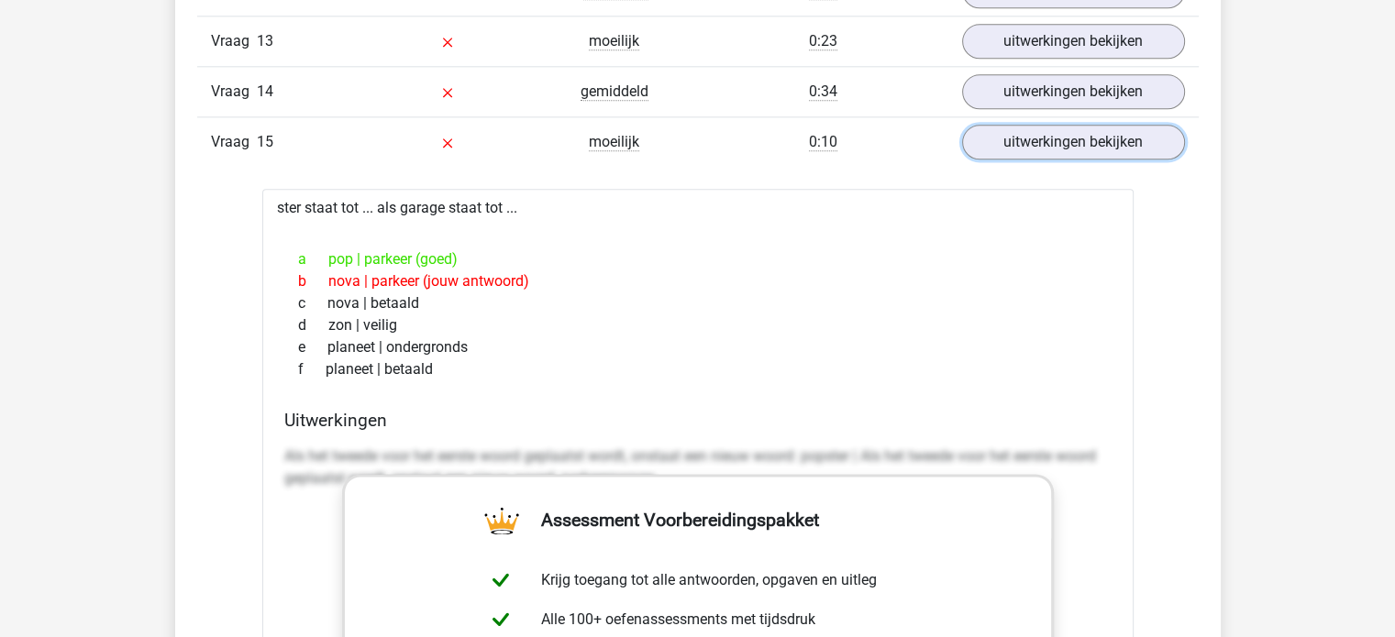
scroll to position [2201, 0]
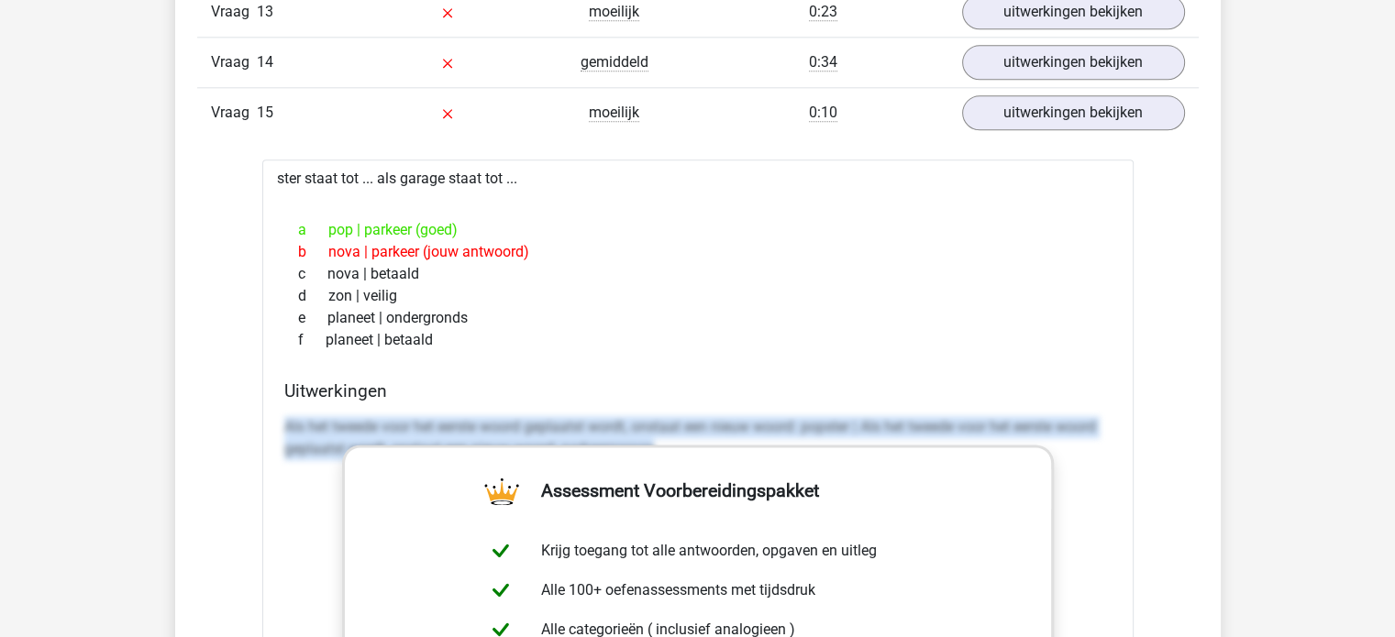
drag, startPoint x: 284, startPoint y: 417, endPoint x: 1136, endPoint y: 465, distance: 853.2
click at [1136, 465] on div "Vraag 1 makkelijk 0:20 uitwerkingen bekijken ruiters staat tot ... als bomen st…" at bounding box center [698, 551] width 974 height 2339
copy p "Als het tweede voor het eerste woord geplaatst wordt, onstaat een nieuw woord: …"
click at [1078, 105] on link "uitwerkingen bekijken" at bounding box center [1072, 113] width 256 height 40
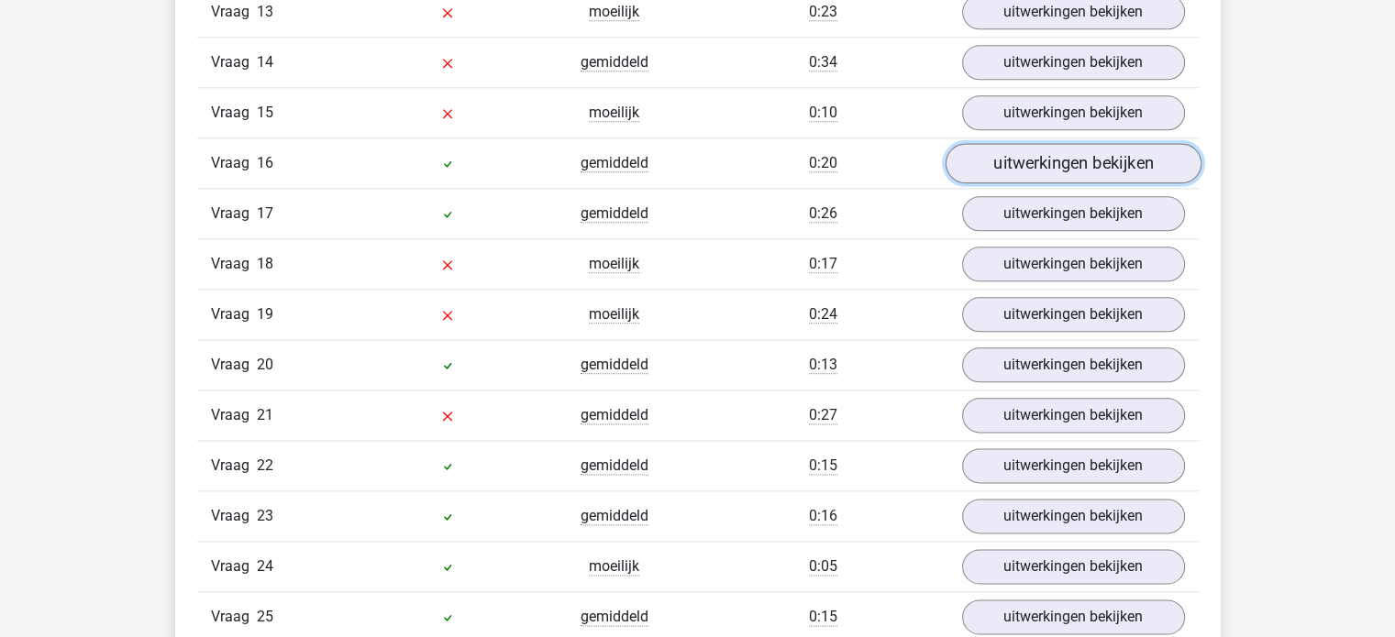
click at [1077, 143] on link "uitwerkingen bekijken" at bounding box center [1072, 163] width 256 height 40
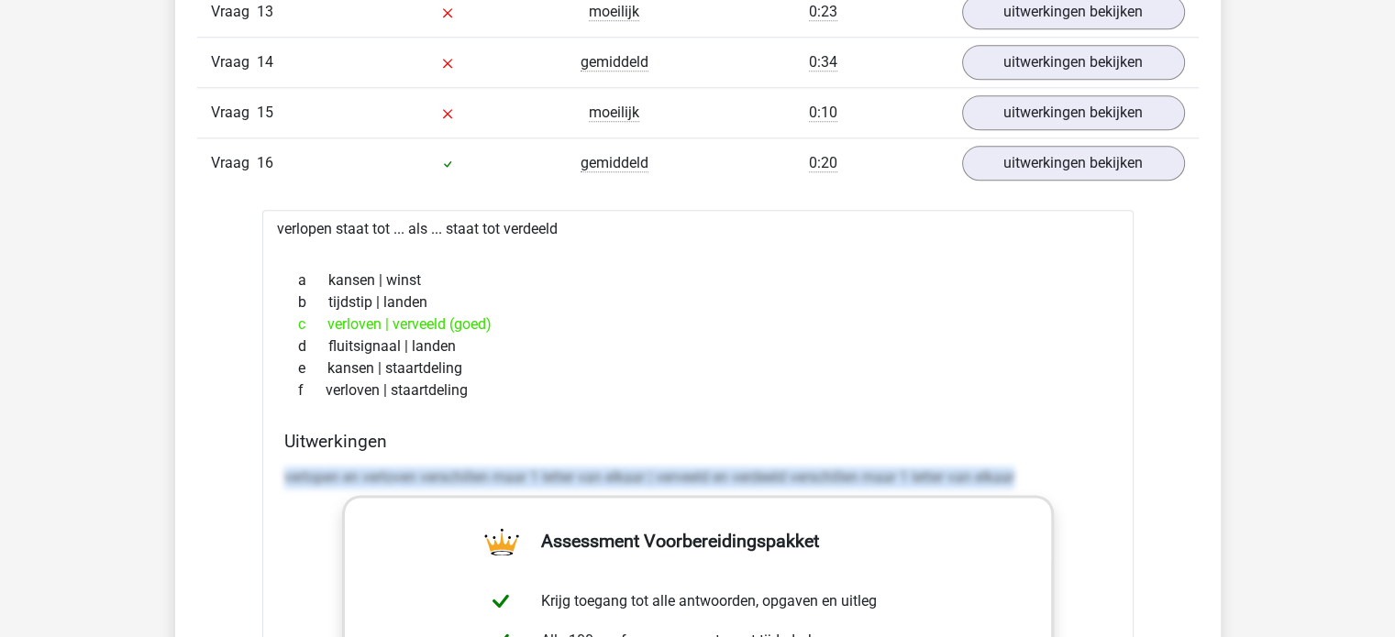
drag, startPoint x: 1021, startPoint y: 471, endPoint x: 222, endPoint y: 480, distance: 798.7
click at [222, 480] on div "Vraag 1 makkelijk 0:20 uitwerkingen bekijken ruiters staat tot ... als bomen st…" at bounding box center [698, 551] width 974 height 2339
click at [1115, 152] on link "uitwerkingen bekijken" at bounding box center [1072, 163] width 256 height 40
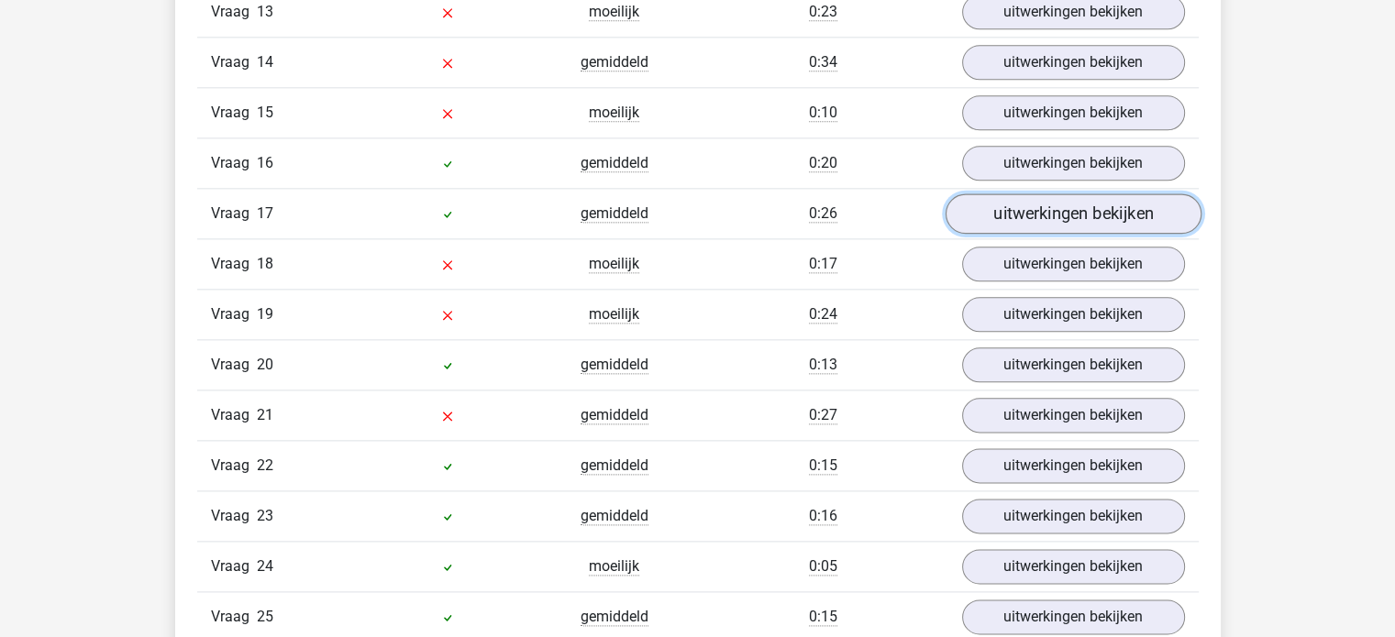
click at [1119, 193] on link "uitwerkingen bekijken" at bounding box center [1072, 213] width 256 height 40
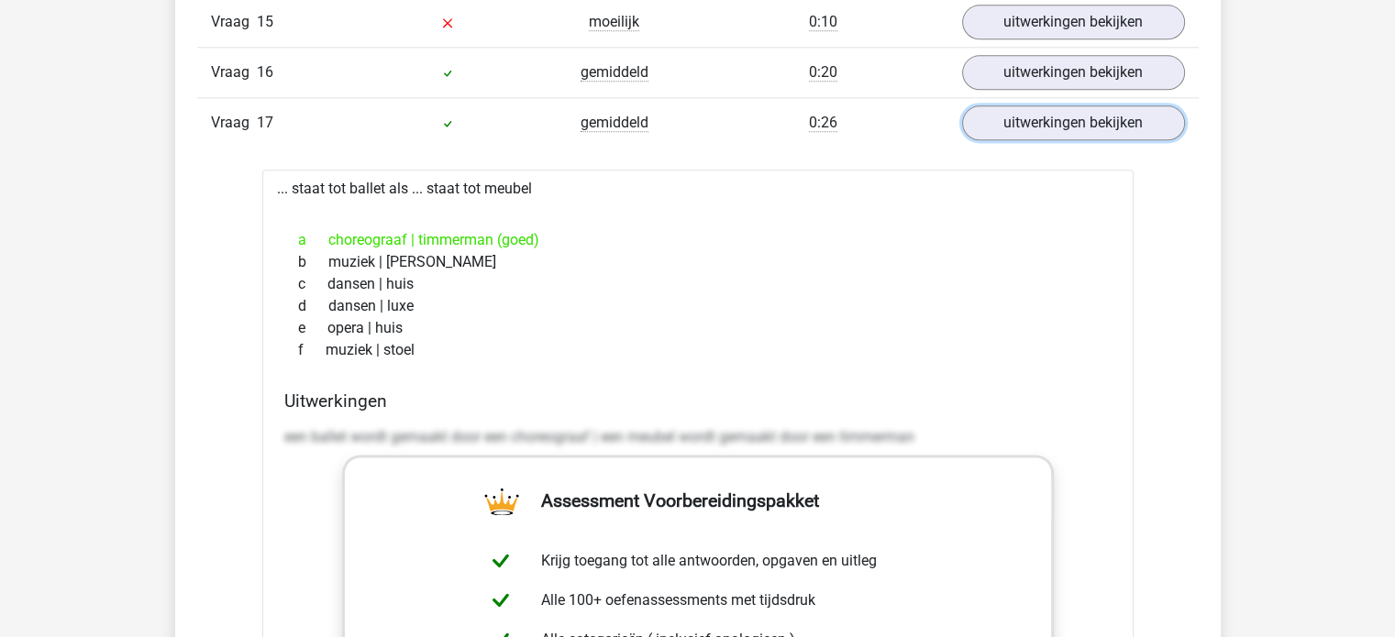
scroll to position [2292, 0]
click at [1039, 113] on link "uitwerkingen bekijken" at bounding box center [1072, 122] width 256 height 40
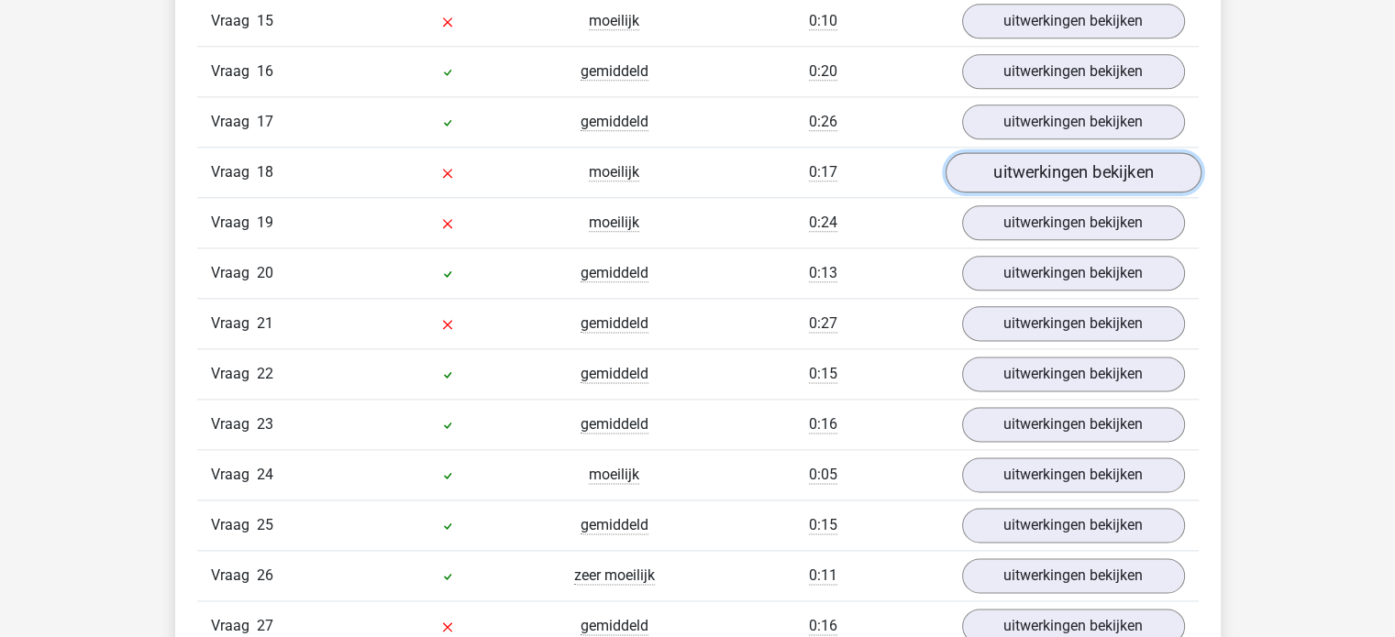
click at [1037, 154] on link "uitwerkingen bekijken" at bounding box center [1072, 172] width 256 height 40
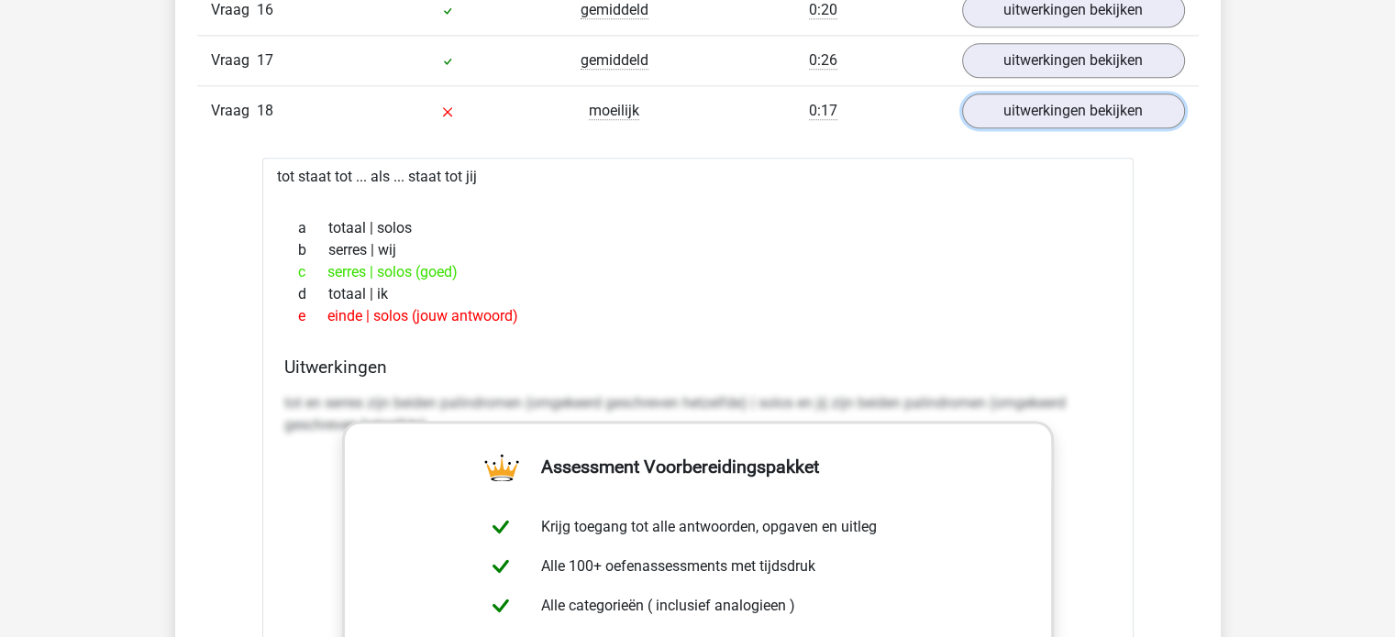
scroll to position [2384, 0]
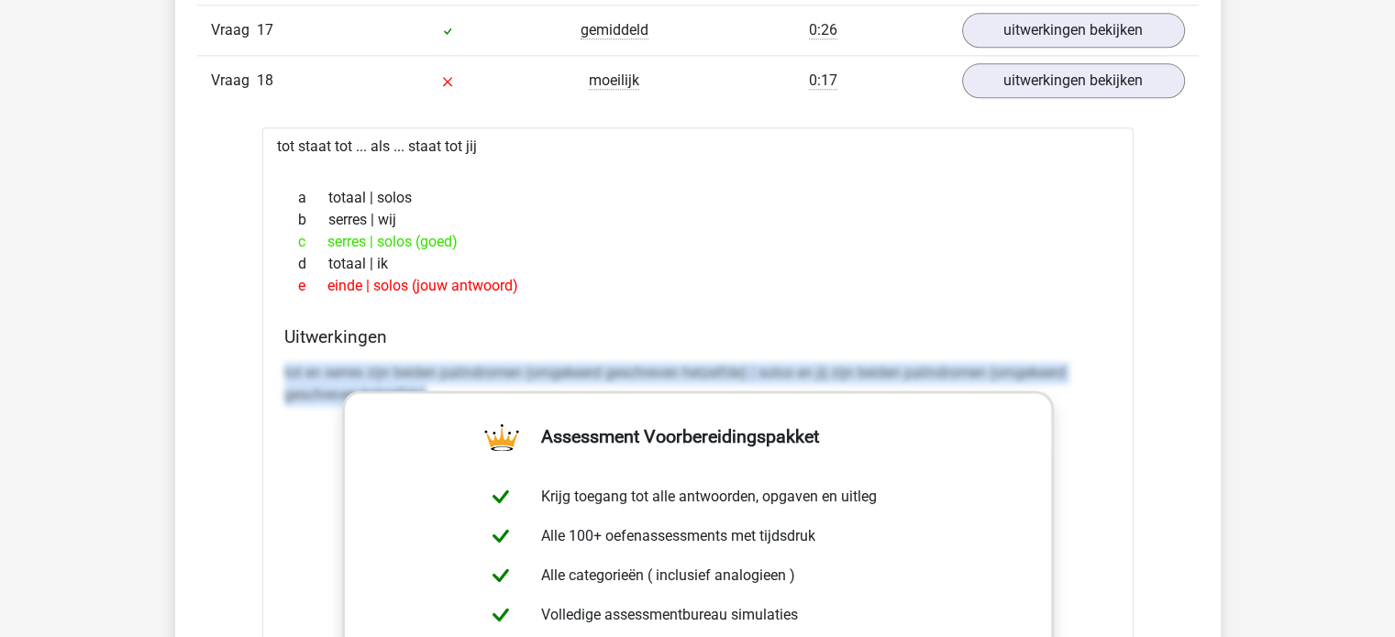
drag, startPoint x: 282, startPoint y: 358, endPoint x: 1104, endPoint y: 418, distance: 823.8
click at [1104, 418] on div "Uitwerkingen tot en serres zijn beiden palindromen (omgekeerd geschreven hetzel…" at bounding box center [698, 615] width 842 height 579
click at [1017, 61] on link "uitwerkingen bekijken" at bounding box center [1072, 81] width 256 height 40
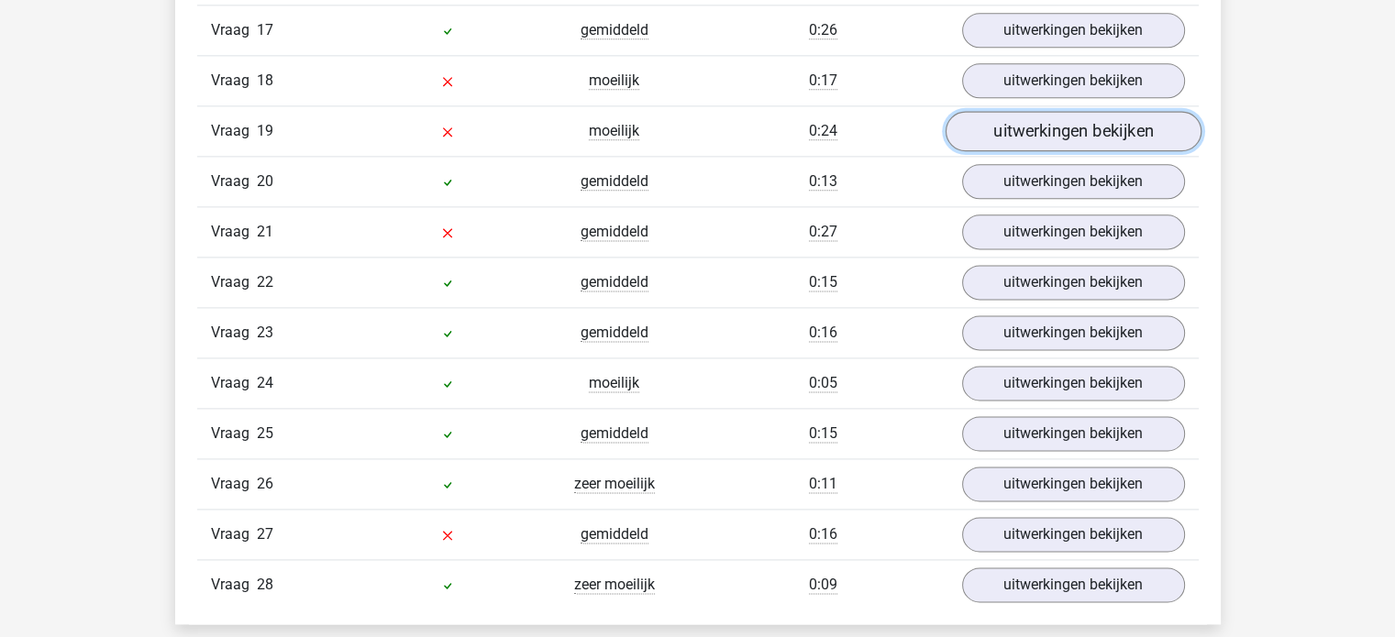
click at [1022, 111] on link "uitwerkingen bekijken" at bounding box center [1072, 131] width 256 height 40
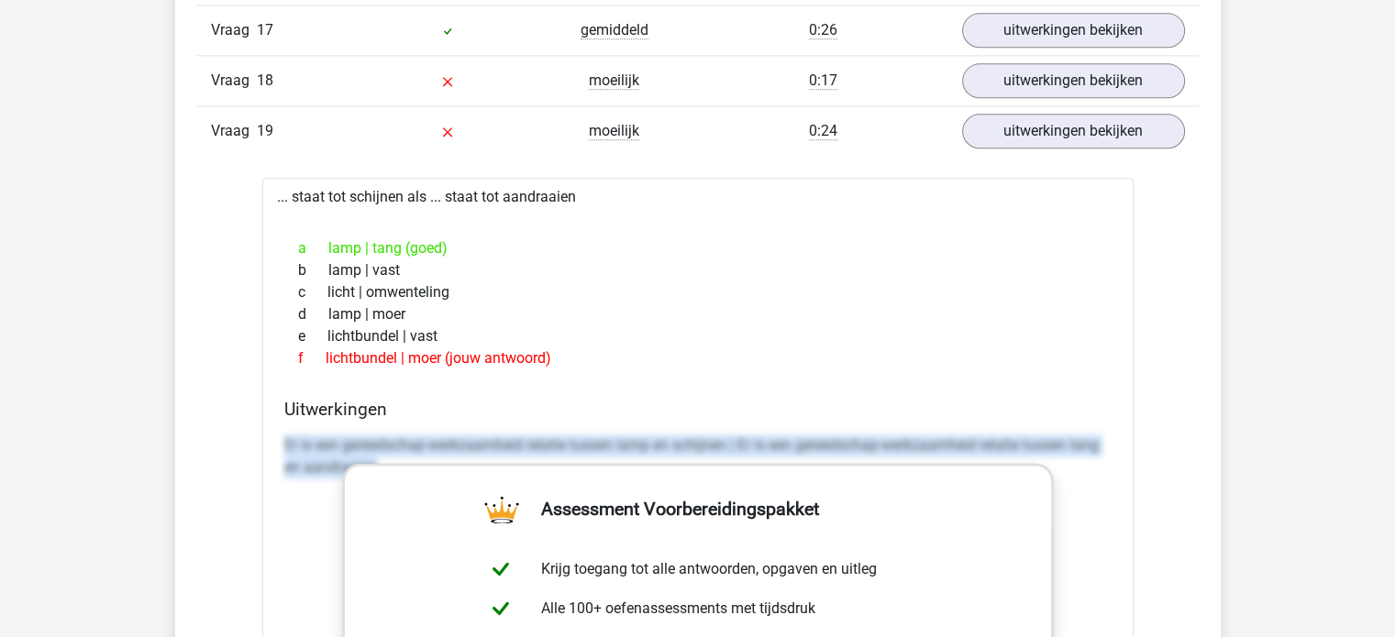
drag, startPoint x: 283, startPoint y: 429, endPoint x: 1106, endPoint y: 497, distance: 825.3
drag, startPoint x: 1066, startPoint y: 105, endPoint x: 1066, endPoint y: 116, distance: 11.0
click at [1066, 111] on link "uitwerkingen bekijken" at bounding box center [1072, 131] width 256 height 40
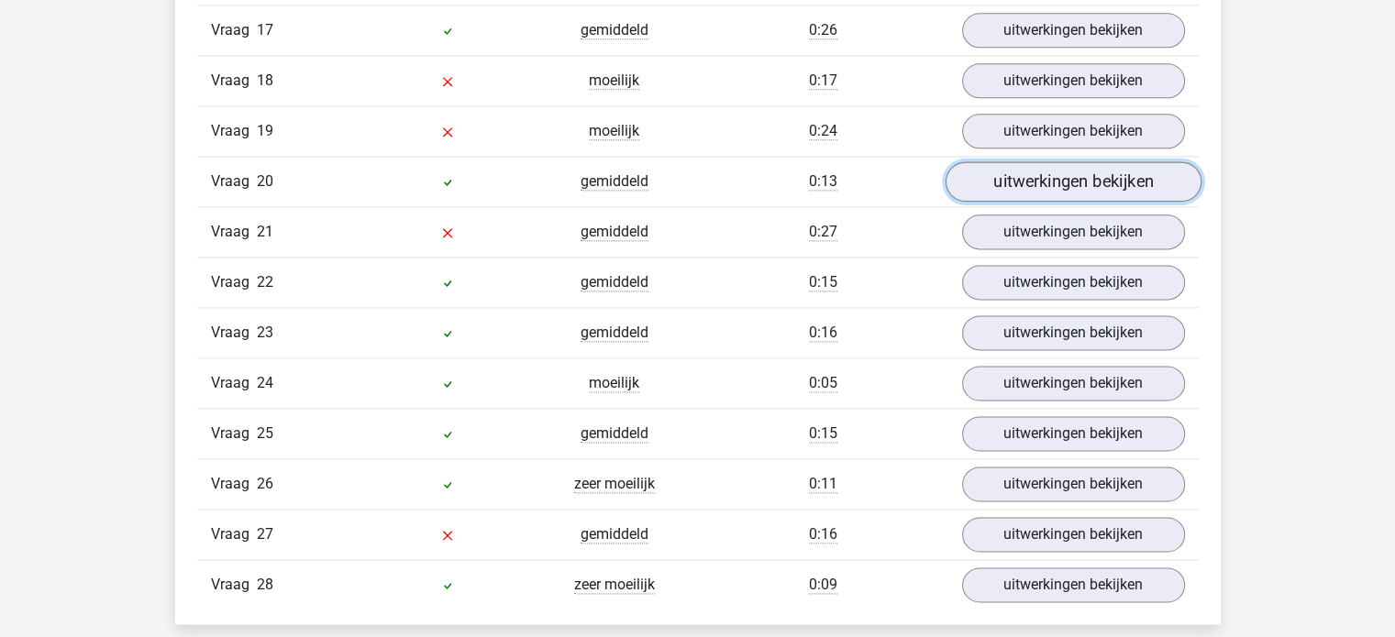
click at [1067, 163] on link "uitwerkingen bekijken" at bounding box center [1072, 181] width 256 height 40
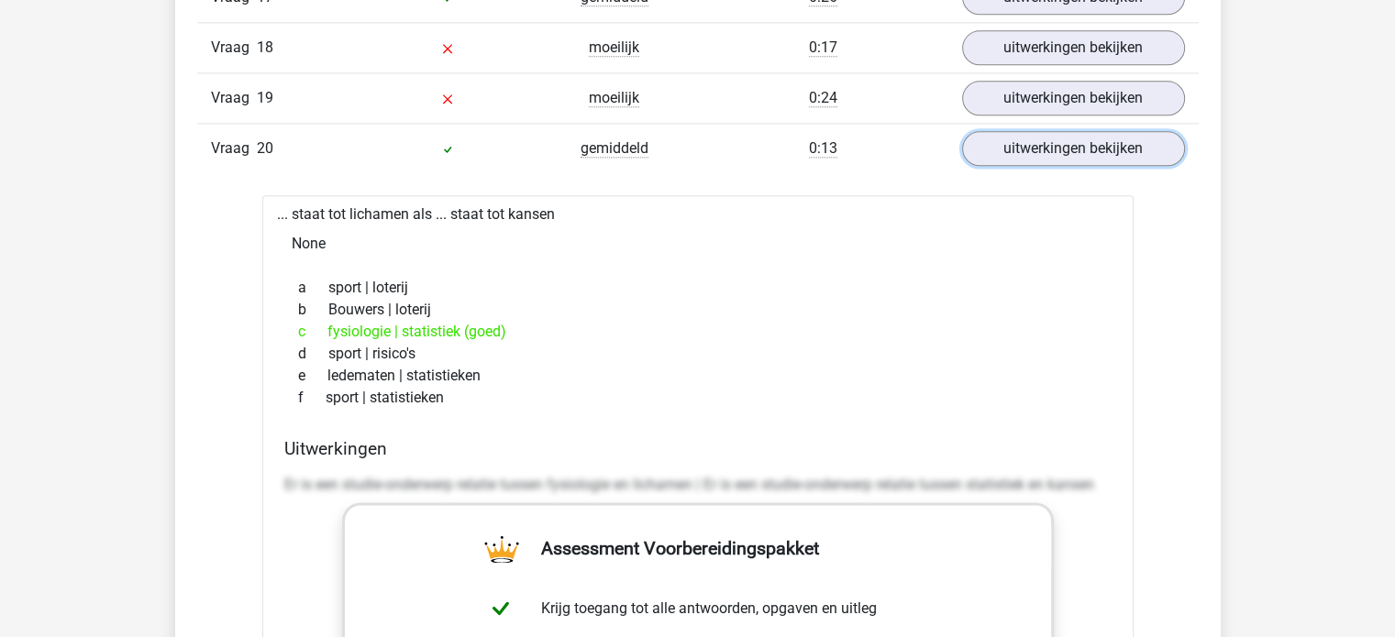
scroll to position [2476, 0]
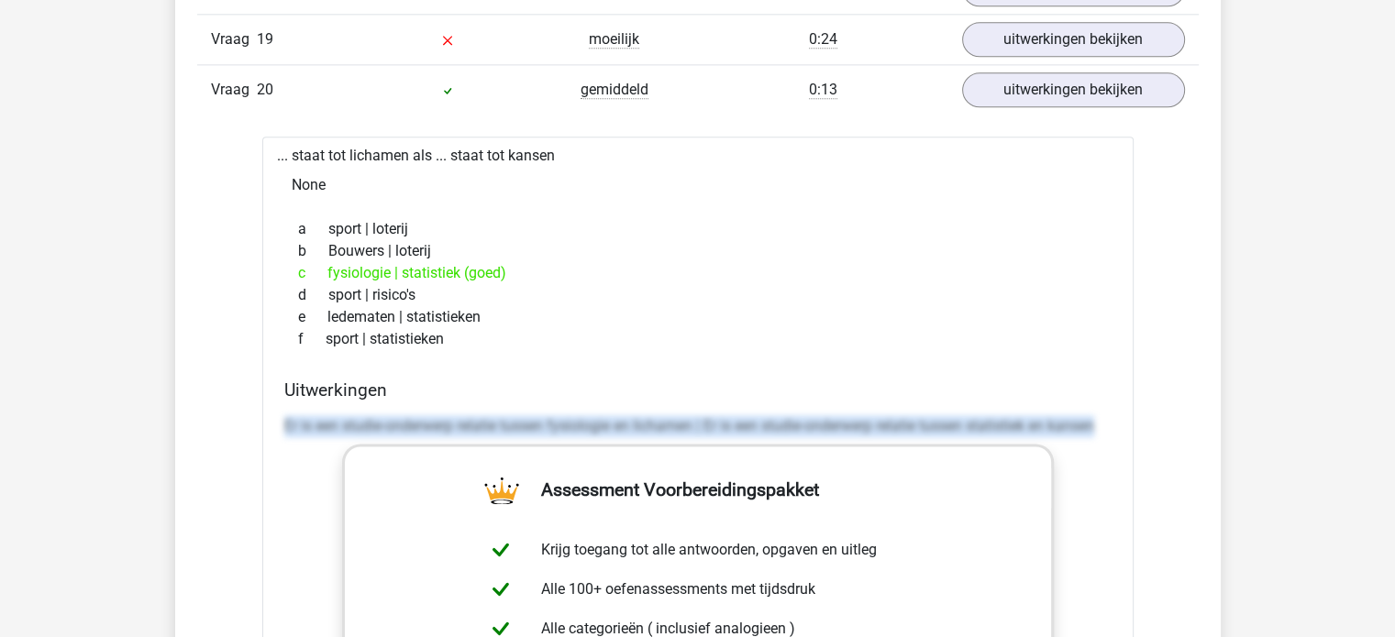
drag, startPoint x: 281, startPoint y: 414, endPoint x: 1146, endPoint y: 410, distance: 865.6
click at [1146, 410] on div "Vraag 1 makkelijk 0:20 uitwerkingen bekijken ruiters staat tot ... als bomen st…" at bounding box center [698, 287] width 974 height 2361
click at [1070, 76] on link "uitwerkingen bekijken" at bounding box center [1072, 90] width 256 height 40
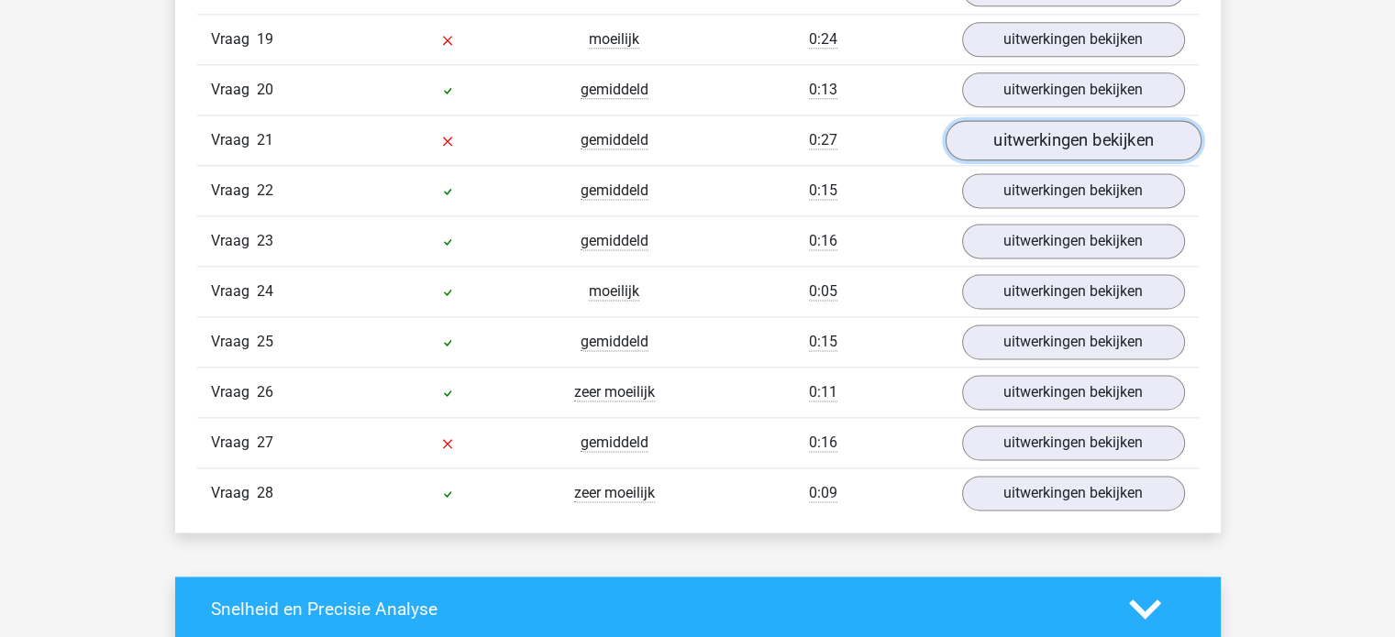
click at [1067, 120] on link "uitwerkingen bekijken" at bounding box center [1072, 140] width 256 height 40
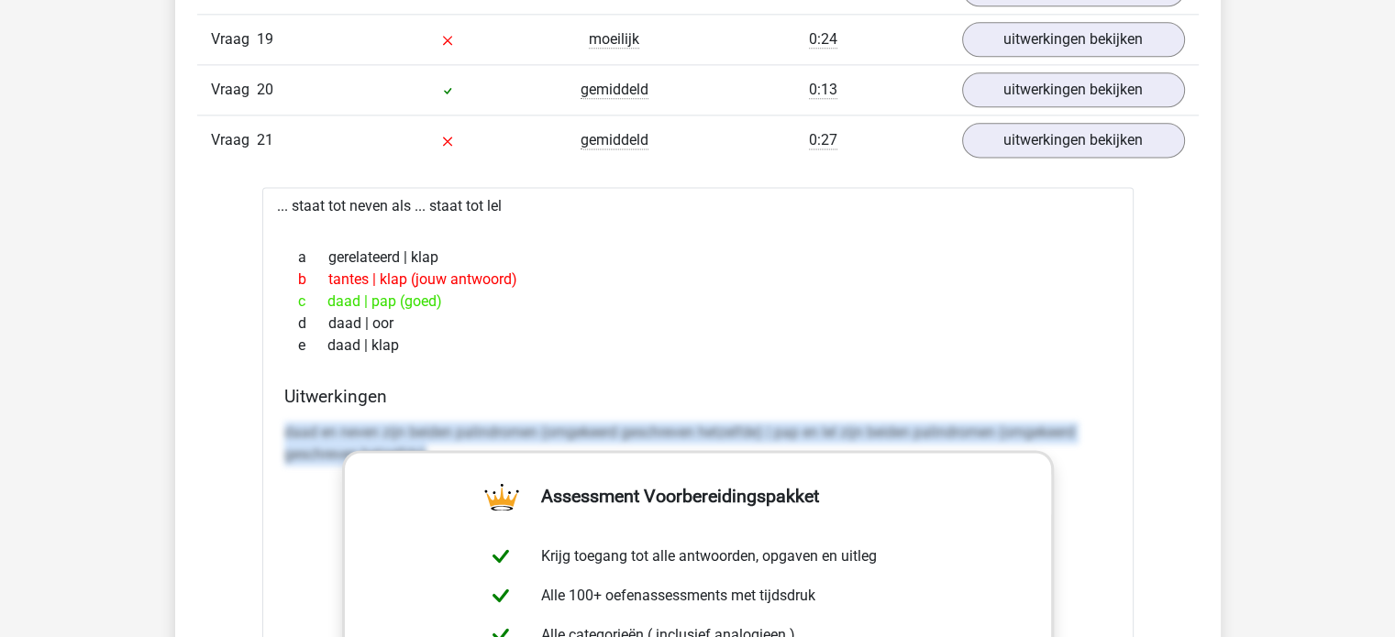
drag, startPoint x: 285, startPoint y: 424, endPoint x: 1201, endPoint y: 497, distance: 919.0
click at [1201, 497] on div "In deze sectie vind je de antwoorden en uitwerkingen bij alle vragen. Daarnaast…" at bounding box center [698, 203] width 1018 height 2472
click at [1089, 135] on link "uitwerkingen bekijken" at bounding box center [1072, 140] width 256 height 40
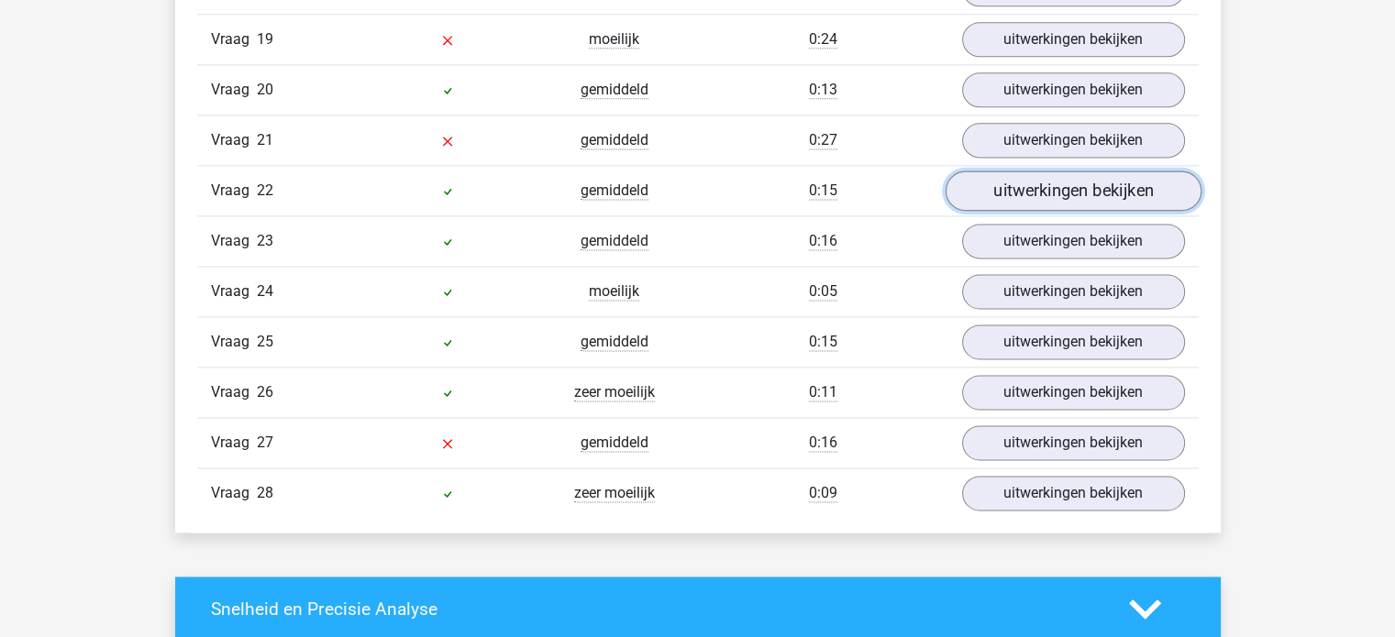
click at [1078, 171] on link "uitwerkingen bekijken" at bounding box center [1072, 191] width 256 height 40
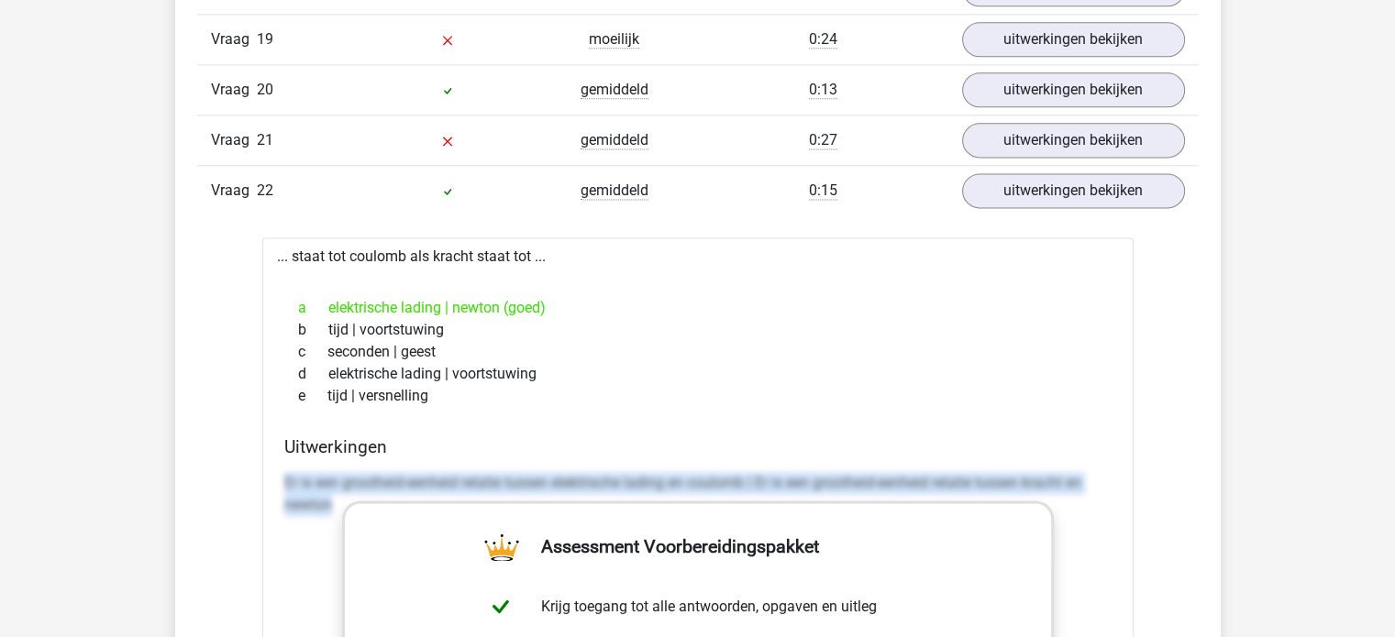
drag, startPoint x: 283, startPoint y: 469, endPoint x: 1135, endPoint y: 502, distance: 852.5
click at [1135, 502] on div "Vraag 1 makkelijk 0:20 uitwerkingen bekijken ruiters staat tot ... als bomen st…" at bounding box center [698, 265] width 974 height 2317
click at [1086, 189] on link "uitwerkingen bekijken" at bounding box center [1072, 191] width 256 height 40
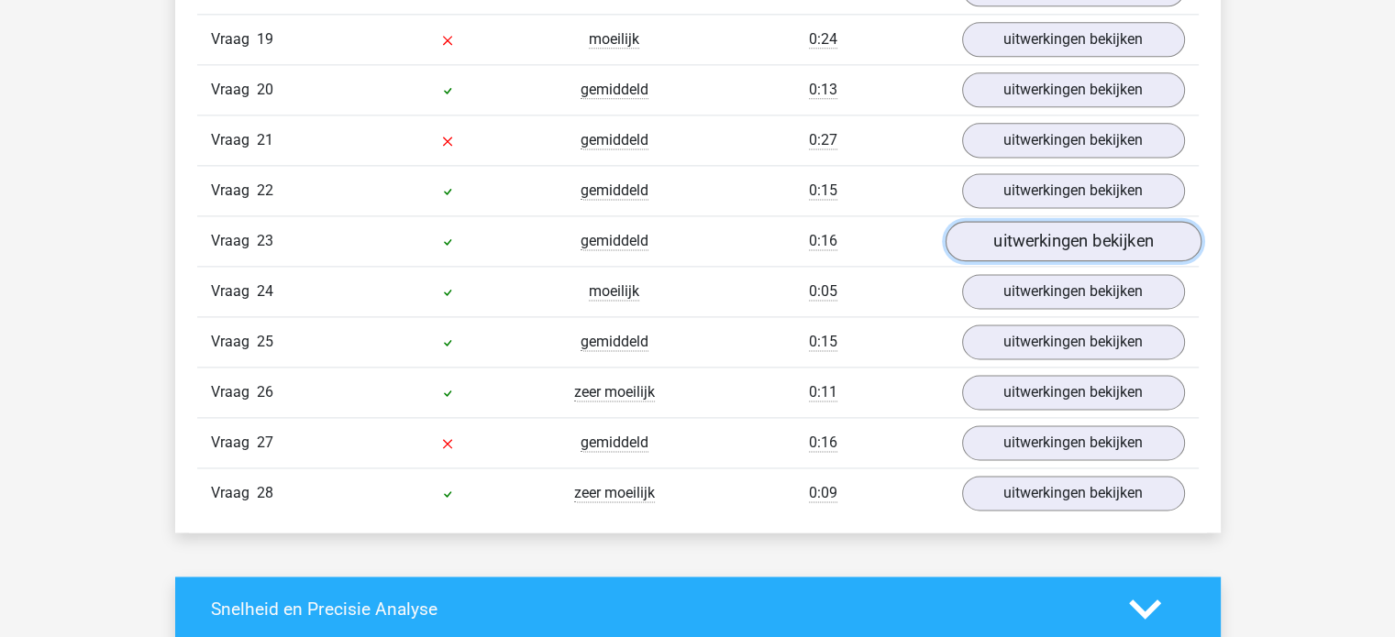
click at [1064, 221] on link "uitwerkingen bekijken" at bounding box center [1072, 241] width 256 height 40
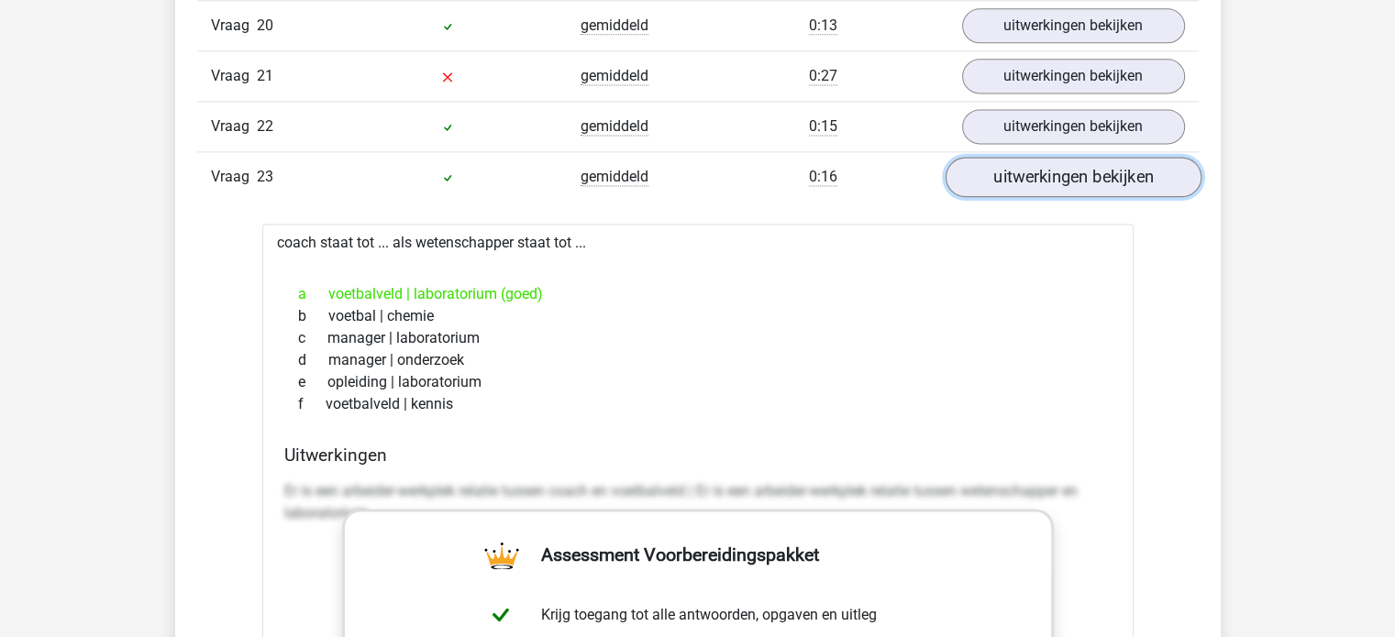
scroll to position [2567, 0]
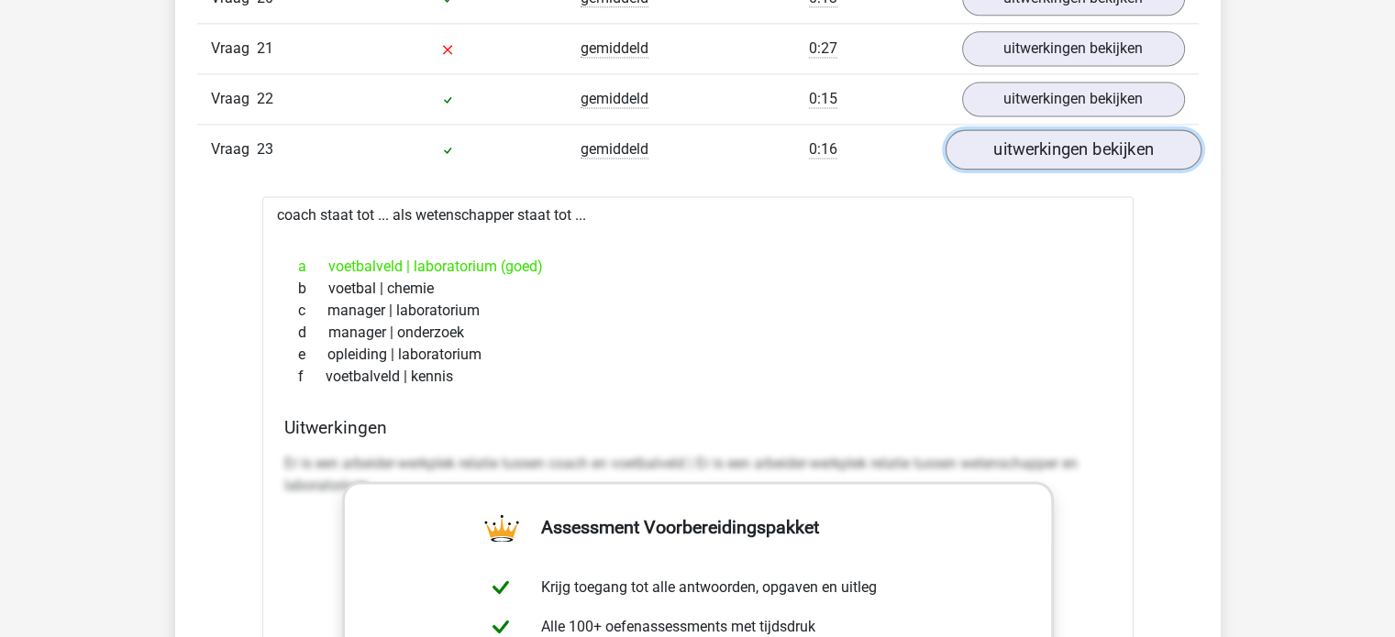
click at [1034, 131] on link "uitwerkingen bekijken" at bounding box center [1072, 149] width 256 height 40
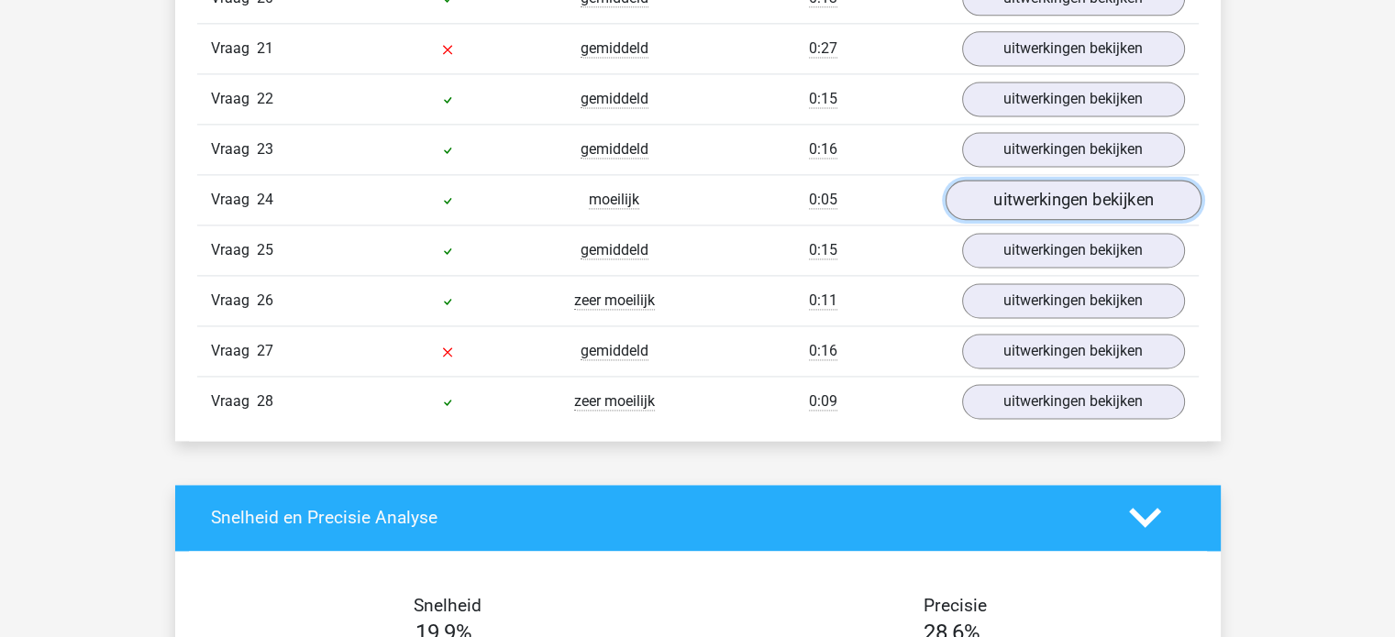
click at [1030, 180] on link "uitwerkingen bekijken" at bounding box center [1072, 200] width 256 height 40
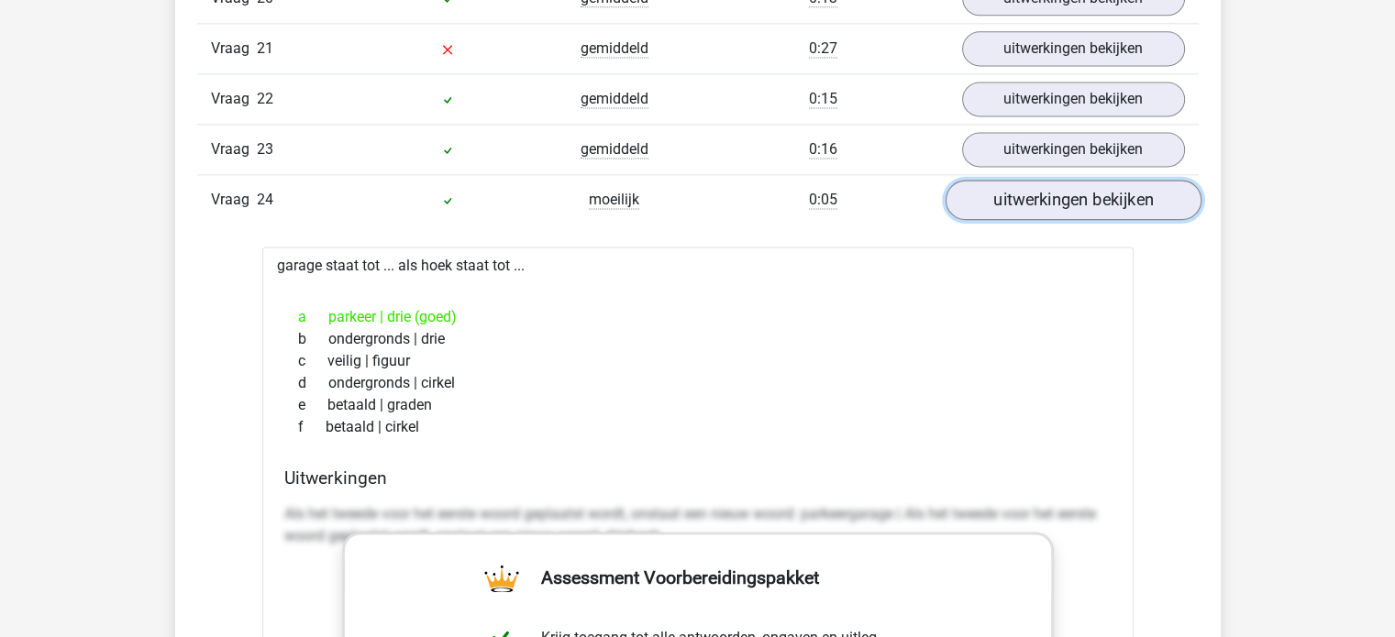
click at [1030, 180] on link "uitwerkingen bekijken" at bounding box center [1072, 200] width 256 height 40
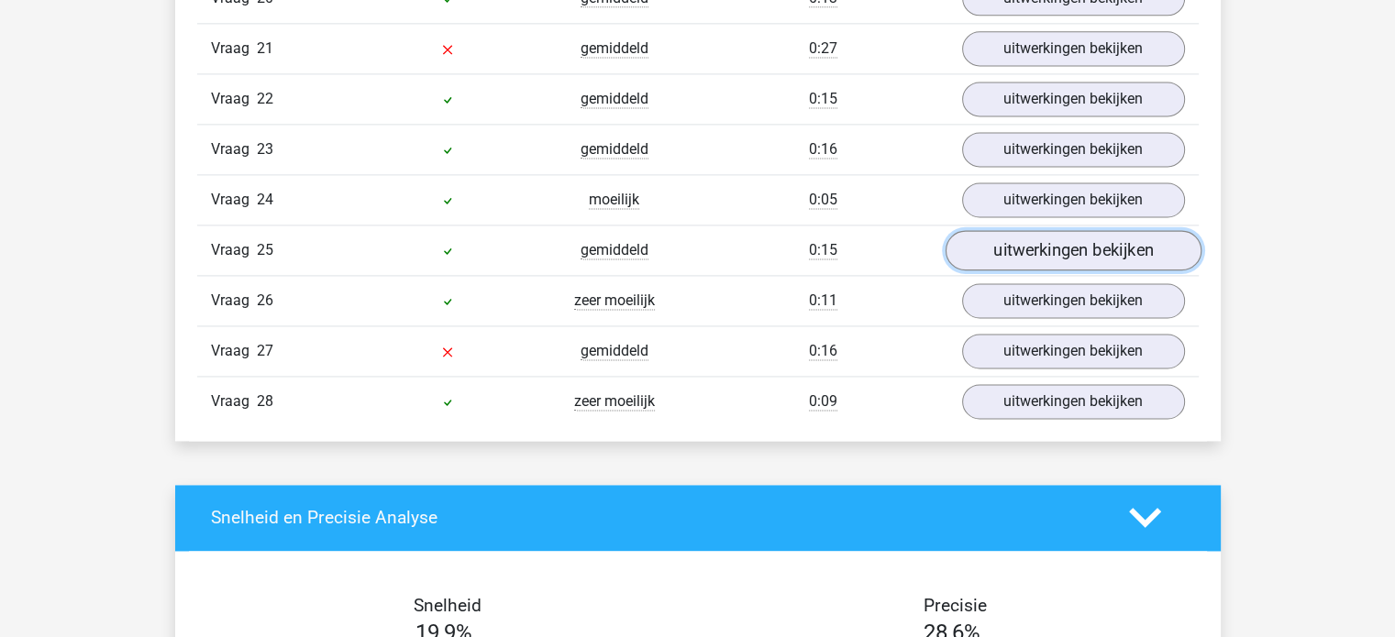
click at [1027, 230] on link "uitwerkingen bekijken" at bounding box center [1072, 250] width 256 height 40
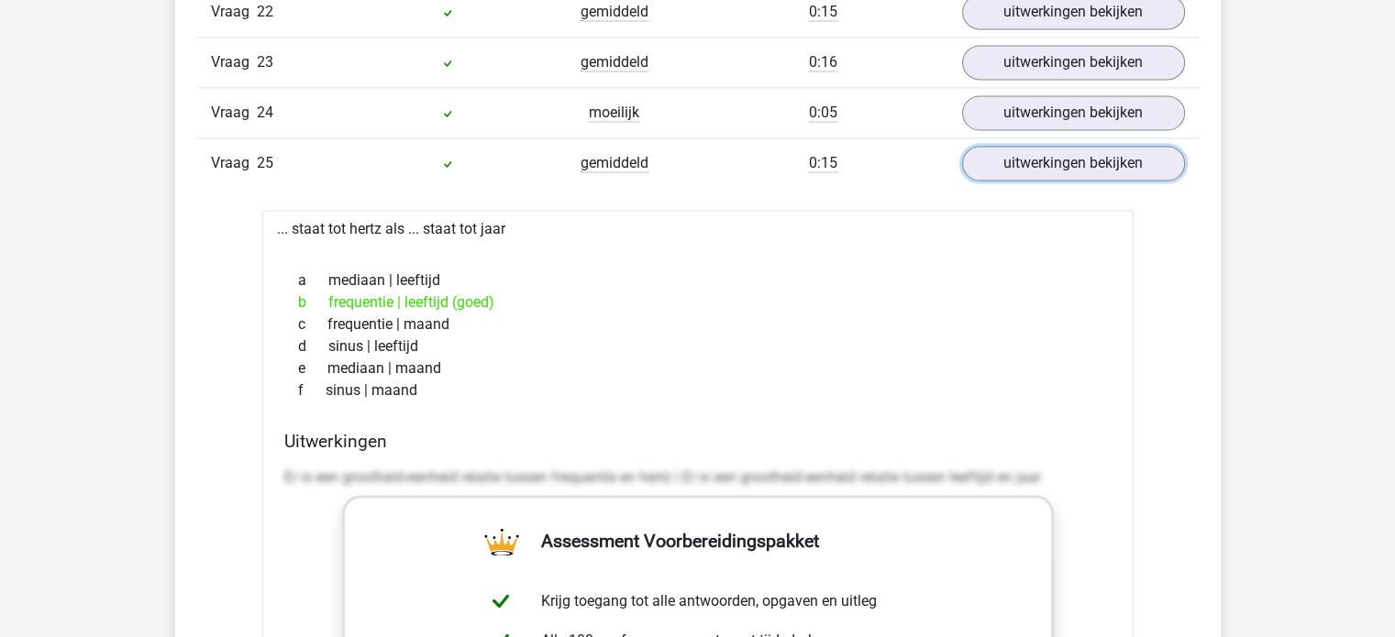
scroll to position [2659, 0]
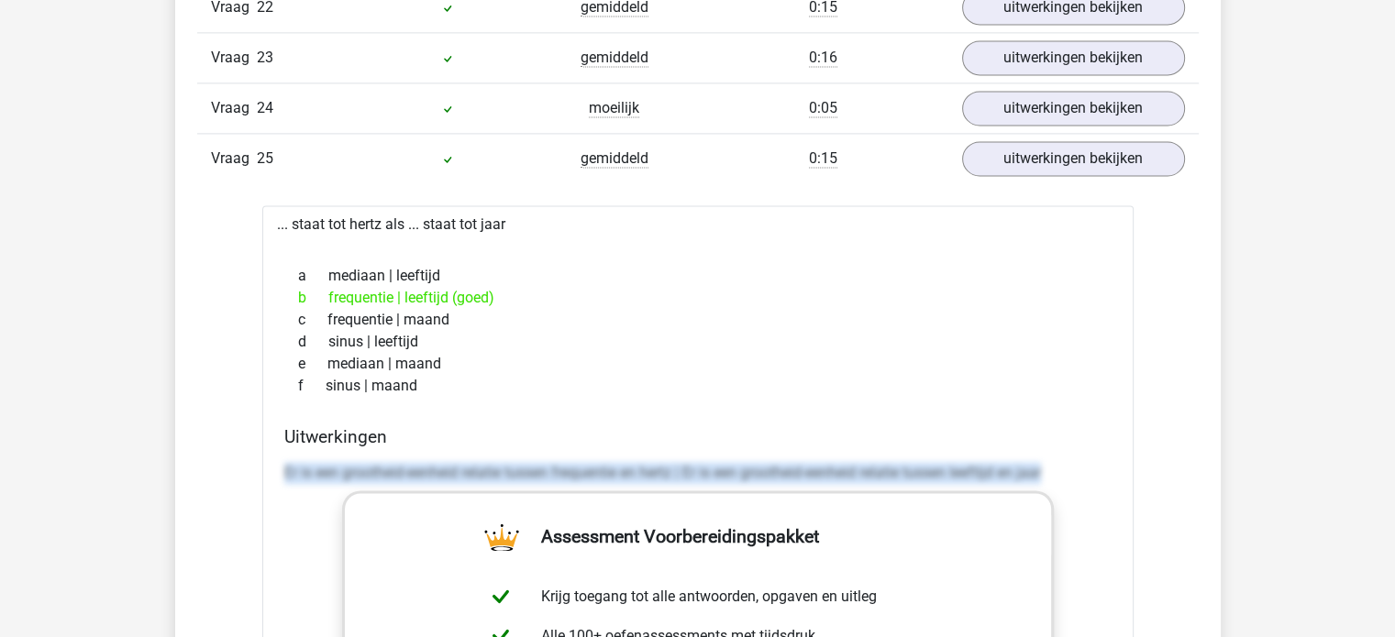
drag, startPoint x: 280, startPoint y: 465, endPoint x: 1095, endPoint y: 472, distance: 815.2
click at [1042, 151] on link "uitwerkingen bekijken" at bounding box center [1072, 158] width 256 height 40
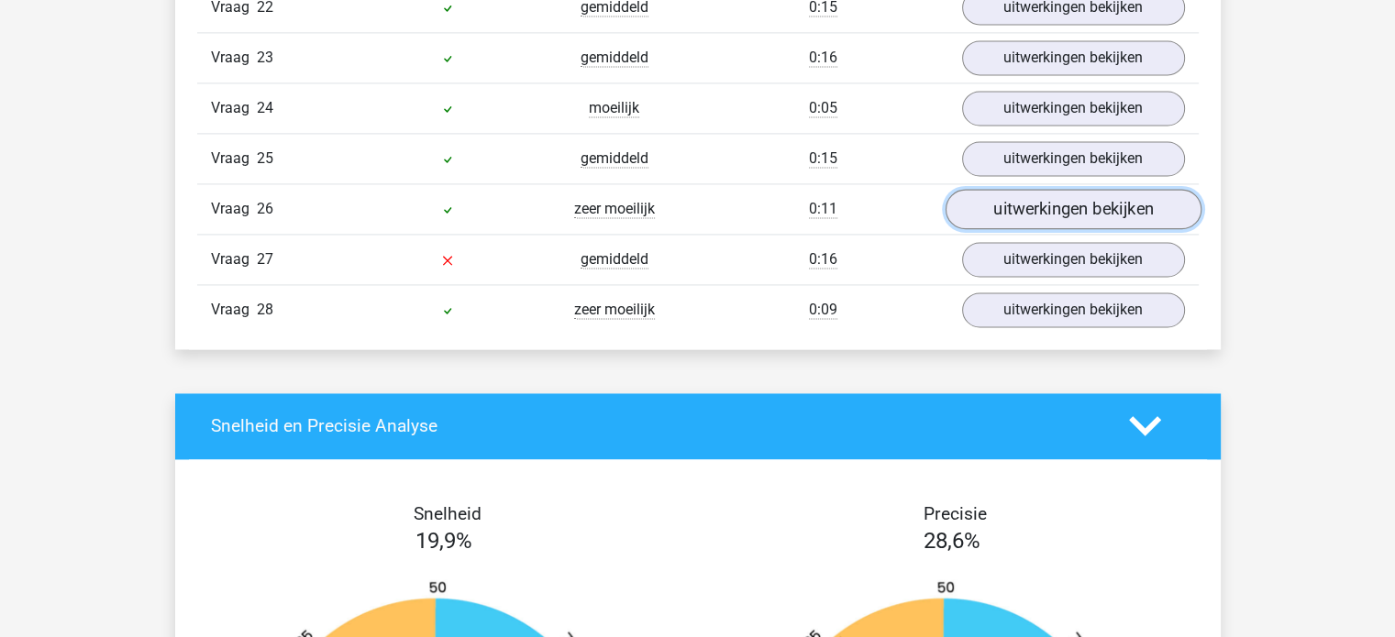
click at [1043, 189] on link "uitwerkingen bekijken" at bounding box center [1072, 209] width 256 height 40
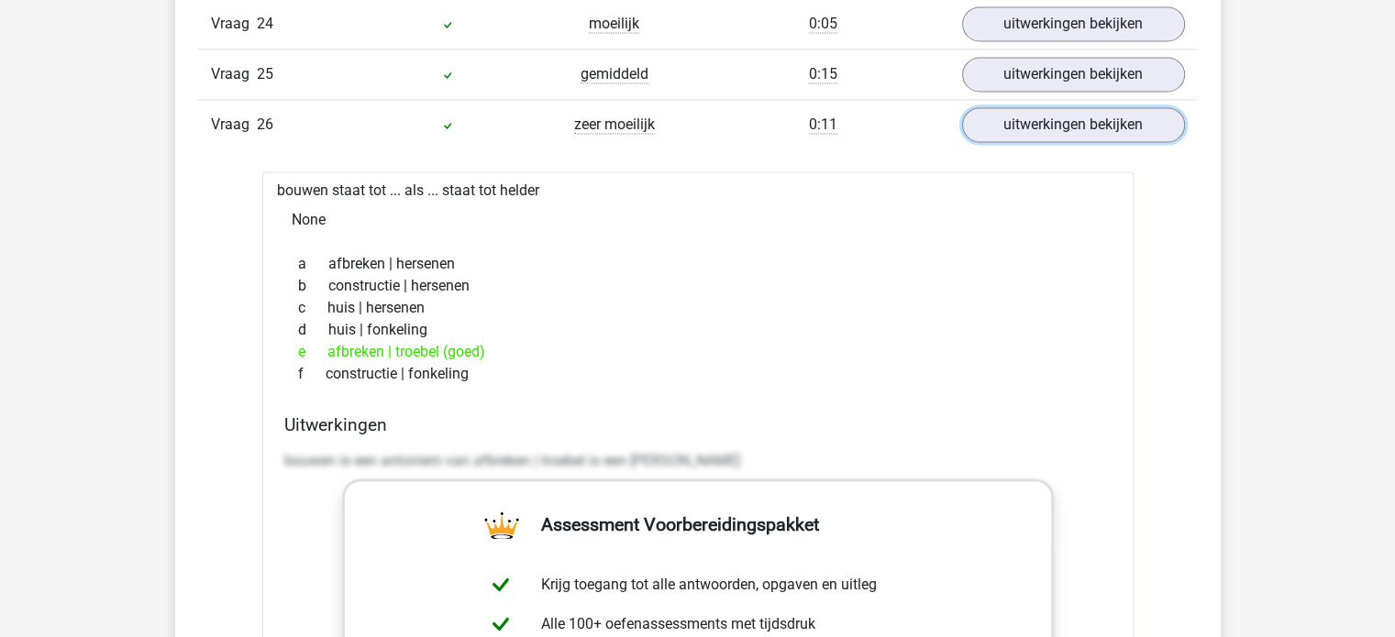
scroll to position [2843, 0]
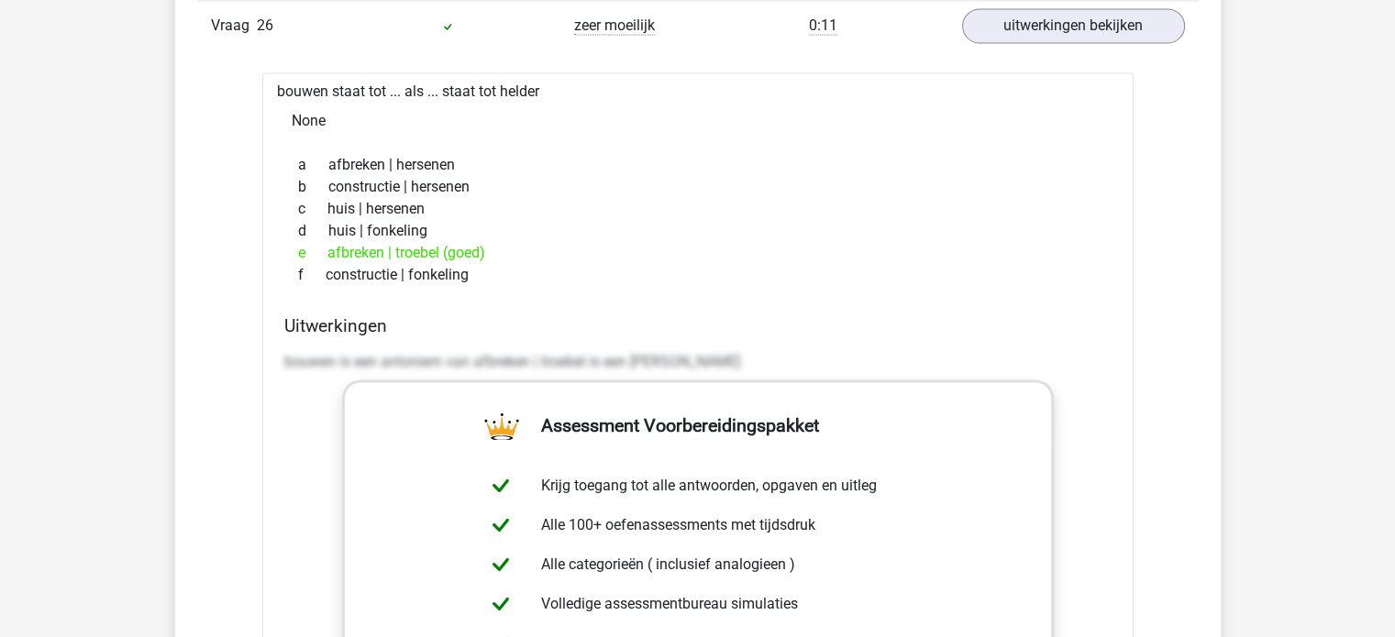
drag, startPoint x: 795, startPoint y: 346, endPoint x: 270, endPoint y: 348, distance: 525.4
click at [271, 348] on div "bouwen staat tot ... als ... staat tot helder None a afbreken | hersenen b cons…" at bounding box center [697, 525] width 871 height 906
click at [1053, 16] on link "uitwerkingen bekijken" at bounding box center [1072, 26] width 256 height 40
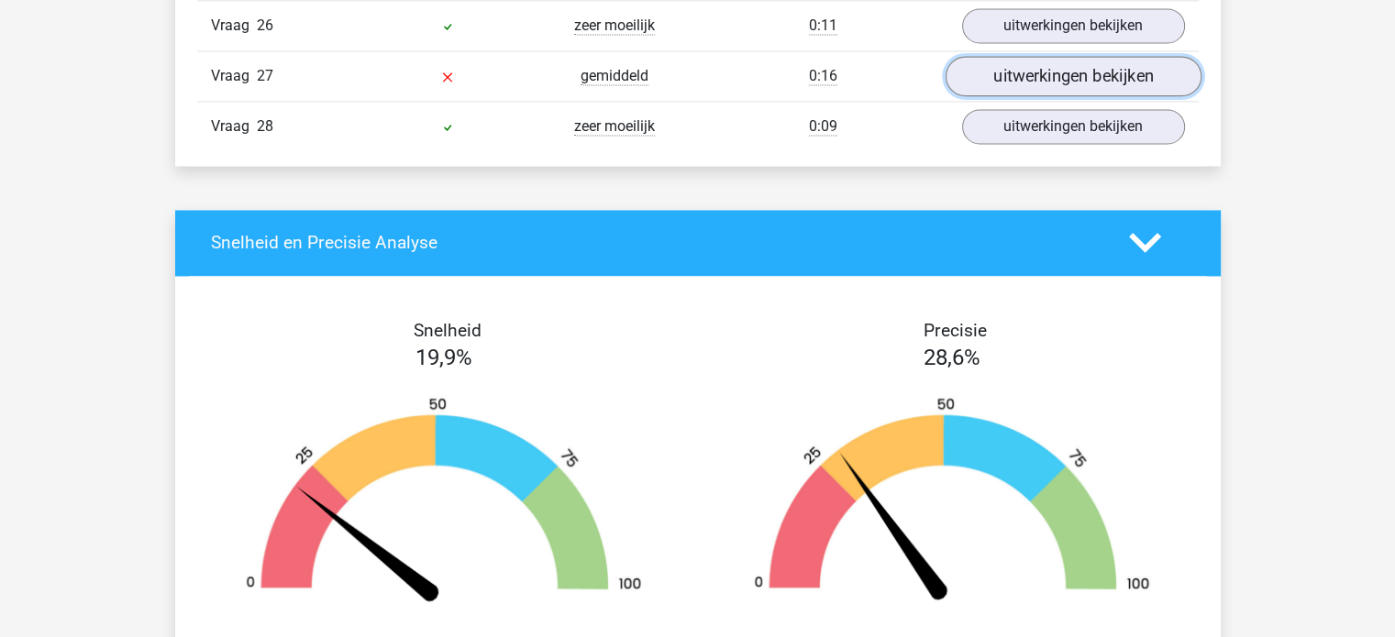
click at [1034, 56] on link "uitwerkingen bekijken" at bounding box center [1072, 76] width 256 height 40
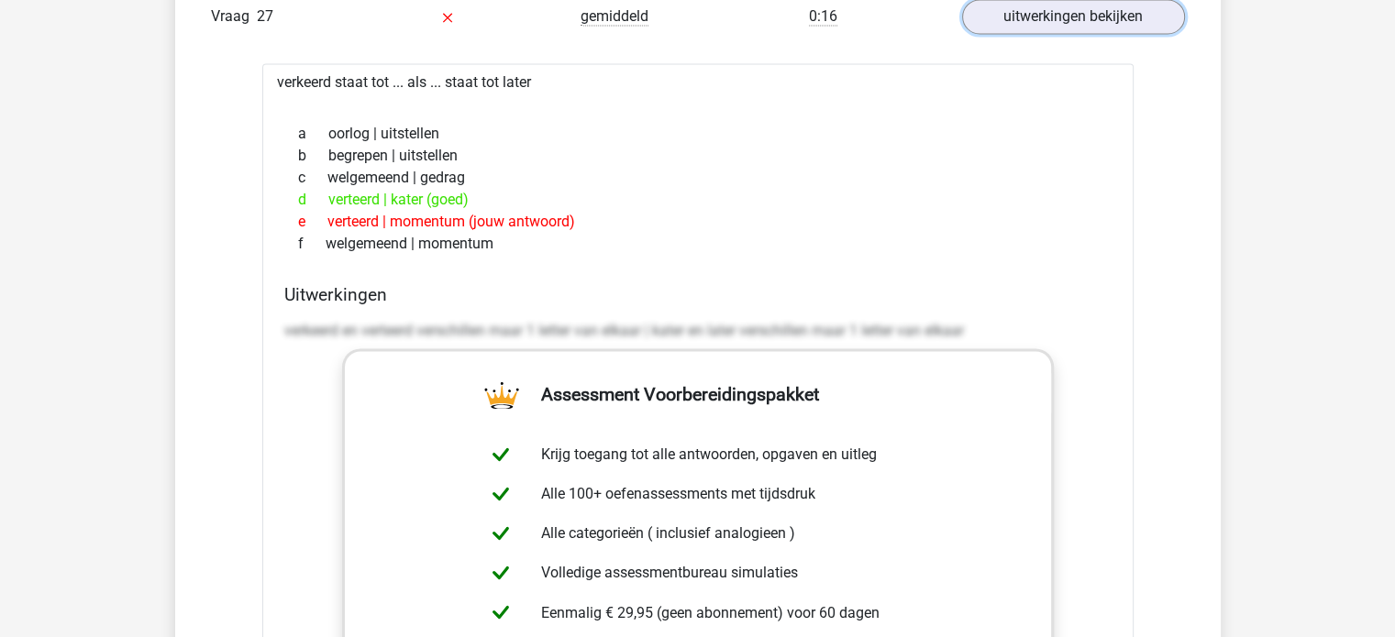
scroll to position [2934, 0]
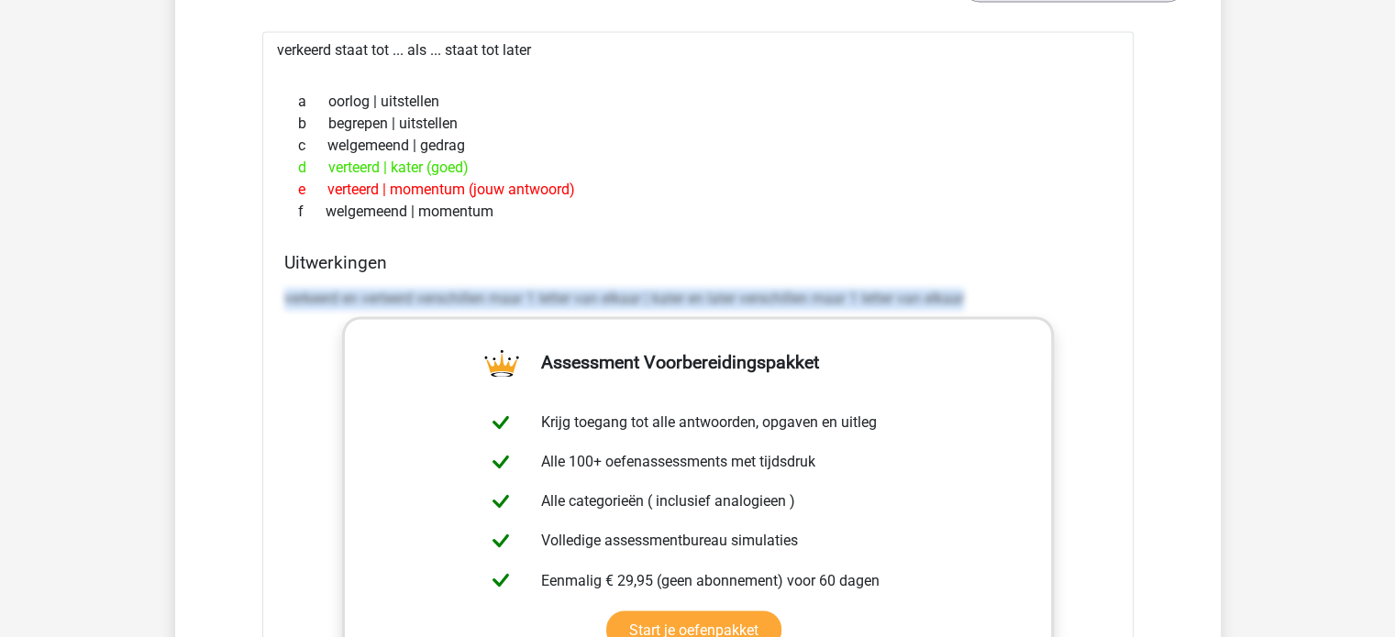
drag, startPoint x: 279, startPoint y: 279, endPoint x: 998, endPoint y: 271, distance: 718.9
click at [998, 271] on div "Uitwerkingen verkeerd en verteerd verschillen maar 1 letter van elkaar | kater …" at bounding box center [698, 541] width 842 height 579
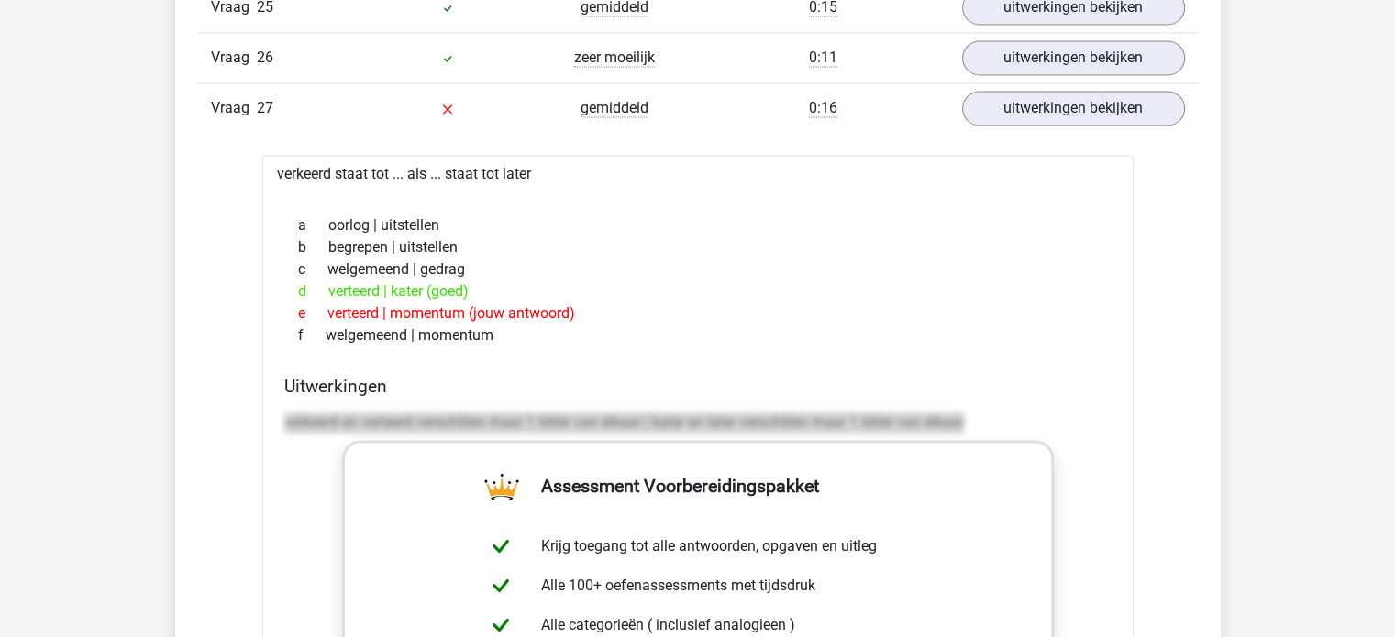
scroll to position [2659, 0]
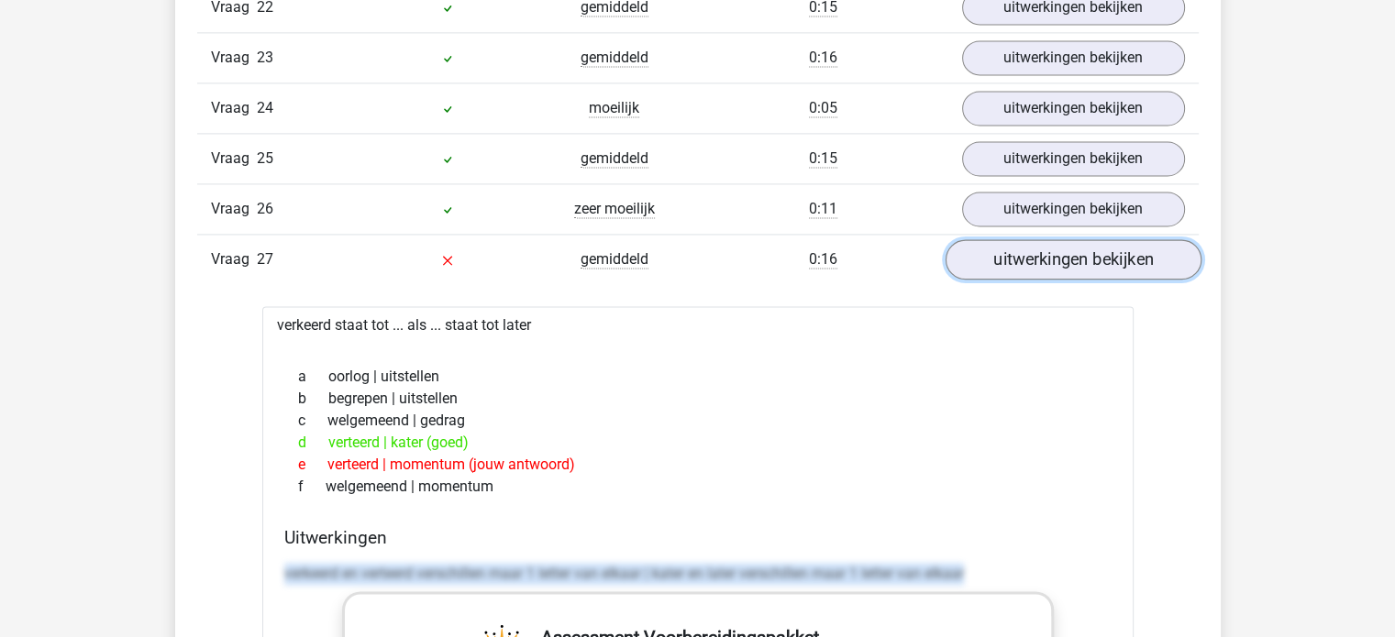
click at [1064, 249] on link "uitwerkingen bekijken" at bounding box center [1072, 259] width 256 height 40
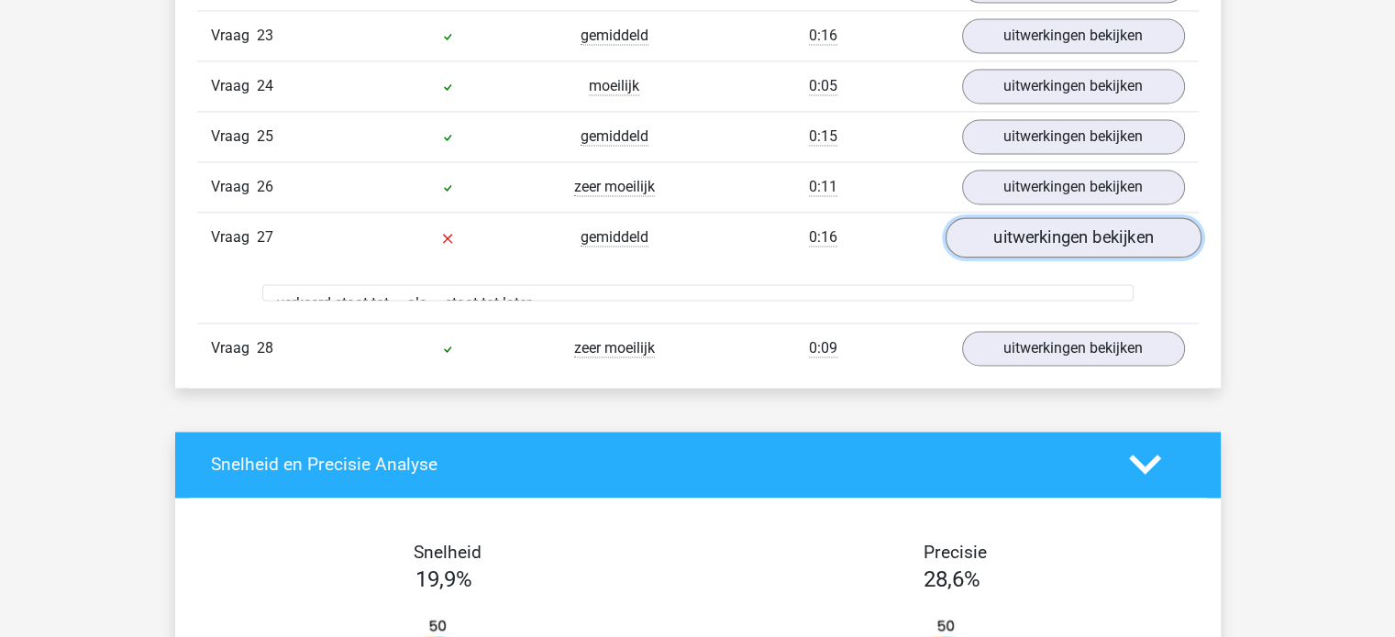
scroll to position [2751, 0]
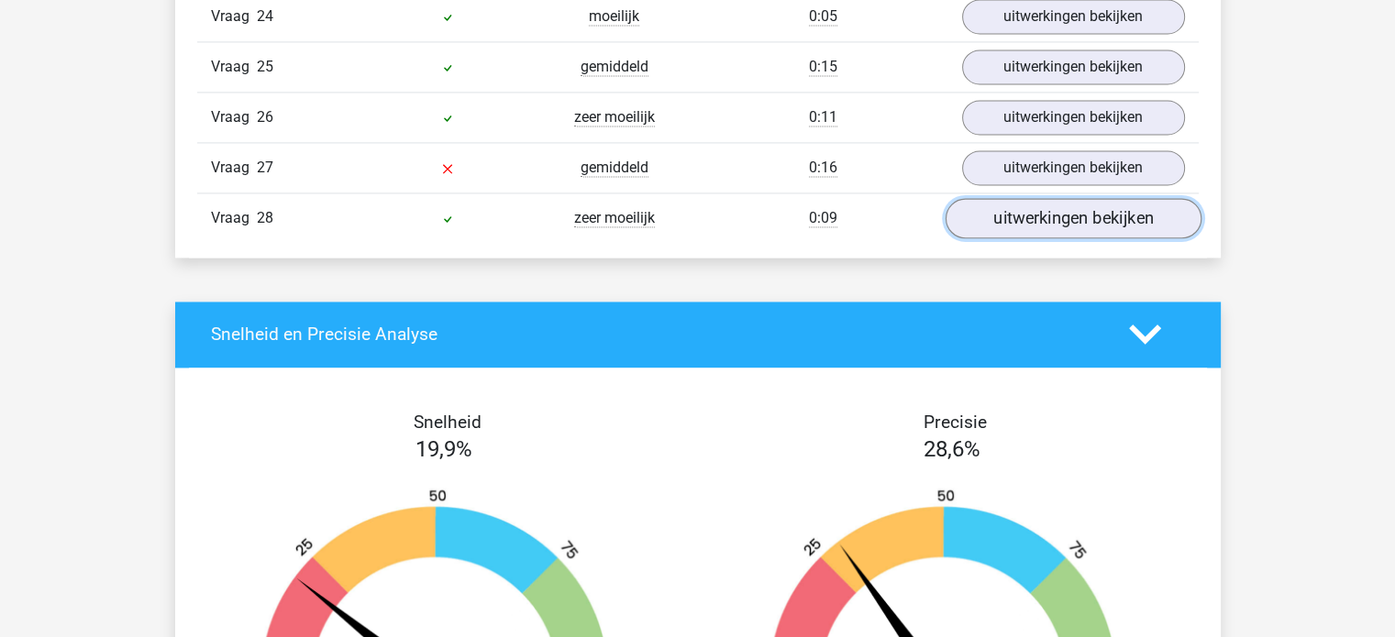
click at [1057, 198] on link "uitwerkingen bekijken" at bounding box center [1072, 218] width 256 height 40
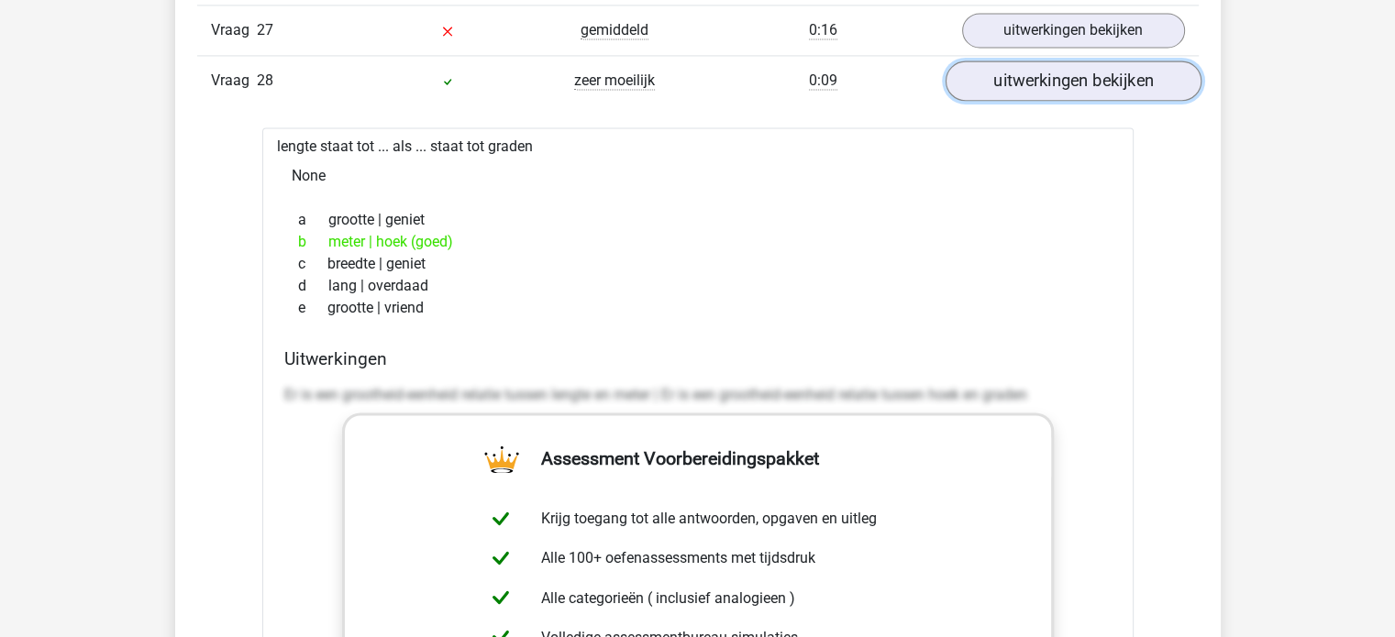
scroll to position [2934, 0]
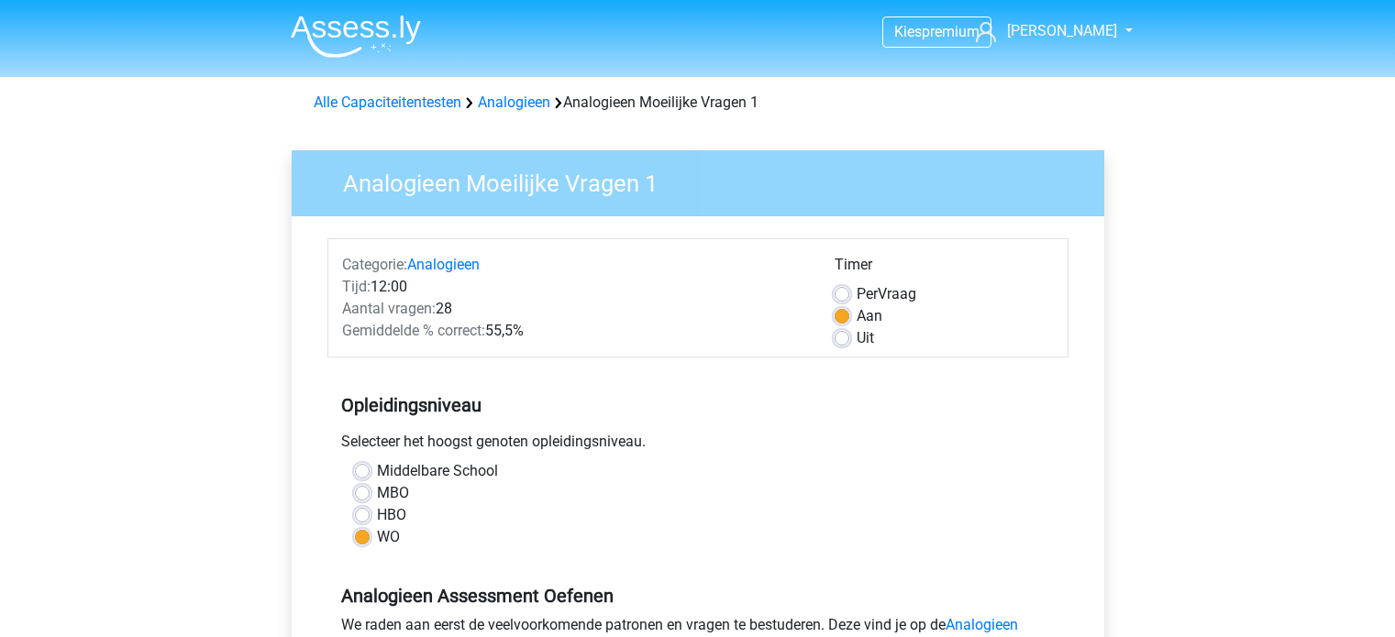
scroll to position [367, 0]
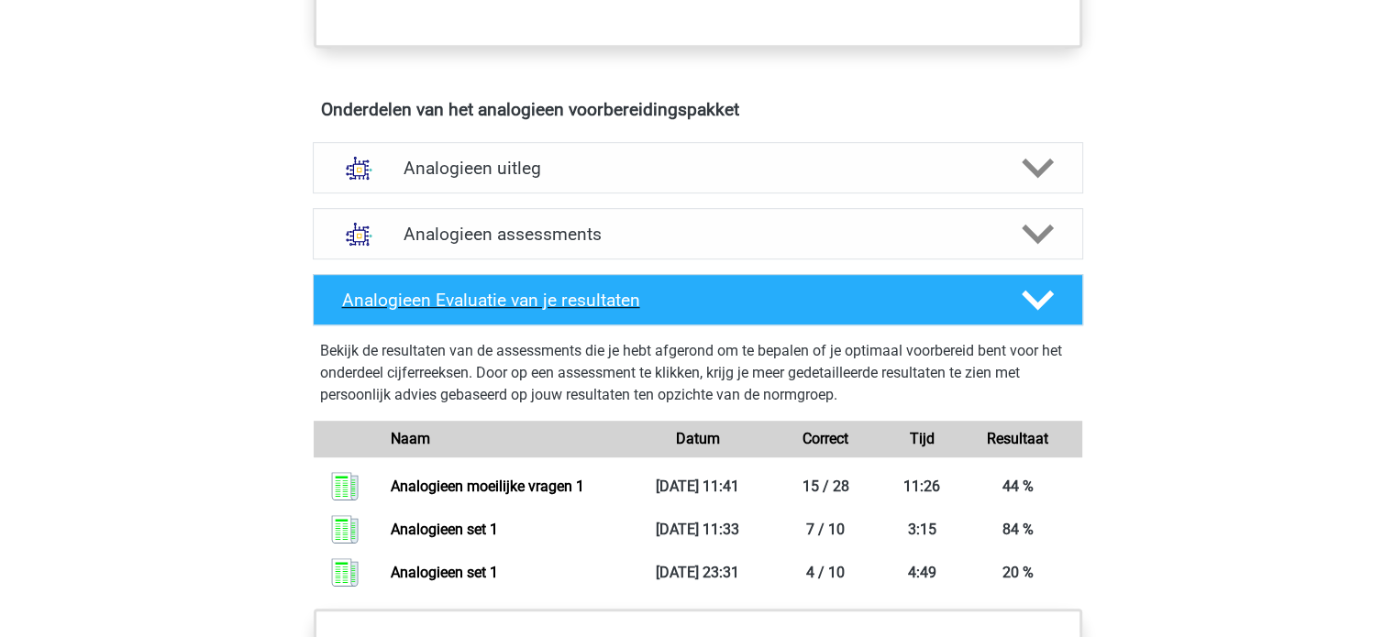
scroll to position [1034, 0]
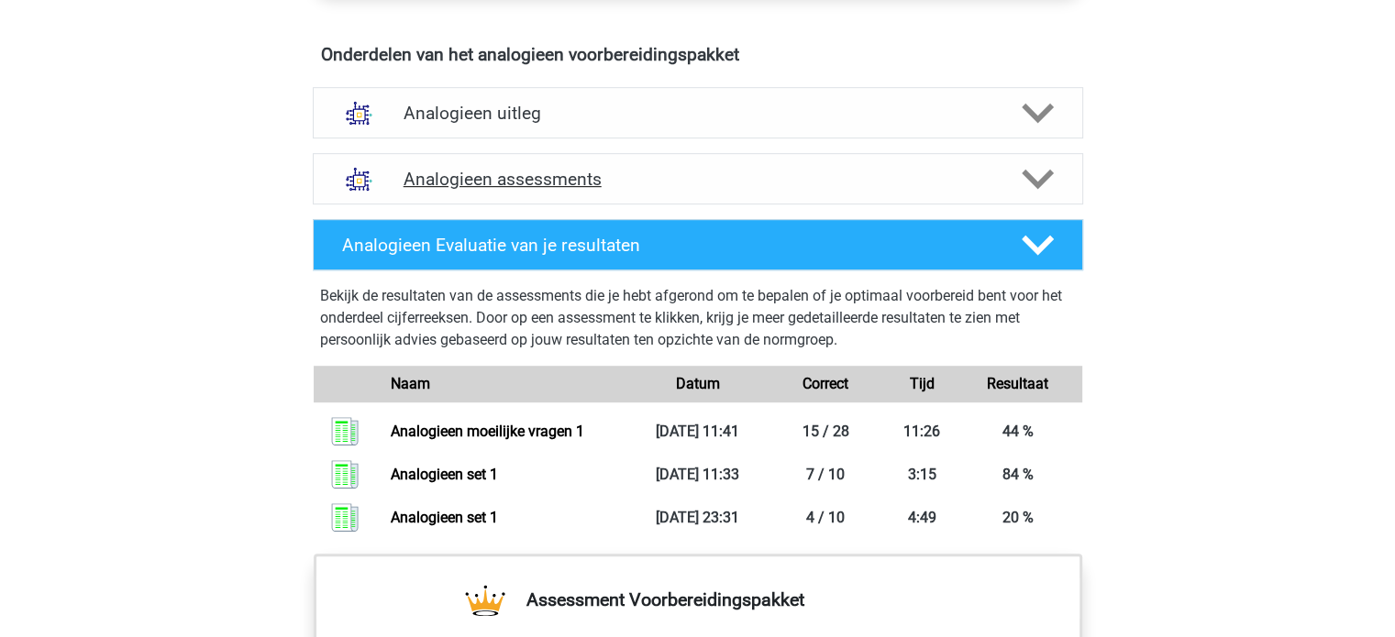
click at [572, 169] on h4 "Analogieen assessments" at bounding box center [697, 179] width 589 height 21
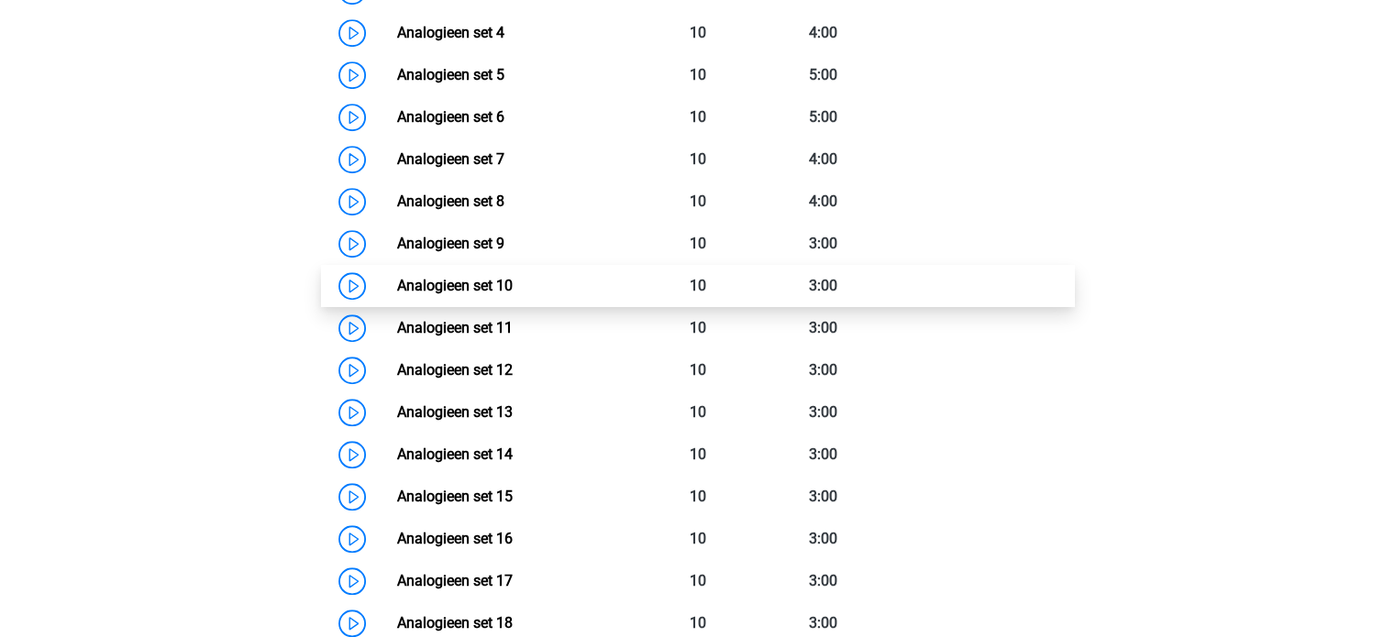
scroll to position [1493, 0]
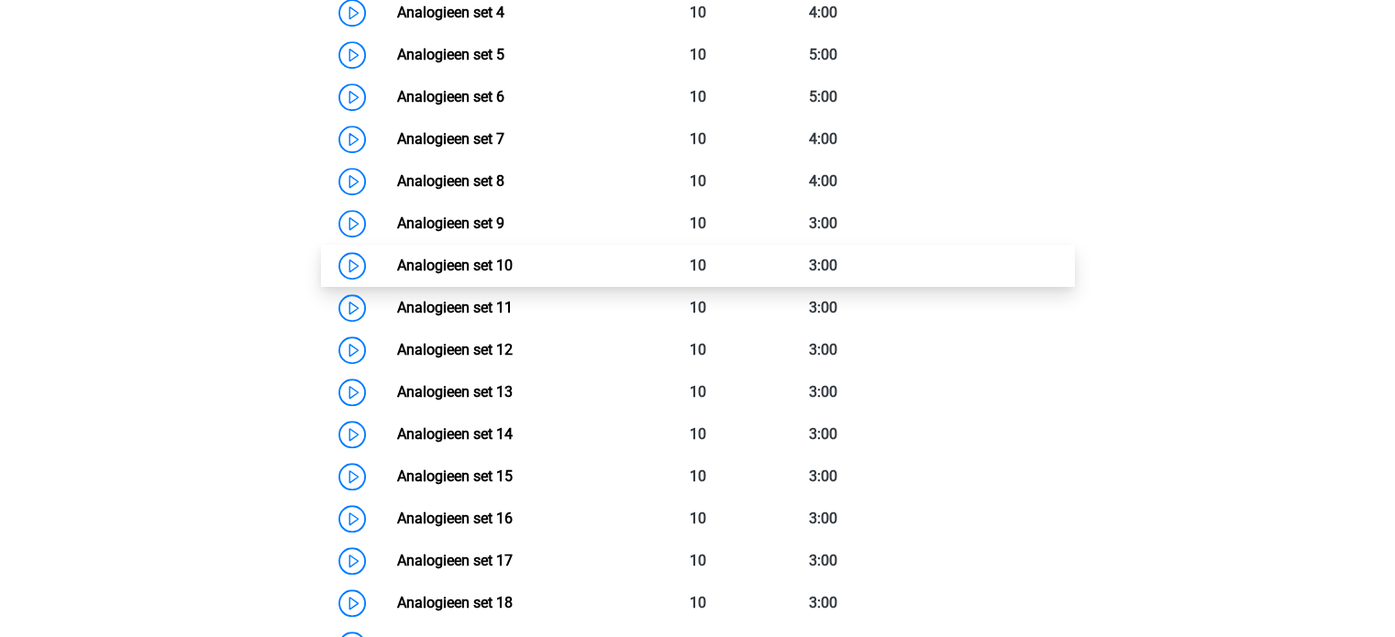
click at [513, 259] on link "Analogieen set 10" at bounding box center [455, 265] width 116 height 17
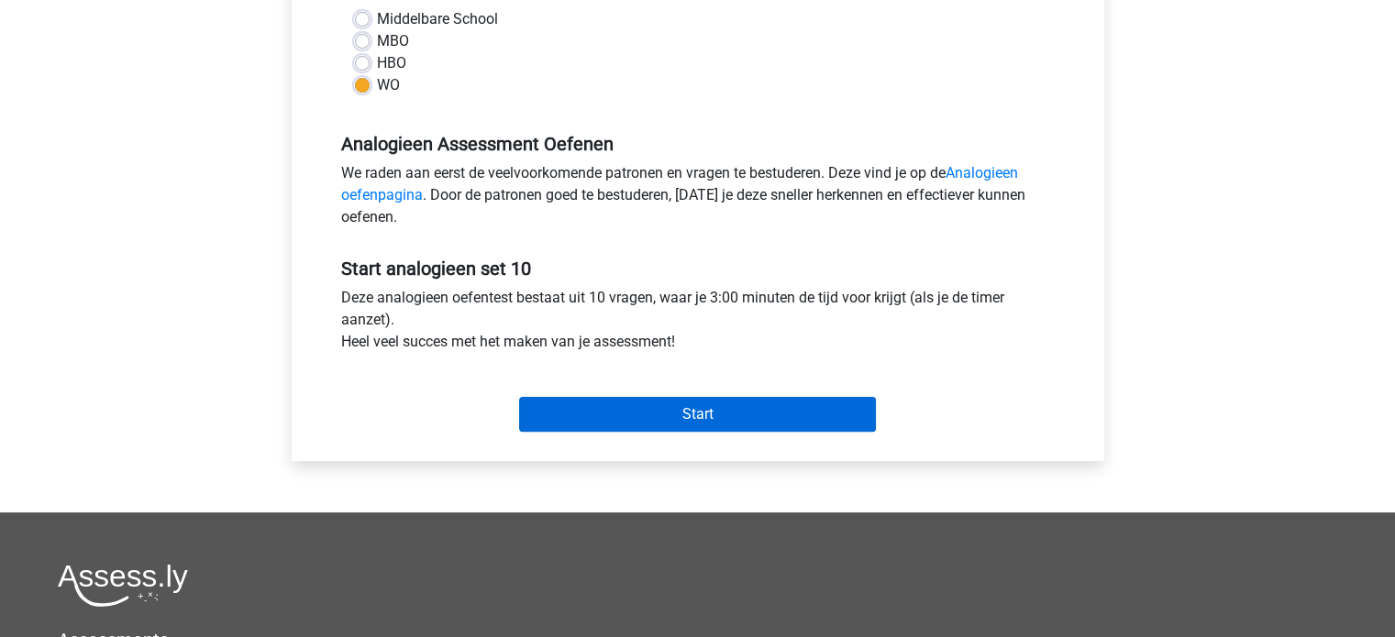
scroll to position [550, 0]
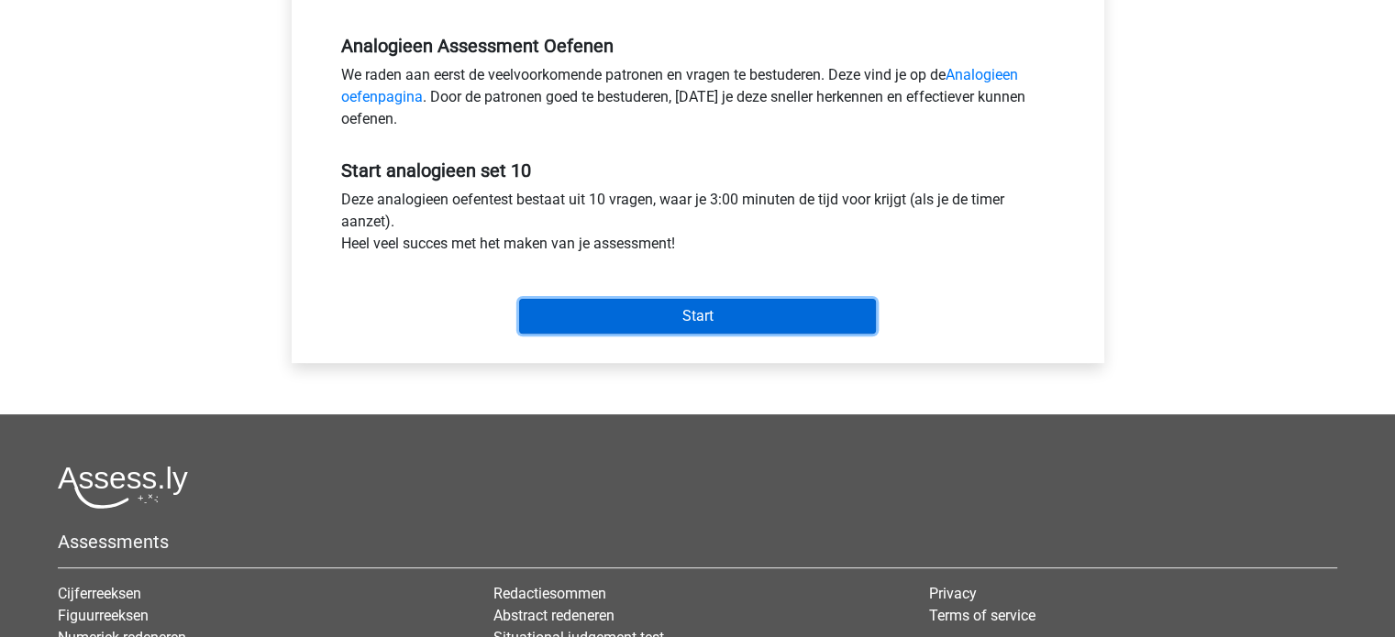
click at [749, 308] on input "Start" at bounding box center [697, 316] width 357 height 35
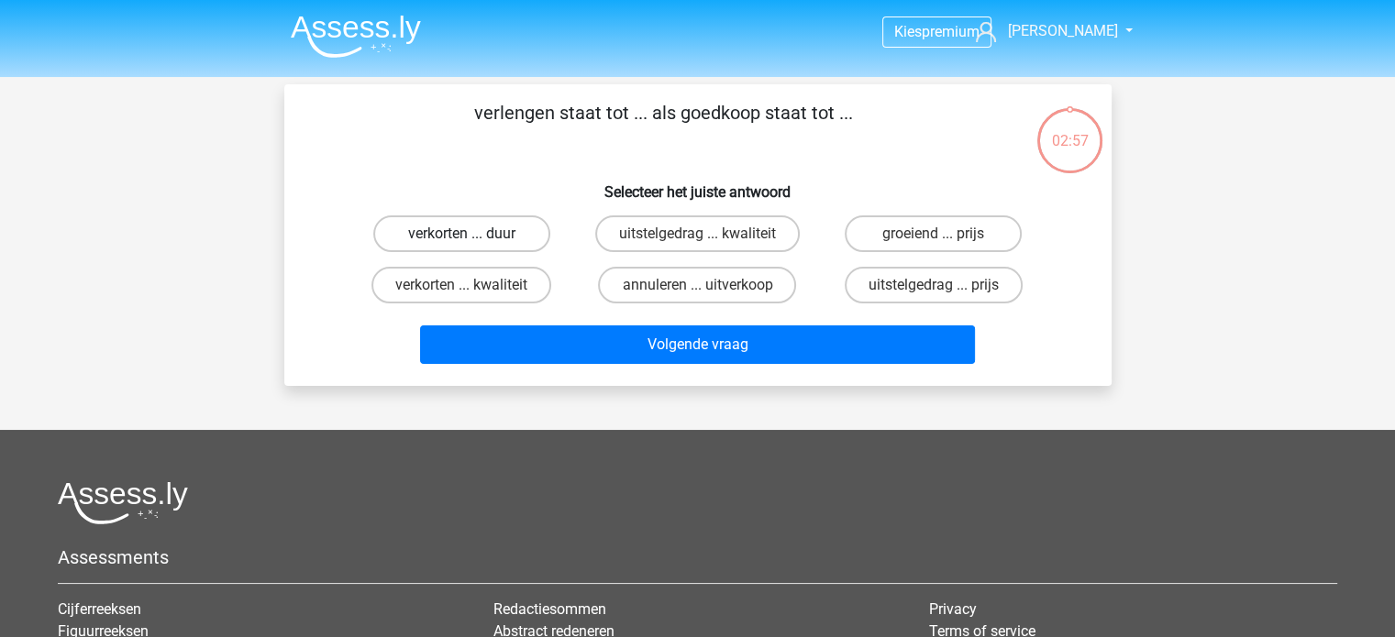
click at [480, 245] on label "verkorten ... duur" at bounding box center [461, 233] width 177 height 37
click at [473, 245] on input "verkorten ... duur" at bounding box center [467, 240] width 12 height 12
radio input "true"
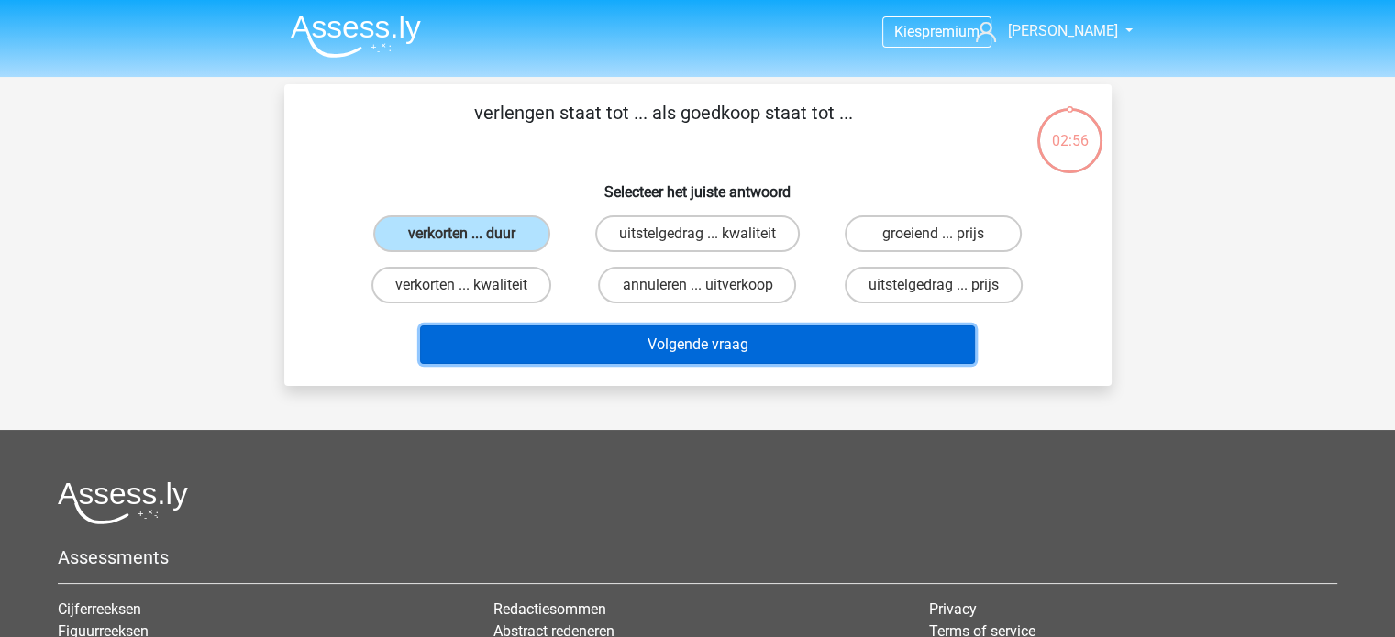
click at [524, 333] on button "Volgende vraag" at bounding box center [697, 345] width 555 height 39
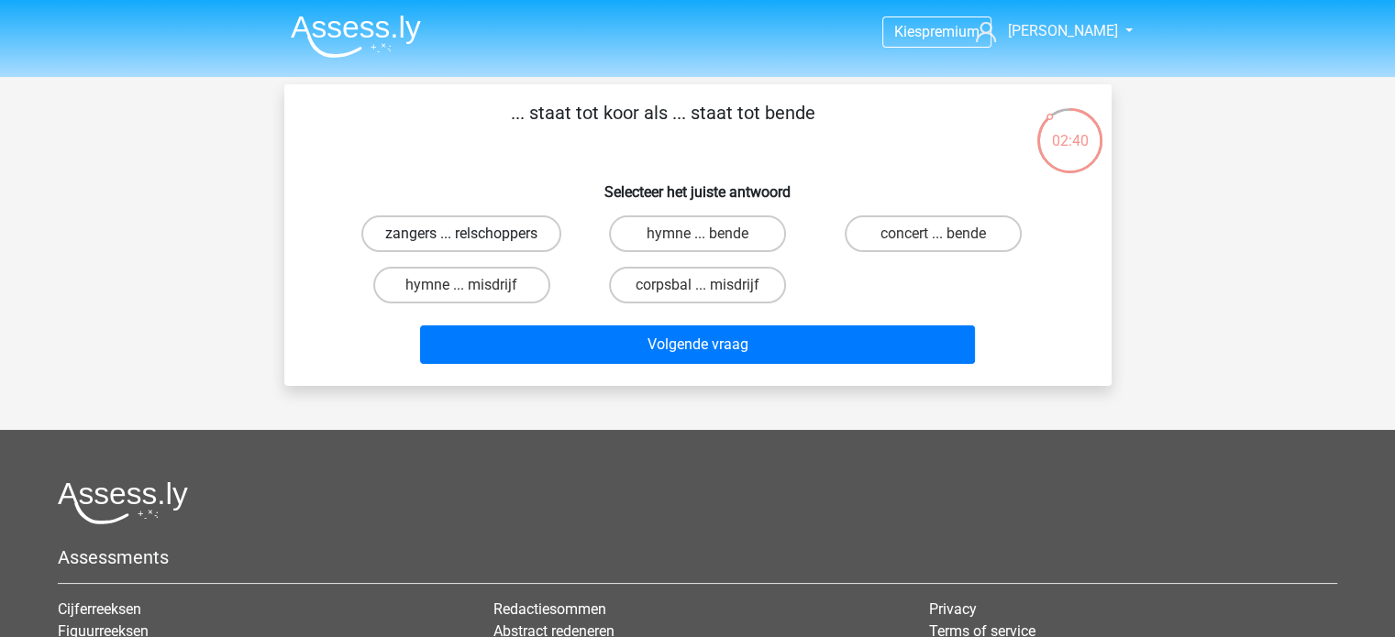
click at [458, 236] on label "zangers ... relschoppers" at bounding box center [461, 233] width 200 height 37
click at [461, 236] on input "zangers ... relschoppers" at bounding box center [467, 240] width 12 height 12
radio input "true"
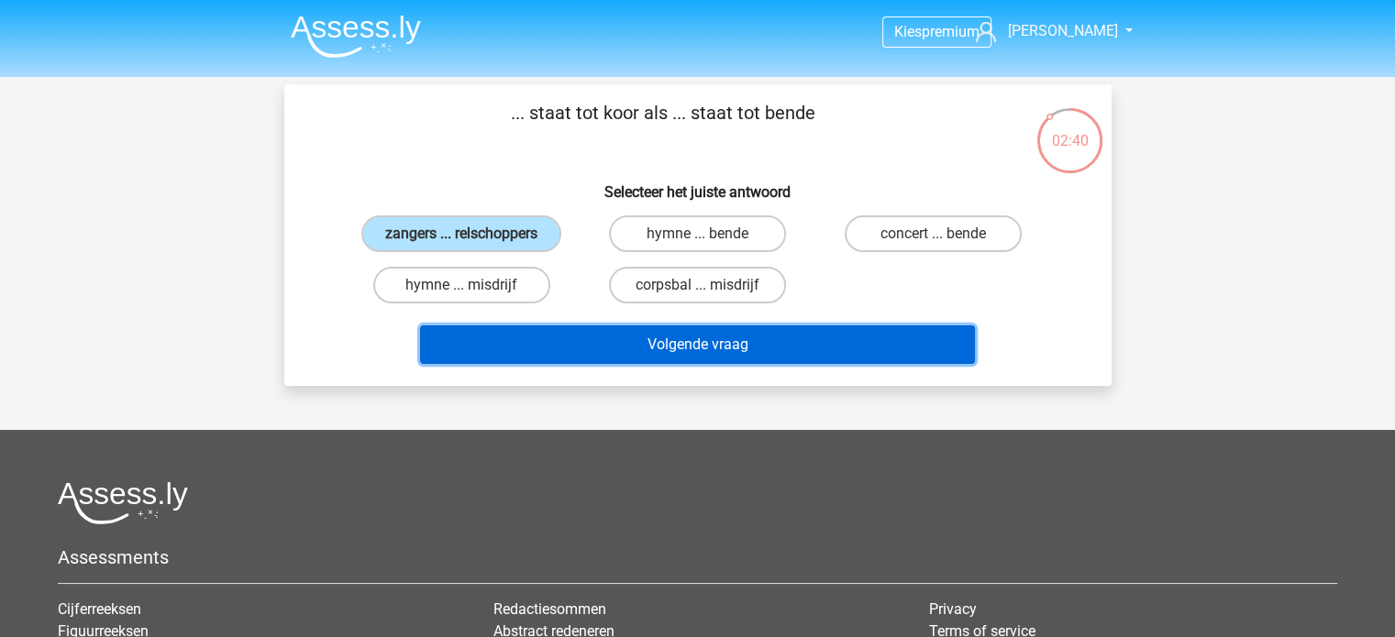
click at [555, 361] on button "Volgende vraag" at bounding box center [697, 345] width 555 height 39
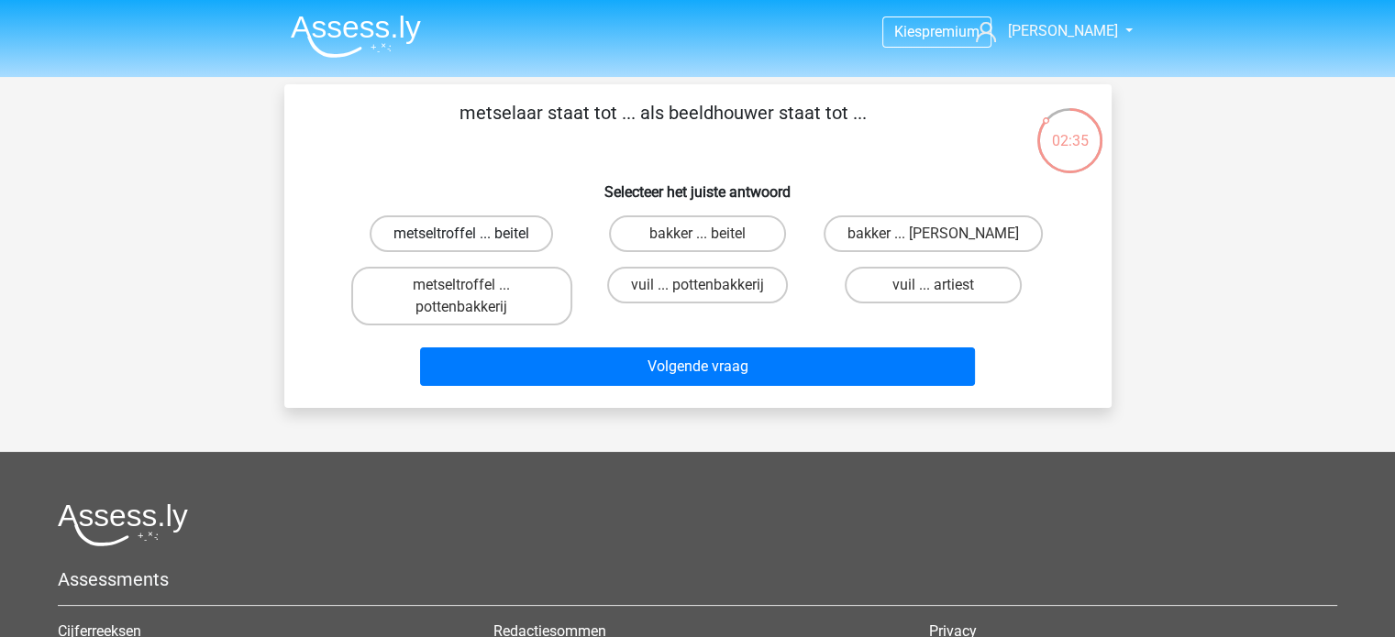
click at [474, 227] on label "metseltroffel ... beitel" at bounding box center [461, 233] width 183 height 37
click at [473, 234] on input "metseltroffel ... beitel" at bounding box center [467, 240] width 12 height 12
radio input "true"
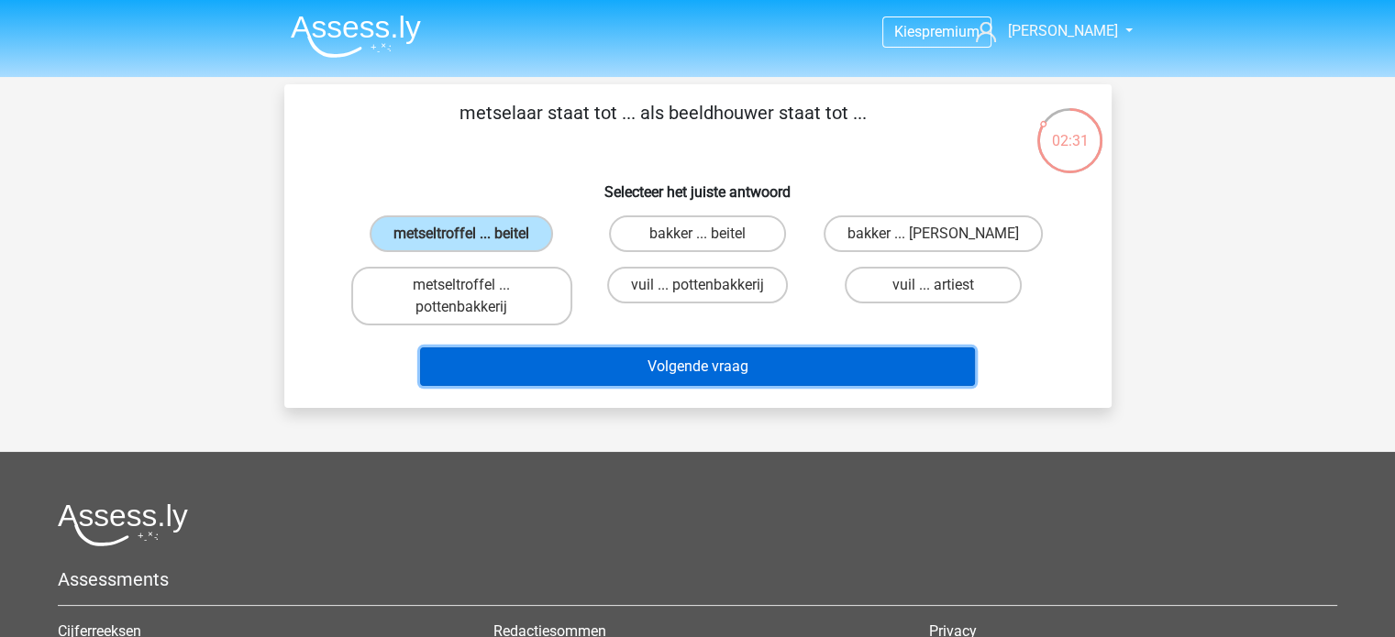
click at [871, 358] on button "Volgende vraag" at bounding box center [697, 367] width 555 height 39
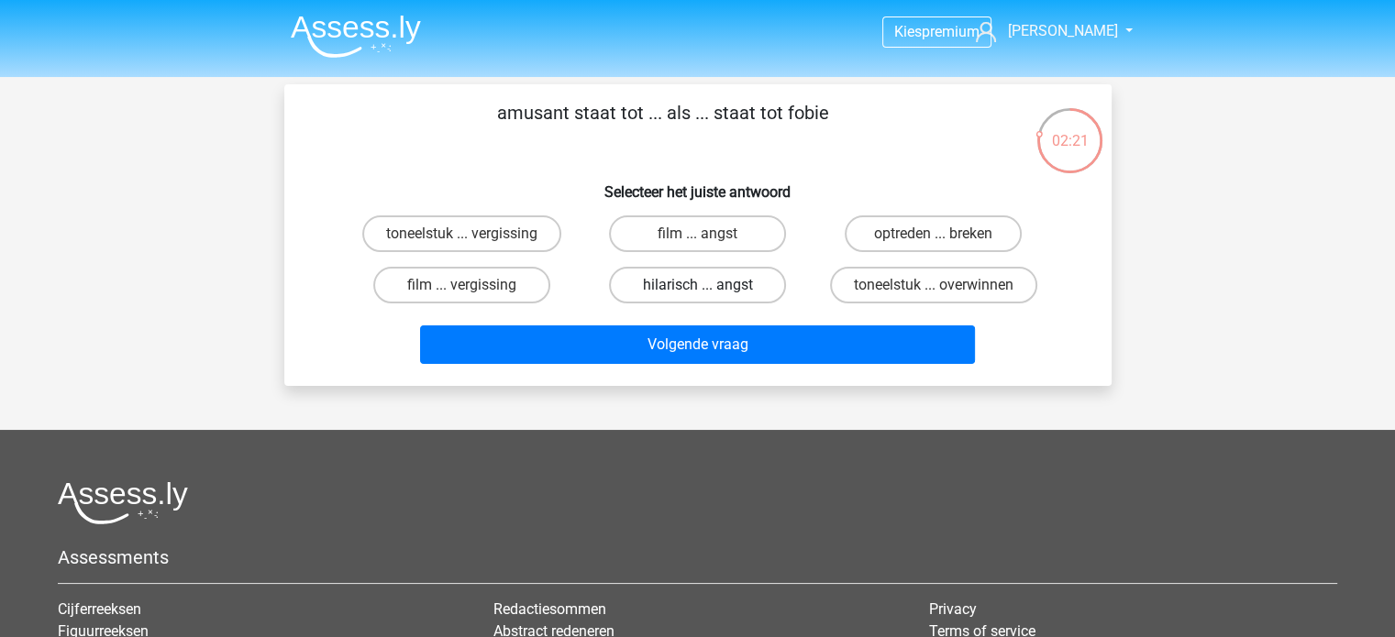
click at [744, 293] on label "hilarisch ... angst" at bounding box center [697, 285] width 177 height 37
click at [709, 293] on input "hilarisch ... angst" at bounding box center [703, 291] width 12 height 12
radio input "true"
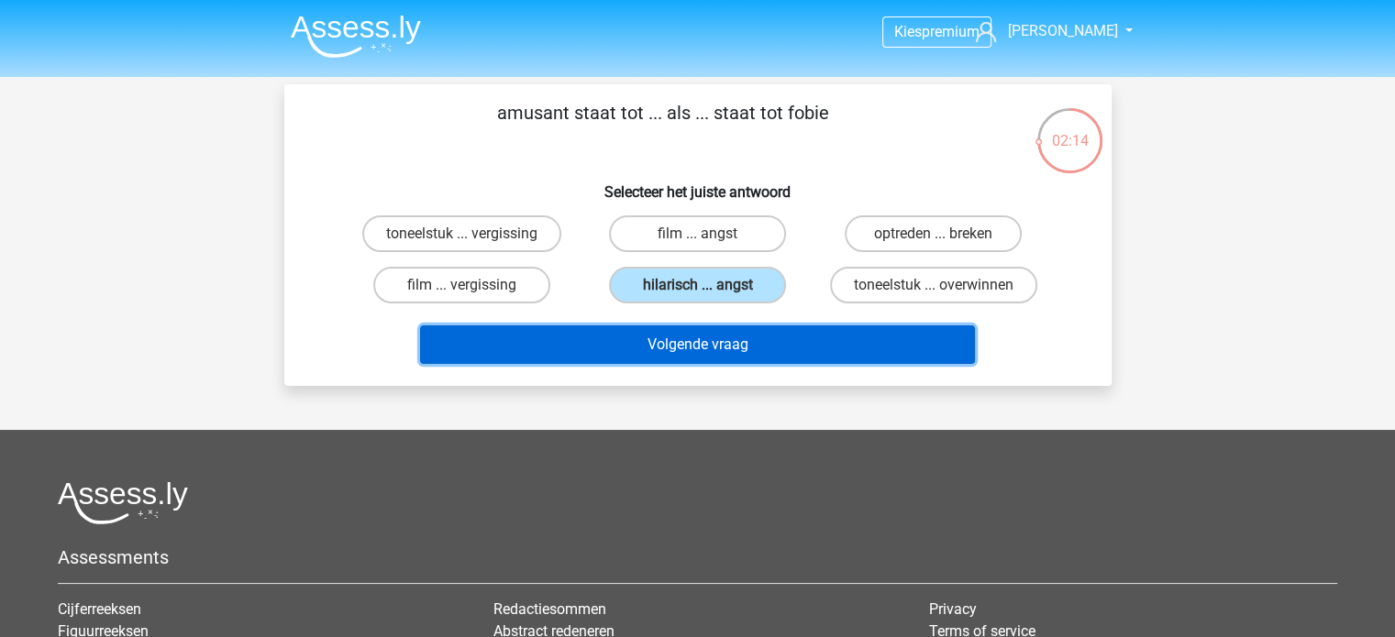
click at [783, 356] on button "Volgende vraag" at bounding box center [697, 345] width 555 height 39
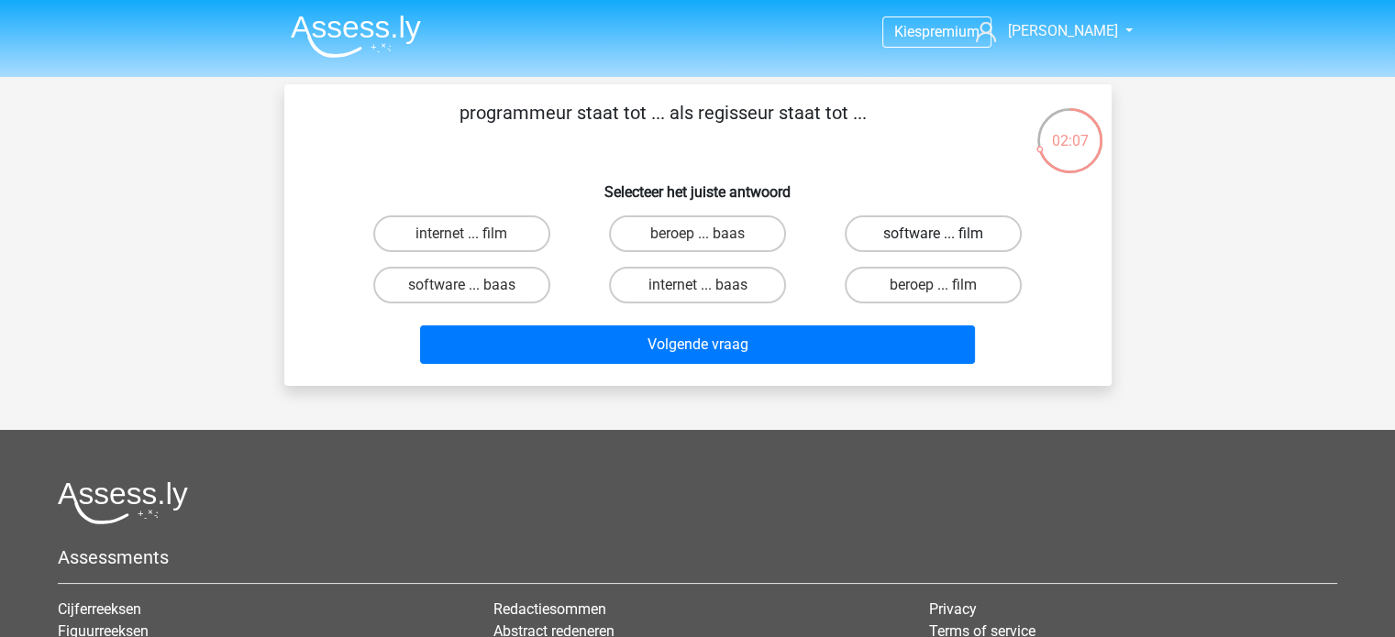
click at [916, 244] on label "software ... film" at bounding box center [933, 233] width 177 height 37
click at [933, 244] on input "software ... film" at bounding box center [939, 240] width 12 height 12
radio input "true"
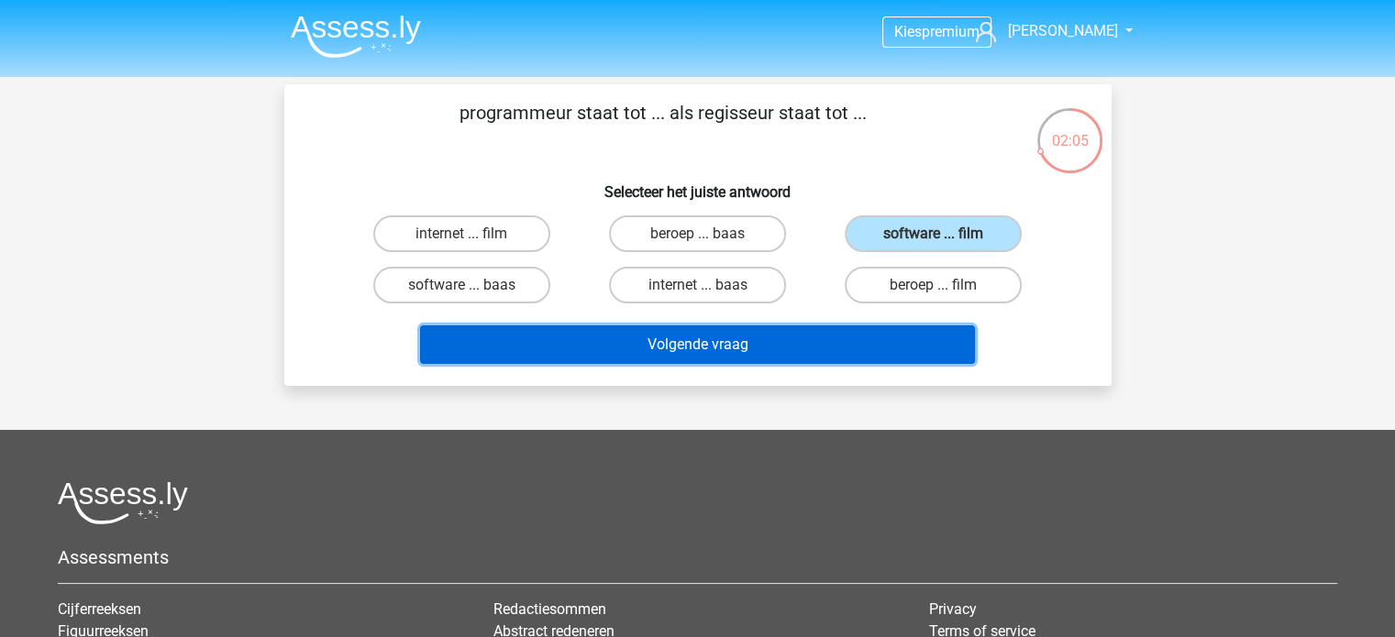
click at [886, 347] on button "Volgende vraag" at bounding box center [697, 345] width 555 height 39
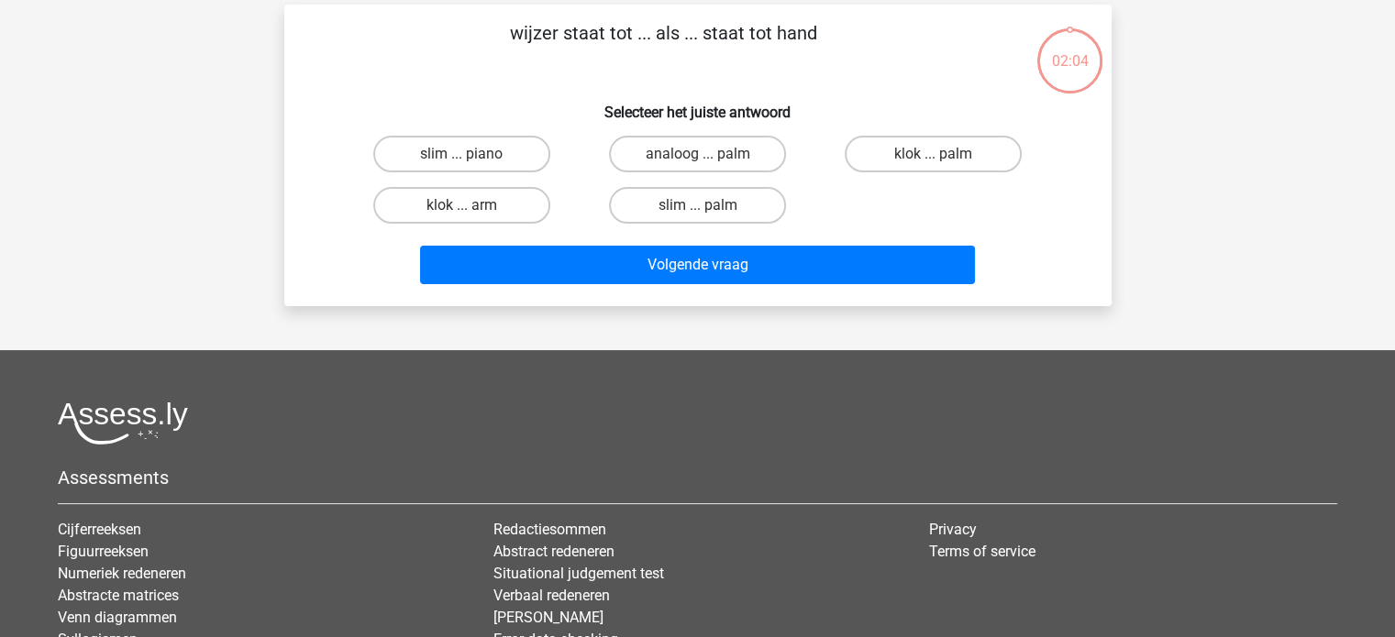
scroll to position [84, 0]
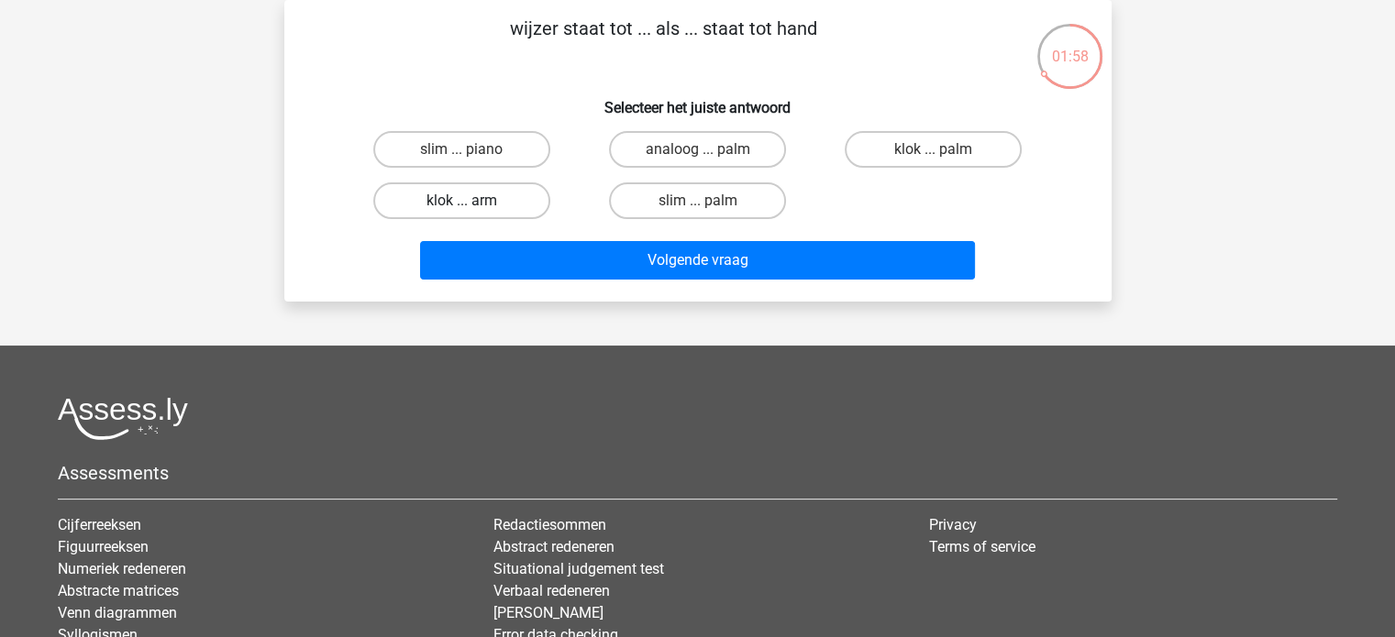
click at [492, 204] on label "klok ... arm" at bounding box center [461, 200] width 177 height 37
click at [473, 204] on input "klok ... arm" at bounding box center [467, 207] width 12 height 12
radio input "true"
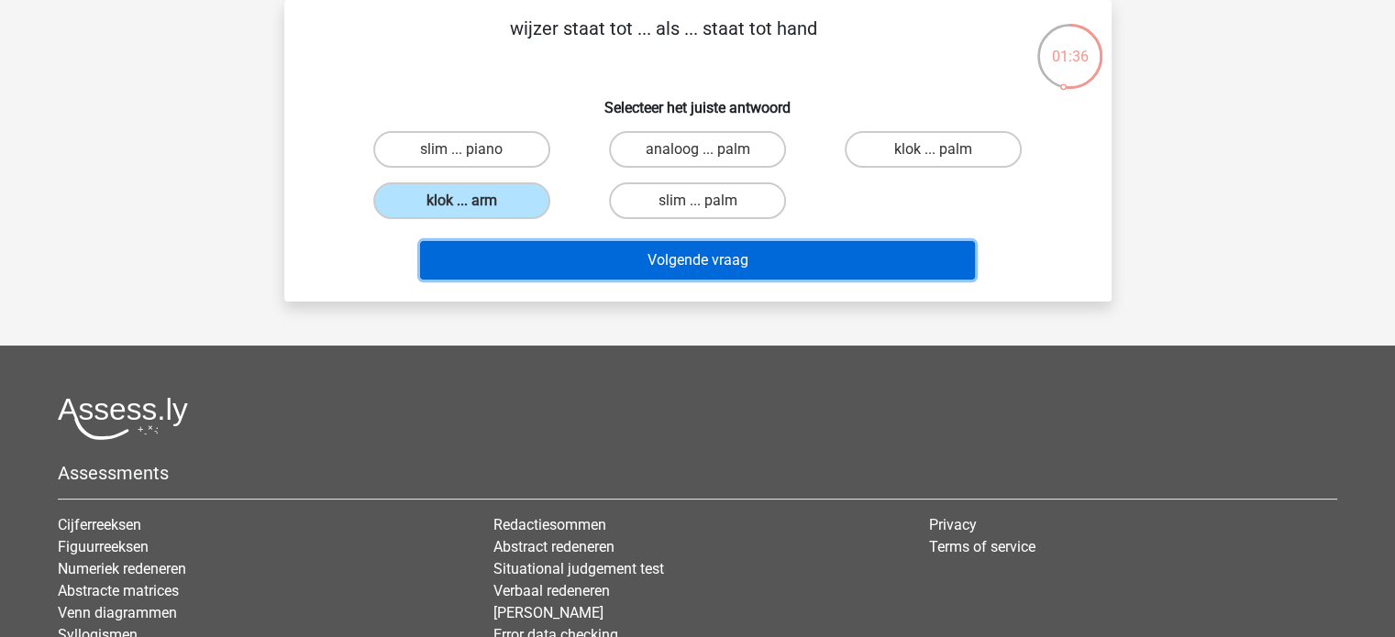
click at [816, 259] on button "Volgende vraag" at bounding box center [697, 260] width 555 height 39
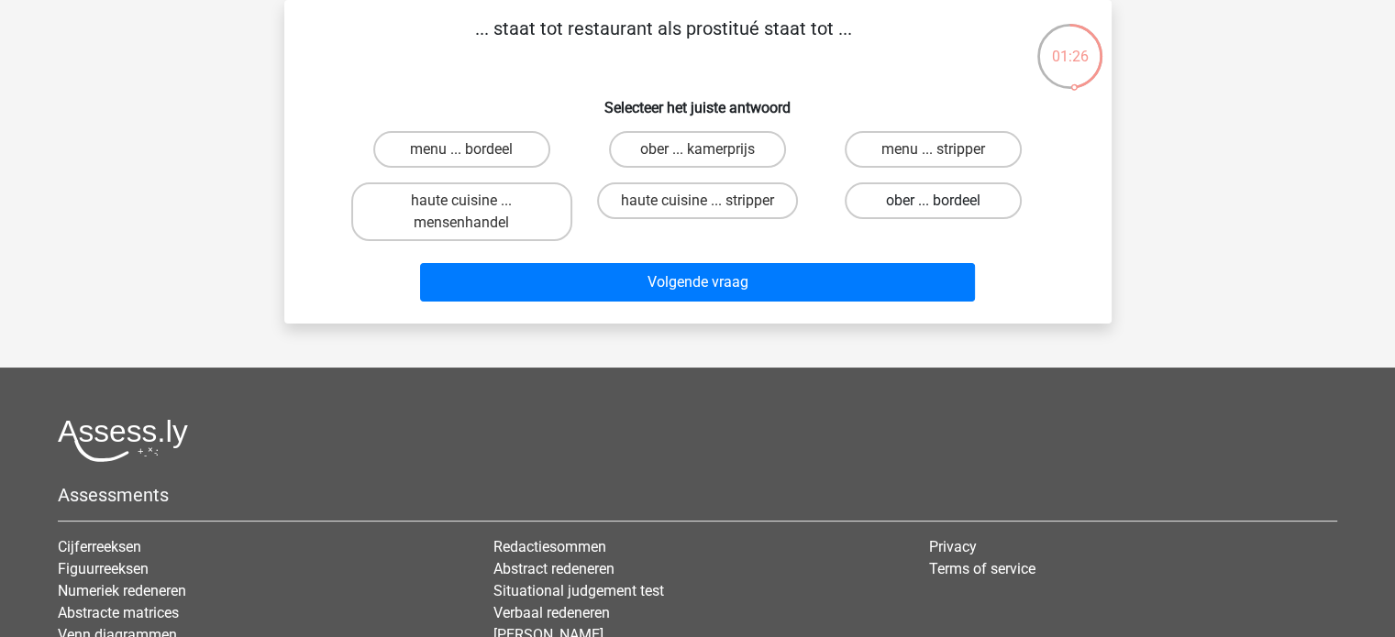
click at [918, 197] on label "ober ... bordeel" at bounding box center [933, 200] width 177 height 37
click at [933, 201] on input "ober ... bordeel" at bounding box center [939, 207] width 12 height 12
radio input "true"
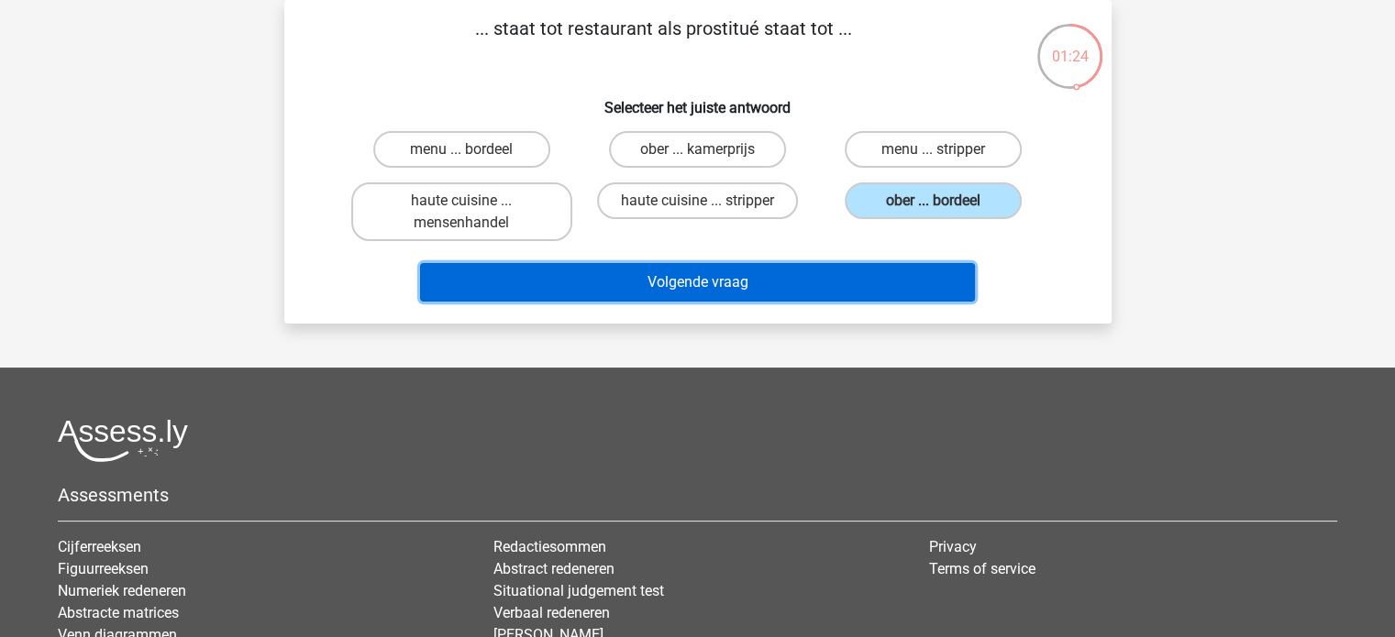
click at [898, 274] on button "Volgende vraag" at bounding box center [697, 282] width 555 height 39
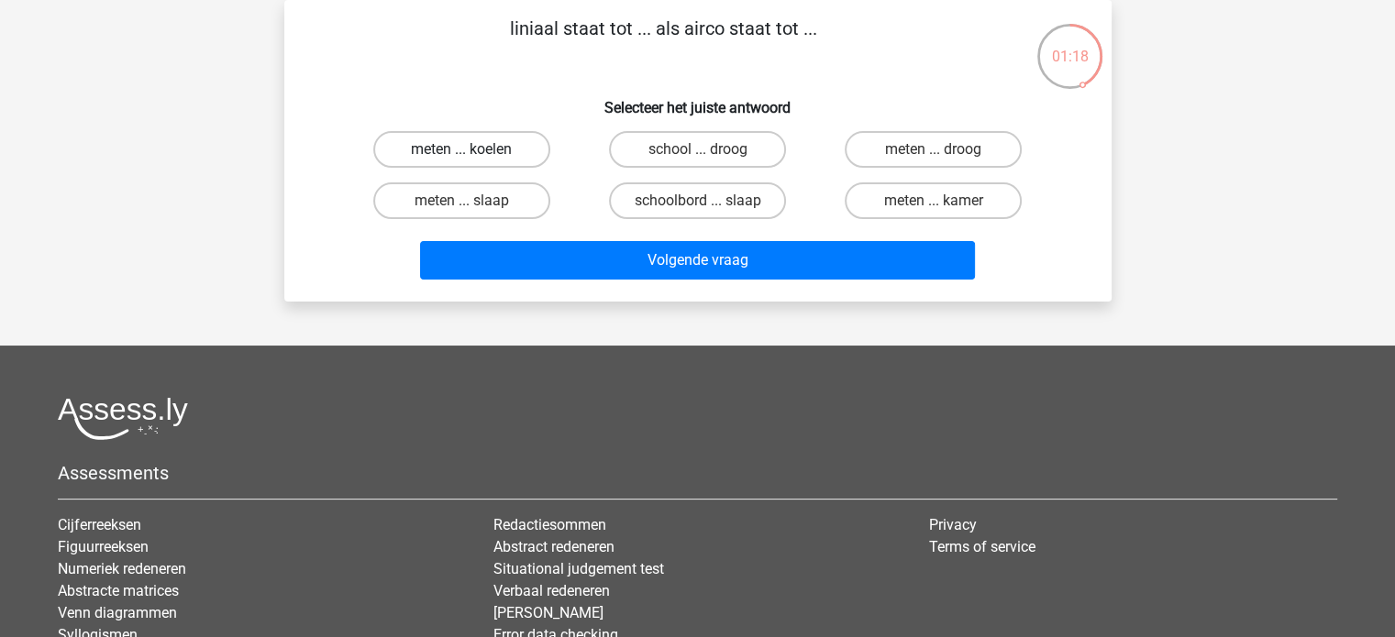
click at [474, 151] on label "meten ... koelen" at bounding box center [461, 149] width 177 height 37
click at [473, 151] on input "meten ... koelen" at bounding box center [467, 155] width 12 height 12
radio input "true"
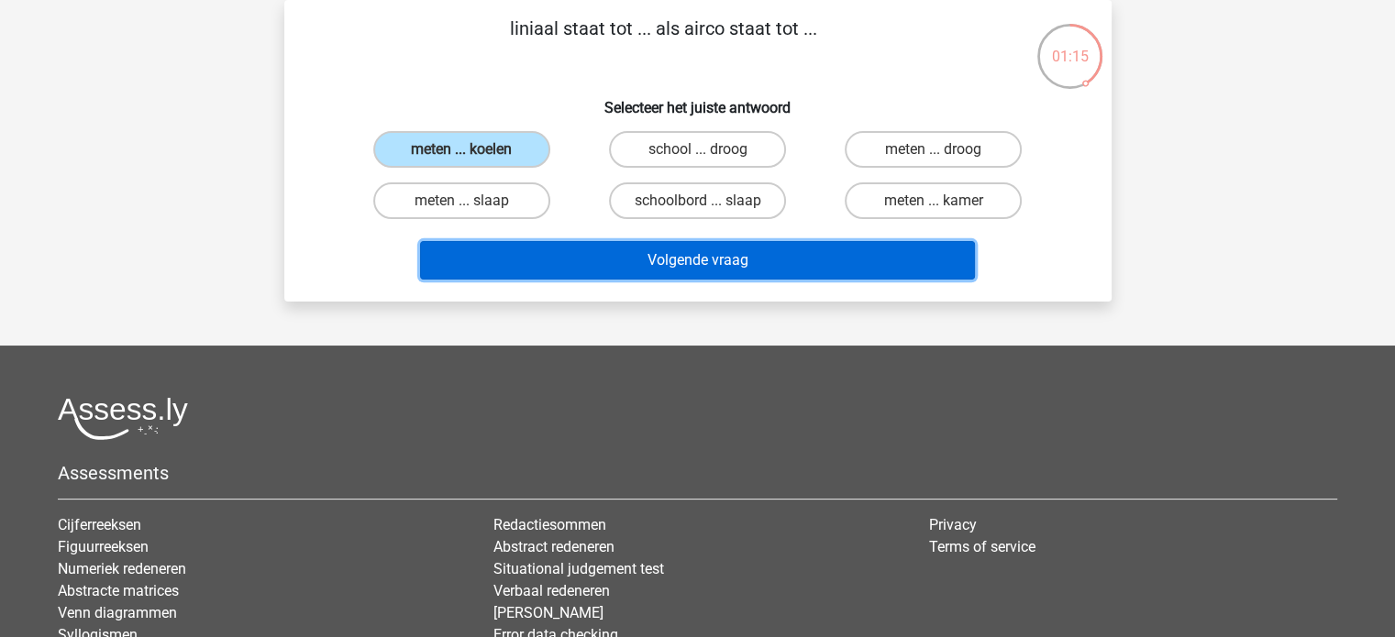
click at [559, 248] on button "Volgende vraag" at bounding box center [697, 260] width 555 height 39
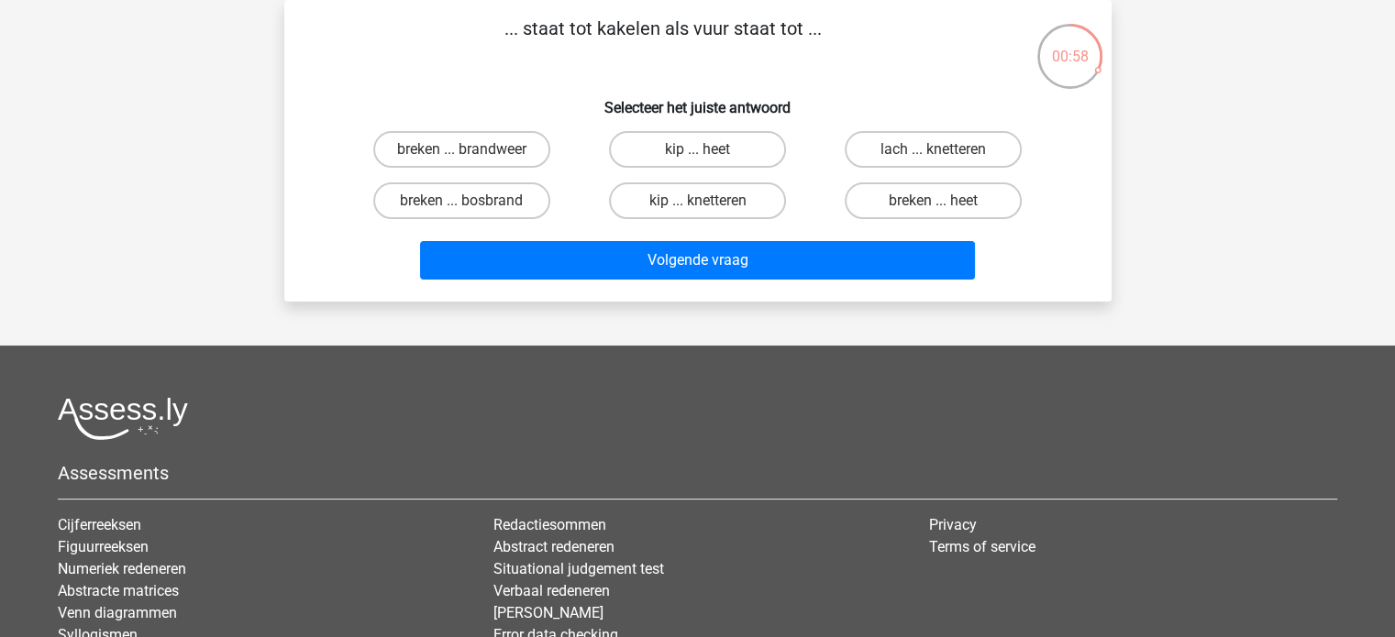
click at [700, 149] on input "kip ... heet" at bounding box center [703, 155] width 12 height 12
radio input "true"
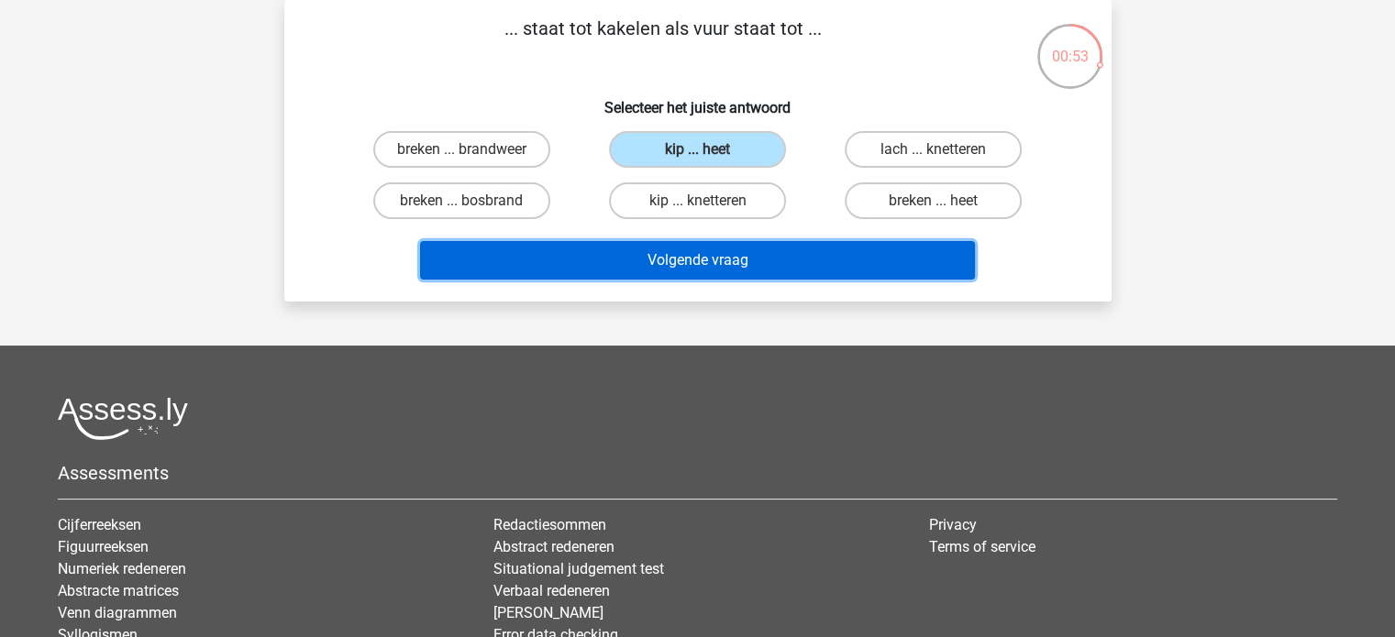
click at [878, 261] on button "Volgende vraag" at bounding box center [697, 260] width 555 height 39
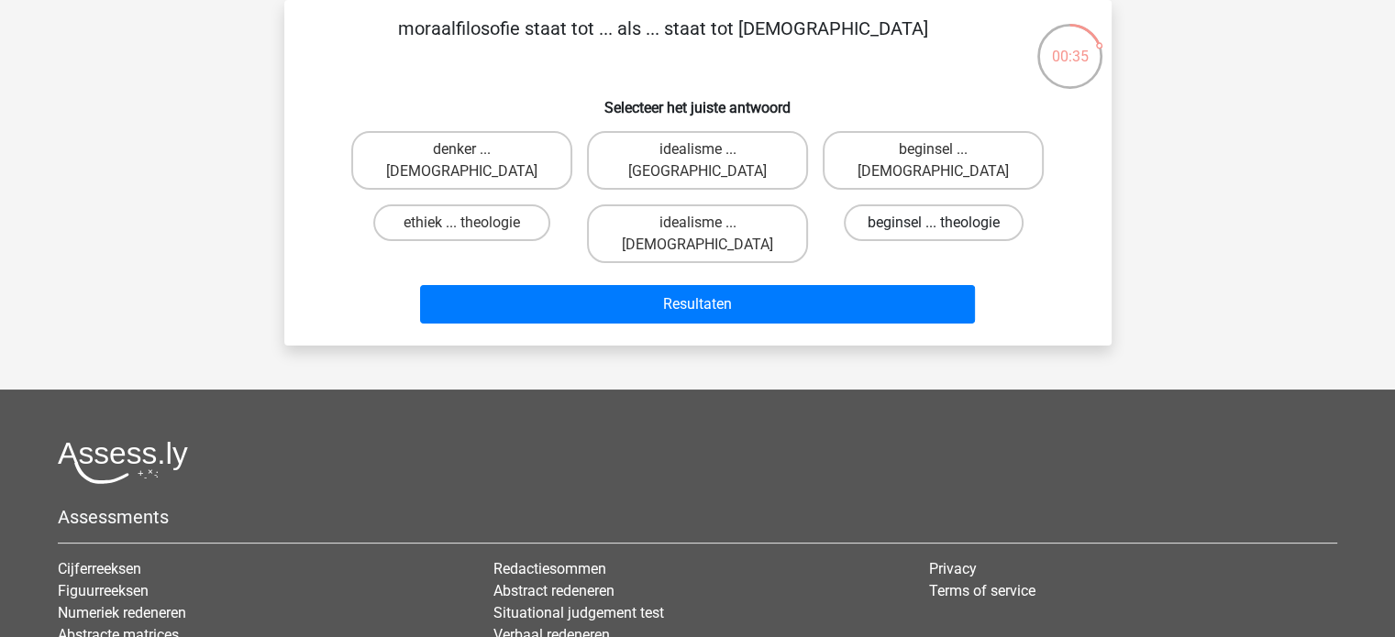
click at [890, 204] on label "beginsel ... theologie" at bounding box center [934, 222] width 180 height 37
click at [933, 223] on input "beginsel ... theologie" at bounding box center [939, 229] width 12 height 12
radio input "true"
click at [498, 204] on label "ethiek ... theologie" at bounding box center [461, 222] width 177 height 37
click at [473, 223] on input "ethiek ... theologie" at bounding box center [467, 229] width 12 height 12
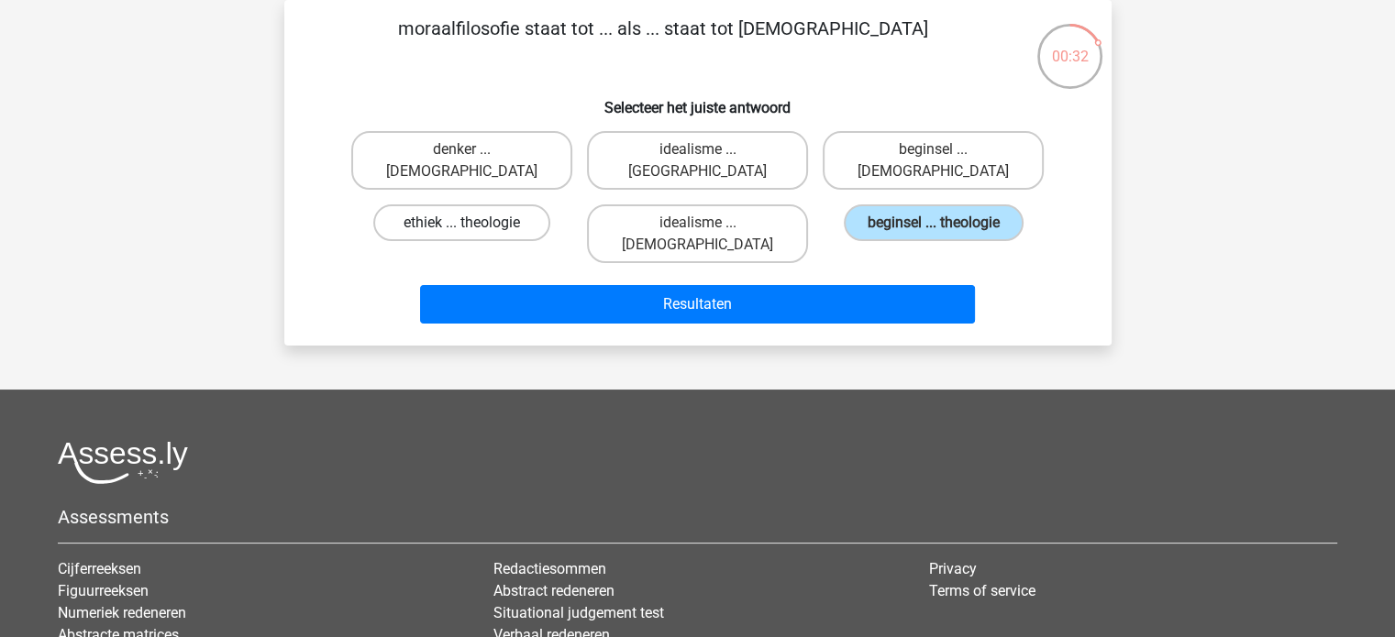
radio input "true"
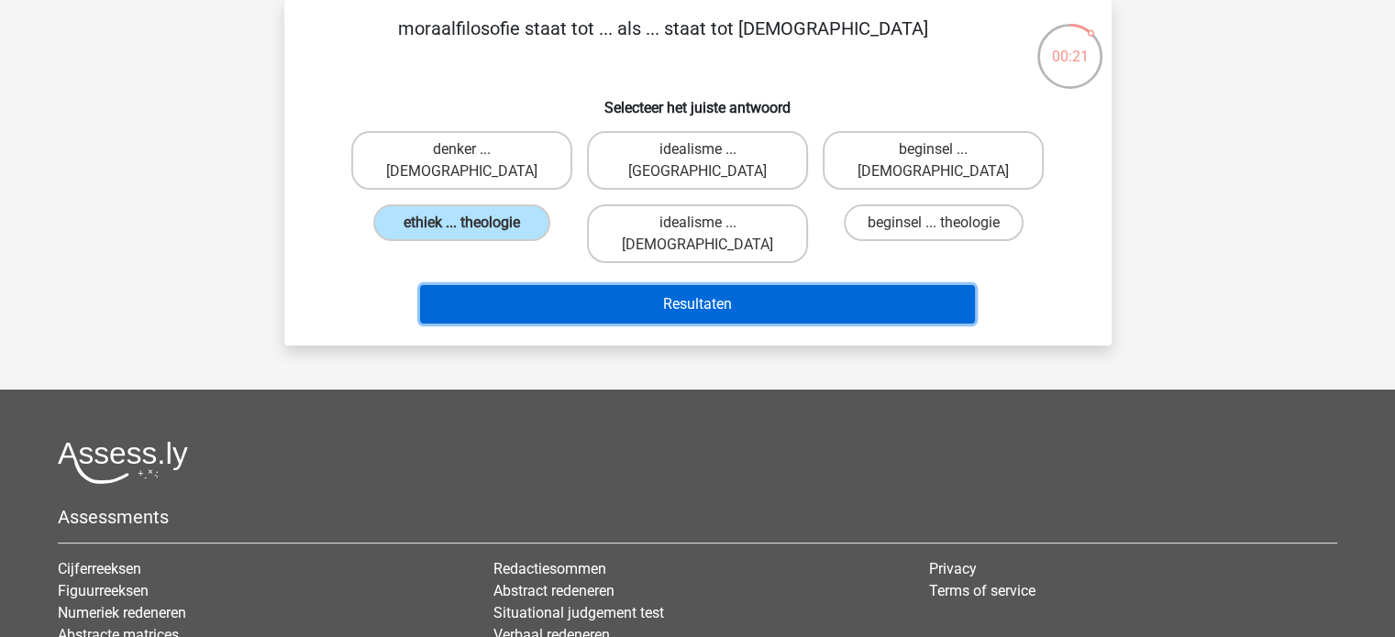
click at [572, 285] on button "Resultaten" at bounding box center [697, 304] width 555 height 39
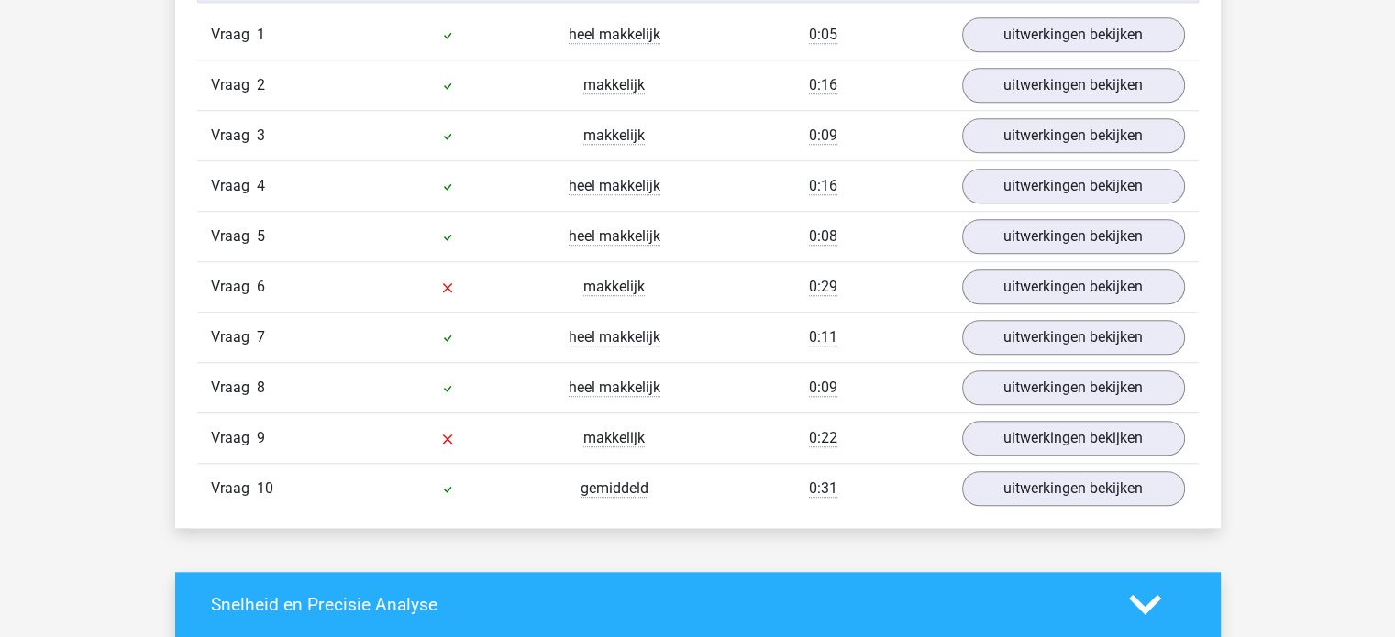
scroll to position [1651, 0]
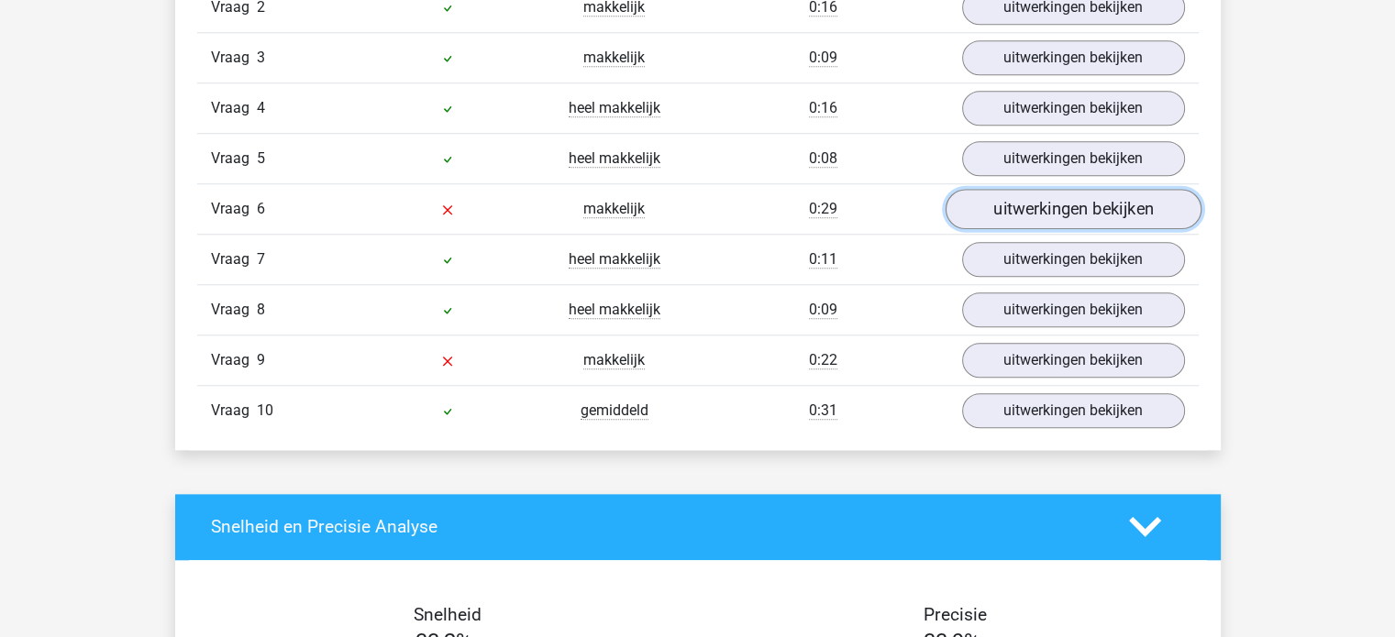
click at [1009, 195] on link "uitwerkingen bekijken" at bounding box center [1072, 209] width 256 height 40
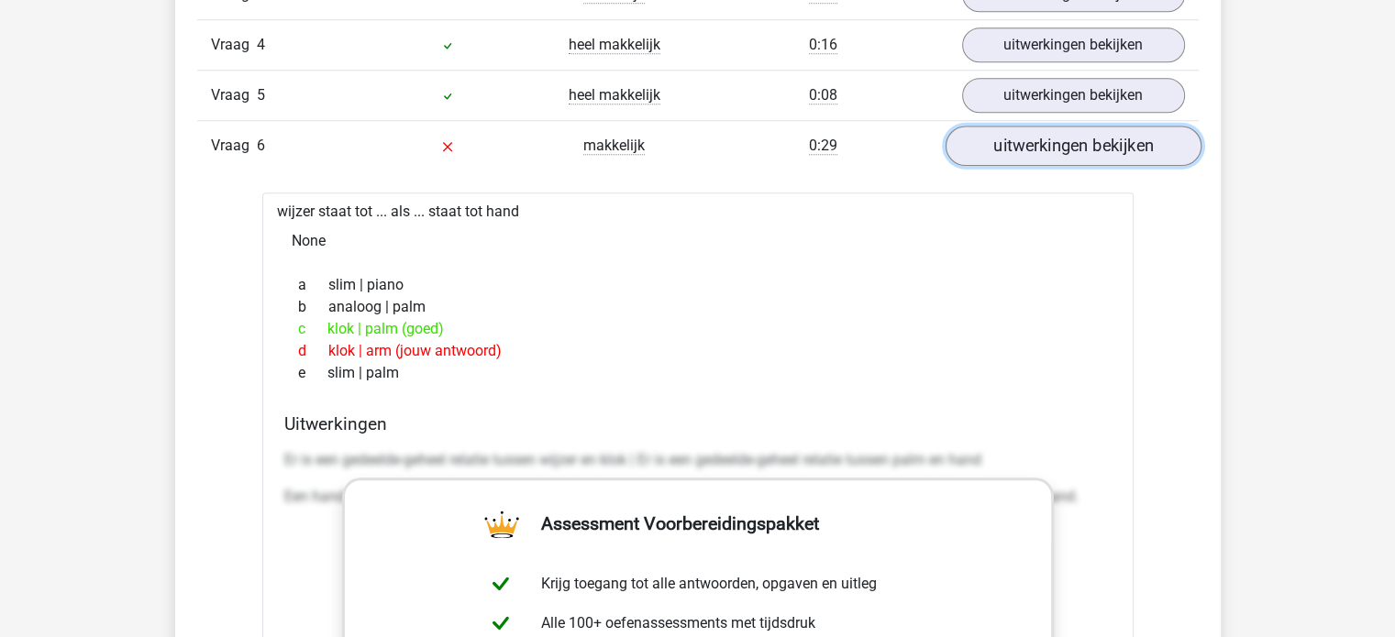
scroll to position [1834, 0]
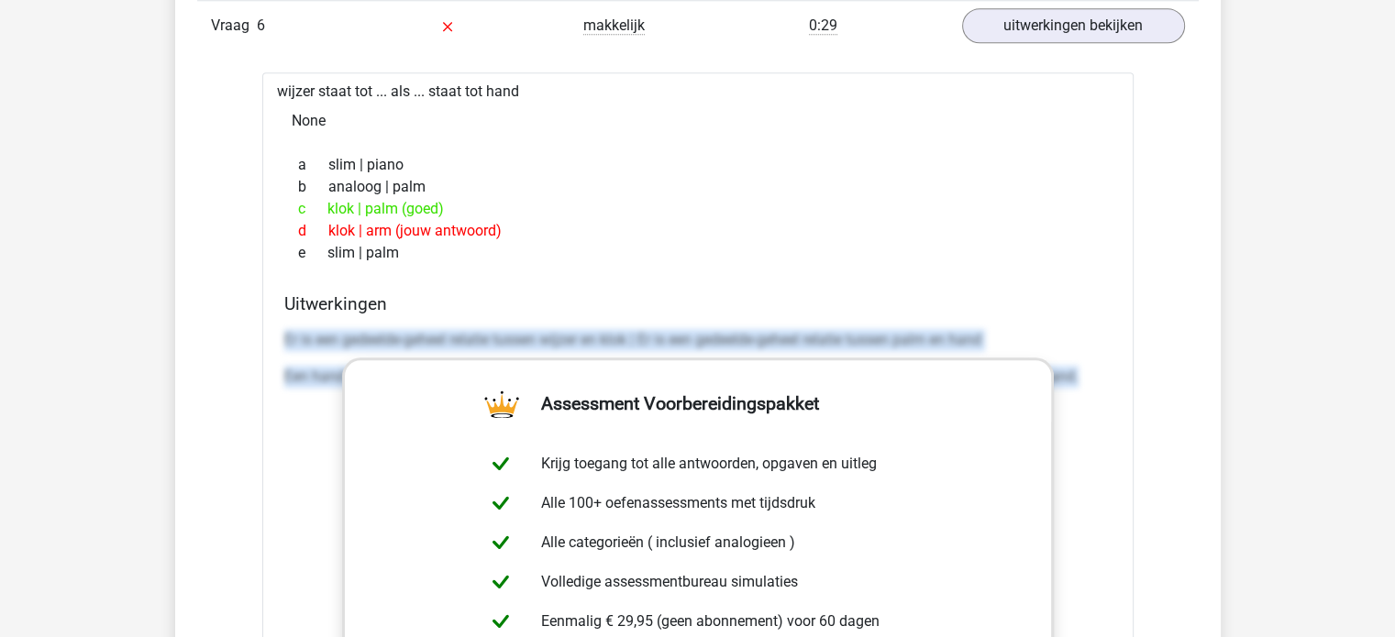
drag, startPoint x: 302, startPoint y: 343, endPoint x: 1176, endPoint y: 393, distance: 875.3
click at [1176, 393] on div "Vraag 1 heel makkelijk 0:05 uitwerkingen bekijken verlengen staat tot ... als g…" at bounding box center [698, 464] width 974 height 1431
copy div "Er is een gedeelde-geheel relatie tussen wijzer en klok | Er is een gedeelde-ge…"
click at [1045, 33] on link "uitwerkingen bekijken" at bounding box center [1072, 26] width 256 height 40
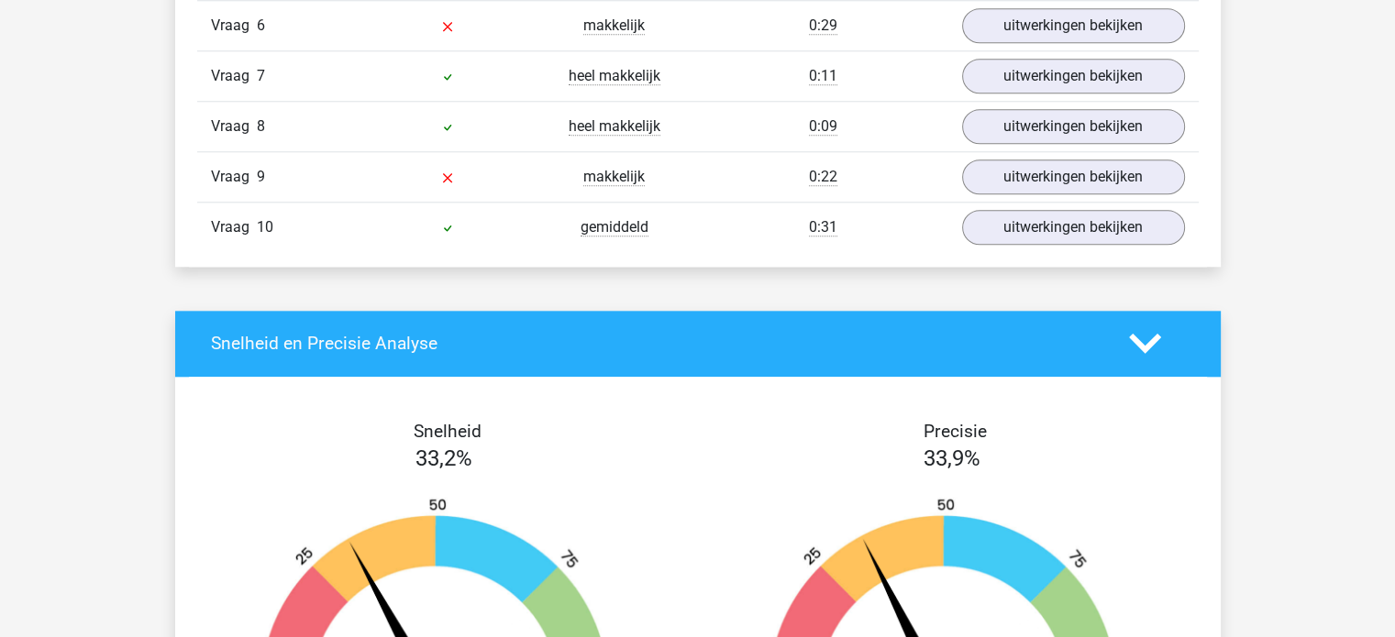
click at [1025, 192] on div "Vraag 9 makkelijk 0:22 uitwerkingen bekijken" at bounding box center [697, 176] width 1001 height 50
click at [1034, 160] on link "uitwerkingen bekijken" at bounding box center [1072, 177] width 256 height 40
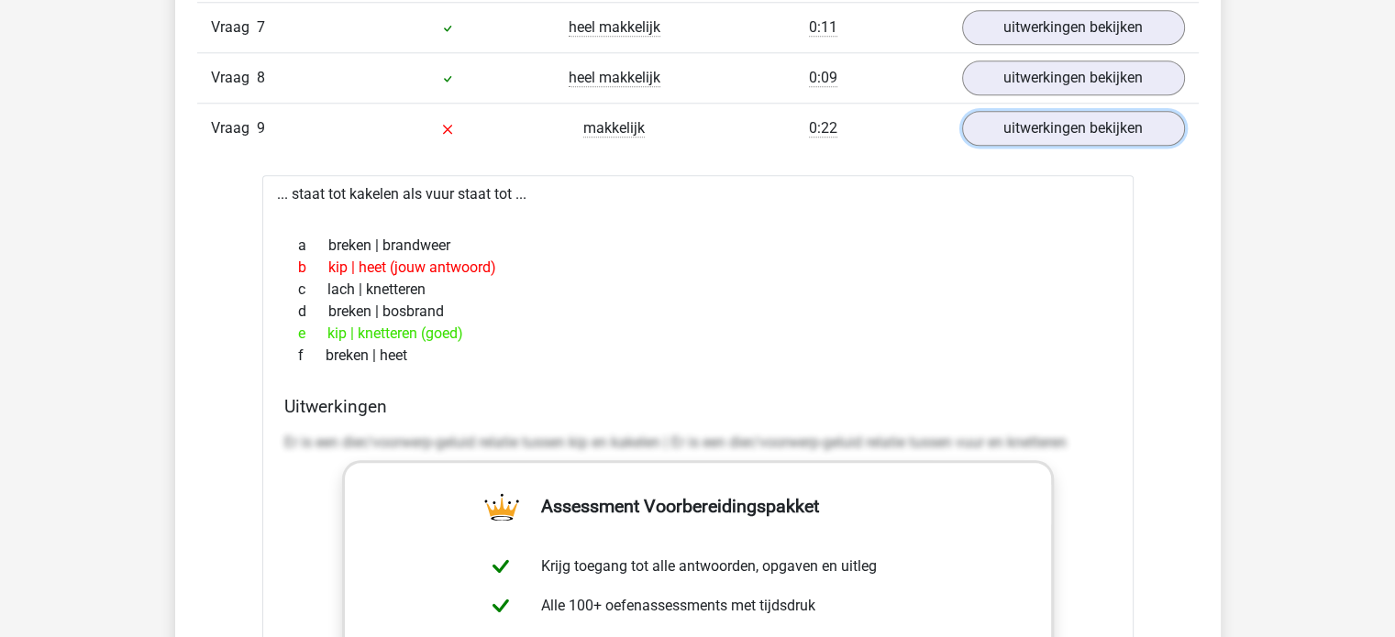
scroll to position [2017, 0]
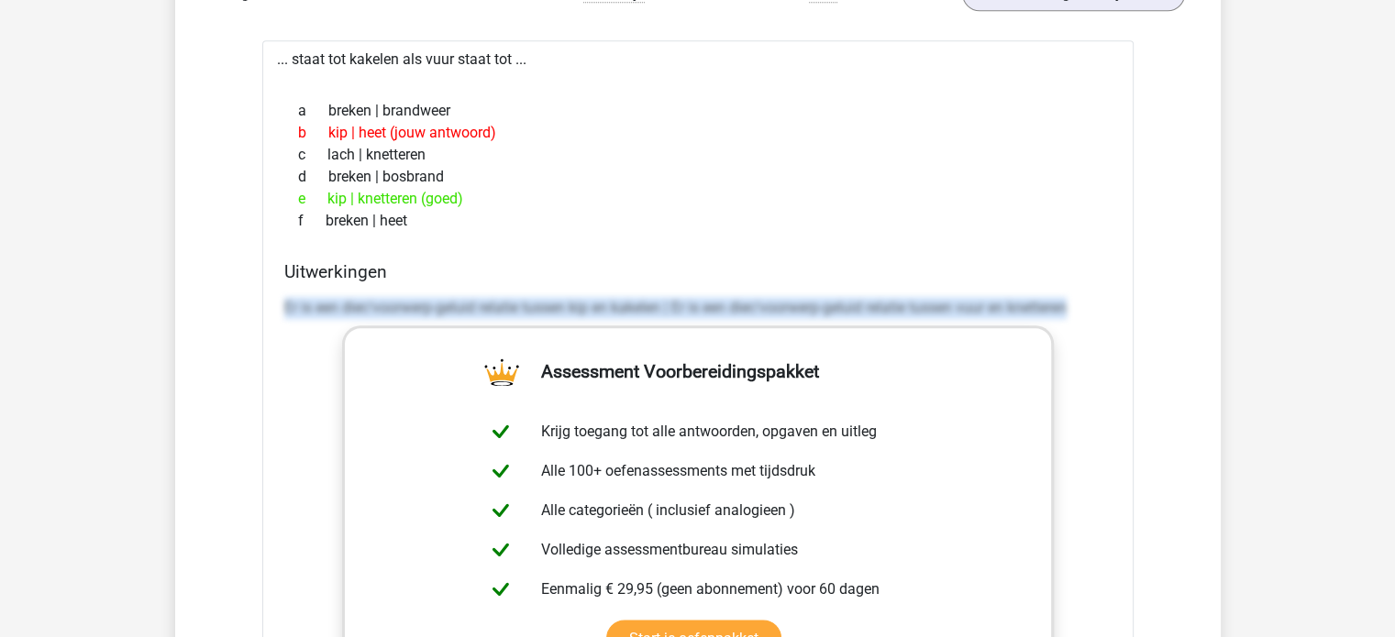
drag, startPoint x: 268, startPoint y: 304, endPoint x: 1108, endPoint y: 298, distance: 840.0
click at [1108, 298] on div "... staat tot kakelen als vuur staat tot ... a breken | brandweer b kip | heet …" at bounding box center [697, 482] width 871 height 884
copy p "Er is een dier/voorwerp-geluid relatie tussen kip en kakelen | Er is een dier/v…"
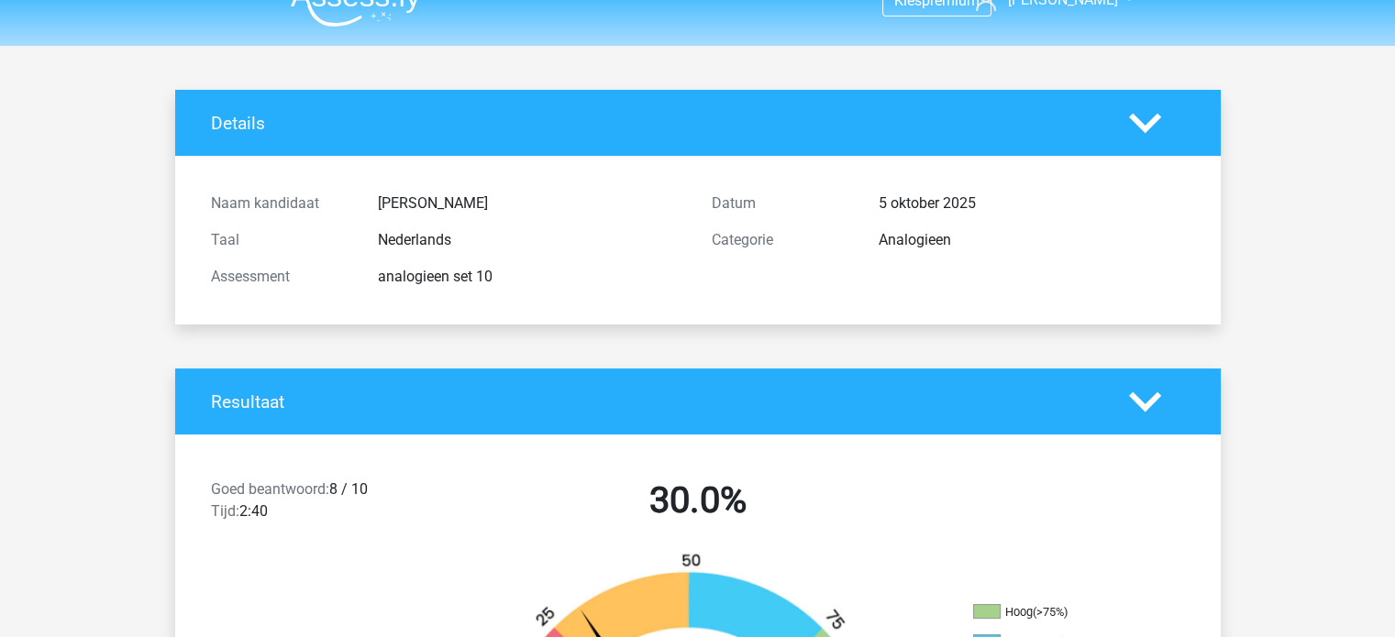
scroll to position [0, 0]
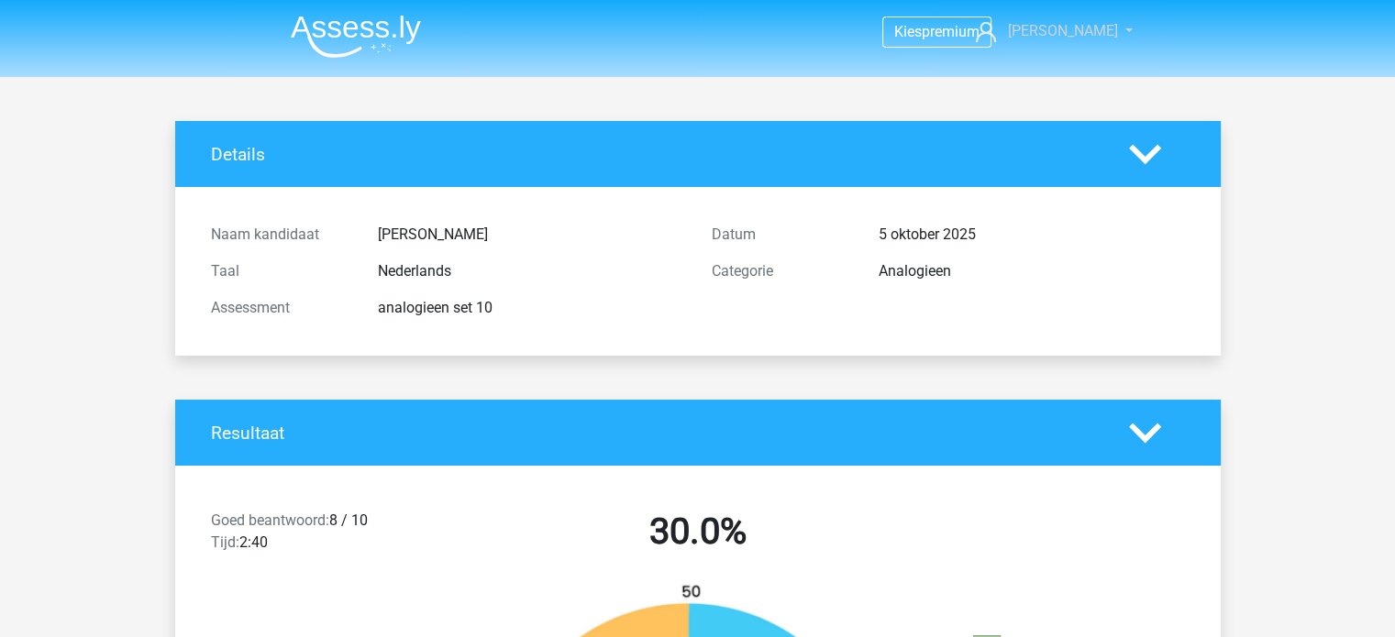
click at [1074, 23] on span "Dennis" at bounding box center [1062, 30] width 110 height 17
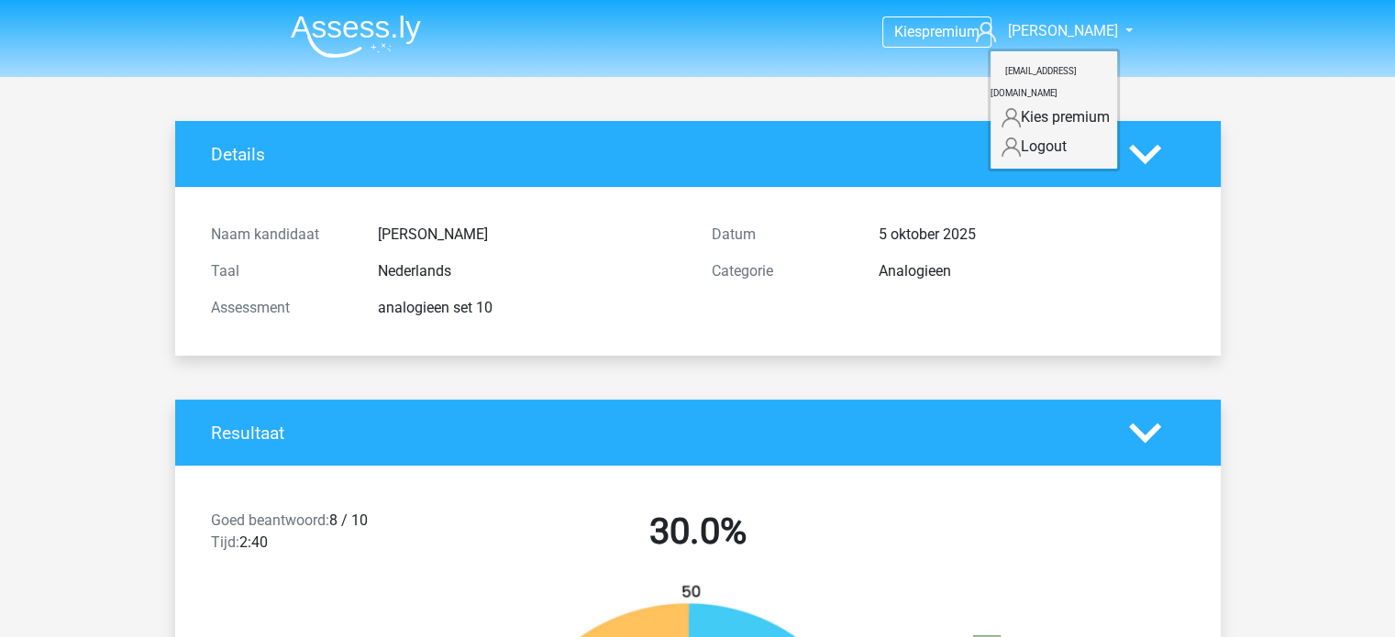
click at [1002, 132] on link "Logout" at bounding box center [1053, 146] width 127 height 29
